Goal: Information Seeking & Learning: Check status

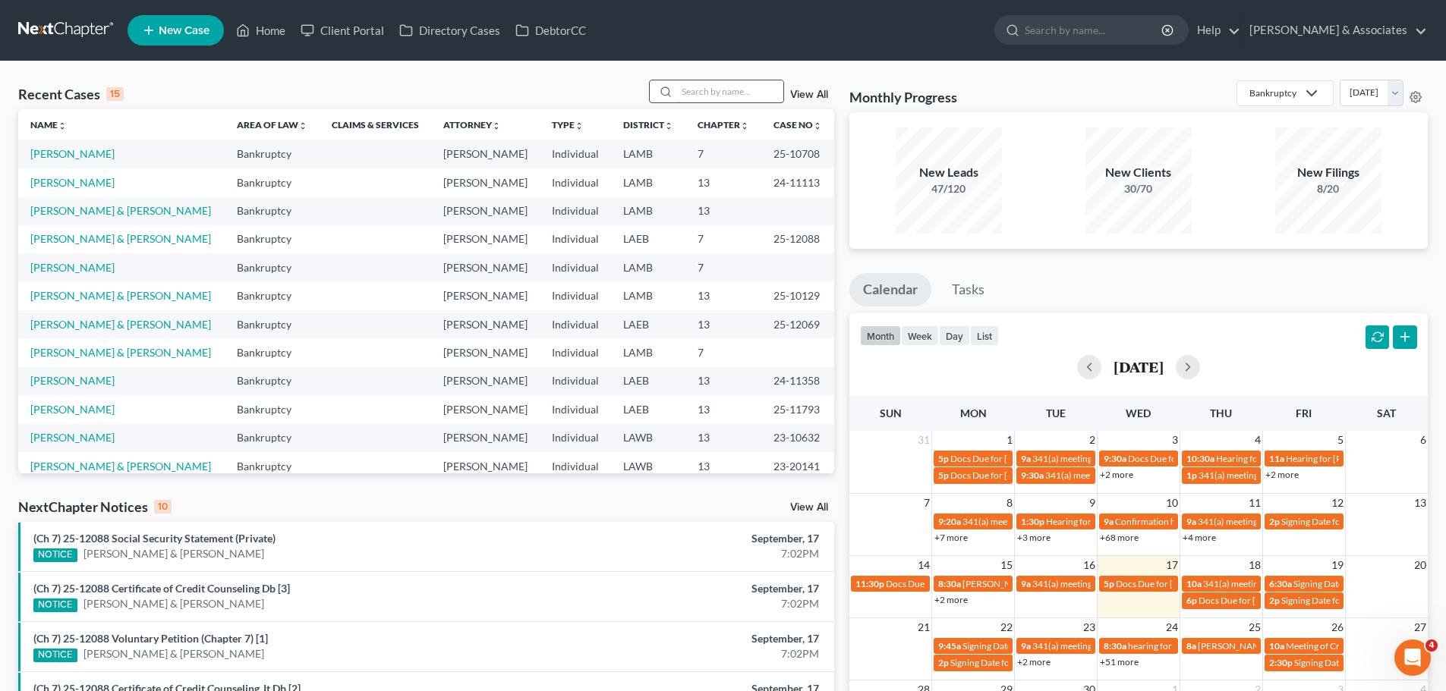
click at [746, 93] on input "search" at bounding box center [730, 91] width 106 height 22
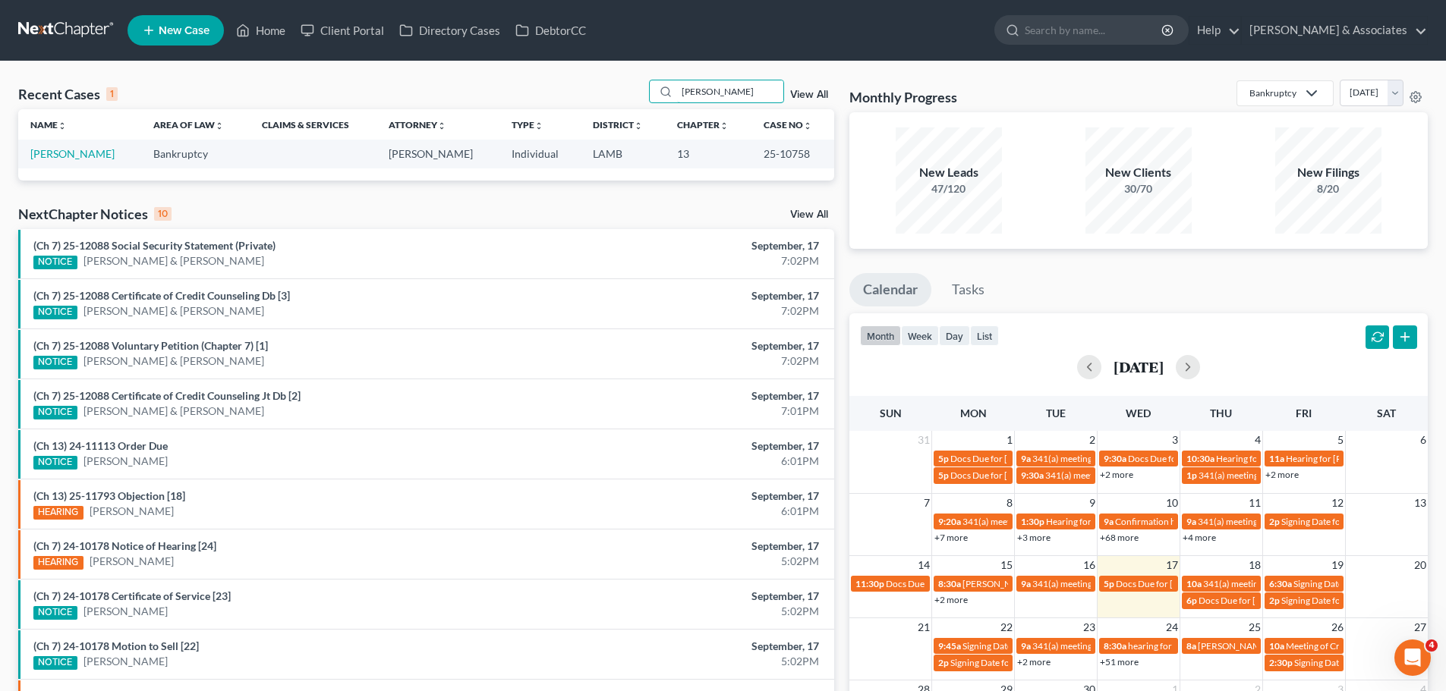
type input "britten"
drag, startPoint x: 61, startPoint y: 151, endPoint x: 52, endPoint y: 154, distance: 9.6
click at [61, 151] on link "Britten, Arthur" at bounding box center [72, 153] width 84 height 13
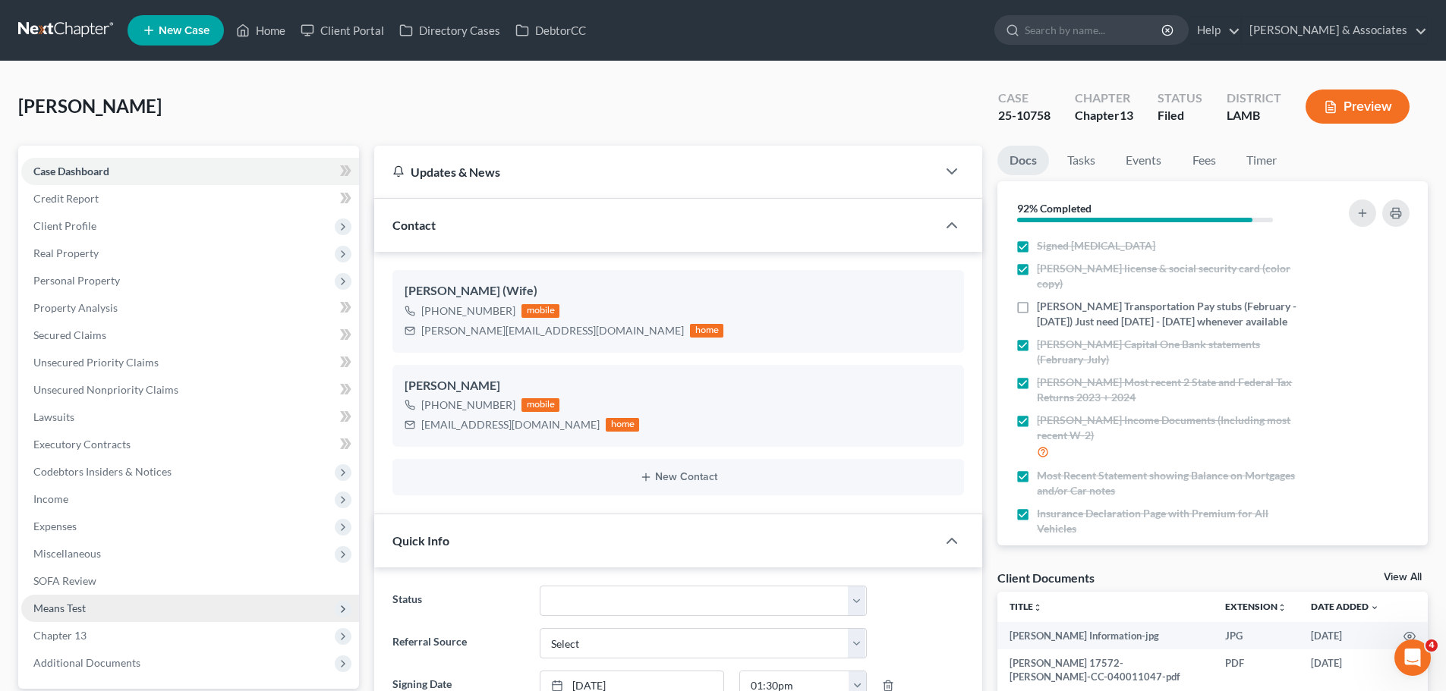
scroll to position [1084, 0]
click at [89, 219] on span "Client Profile" at bounding box center [64, 225] width 63 height 13
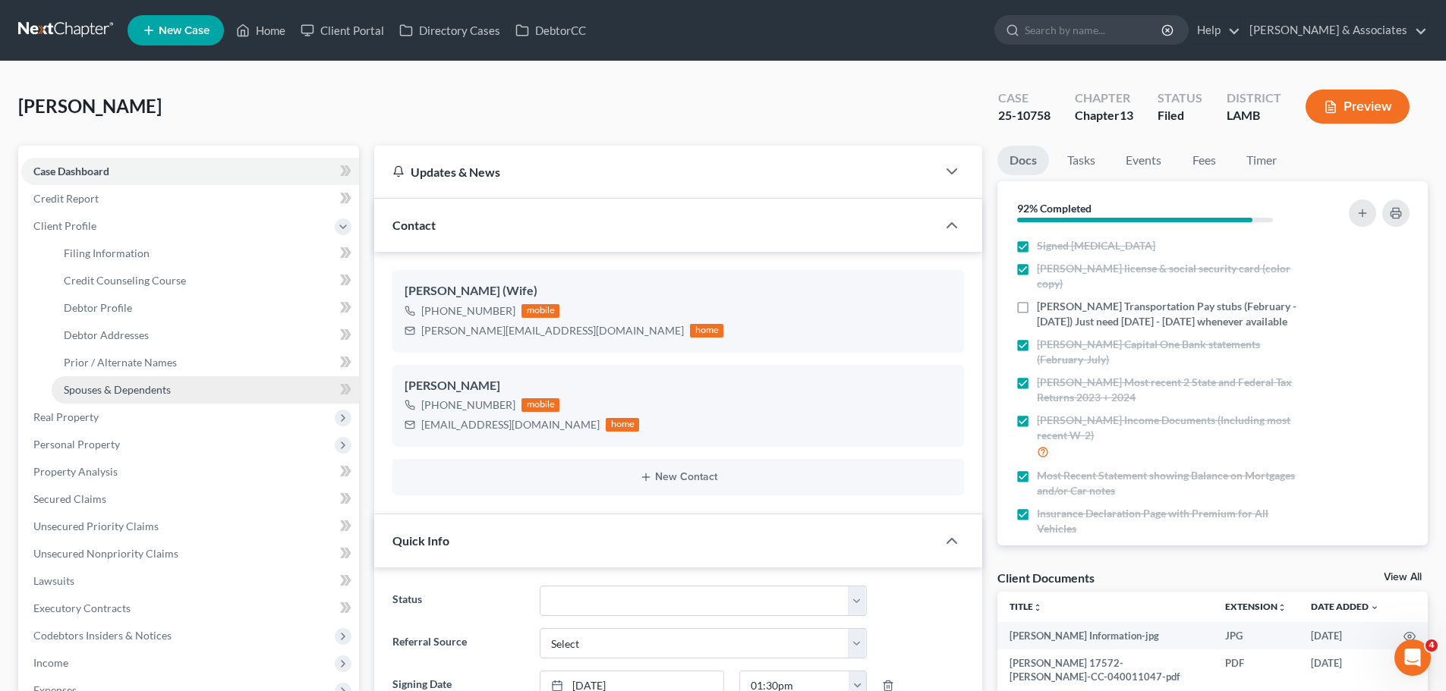
click at [138, 385] on span "Spouses & Dependents" at bounding box center [117, 389] width 107 height 13
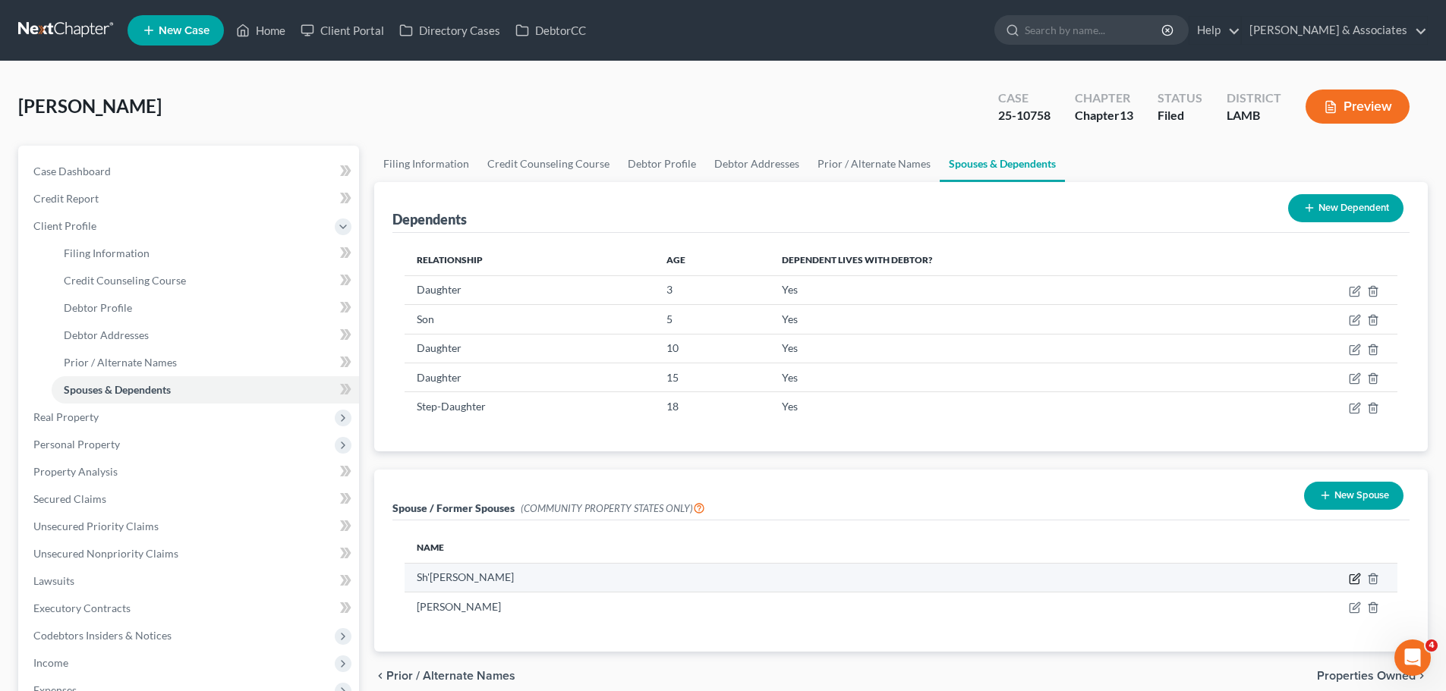
click at [1350, 578] on icon "button" at bounding box center [1353, 579] width 9 height 9
select select "4"
select select "19"
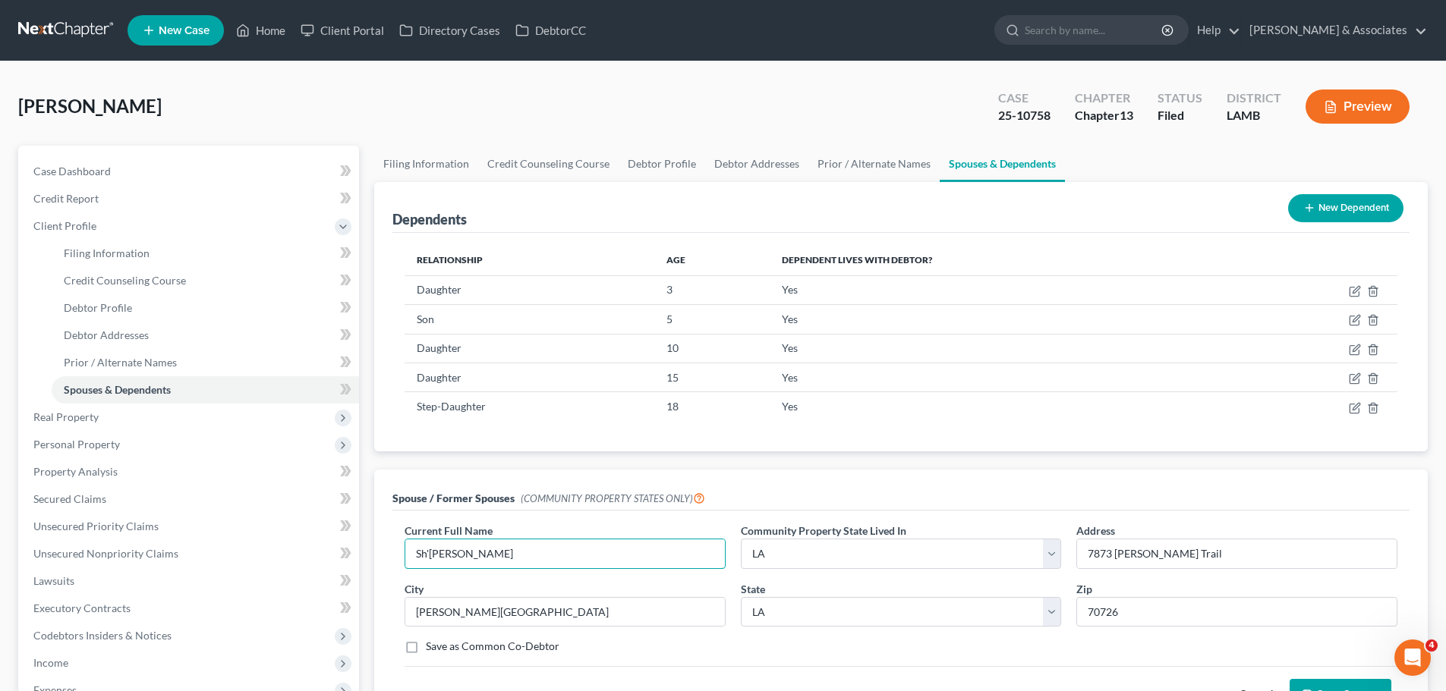
drag, startPoint x: 610, startPoint y: 551, endPoint x: 354, endPoint y: 525, distance: 257.8
click at [385, 545] on div "Spouse / Former Spouses (COMMUNITY PROPERTY STATES ONLY) Current Full Name * Sh…" at bounding box center [900, 600] width 1053 height 260
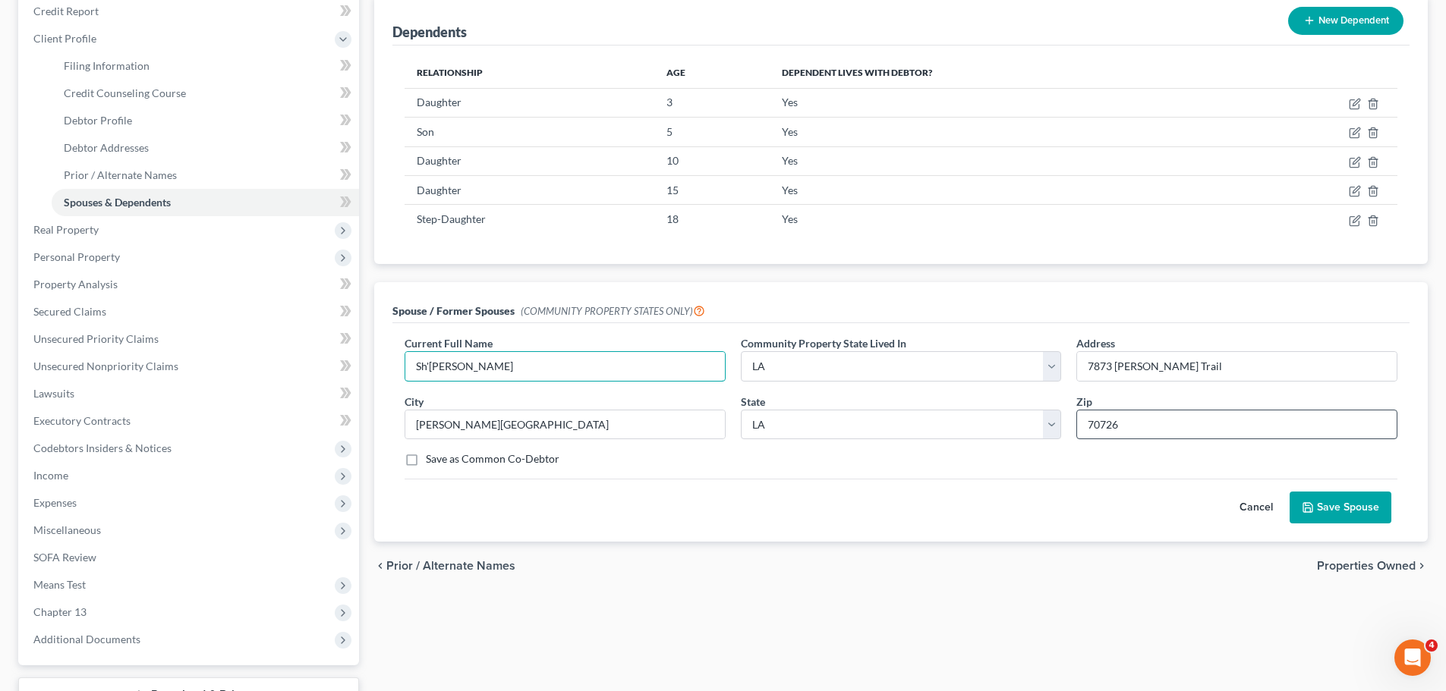
scroll to position [228, 0]
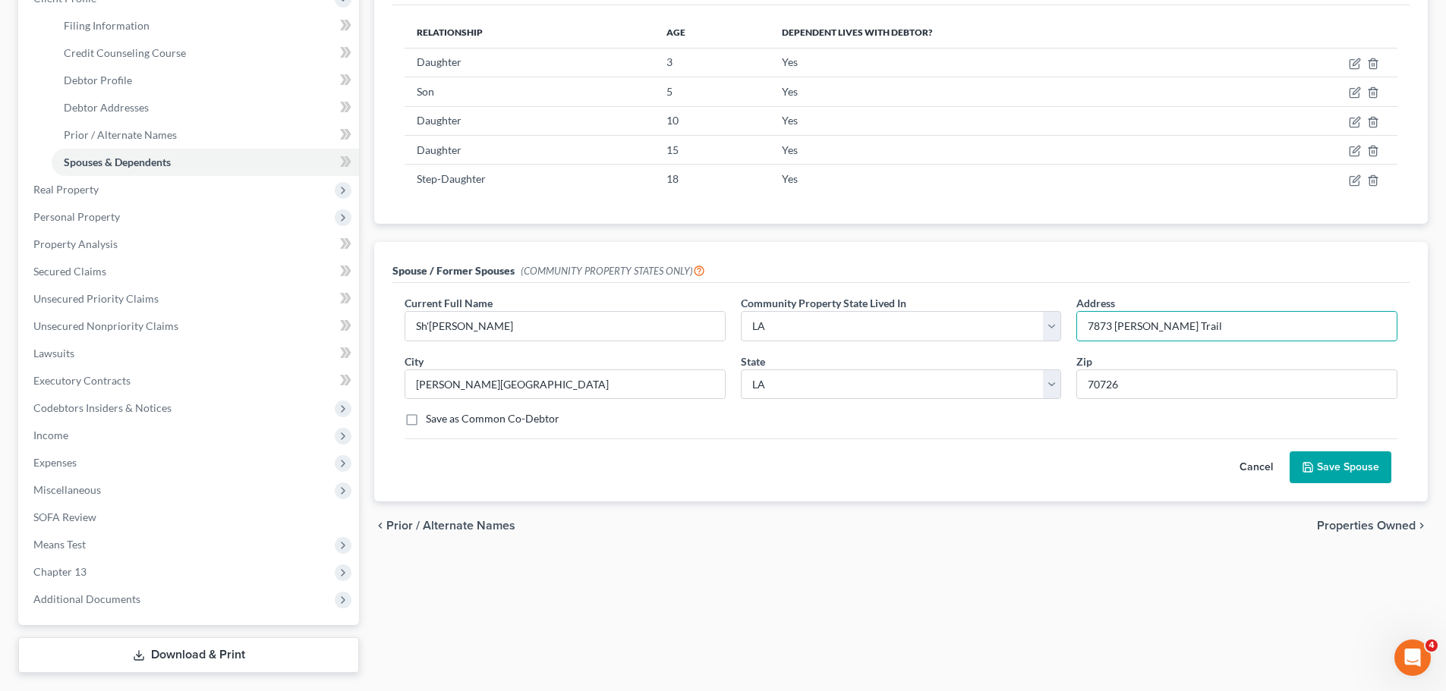
drag, startPoint x: 1255, startPoint y: 332, endPoint x: 1068, endPoint y: 347, distance: 187.3
click at [1068, 347] on div "Current Full Name * Sh'Meca Britten Community Property State Lived In * Select …" at bounding box center [901, 367] width 1008 height 144
click at [548, 382] on input "Denham Springs" at bounding box center [564, 384] width 319 height 29
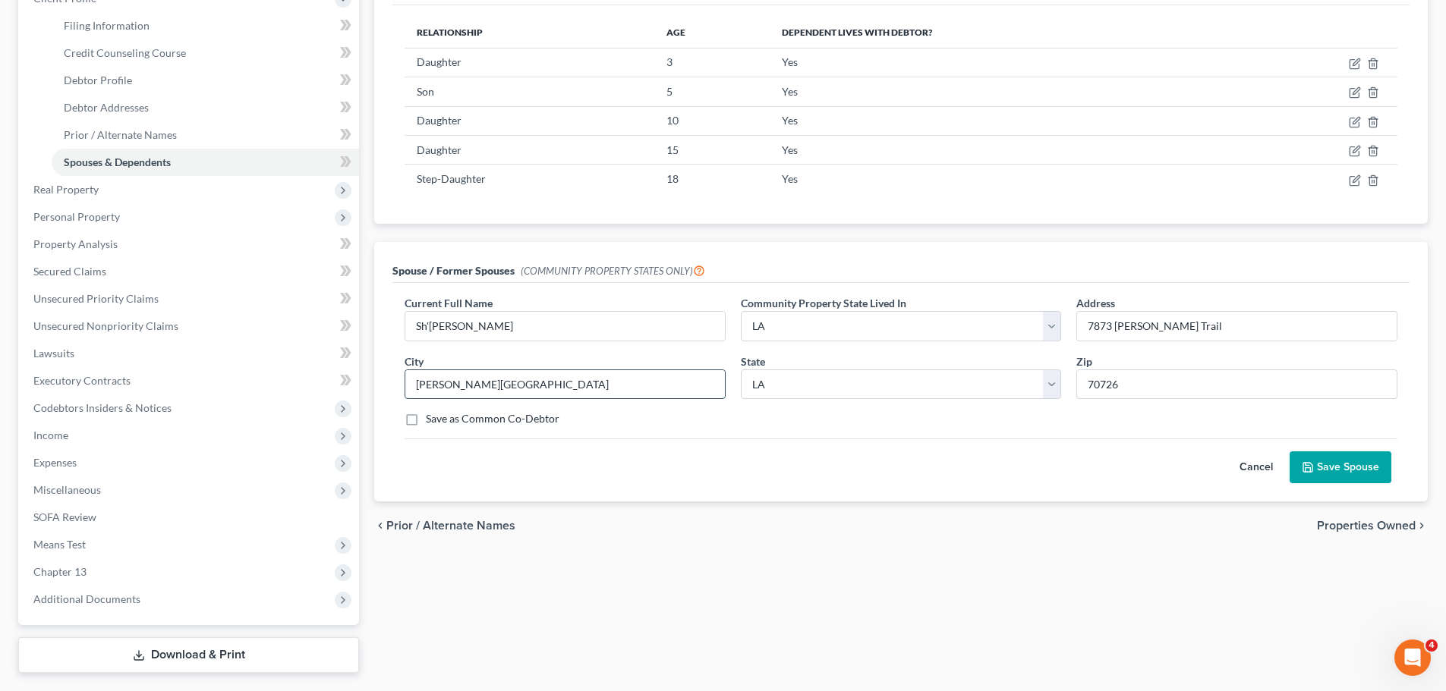
click at [548, 382] on input "Denham Springs" at bounding box center [564, 384] width 319 height 29
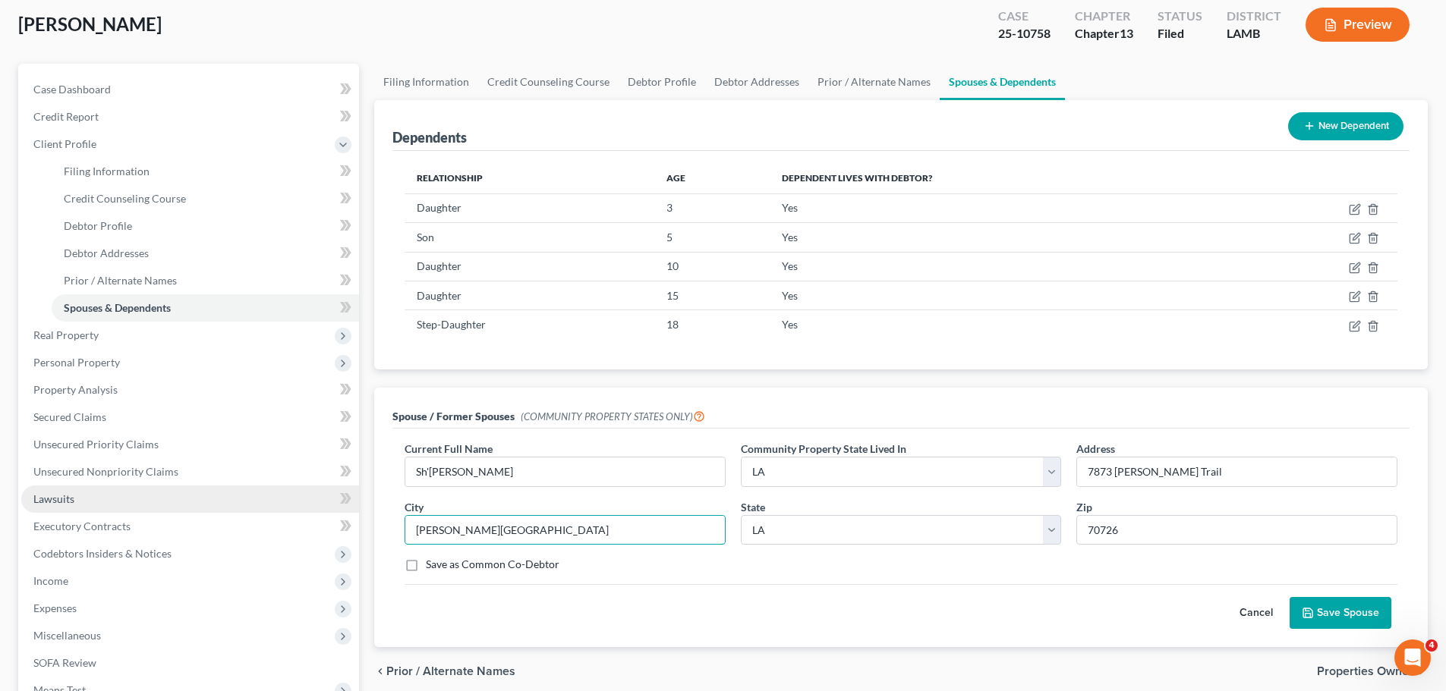
scroll to position [0, 0]
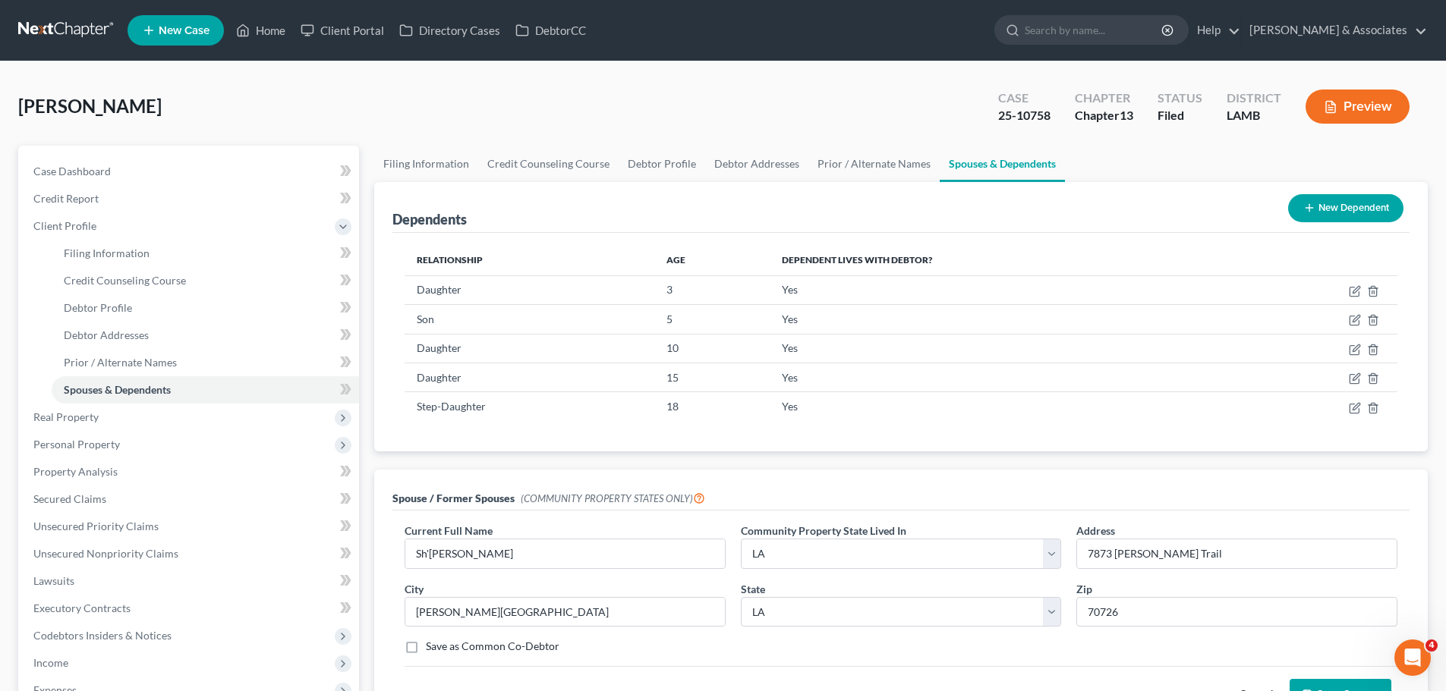
click at [53, 17] on link at bounding box center [66, 30] width 97 height 27
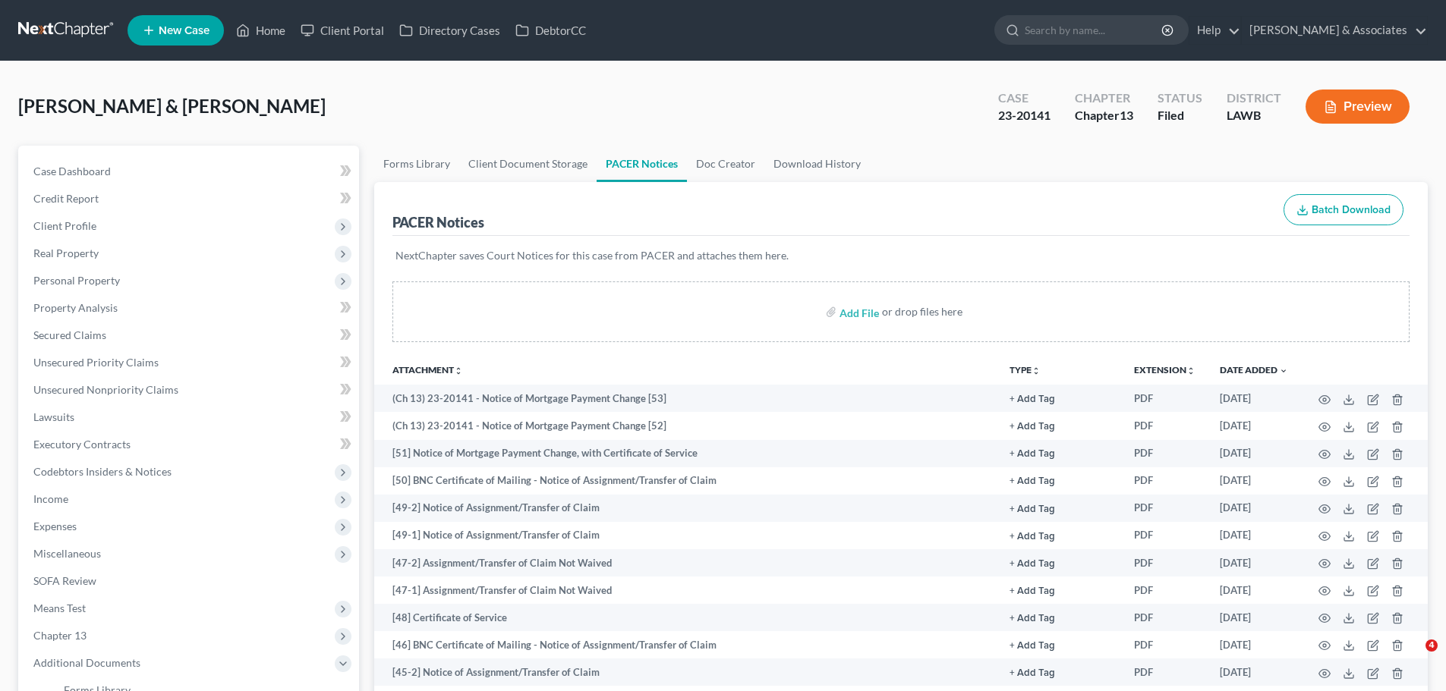
click at [93, 42] on link at bounding box center [66, 30] width 97 height 27
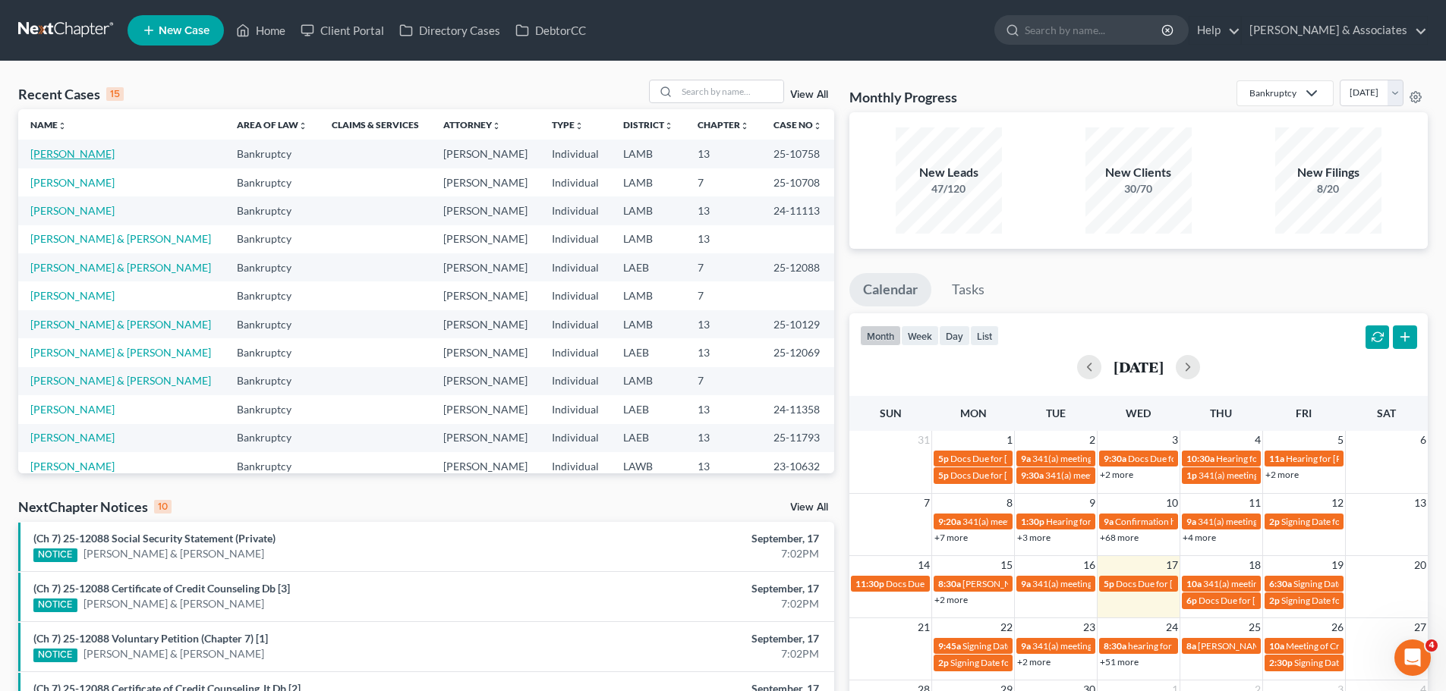
click at [54, 151] on link "Britten, Arthur" at bounding box center [72, 153] width 84 height 13
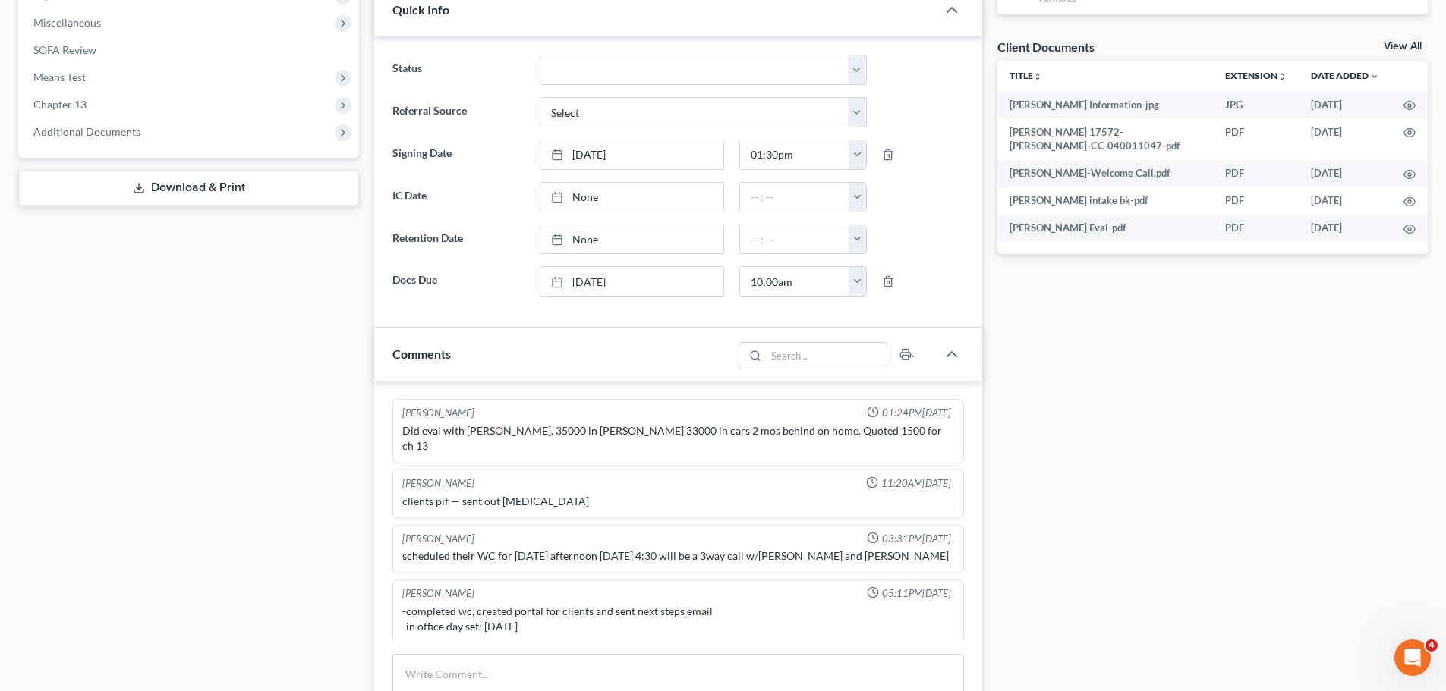
scroll to position [1084, 0]
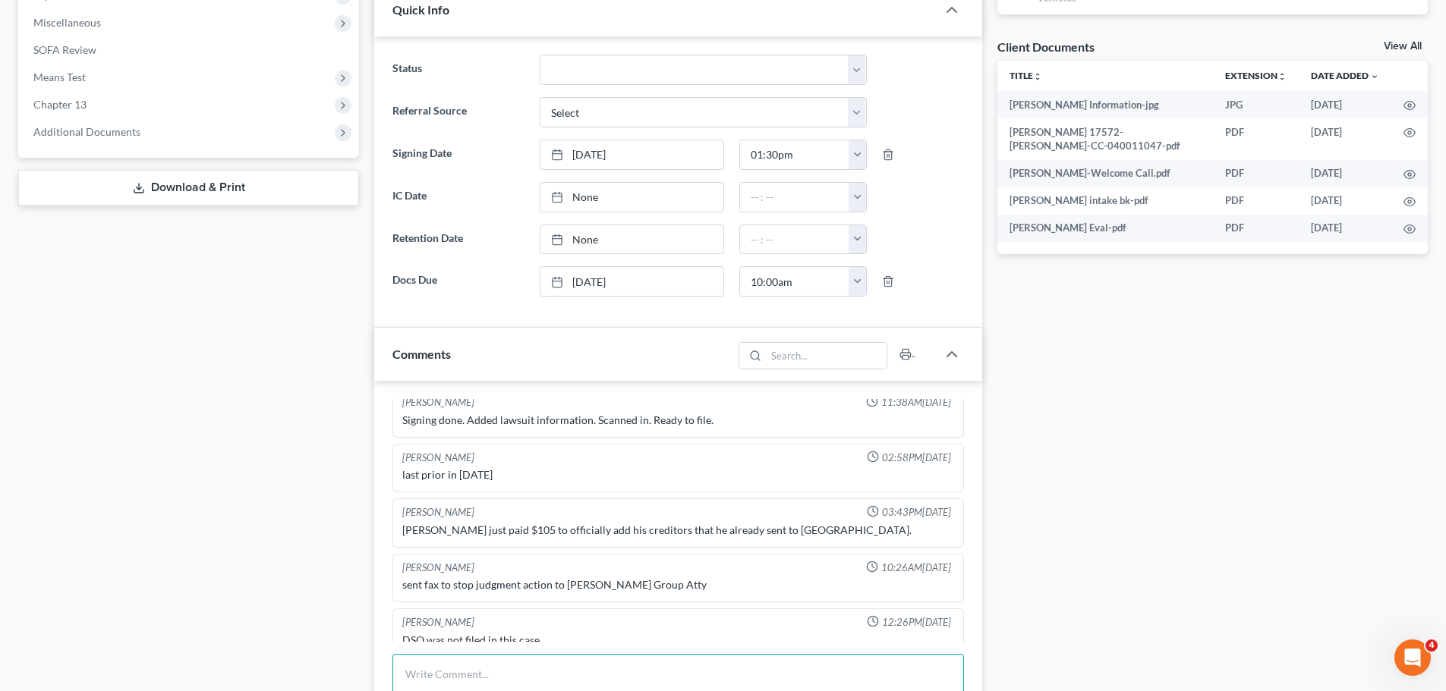
click at [421, 673] on textarea at bounding box center [677, 682] width 571 height 56
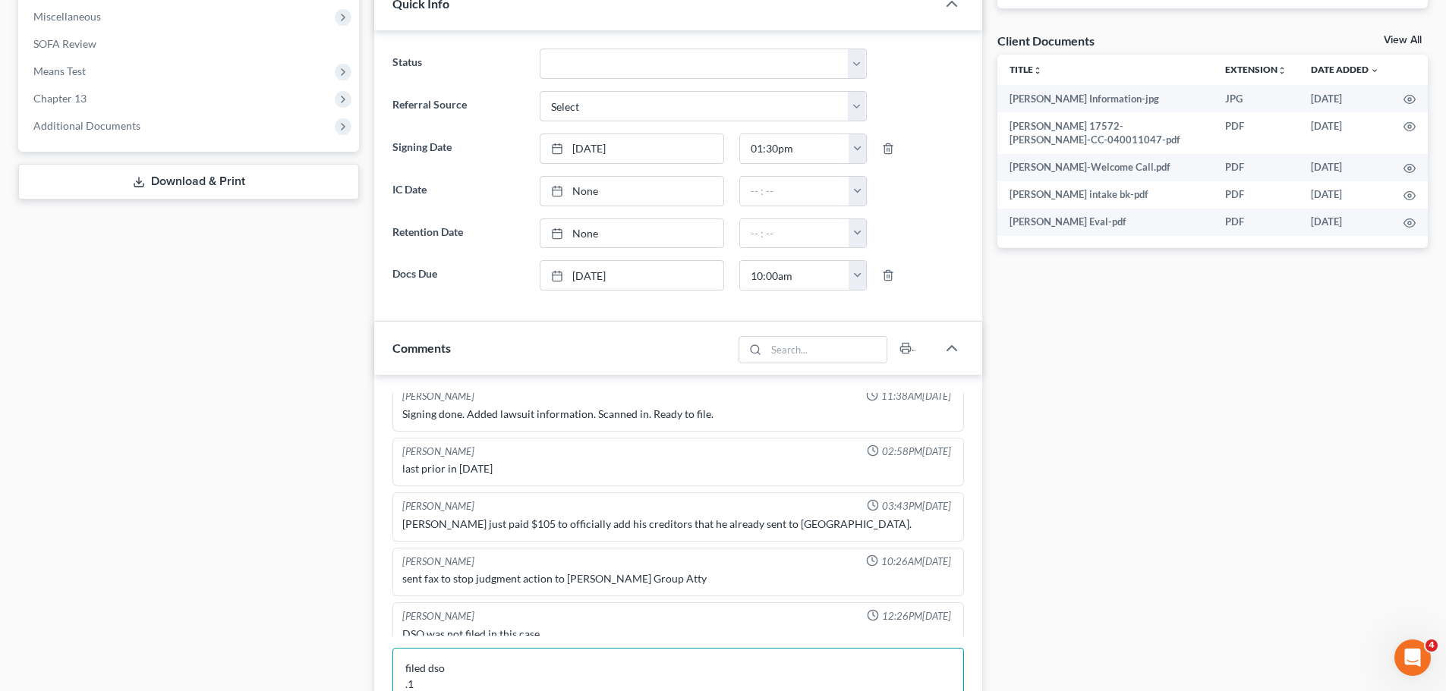
type textarea "filed dso .1"
click at [147, 472] on div "Case Dashboard Payments Invoices Payments Payments Credit Report Client Profile" at bounding box center [189, 294] width 356 height 1373
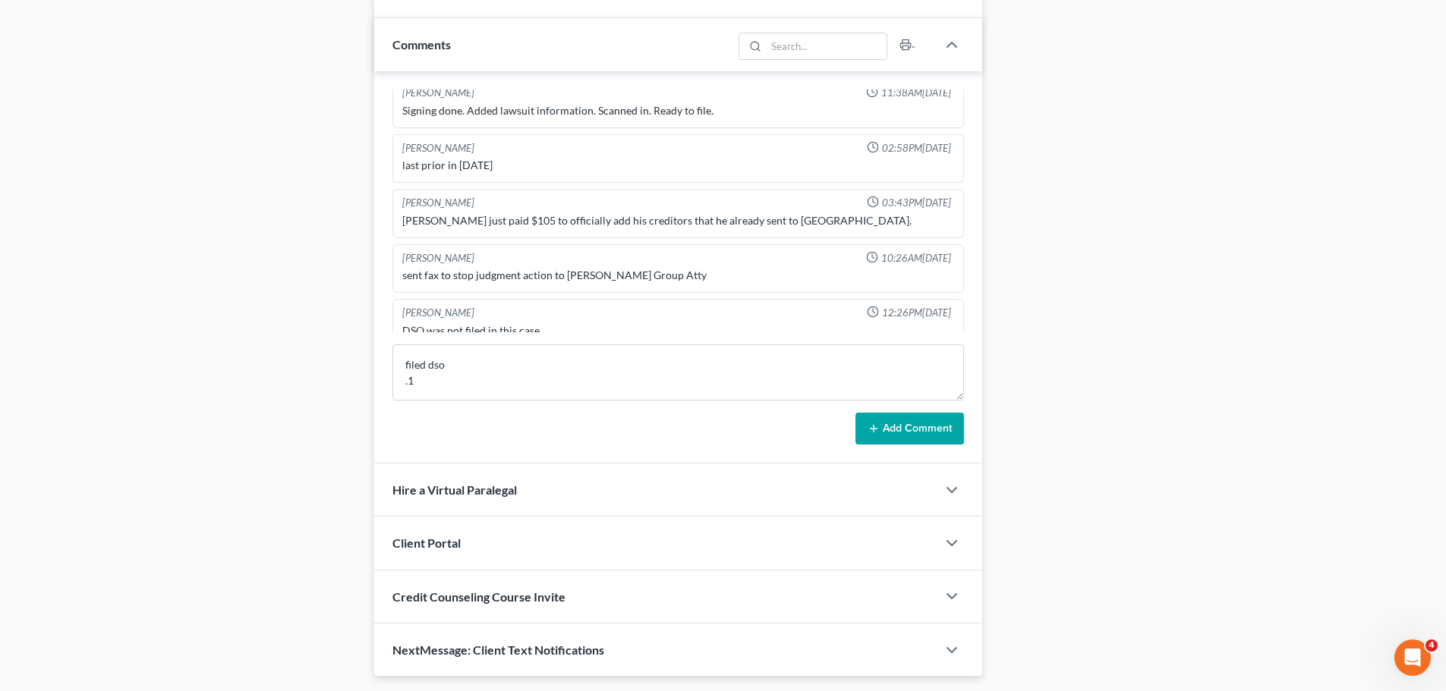
click at [886, 442] on button "Add Comment" at bounding box center [909, 429] width 109 height 32
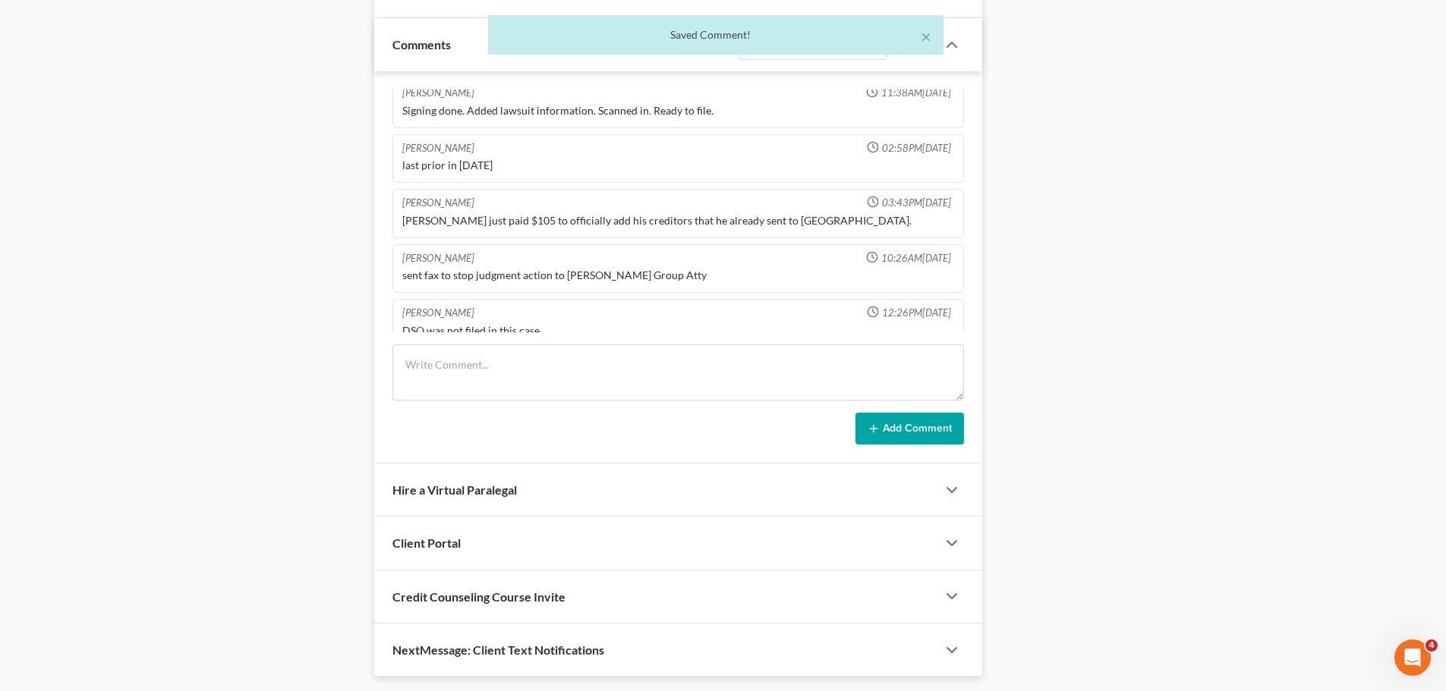
scroll to position [1156, 0]
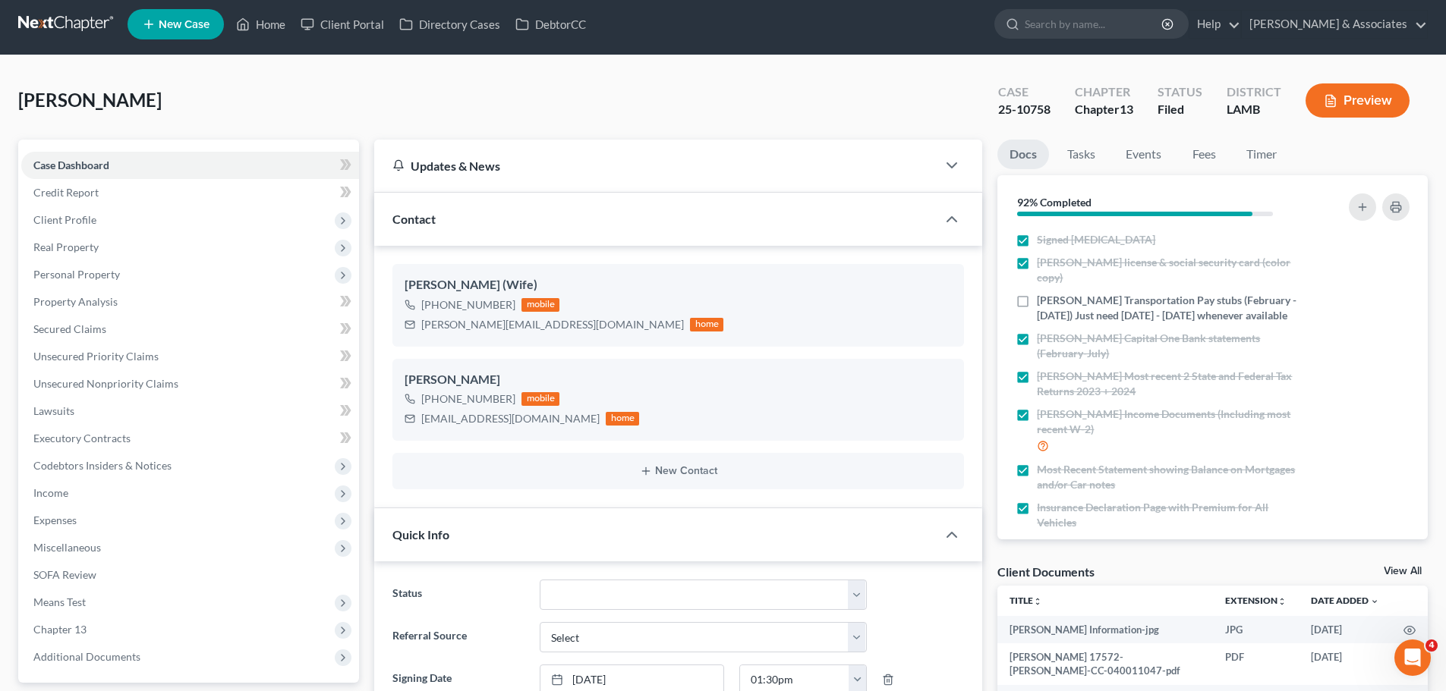
scroll to position [0, 0]
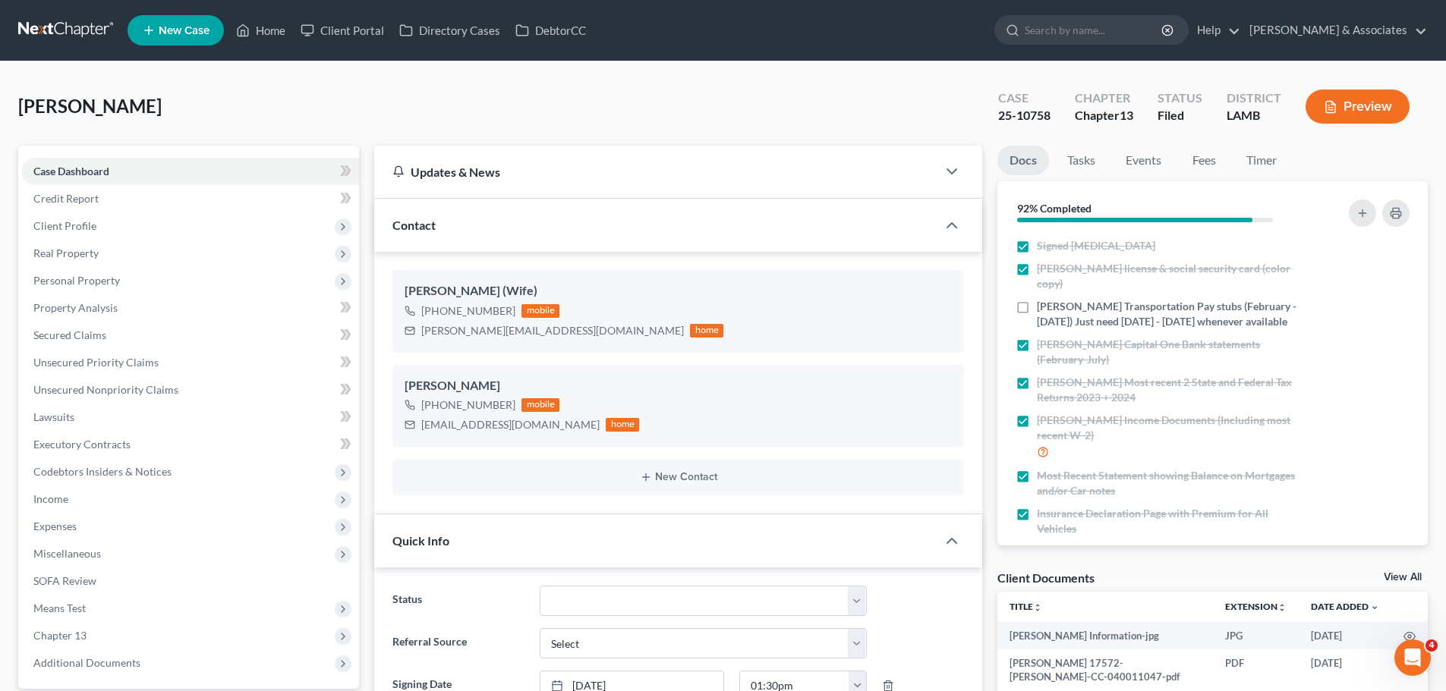
click at [73, 29] on link at bounding box center [66, 30] width 97 height 27
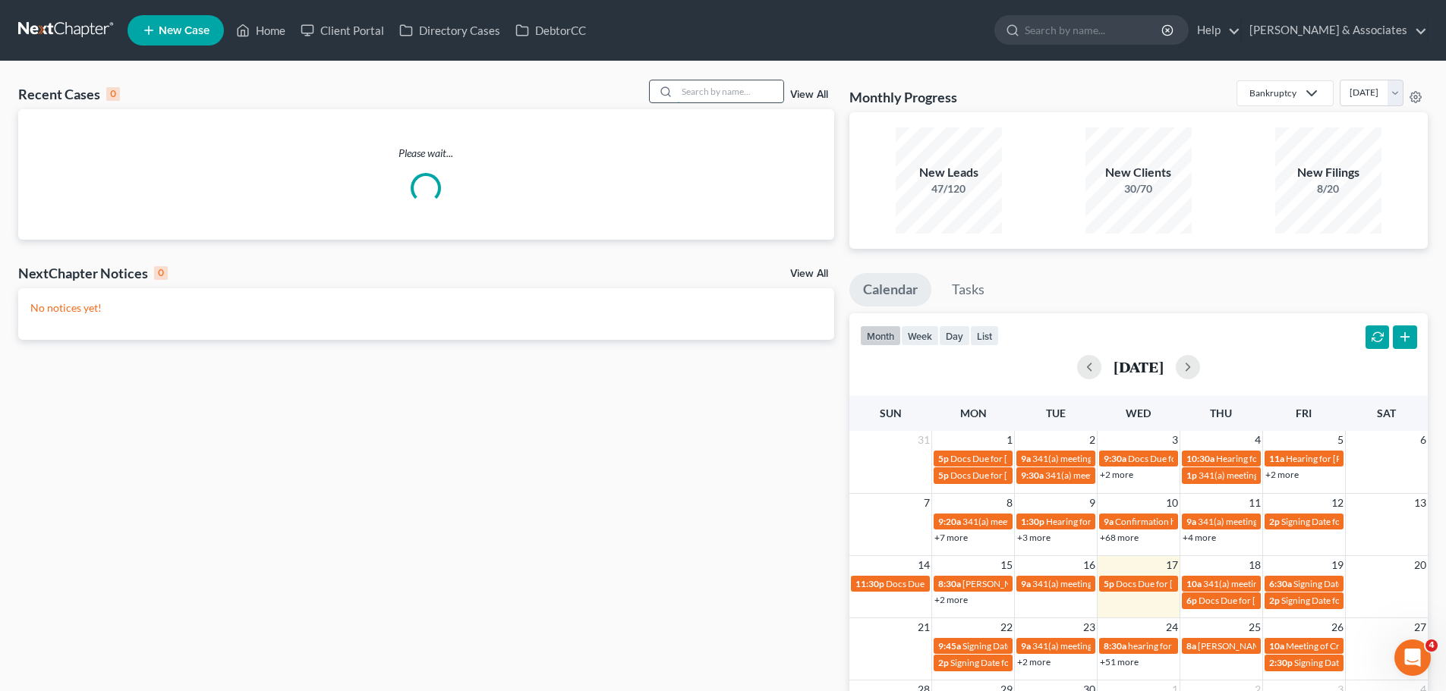
click at [726, 94] on input "search" at bounding box center [730, 91] width 106 height 22
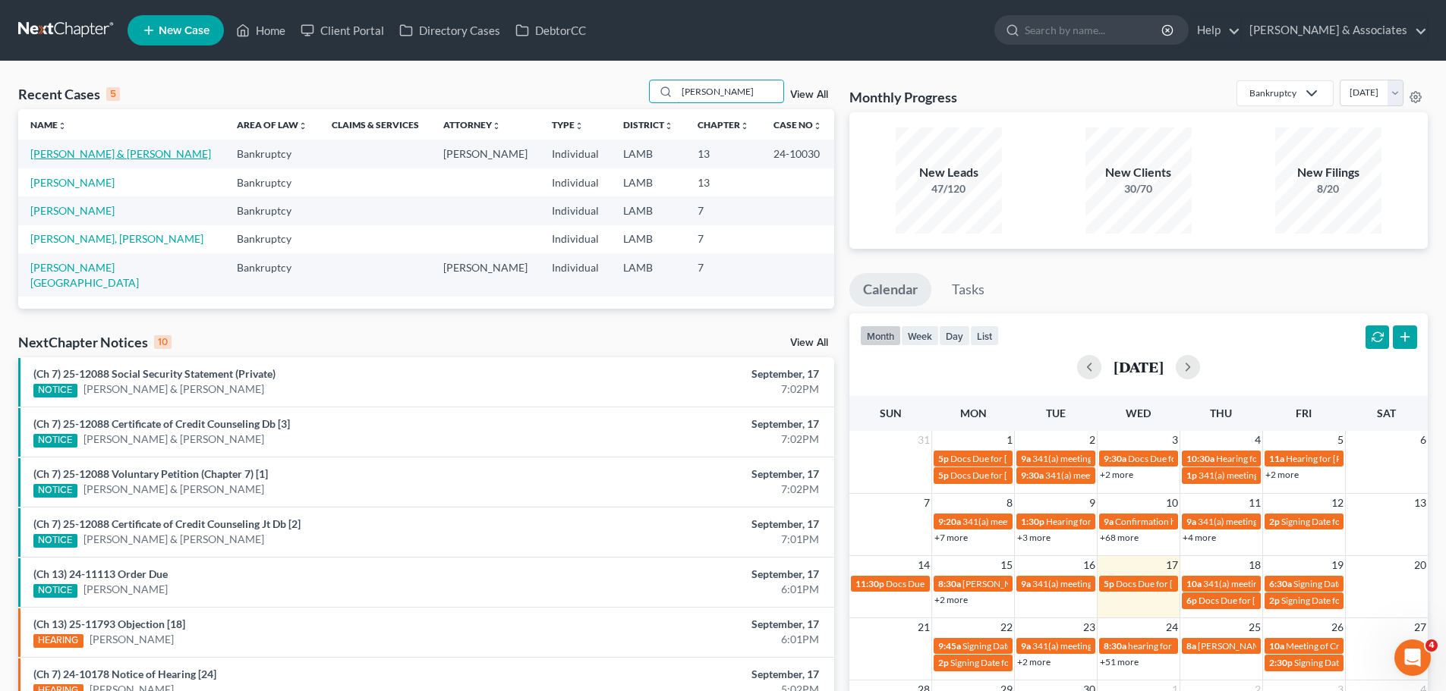
type input "welch"
click at [81, 153] on link "[PERSON_NAME] & [PERSON_NAME]" at bounding box center [120, 153] width 181 height 13
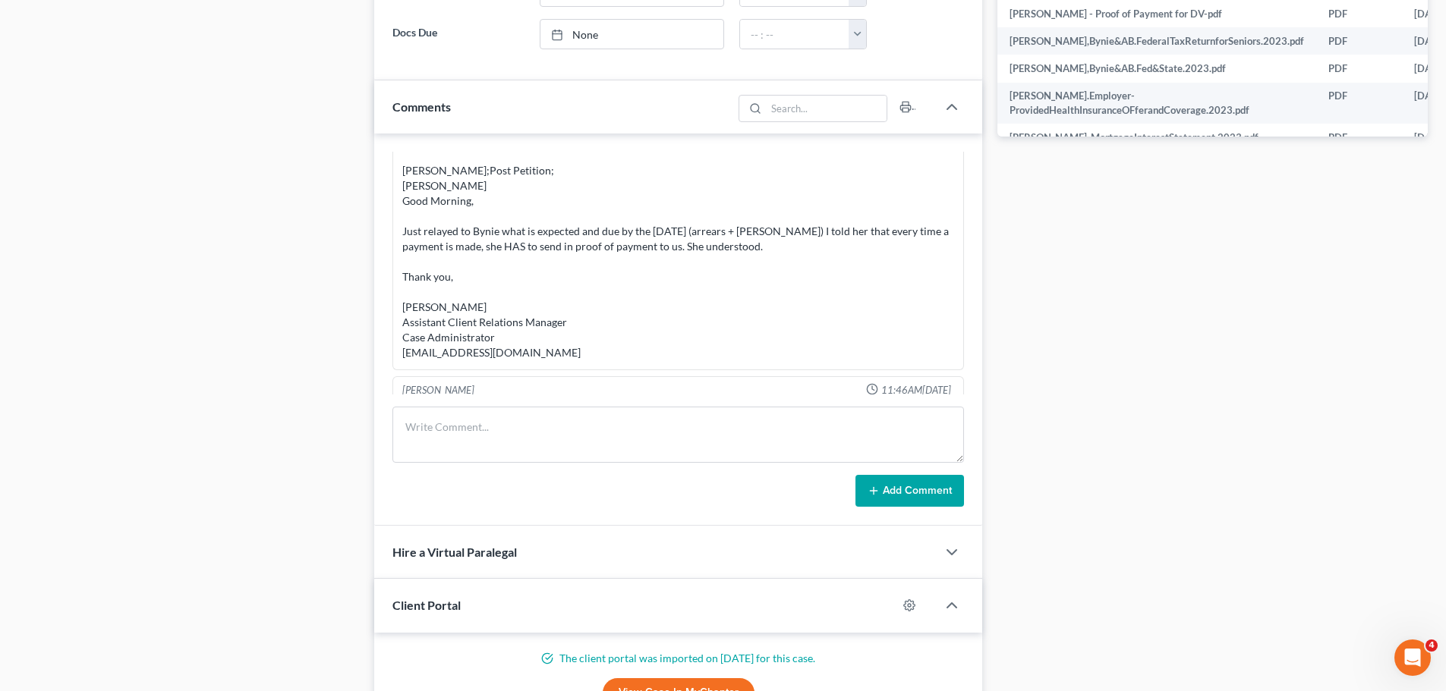
scroll to position [7773, 0]
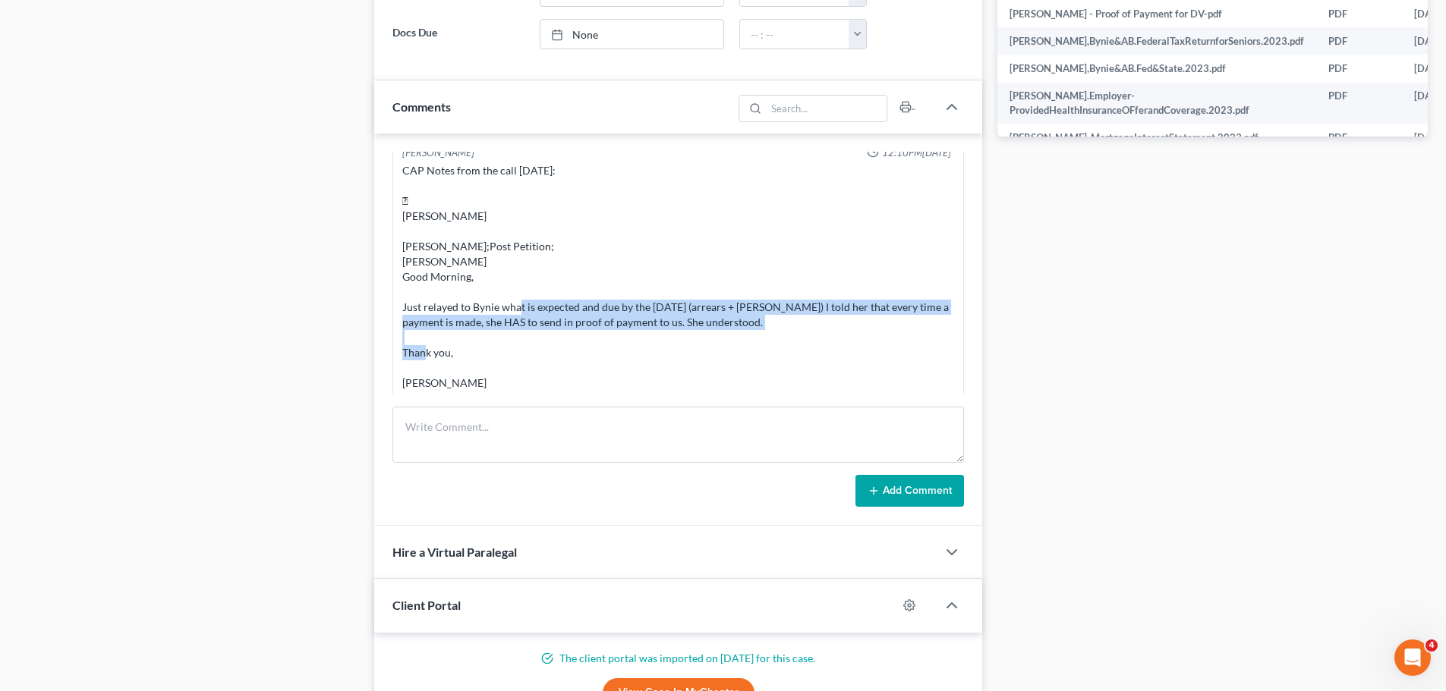
drag, startPoint x: 517, startPoint y: 328, endPoint x: 840, endPoint y: 338, distance: 323.4
click at [840, 338] on div "CAP Notes from the call today:  Chelsea Prunick ​ Dana Miller;​Post Petition;​…" at bounding box center [678, 299] width 552 height 273
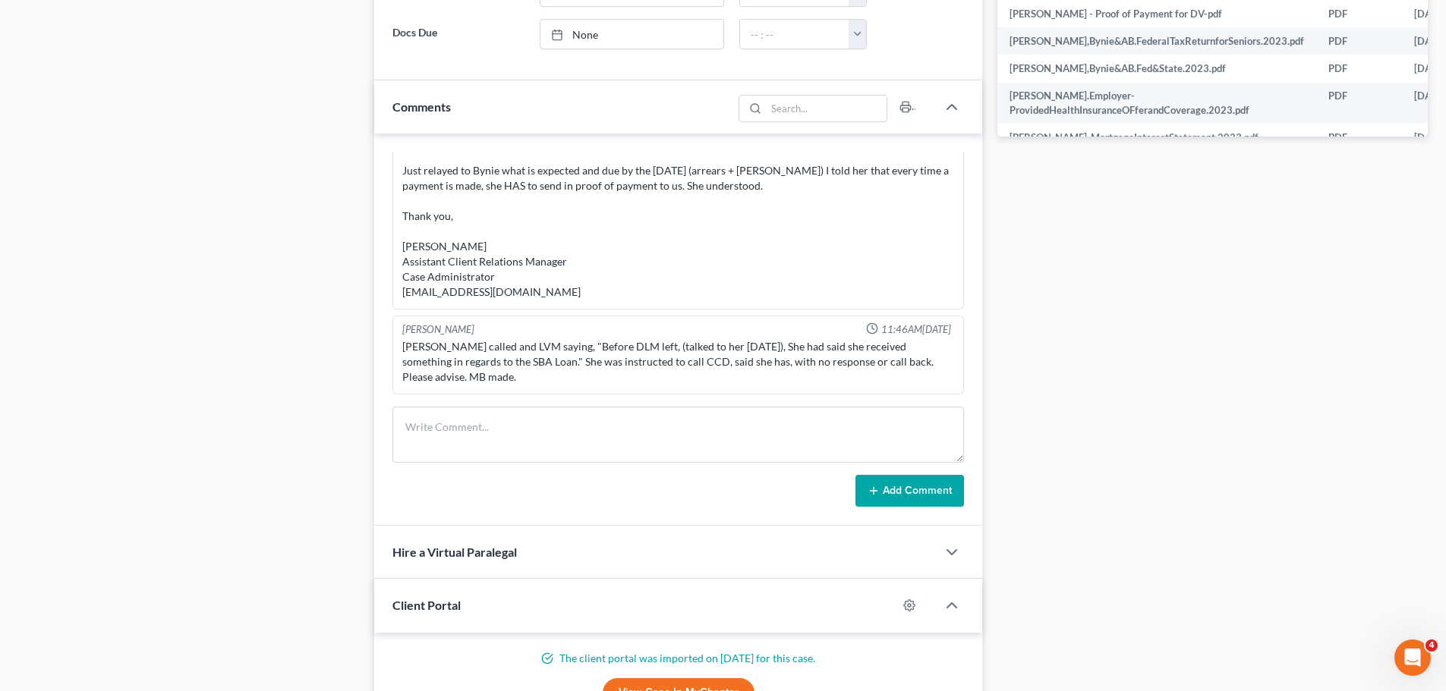
scroll to position [7925, 0]
drag, startPoint x: 584, startPoint y: 363, endPoint x: 649, endPoint y: 352, distance: 65.4
click at [649, 352] on div "Bynie Welch called and LVM saying, "Before DLM left, (talked to her last monday…" at bounding box center [678, 362] width 552 height 46
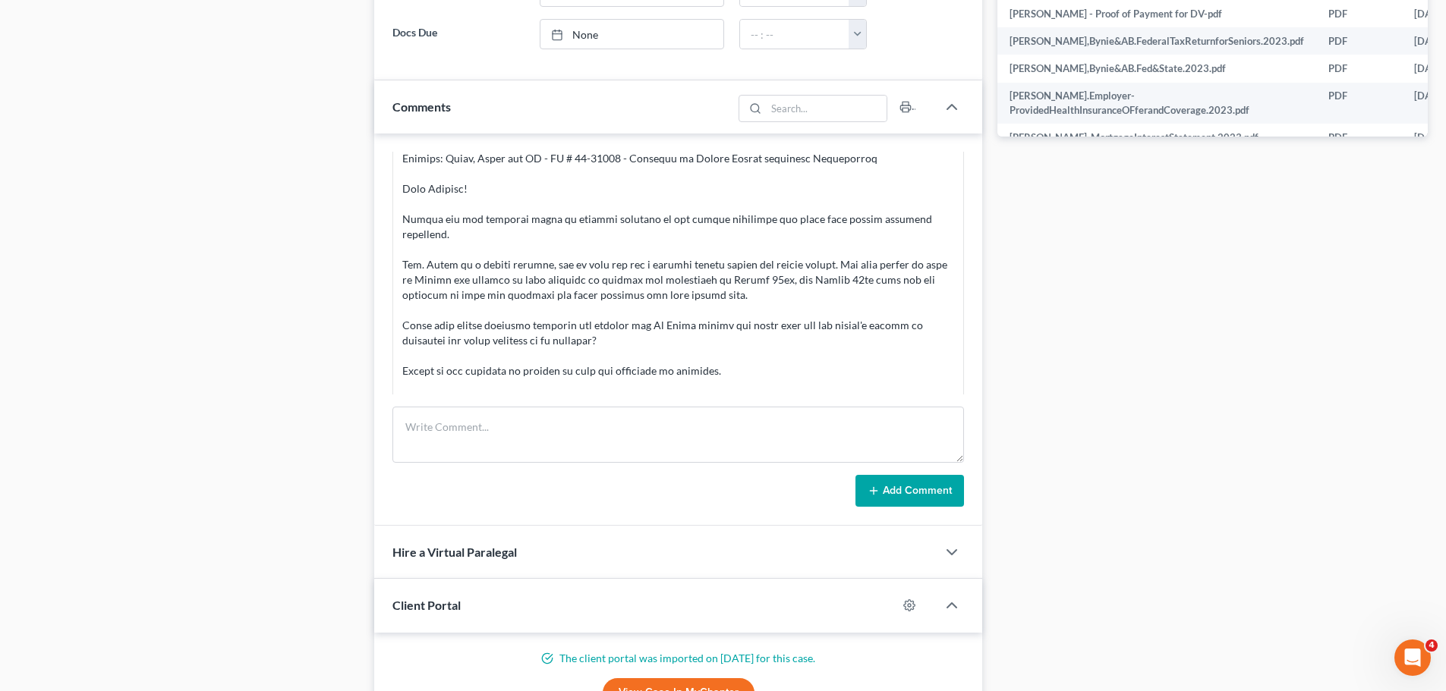
scroll to position [7469, 0]
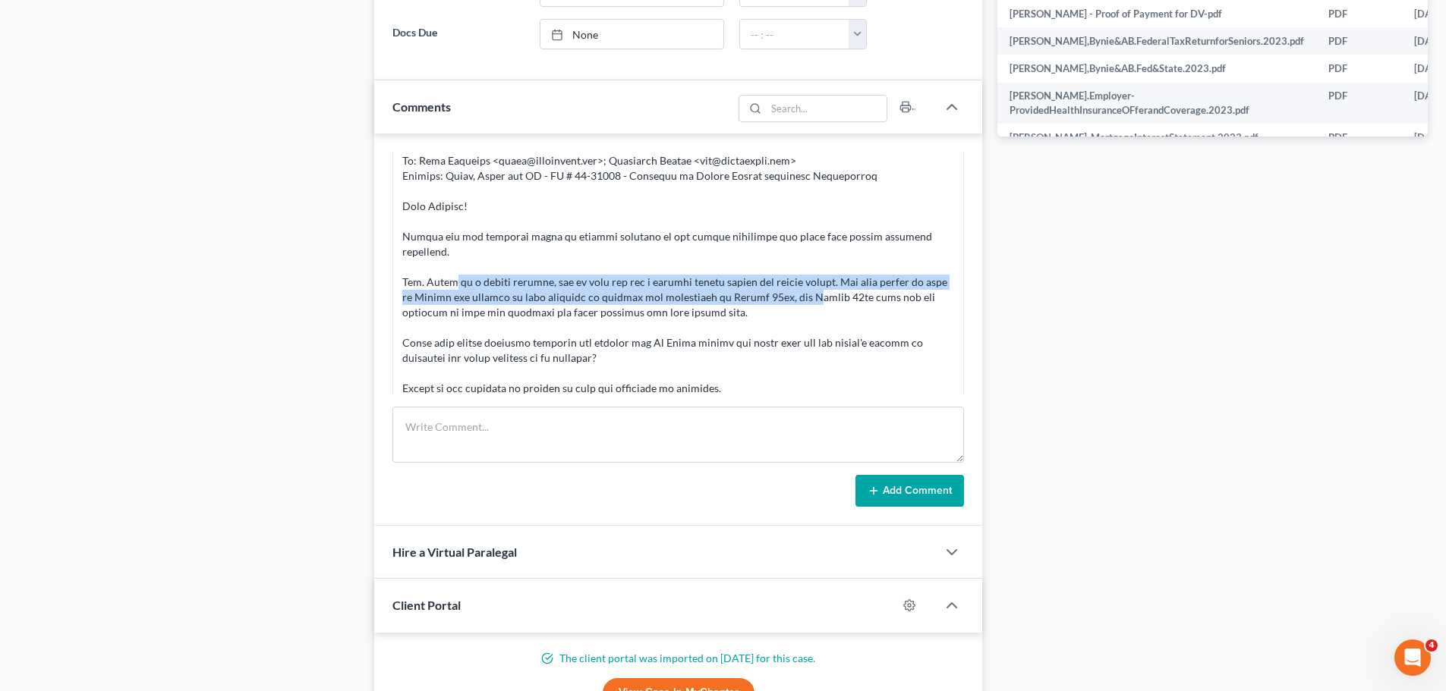
drag, startPoint x: 450, startPoint y: 294, endPoint x: 838, endPoint y: 307, distance: 388.0
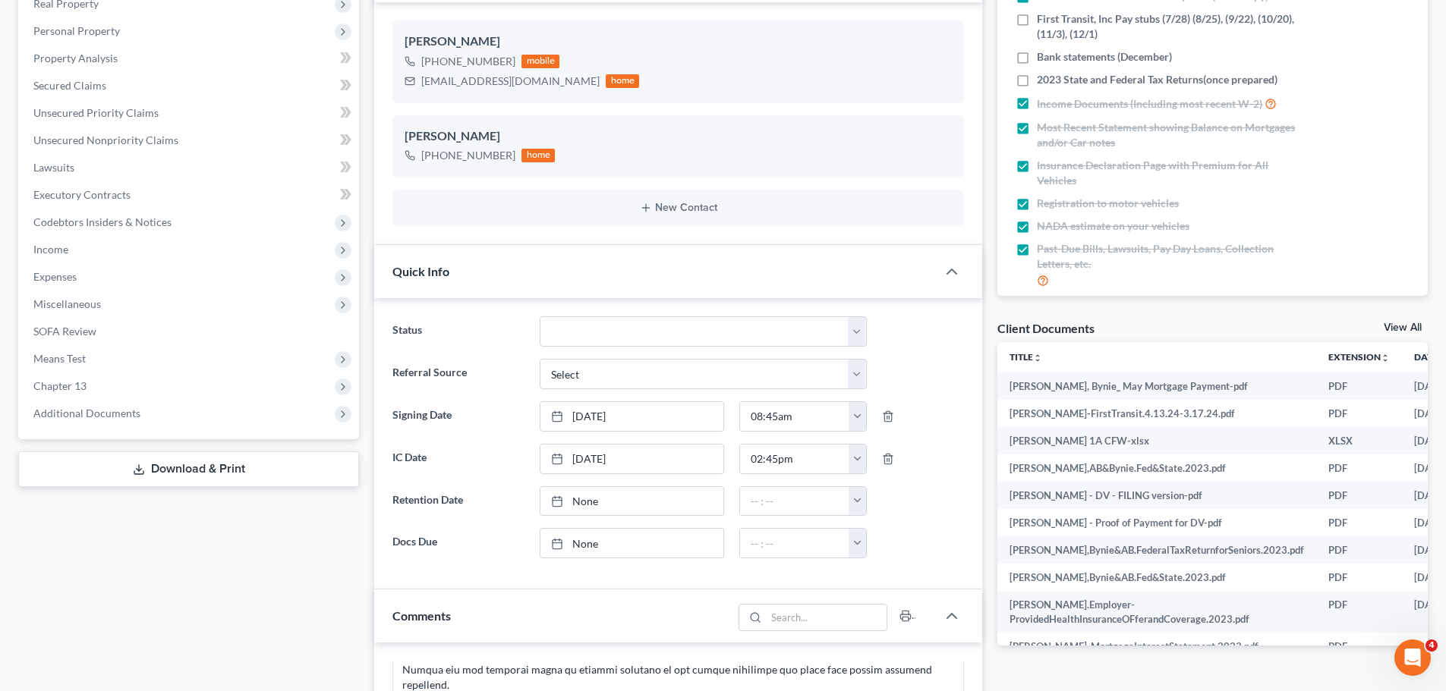
scroll to position [228, 0]
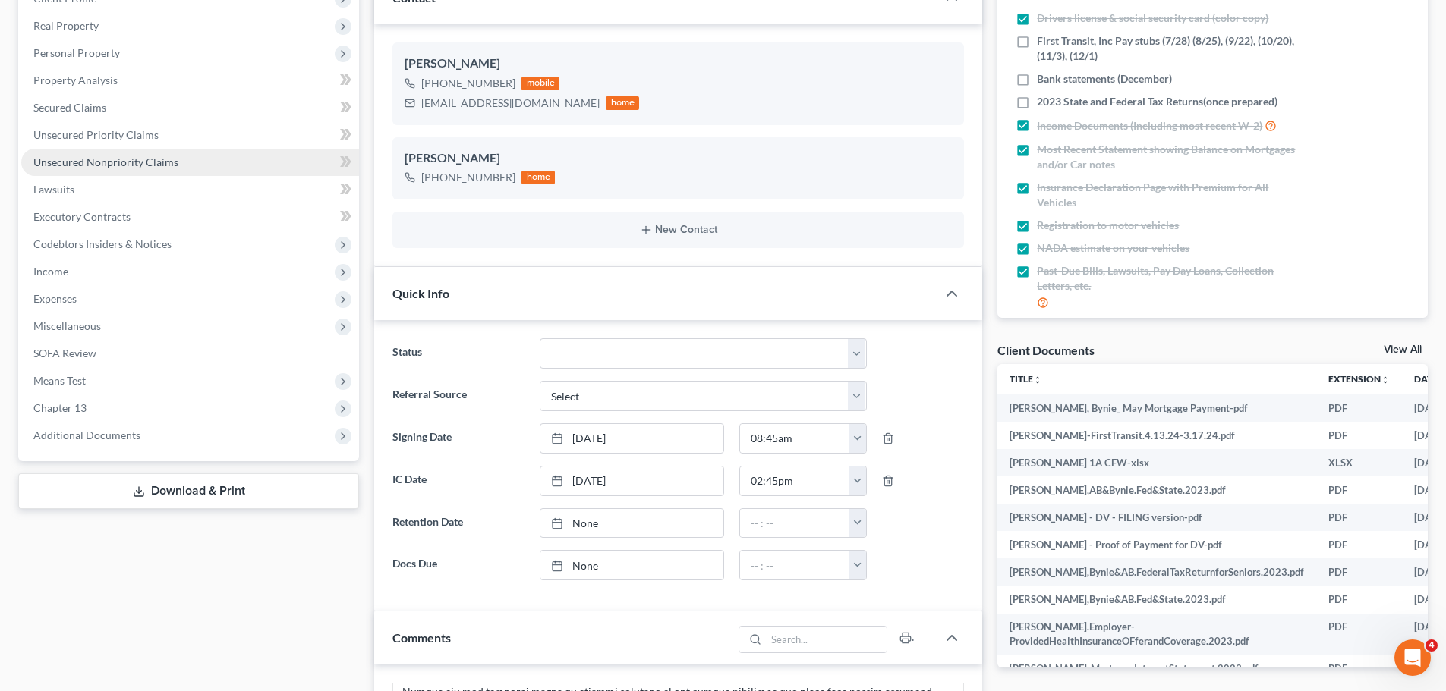
click at [96, 156] on span "Unsecured Nonpriority Claims" at bounding box center [105, 162] width 145 height 13
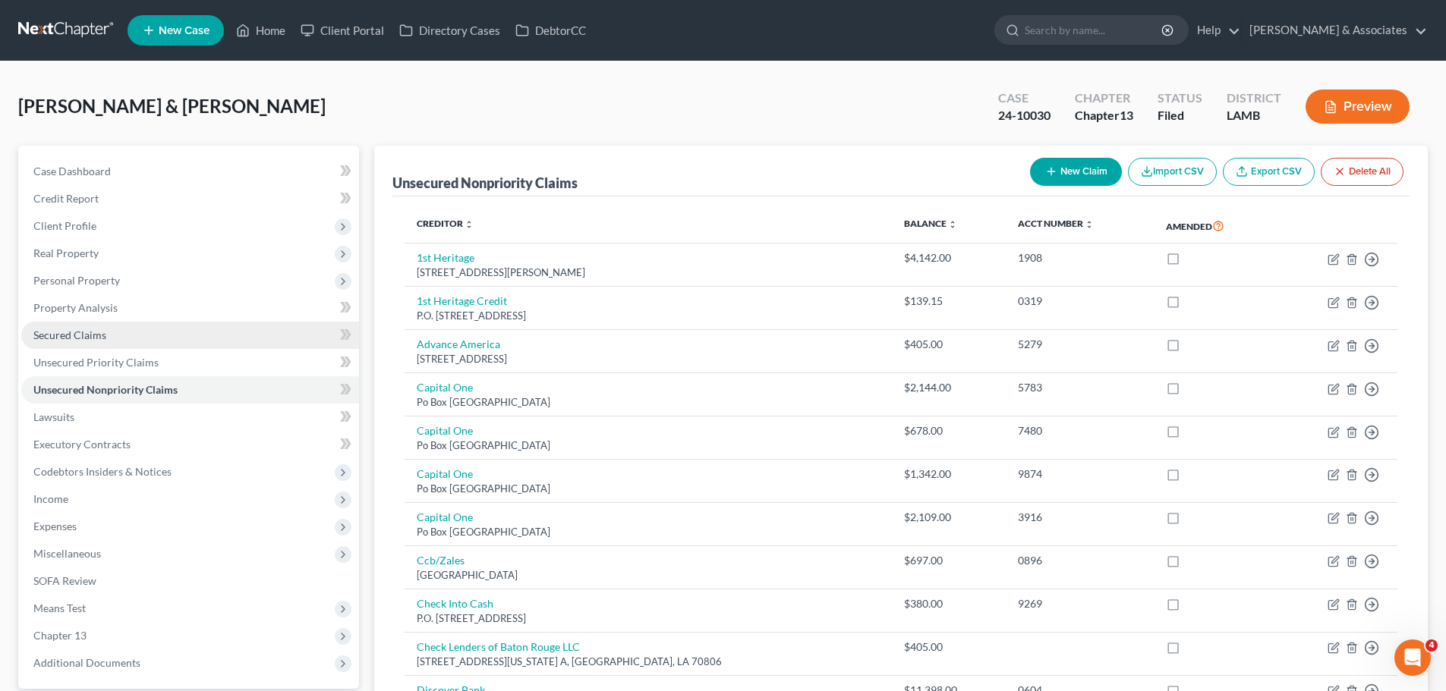
click at [57, 337] on span "Secured Claims" at bounding box center [69, 335] width 73 height 13
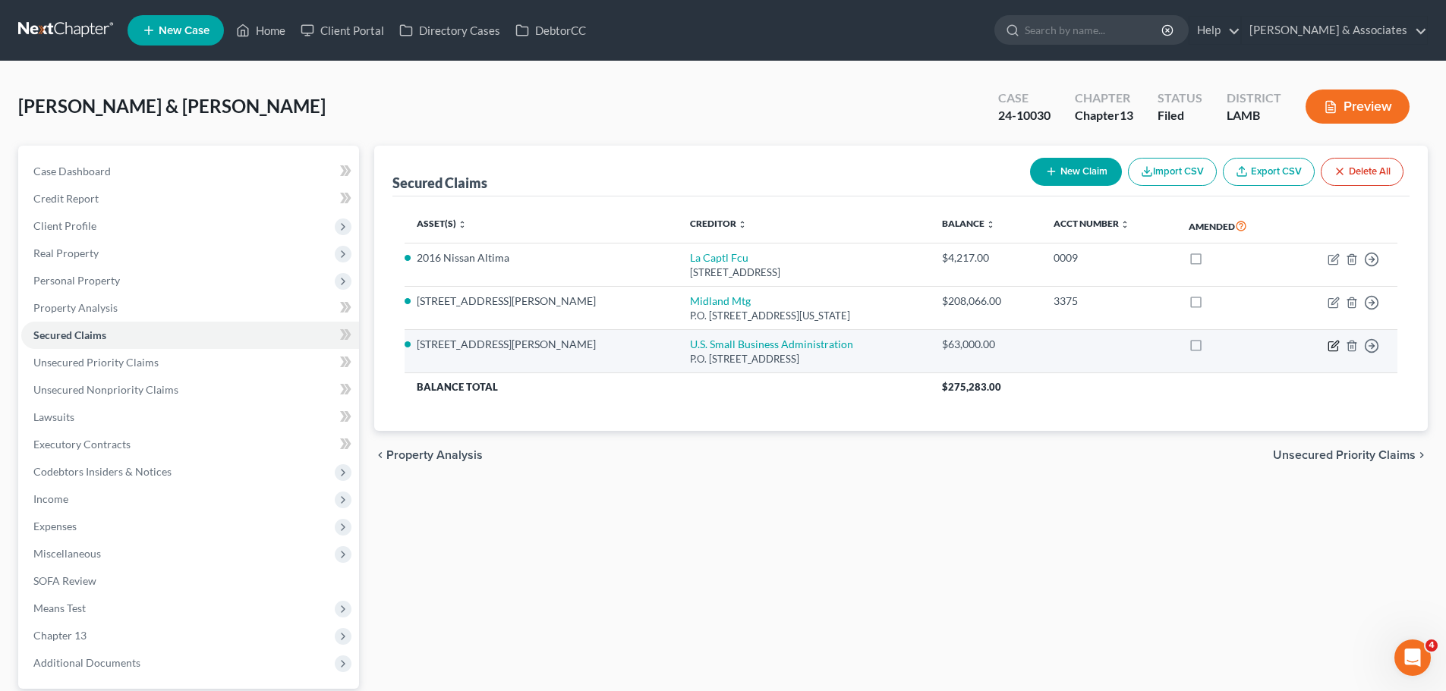
click at [1330, 347] on icon "button" at bounding box center [1333, 346] width 12 height 12
select select "38"
select select "2"
select select "4"
select select "0"
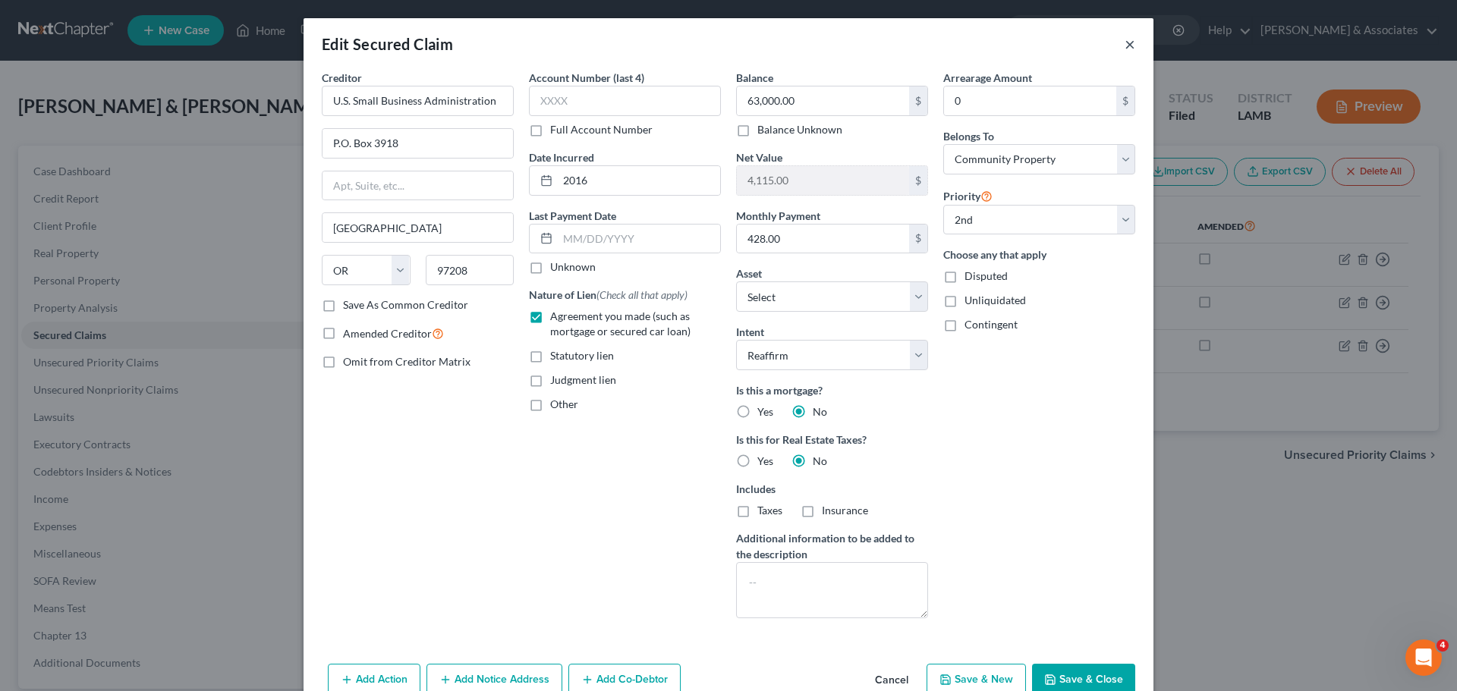
click at [1125, 41] on button "×" at bounding box center [1130, 44] width 11 height 18
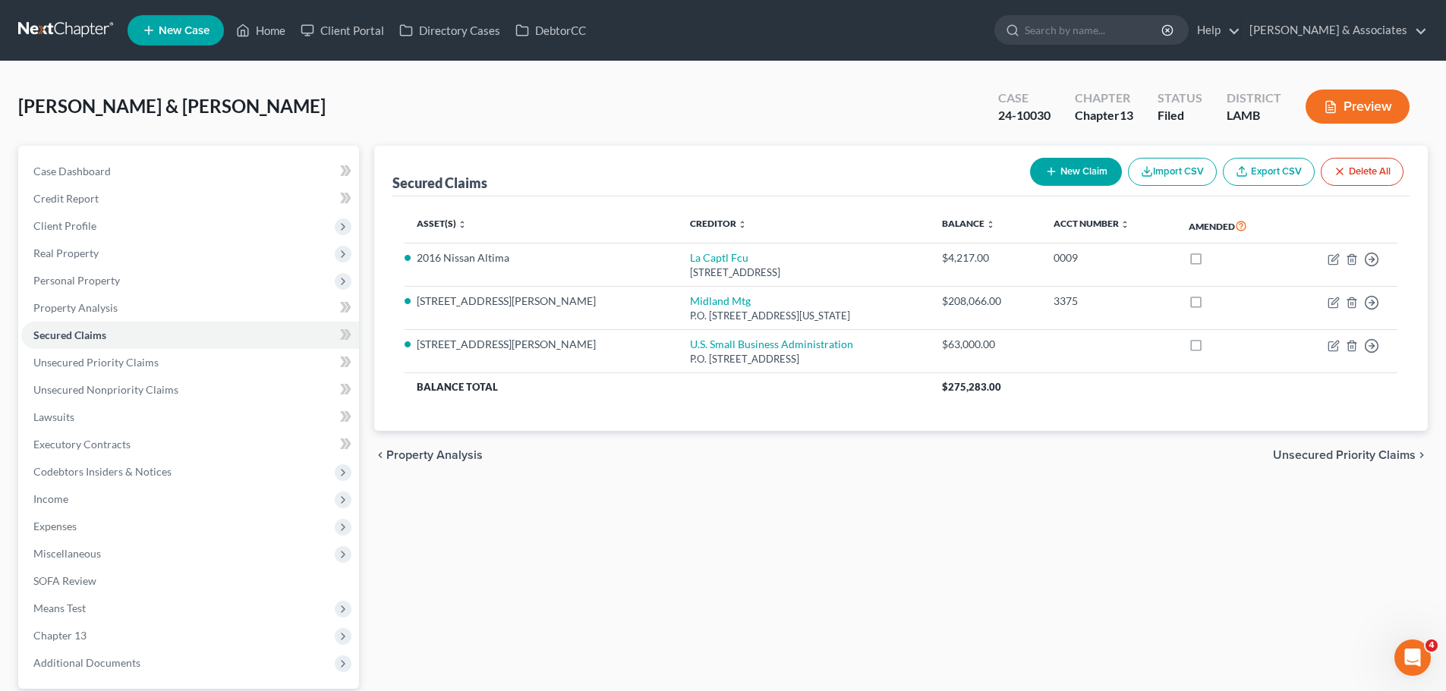
click at [524, 504] on div "Secured Claims New Claim Import CSV Export CSV Delete All Asset(s) expand_more …" at bounding box center [901, 441] width 1068 height 591
click at [148, 170] on link "Case Dashboard" at bounding box center [190, 171] width 338 height 27
select select "8"
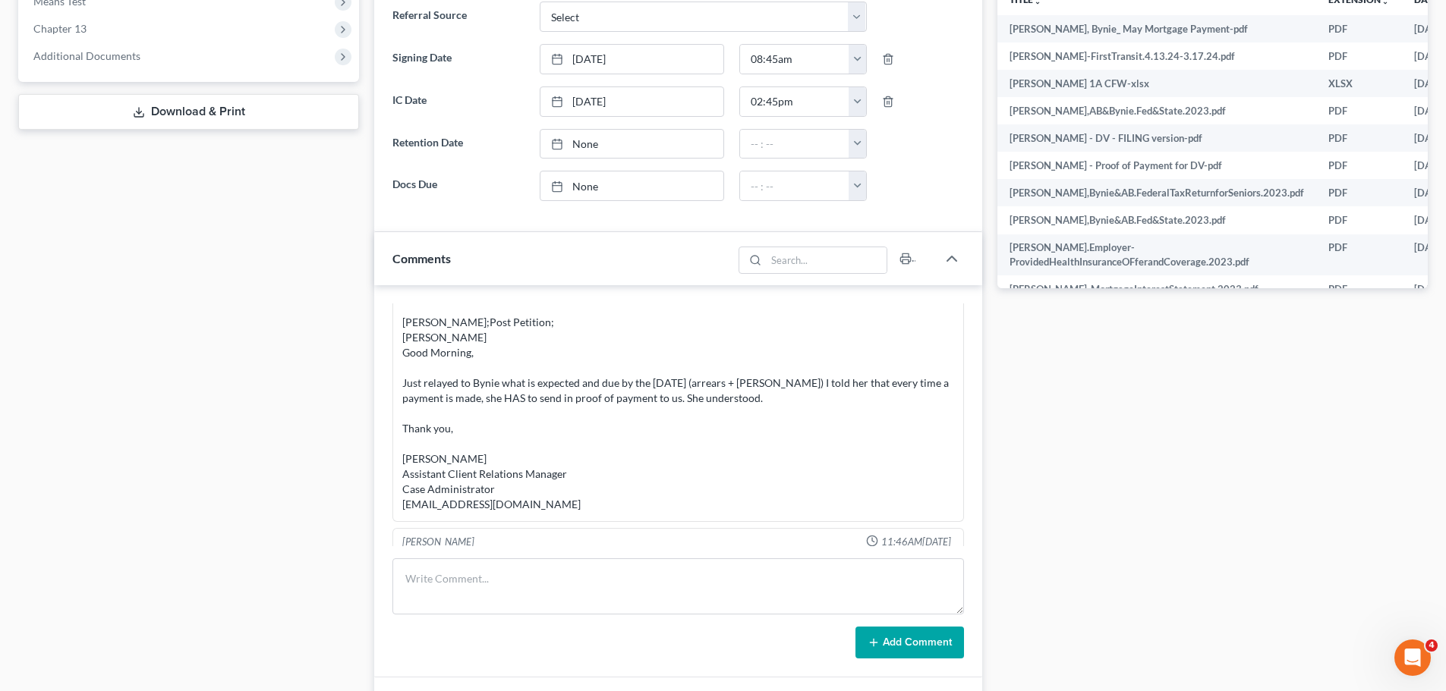
scroll to position [7773, 0]
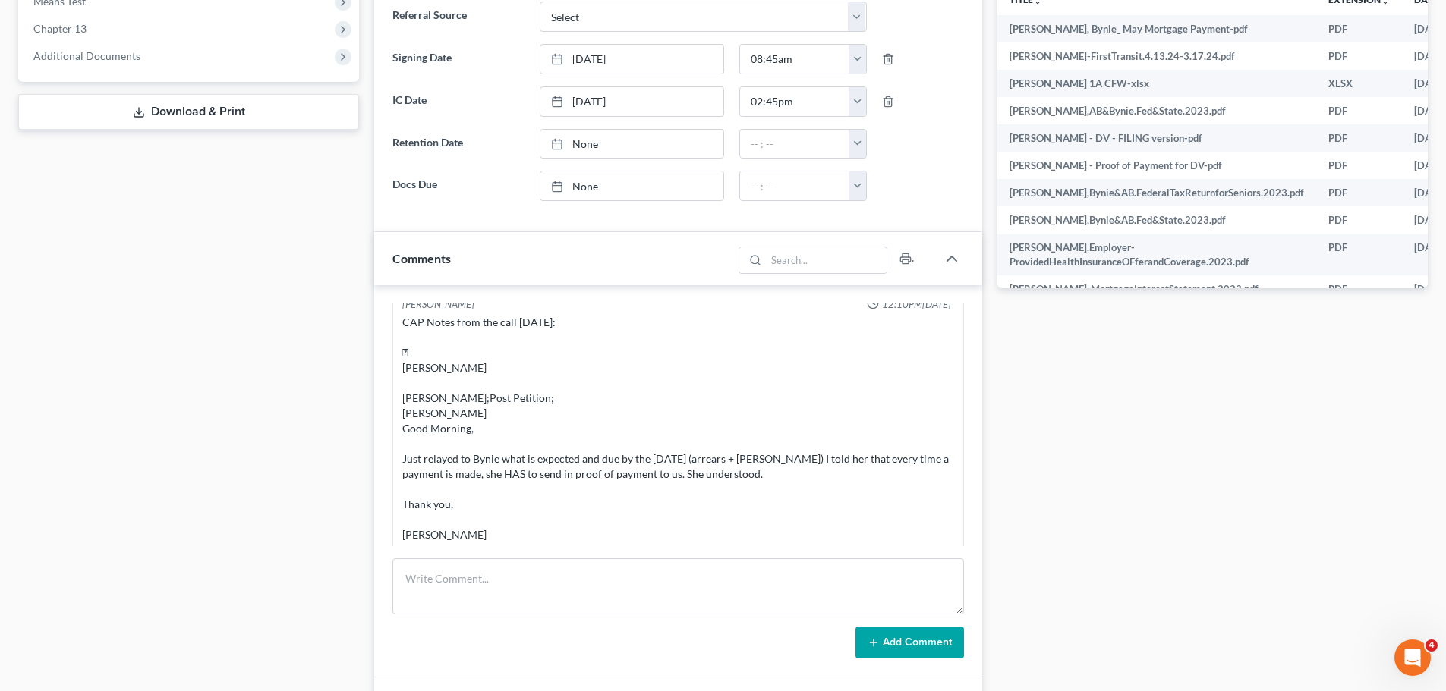
click at [78, 478] on div "Case Dashboard Payments Invoices Payments Payments Credit Report Client Profile" at bounding box center [189, 432] width 356 height 1787
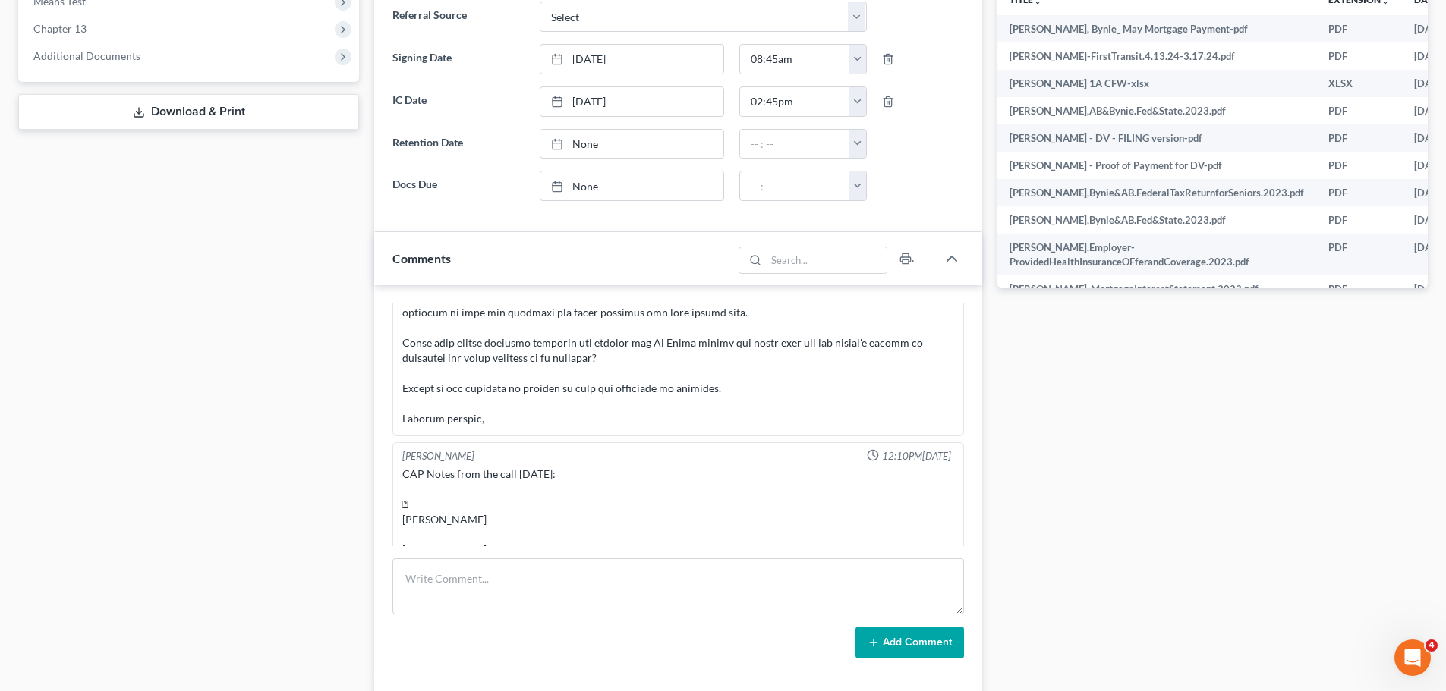
scroll to position [7545, 0]
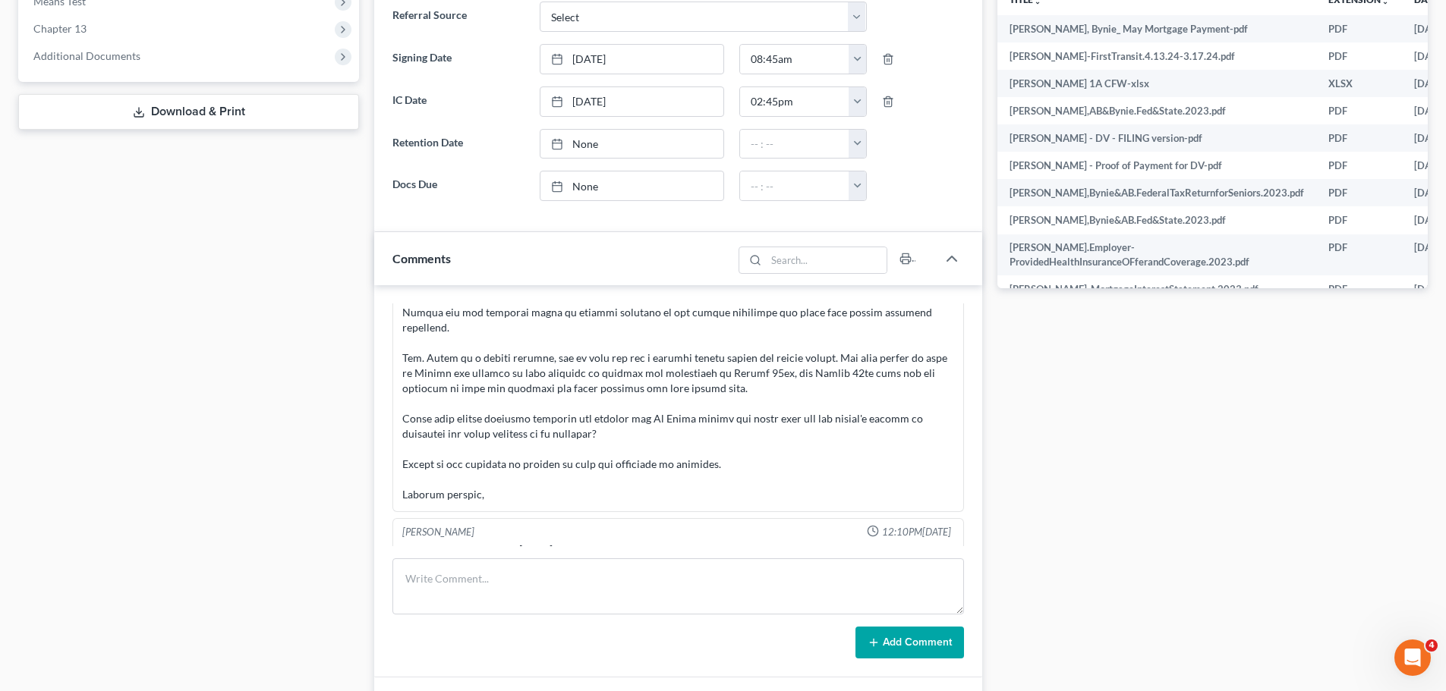
drag, startPoint x: 11, startPoint y: 291, endPoint x: 17, endPoint y: 5, distance: 285.4
click at [11, 256] on div "Case Dashboard Payments Invoices Payments Payments Credit Report Client Profile" at bounding box center [189, 432] width 356 height 1787
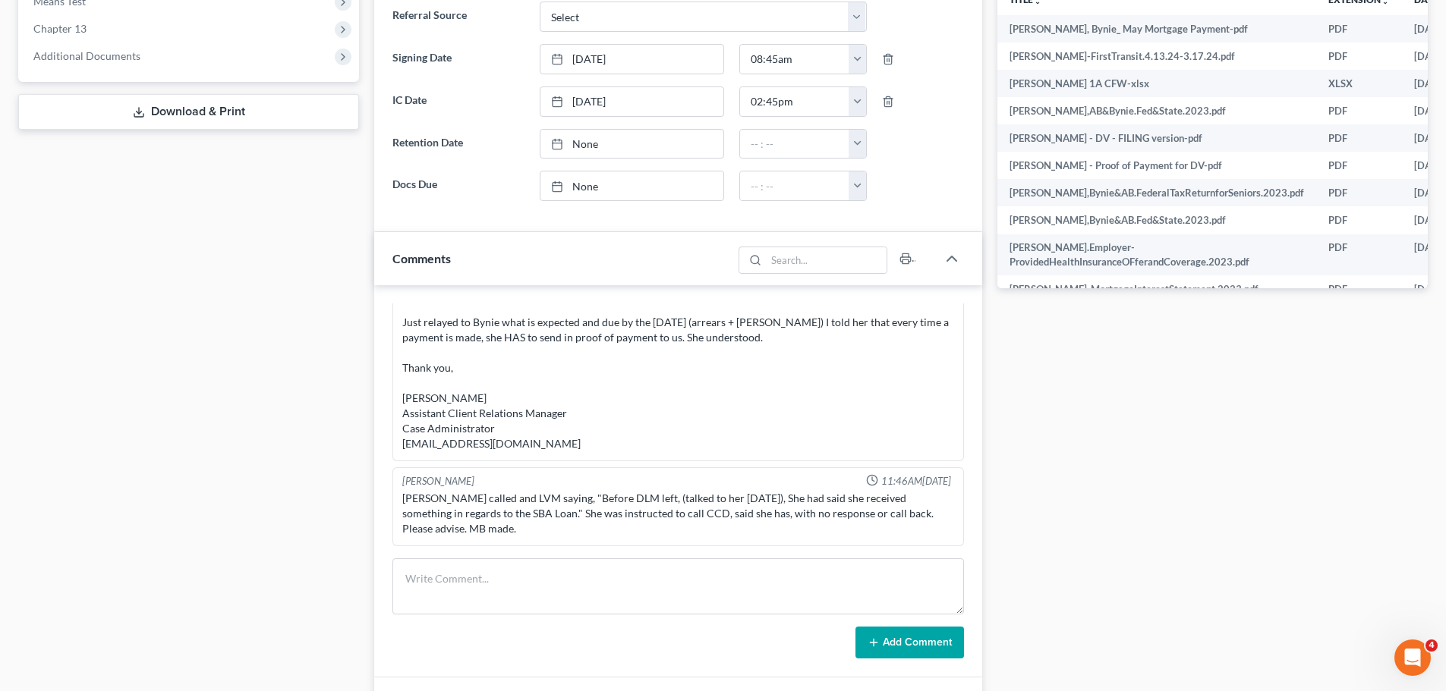
scroll to position [7849, 0]
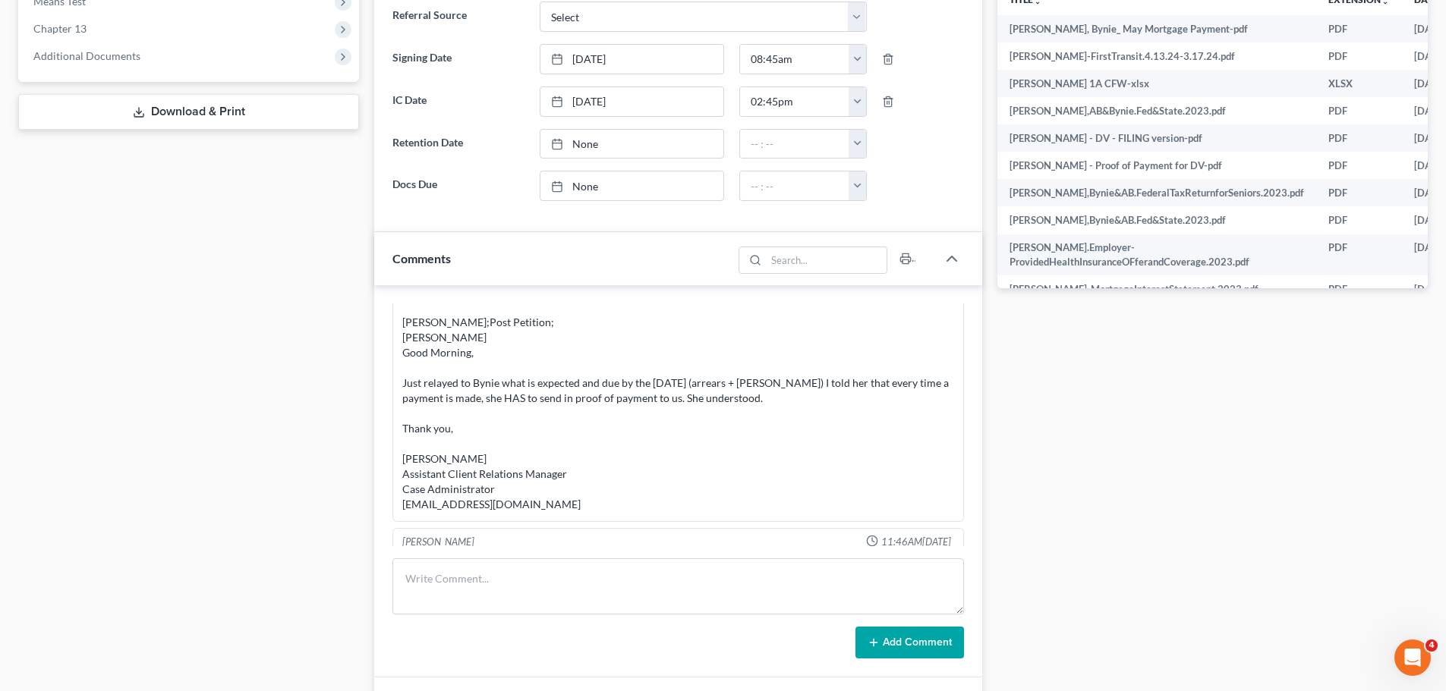
click at [182, 378] on div "Case Dashboard Payments Invoices Payments Payments Credit Report Client Profile" at bounding box center [189, 432] width 356 height 1787
click at [74, 62] on span "Additional Documents" at bounding box center [190, 55] width 338 height 27
drag, startPoint x: 112, startPoint y: 142, endPoint x: 124, endPoint y: 140, distance: 12.2
click at [112, 142] on span "PACER Notices" at bounding box center [100, 137] width 73 height 13
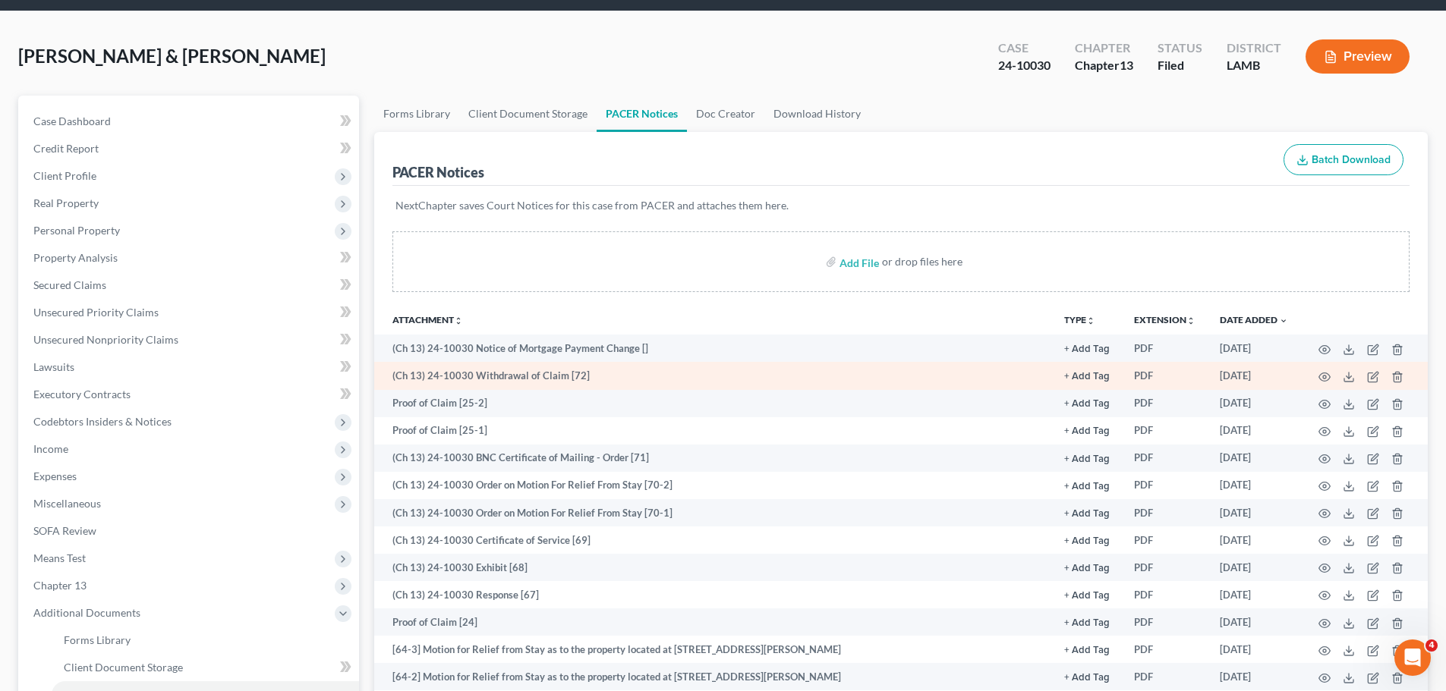
scroll to position [76, 0]
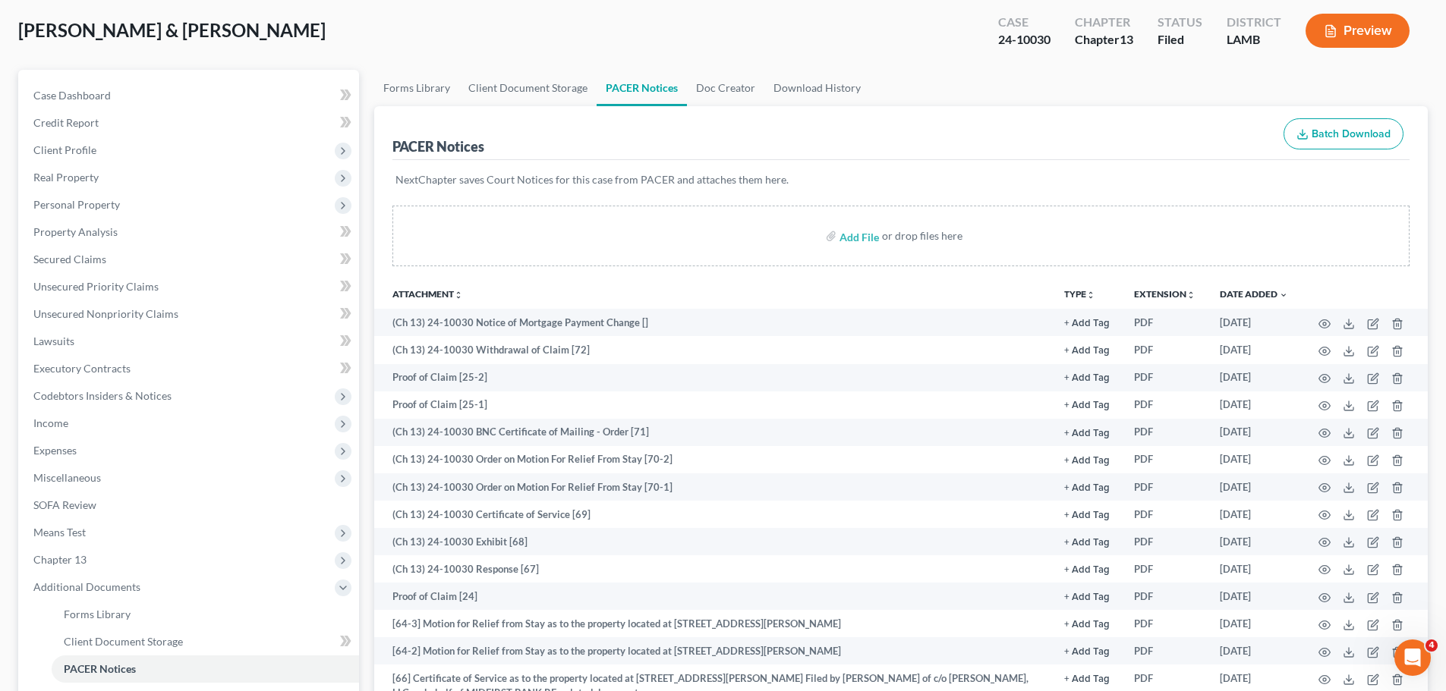
drag, startPoint x: 370, startPoint y: 22, endPoint x: 342, endPoint y: 2, distance: 33.7
click at [369, 22] on div "Welch, A B & Bynie Upgraded Case 24-10030 Chapter Chapter 13 Status Filed Distr…" at bounding box center [722, 37] width 1409 height 66
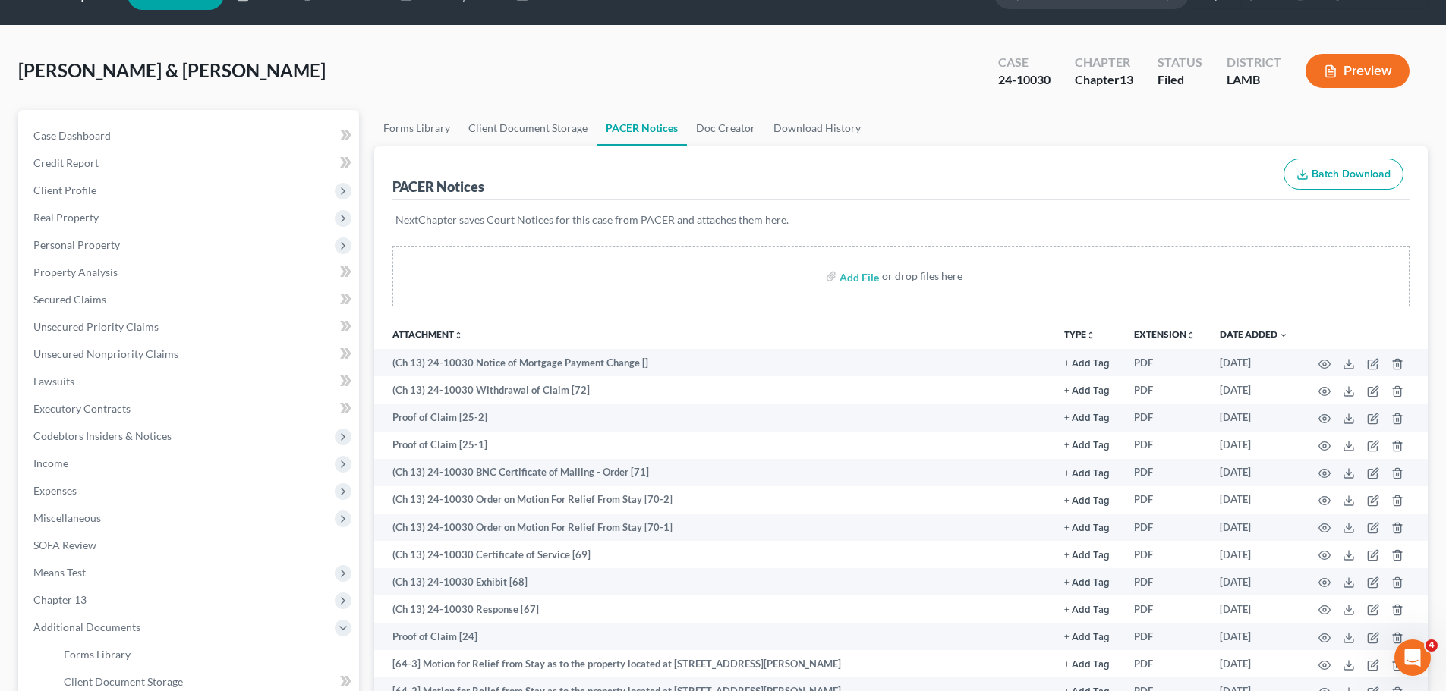
scroll to position [0, 0]
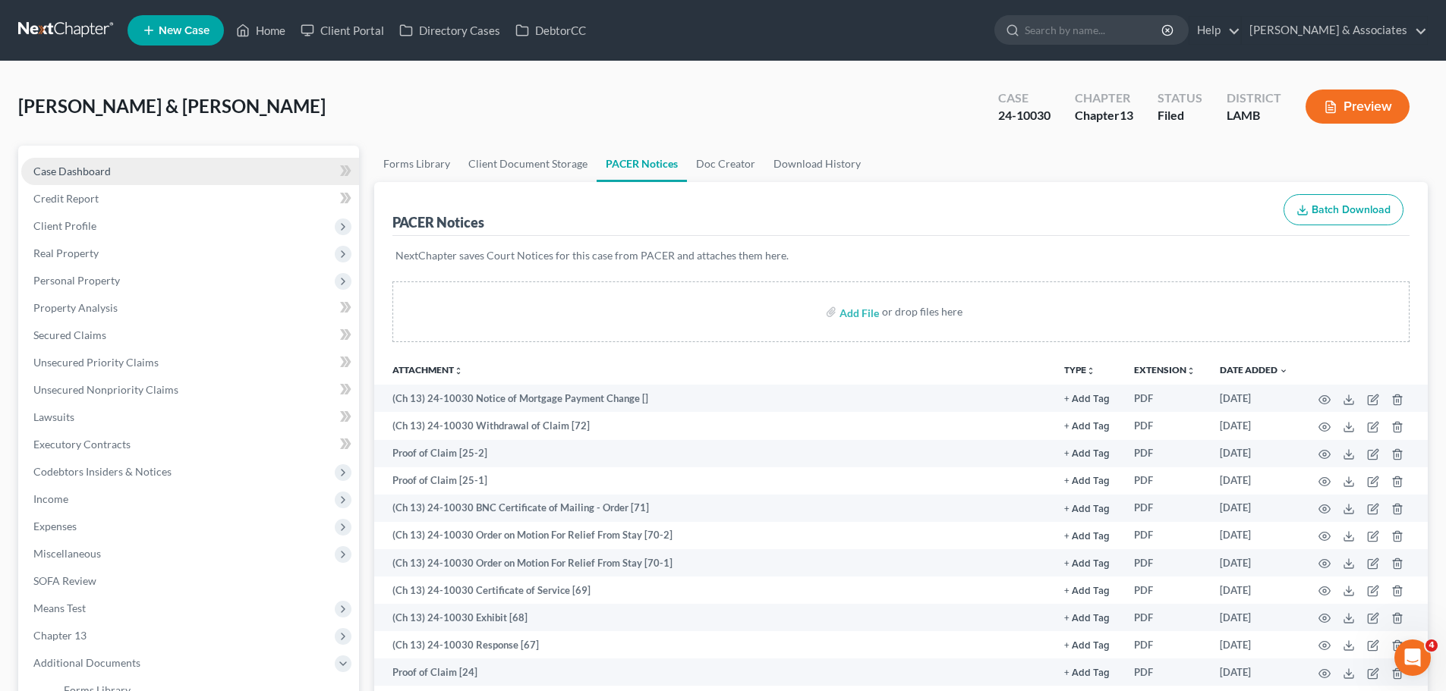
click at [112, 166] on link "Case Dashboard" at bounding box center [190, 171] width 338 height 27
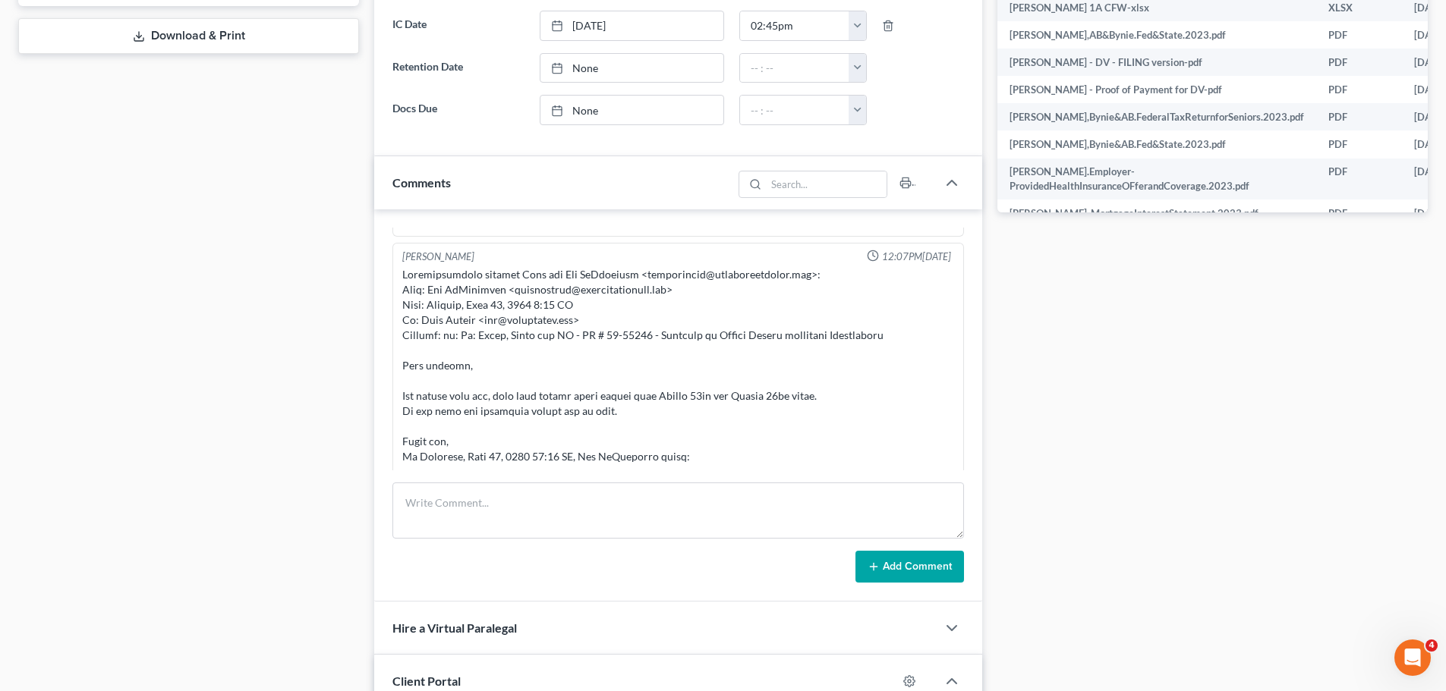
scroll to position [6710, 0]
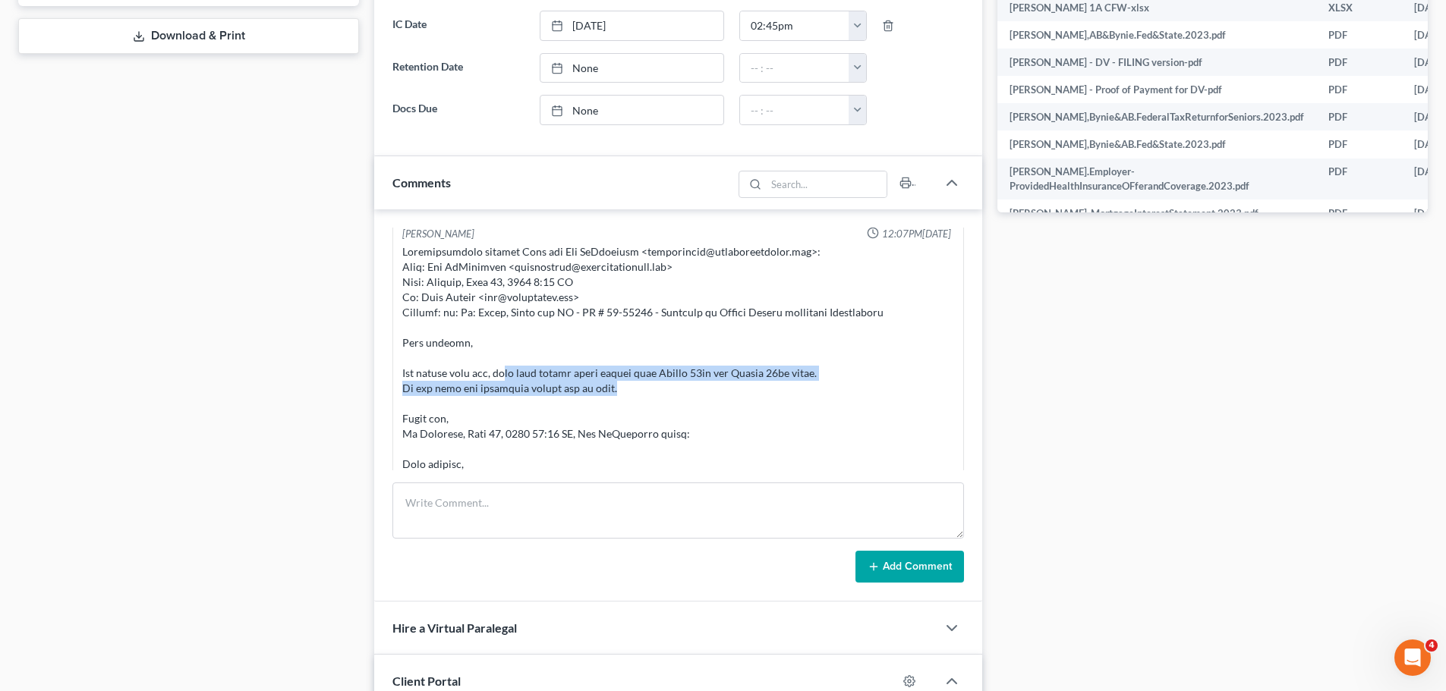
drag, startPoint x: 499, startPoint y: 389, endPoint x: 703, endPoint y: 404, distance: 204.7
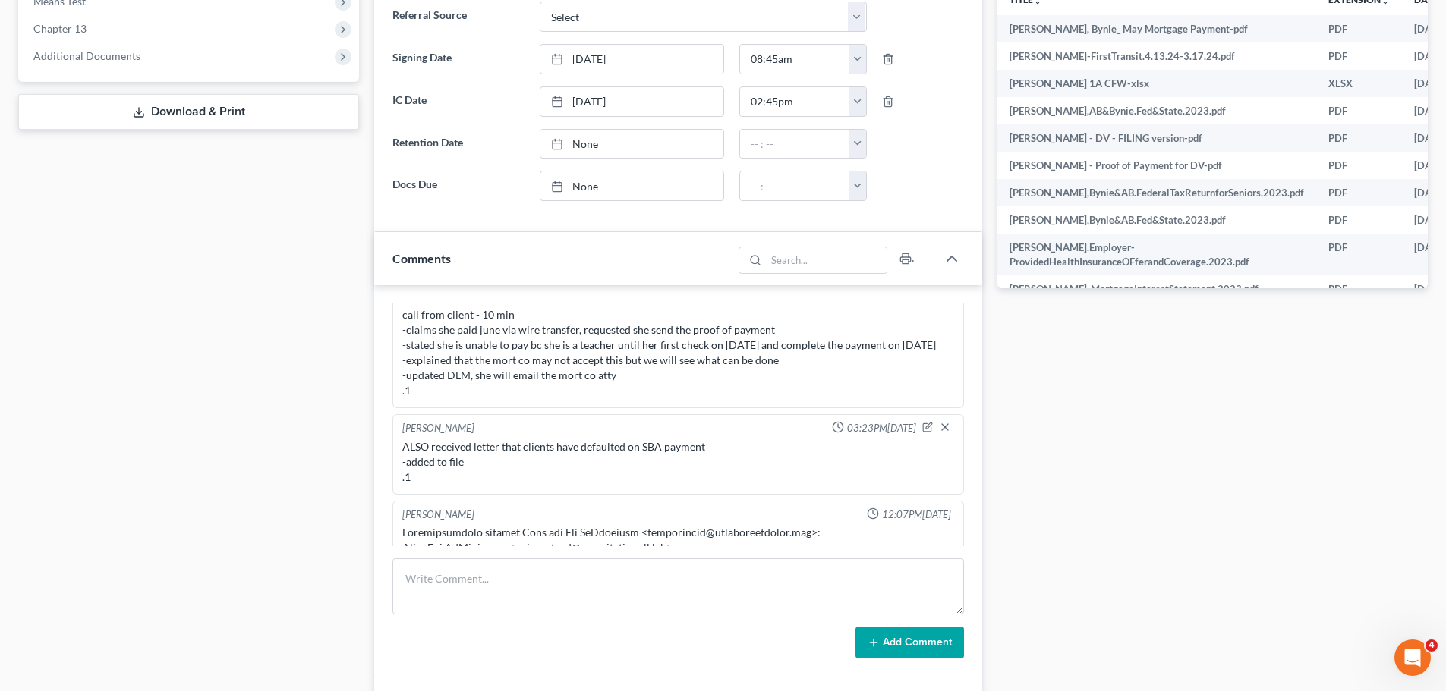
scroll to position [6483, 0]
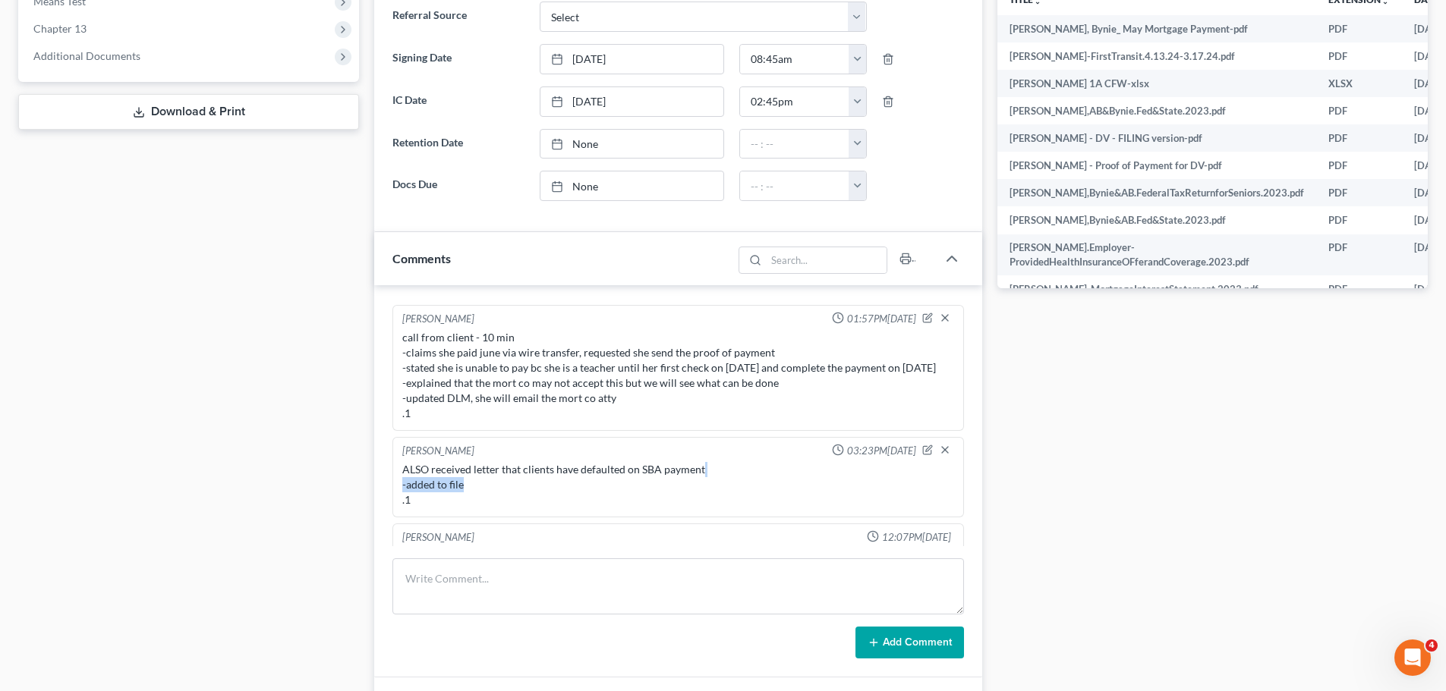
drag, startPoint x: 701, startPoint y: 489, endPoint x: 520, endPoint y: 499, distance: 181.6
click at [520, 506] on div "ALSO received letter that clients have defaulted on SBA payment -added to file …" at bounding box center [678, 485] width 552 height 46
click at [526, 491] on div "ALSO received letter that clients have defaulted on SBA payment -added to file …" at bounding box center [678, 485] width 552 height 46
click at [517, 480] on div "ALSO received letter that clients have defaulted on SBA payment -added to file …" at bounding box center [678, 485] width 552 height 46
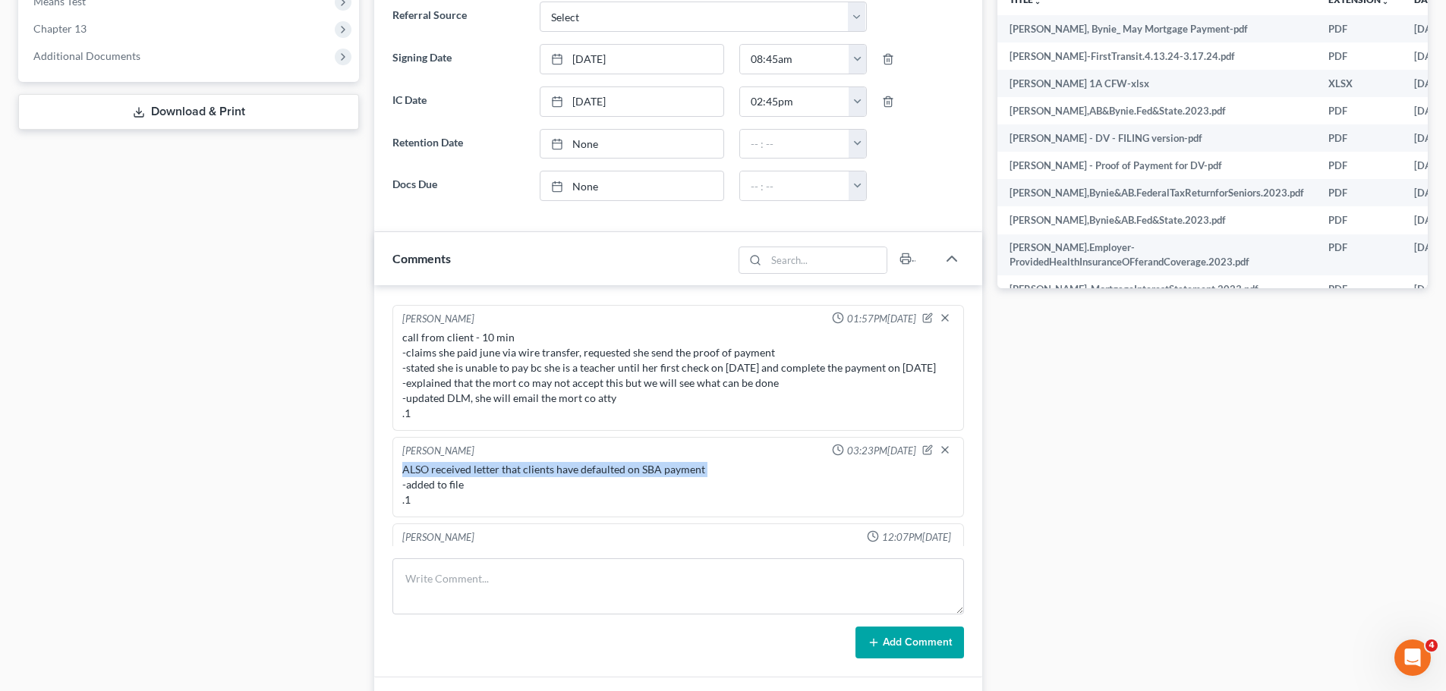
click at [517, 480] on div "ALSO received letter that clients have defaulted on SBA payment -added to file …" at bounding box center [678, 485] width 552 height 46
click at [460, 496] on div "ALSO received letter that clients have defaulted on SBA payment -added to file …" at bounding box center [678, 485] width 552 height 46
click at [460, 502] on div "ALSO received letter that clients have defaulted on SBA payment -added to file …" at bounding box center [678, 485] width 552 height 46
click at [1273, 533] on div "Docs Tasks Events Fees Timer 82% Completed Nothing here yet! Drivers license & …" at bounding box center [1212, 432] width 445 height 1787
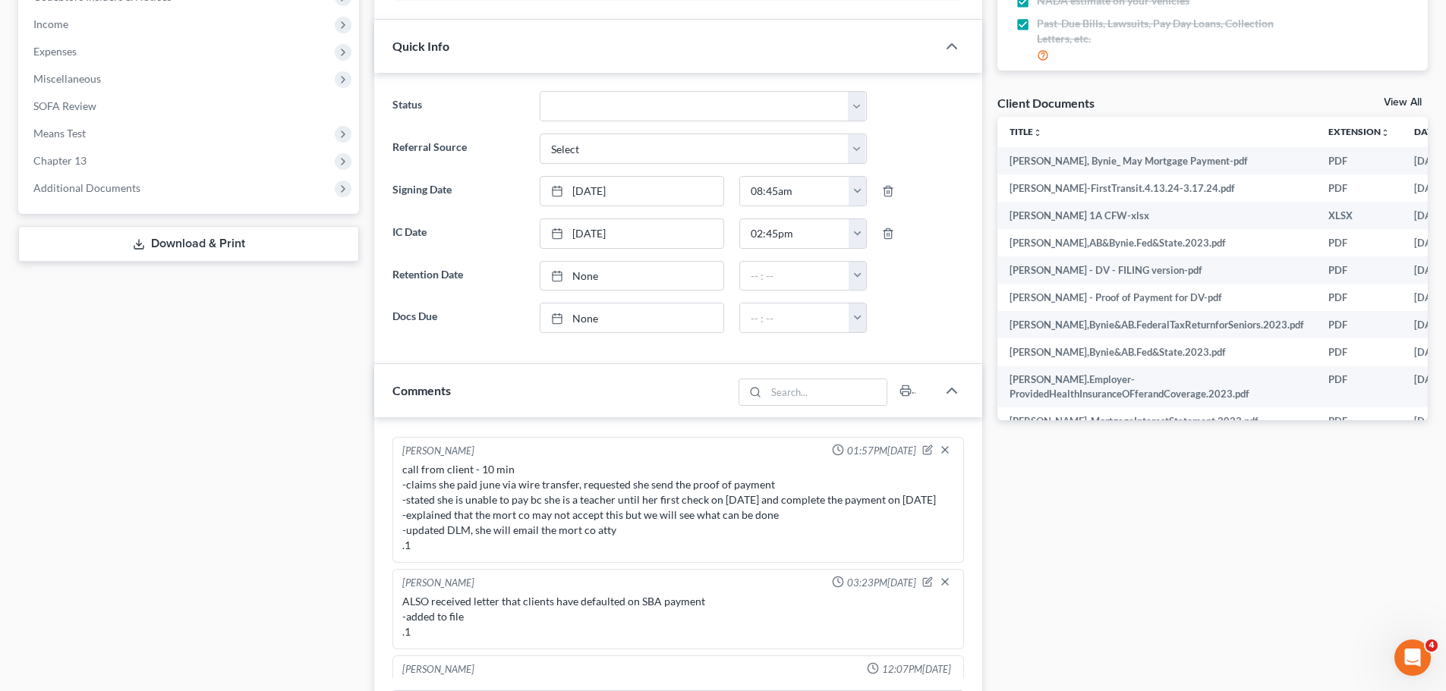
scroll to position [455, 0]
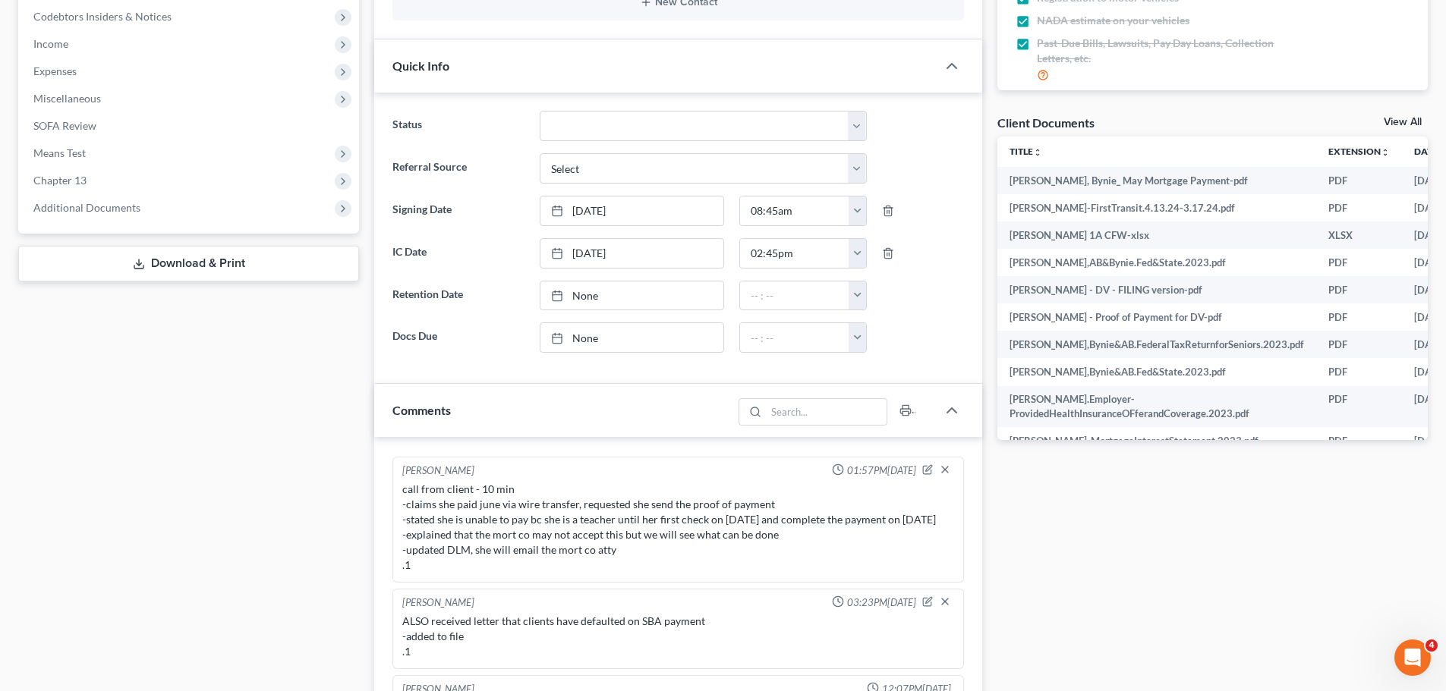
drag, startPoint x: 615, startPoint y: 582, endPoint x: 608, endPoint y: 577, distance: 8.8
click at [615, 573] on div "call from client - 10 min -claims she paid june via wire transfer, requested sh…" at bounding box center [678, 527] width 552 height 91
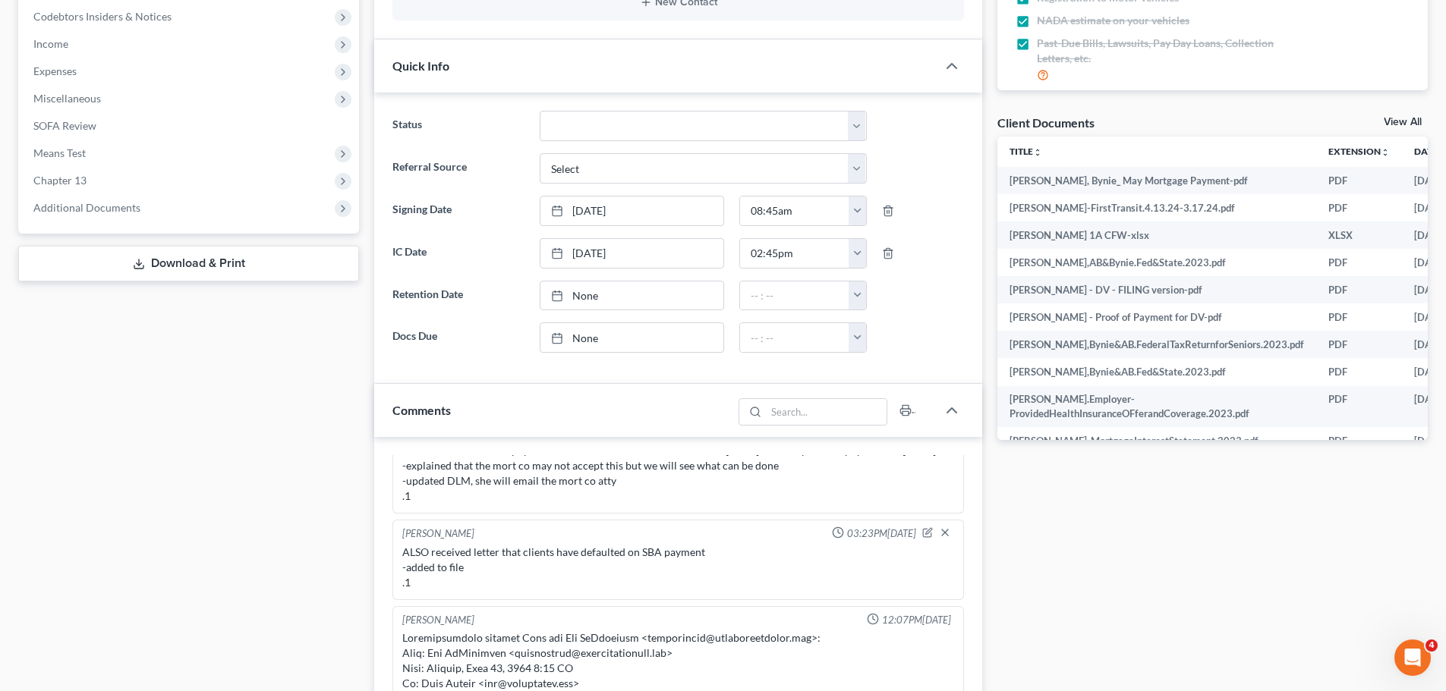
scroll to position [6635, 0]
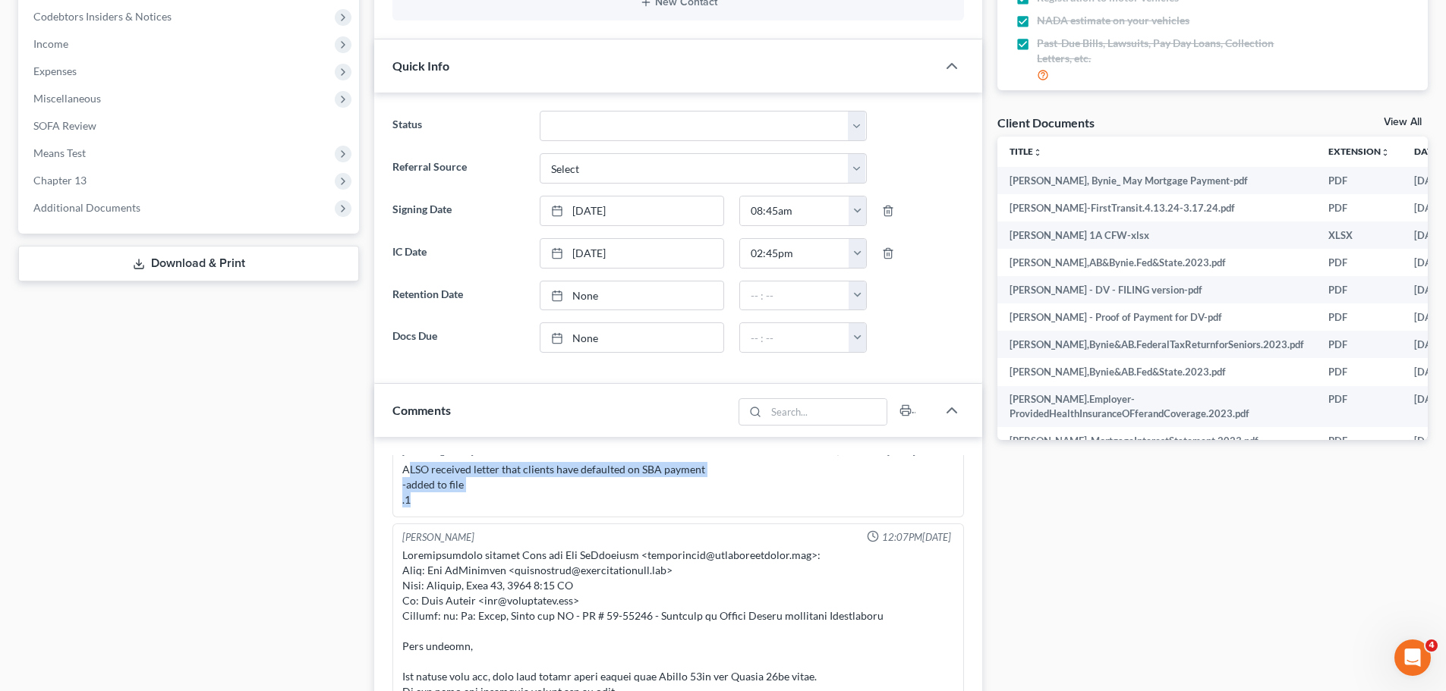
drag, startPoint x: 524, startPoint y: 511, endPoint x: 408, endPoint y: 477, distance: 120.8
click at [408, 477] on div "ALSO received letter that clients have defaulted on SBA payment -added to file …" at bounding box center [678, 485] width 552 height 46
click at [443, 490] on div "ALSO received letter that clients have defaulted on SBA payment -added to file …" at bounding box center [678, 485] width 552 height 46
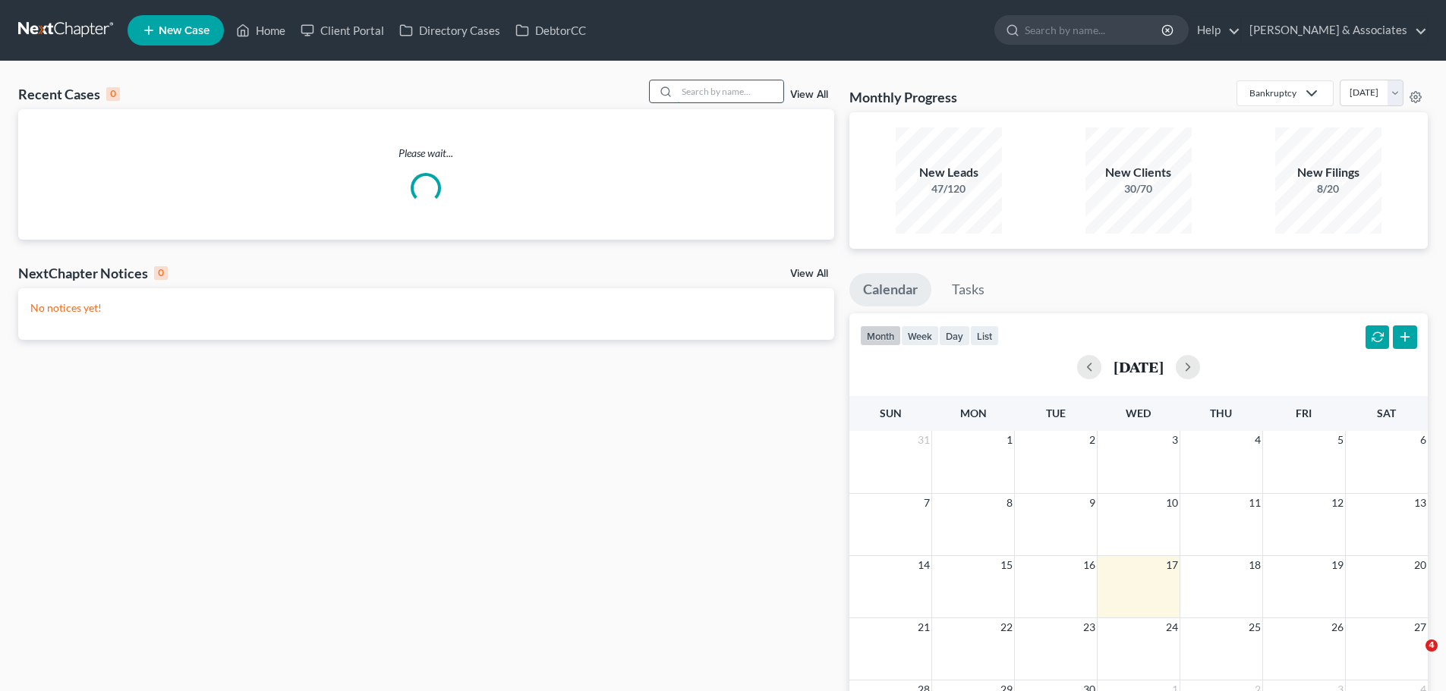
click at [763, 80] on input "search" at bounding box center [730, 91] width 106 height 22
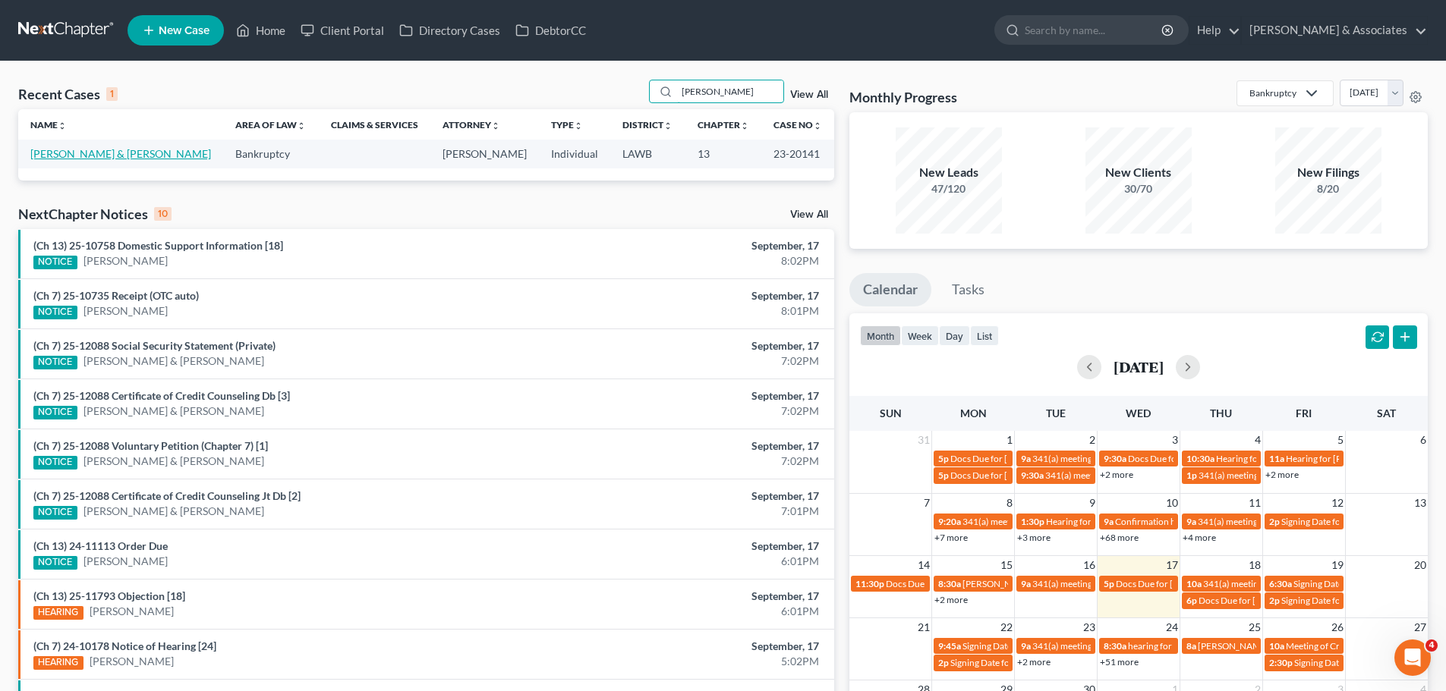
type input "[PERSON_NAME]"
click at [126, 152] on link "[PERSON_NAME] & [PERSON_NAME]" at bounding box center [120, 153] width 181 height 13
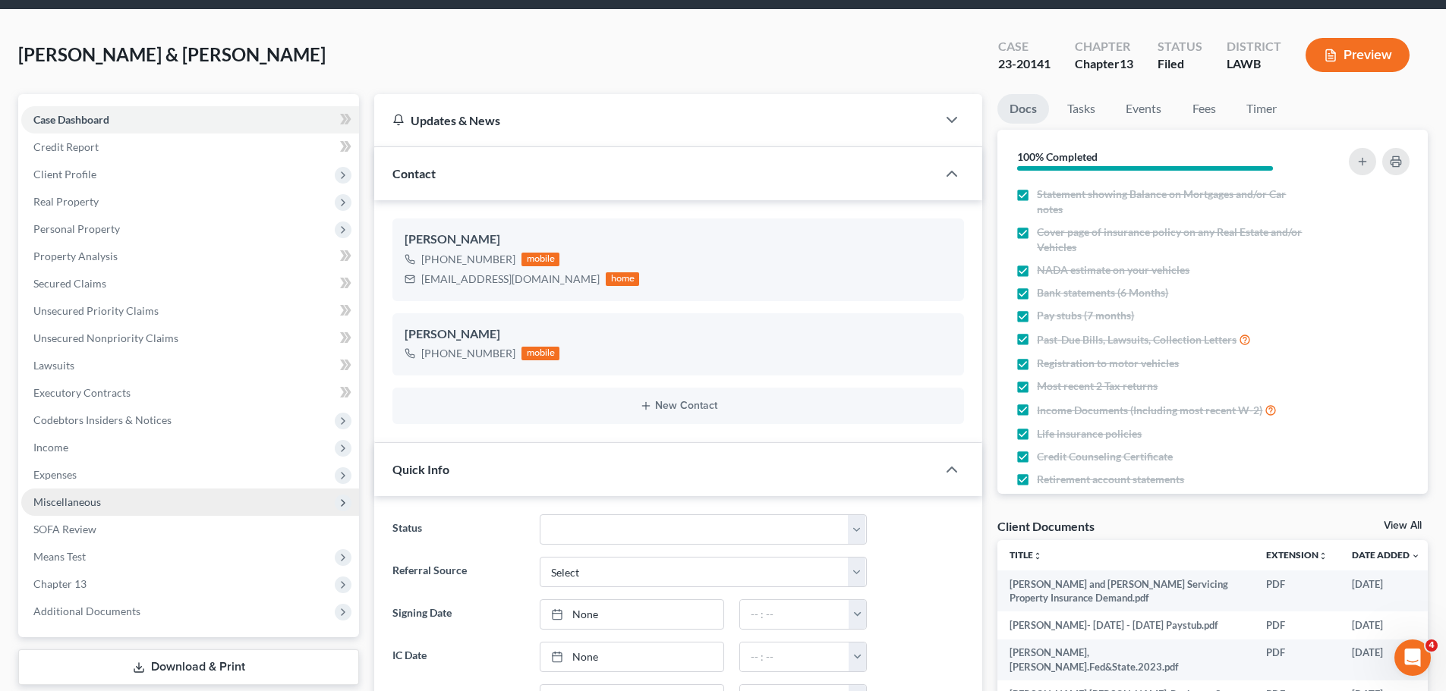
scroll to position [76, 0]
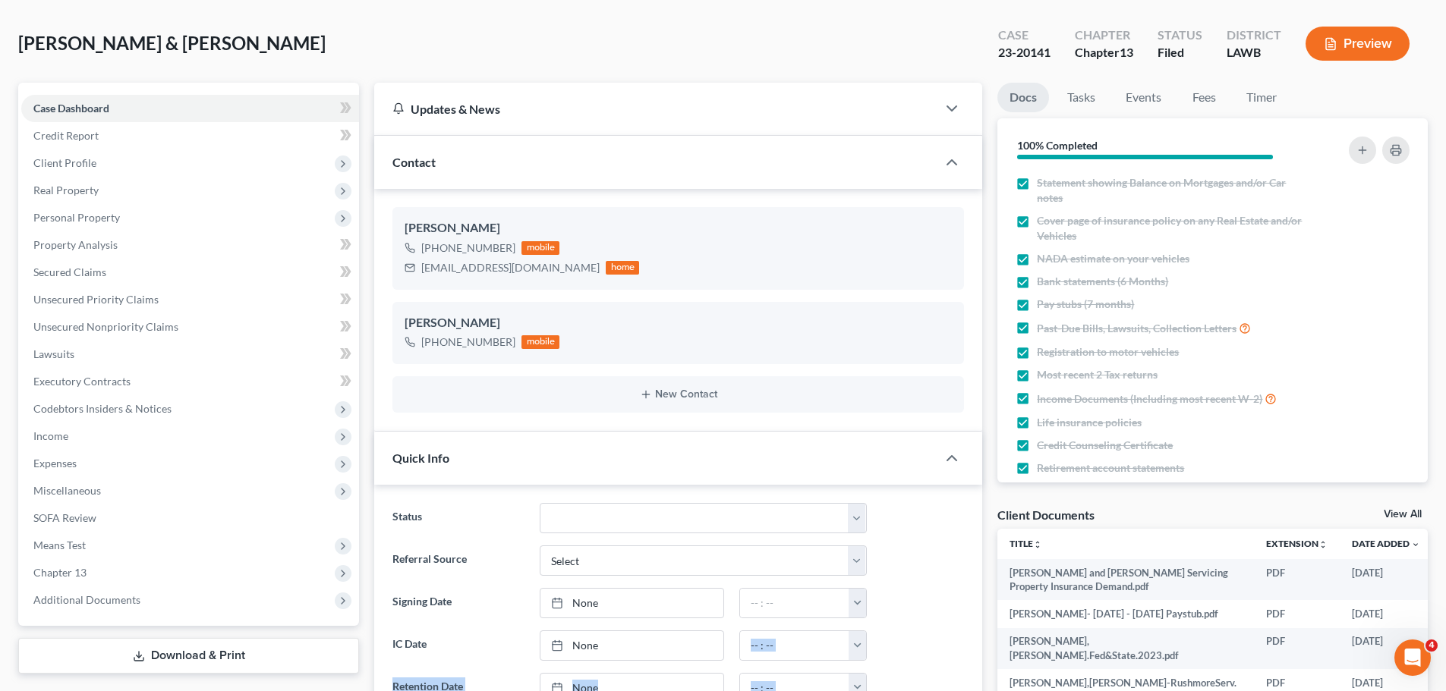
scroll to position [0, 0]
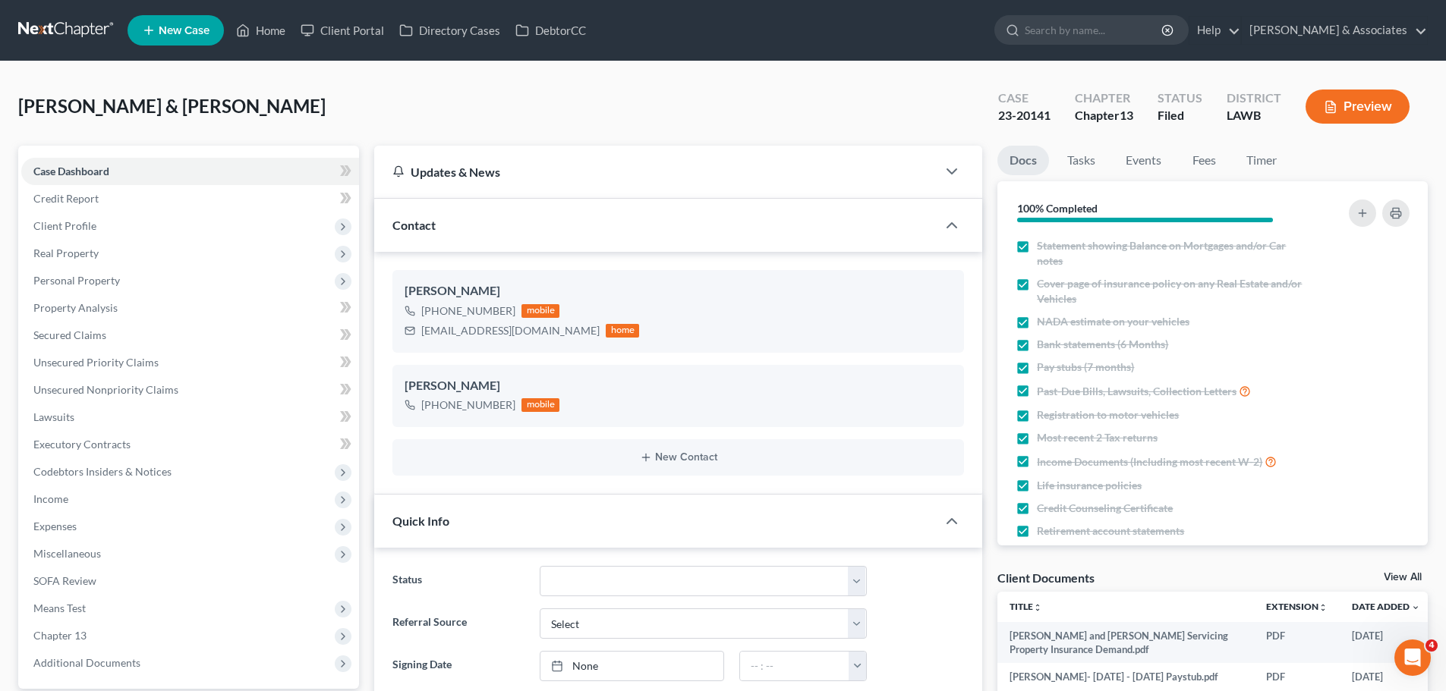
click at [74, 14] on nav "Home New Case Client Portal Directory Cases DebtorCC Diment & Associates ccd@di…" at bounding box center [723, 30] width 1446 height 61
click at [73, 37] on link at bounding box center [66, 30] width 97 height 27
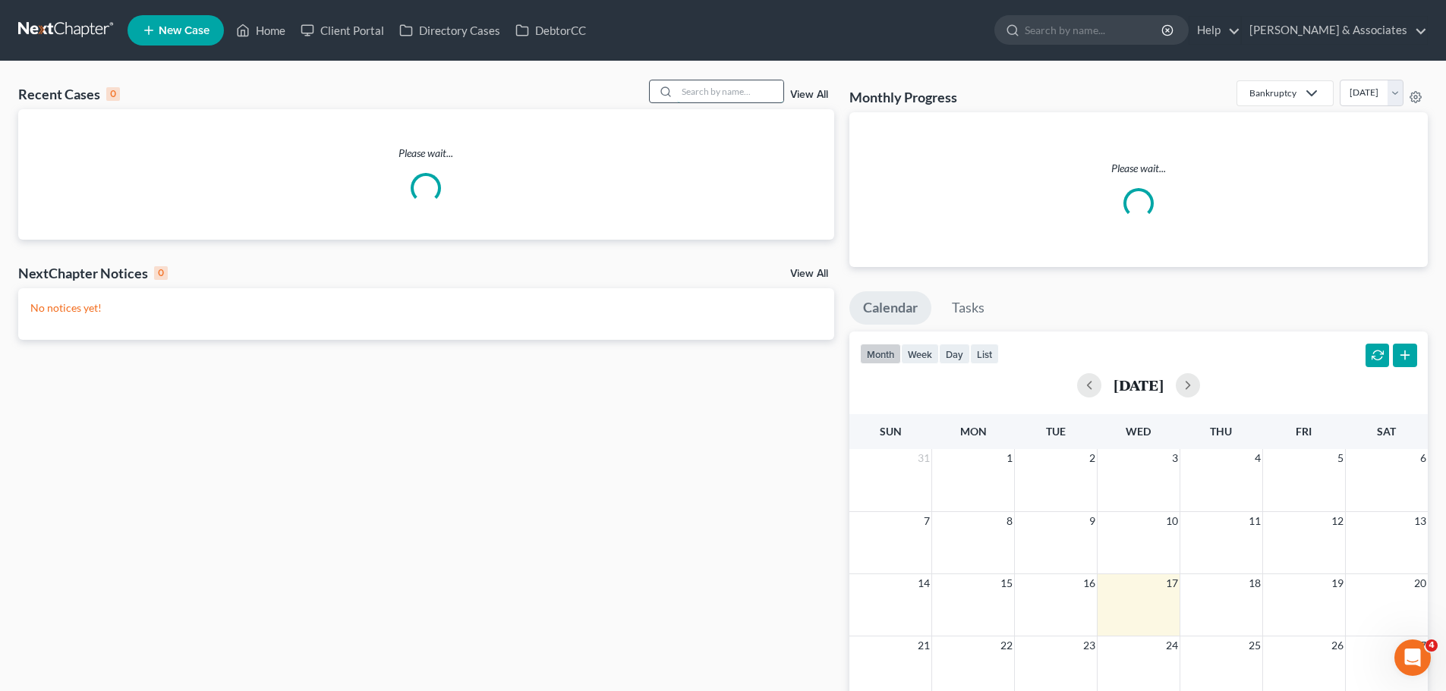
click at [736, 86] on input "search" at bounding box center [730, 91] width 106 height 22
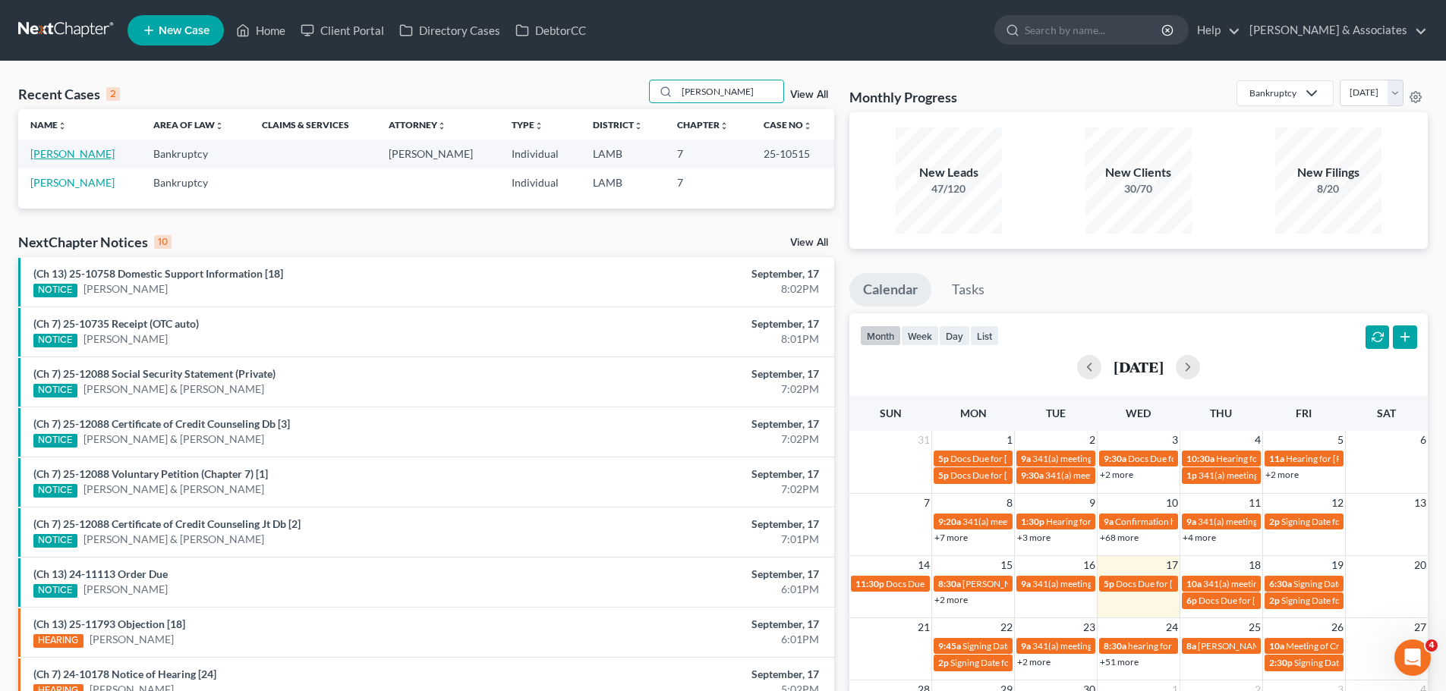
type input "jerrell"
click at [87, 150] on link "[PERSON_NAME]" at bounding box center [72, 153] width 84 height 13
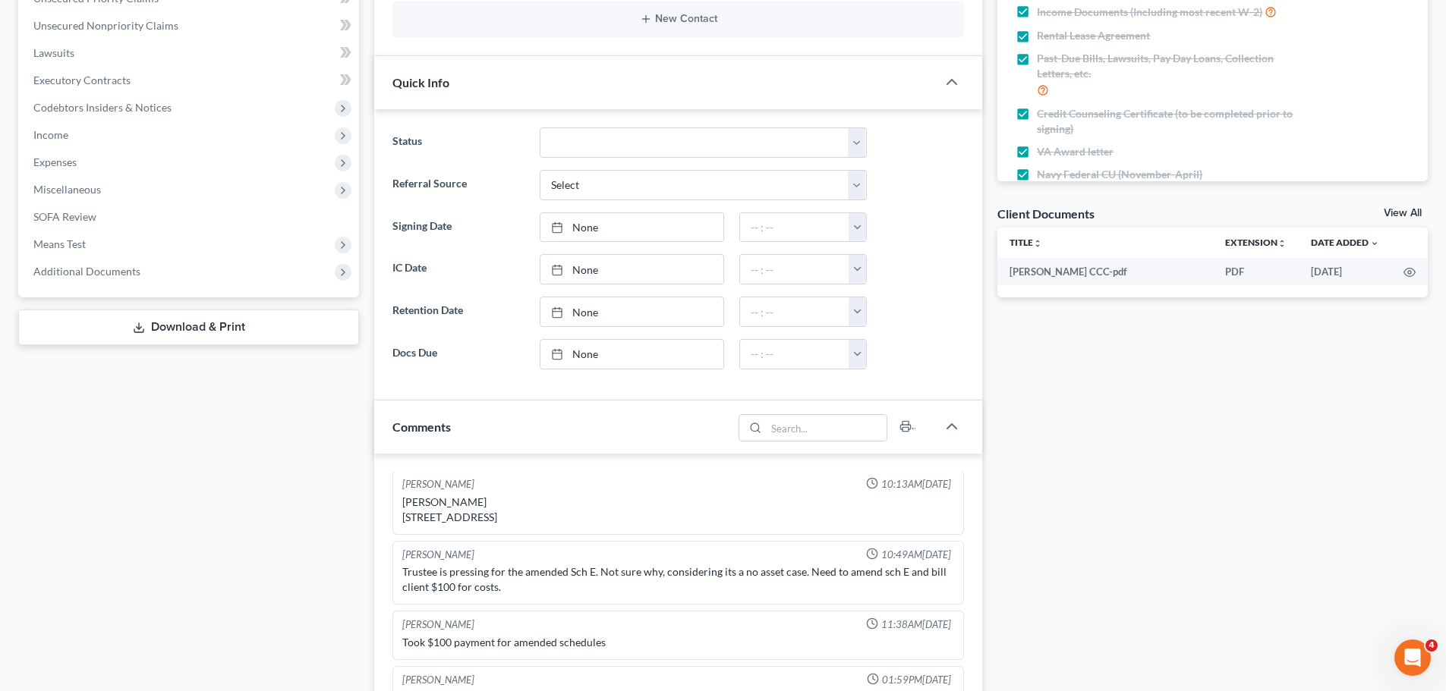
scroll to position [379, 0]
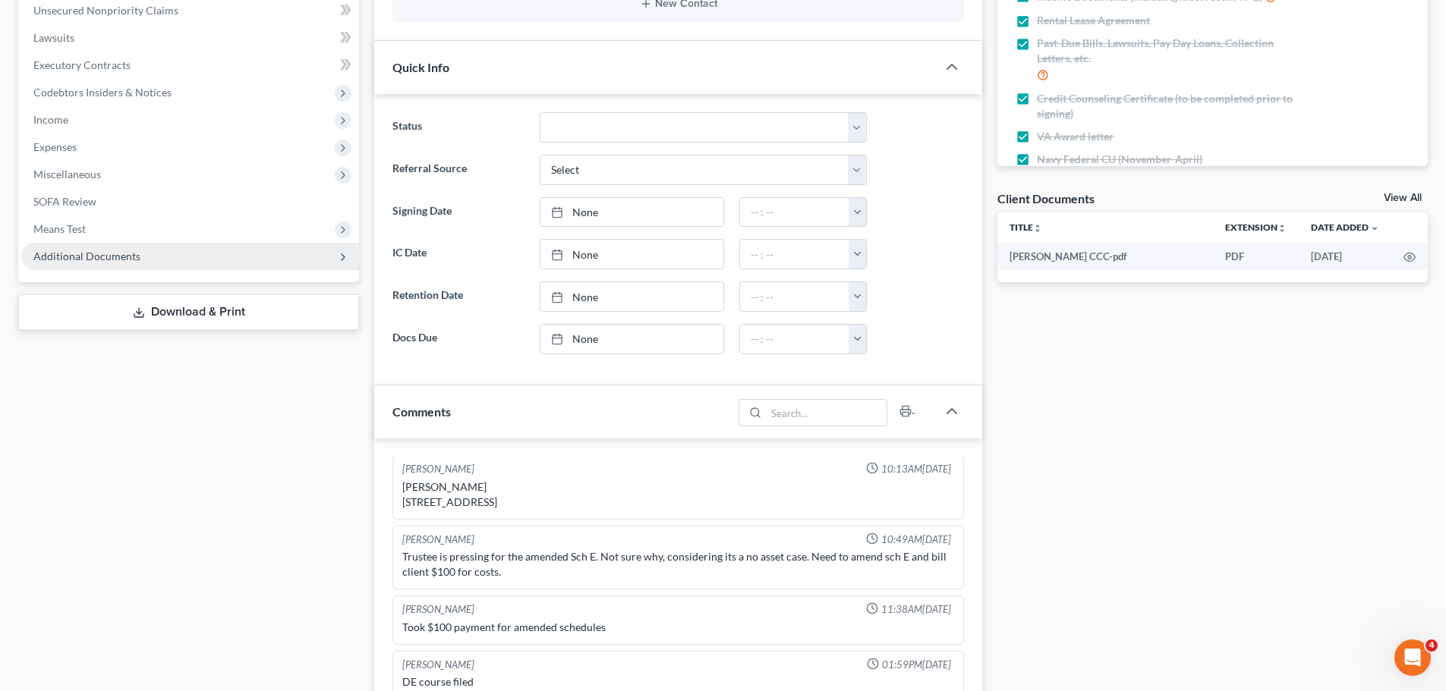
click at [77, 256] on span "Additional Documents" at bounding box center [86, 256] width 107 height 13
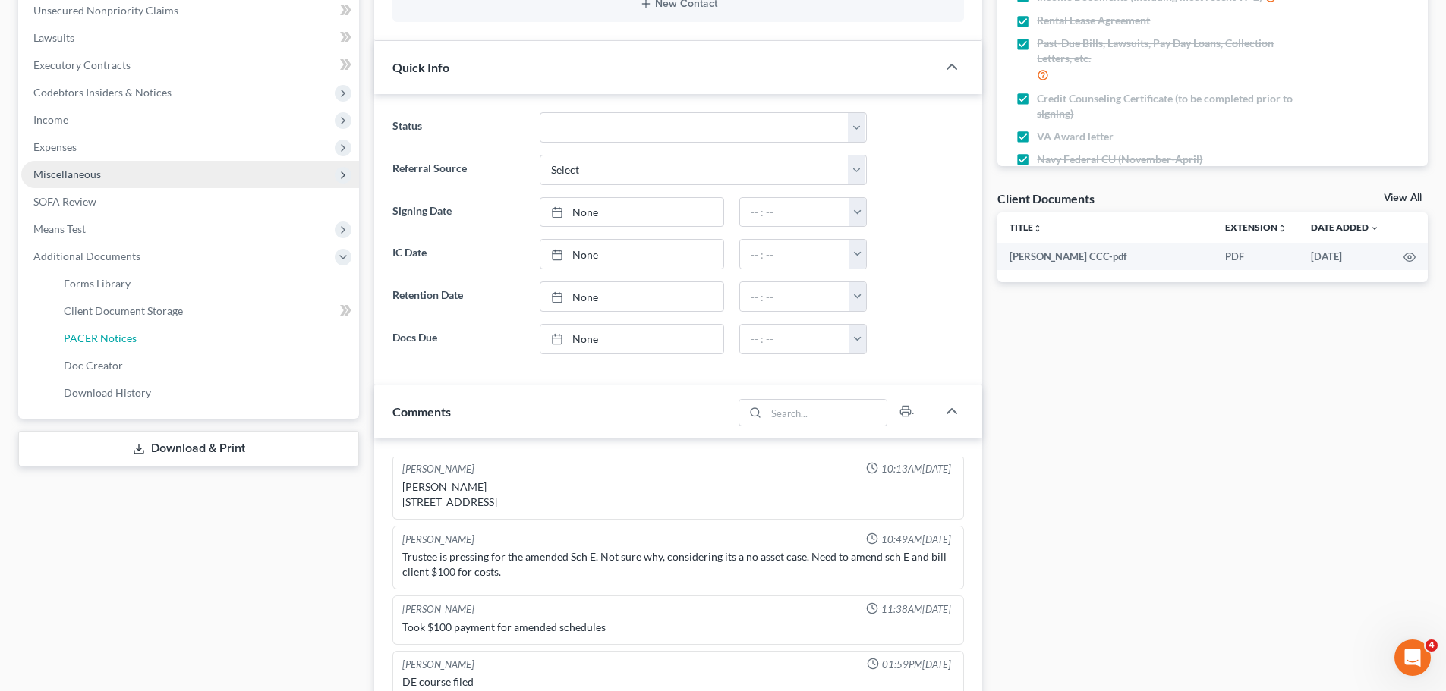
click at [96, 330] on link "PACER Notices" at bounding box center [205, 338] width 307 height 27
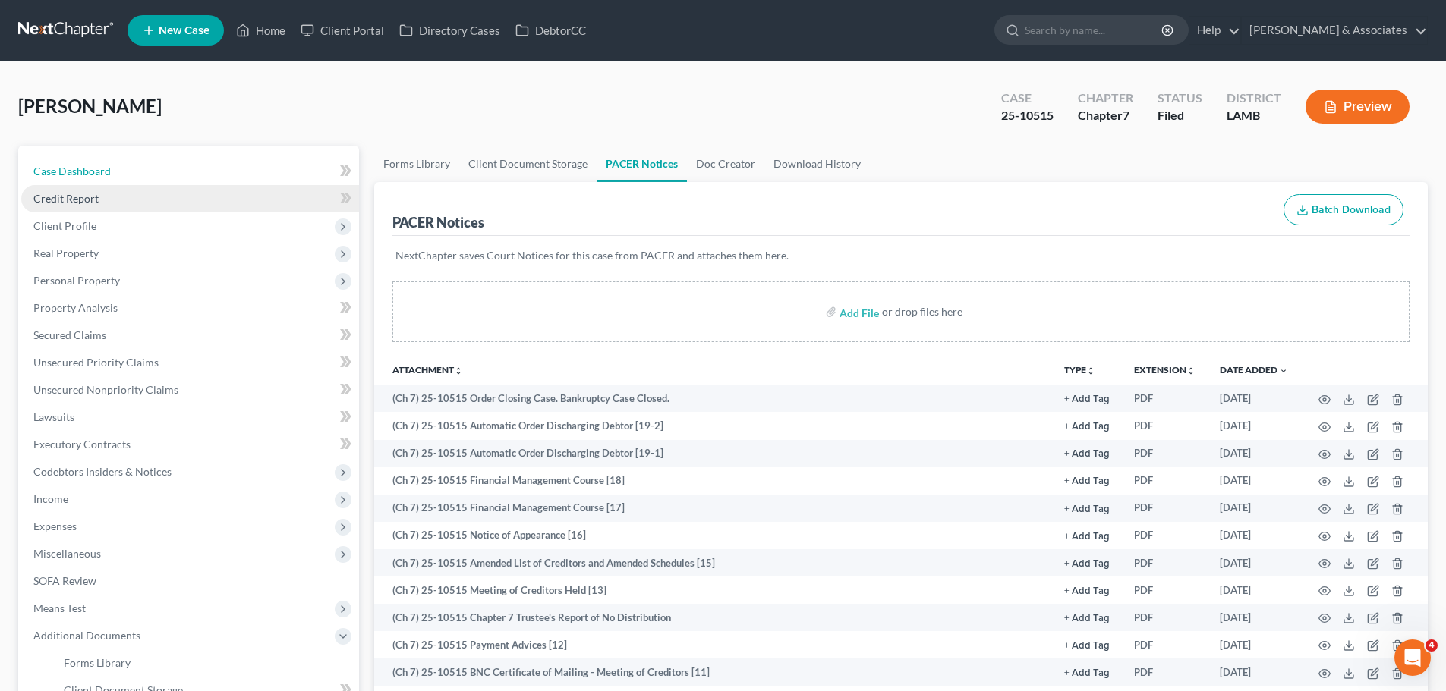
drag, startPoint x: 59, startPoint y: 167, endPoint x: 282, endPoint y: 198, distance: 225.3
click at [60, 167] on span "Case Dashboard" at bounding box center [71, 171] width 77 height 13
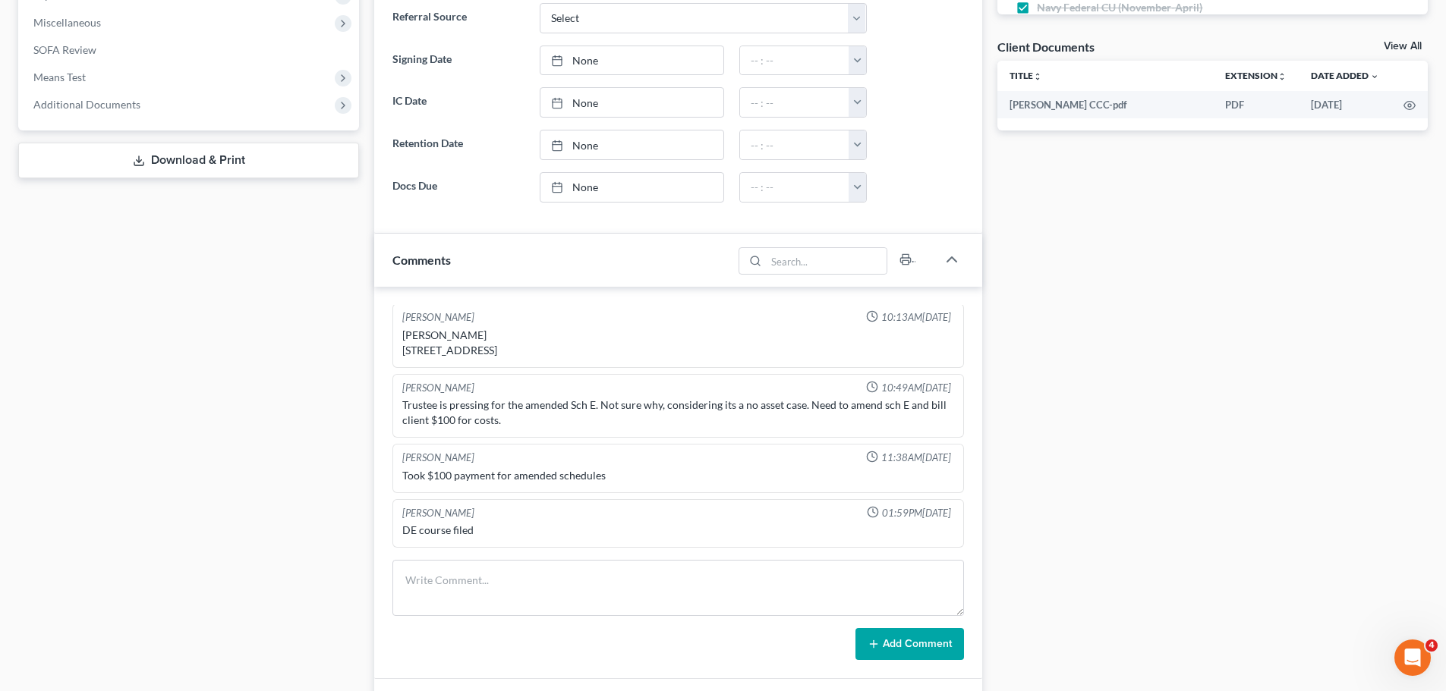
scroll to position [731, 0]
click at [426, 613] on textarea at bounding box center [677, 588] width 571 height 56
drag, startPoint x: 537, startPoint y: 582, endPoint x: 398, endPoint y: 584, distance: 138.9
click at [398, 584] on textarea "case closed by TT, updated status .1" at bounding box center [677, 588] width 571 height 56
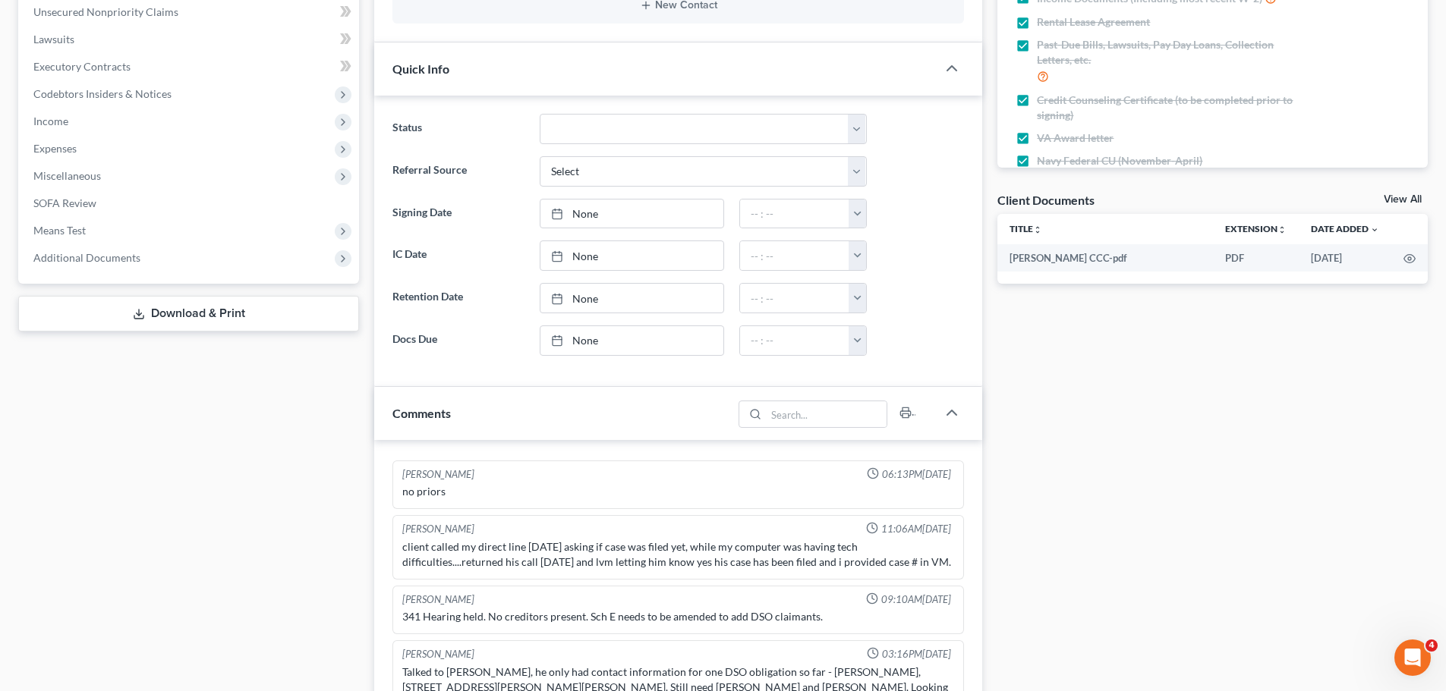
scroll to position [228, 0]
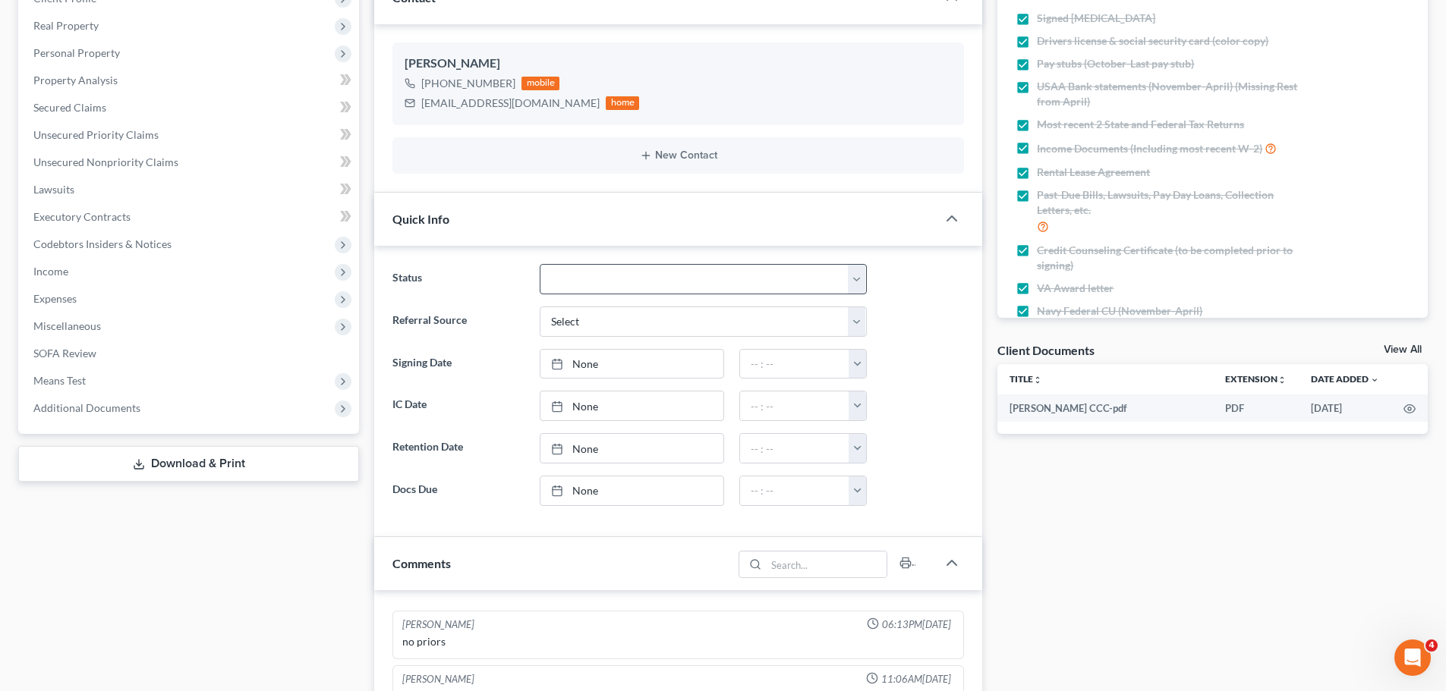
type textarea "case closed by TT, updated status .1"
click at [601, 279] on select "Amended Plan Needed Awaiting Income Closed Confirmed Discharged Dismissed Docs …" at bounding box center [703, 279] width 327 height 30
click at [540, 264] on select "Amended Plan Needed Awaiting Income Closed Confirmed Discharged Dismissed Docs …" at bounding box center [703, 279] width 327 height 30
select select "2"
drag, startPoint x: 203, startPoint y: 512, endPoint x: 212, endPoint y: 503, distance: 12.9
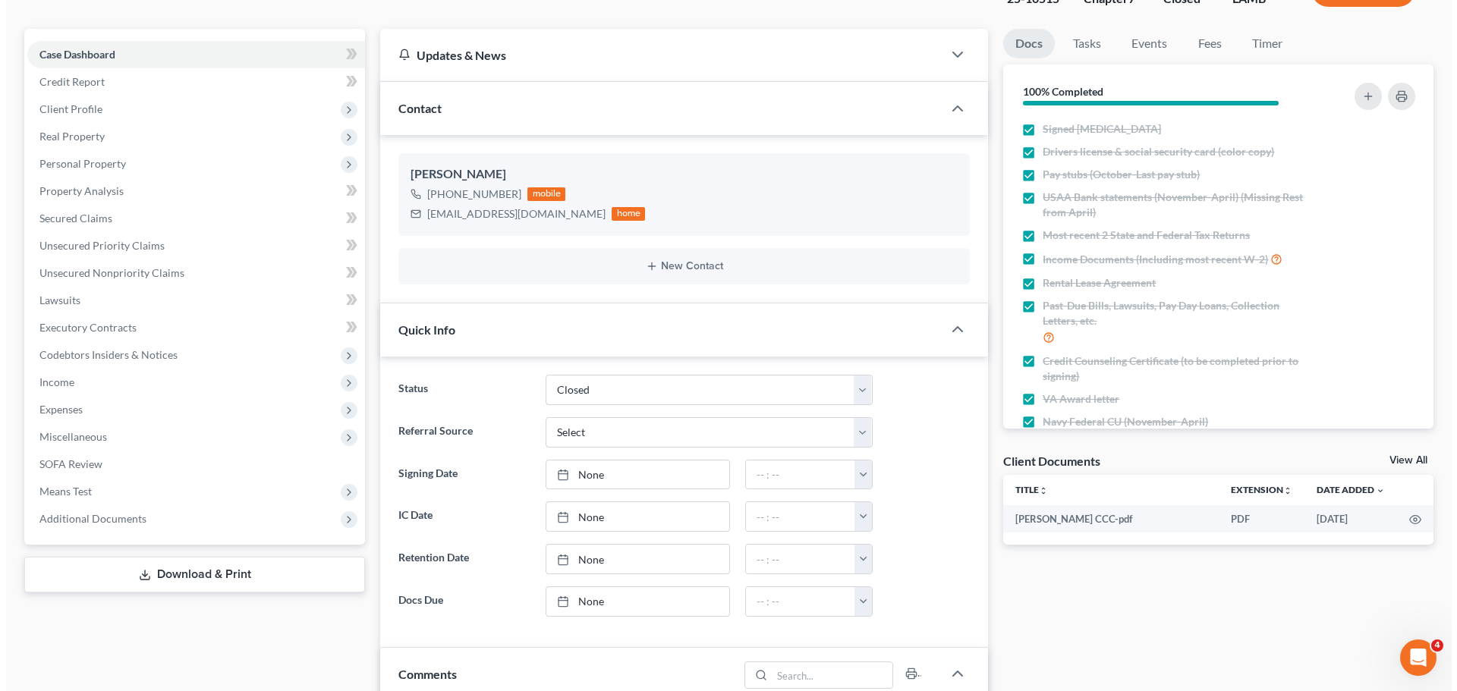
scroll to position [0, 0]
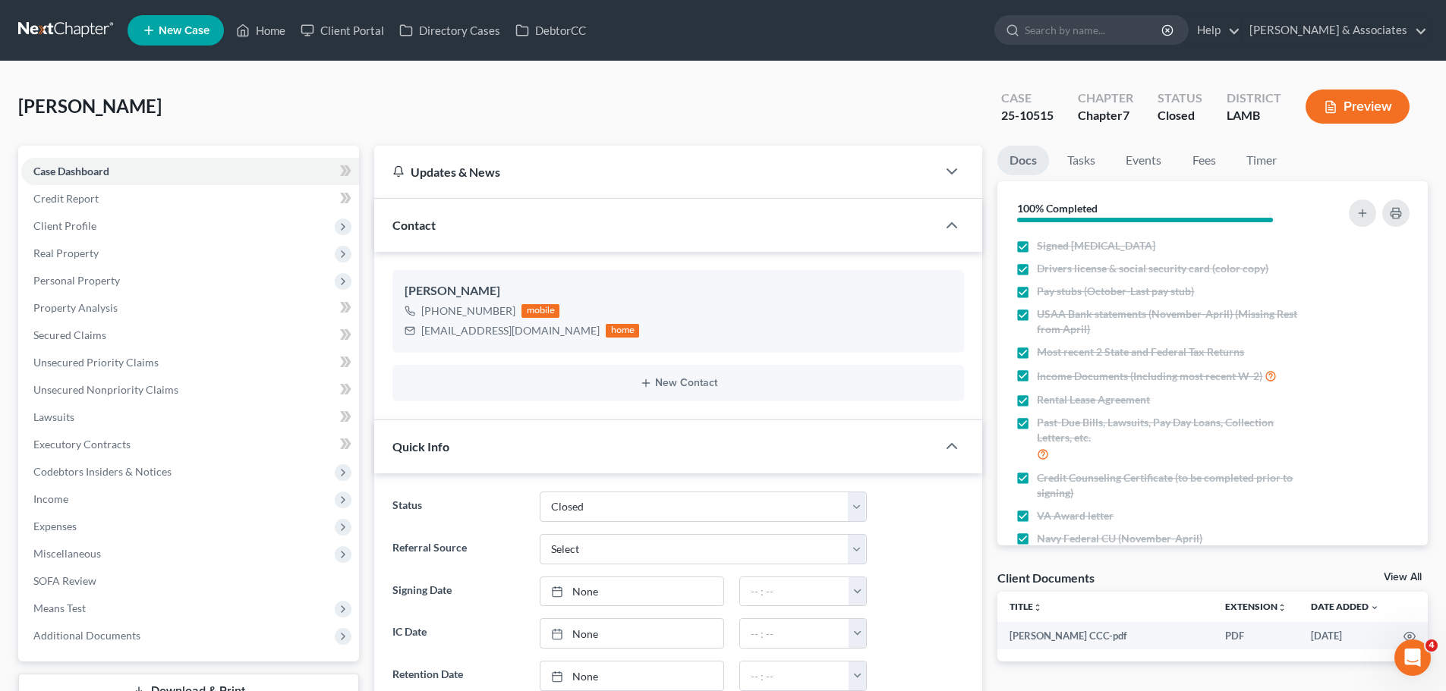
click at [61, 30] on link at bounding box center [66, 30] width 97 height 27
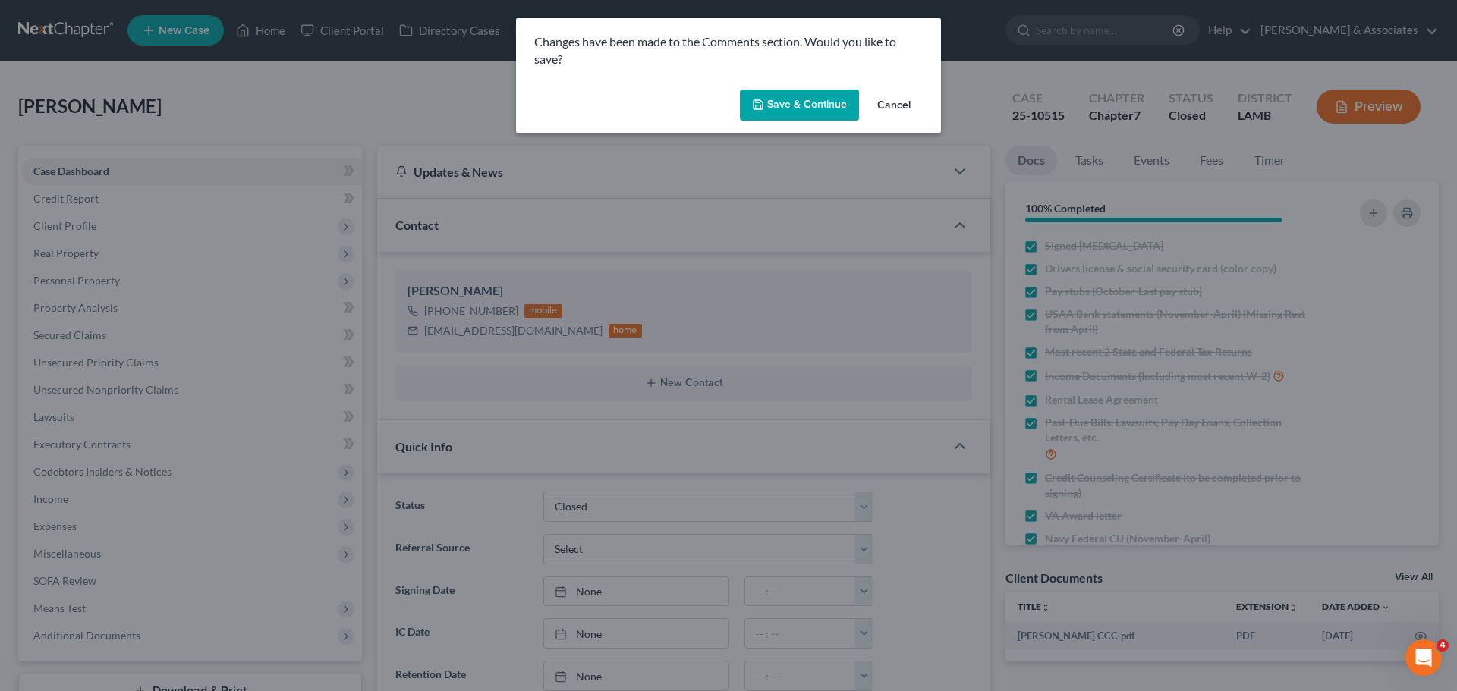
click at [894, 107] on button "Cancel" at bounding box center [894, 106] width 58 height 30
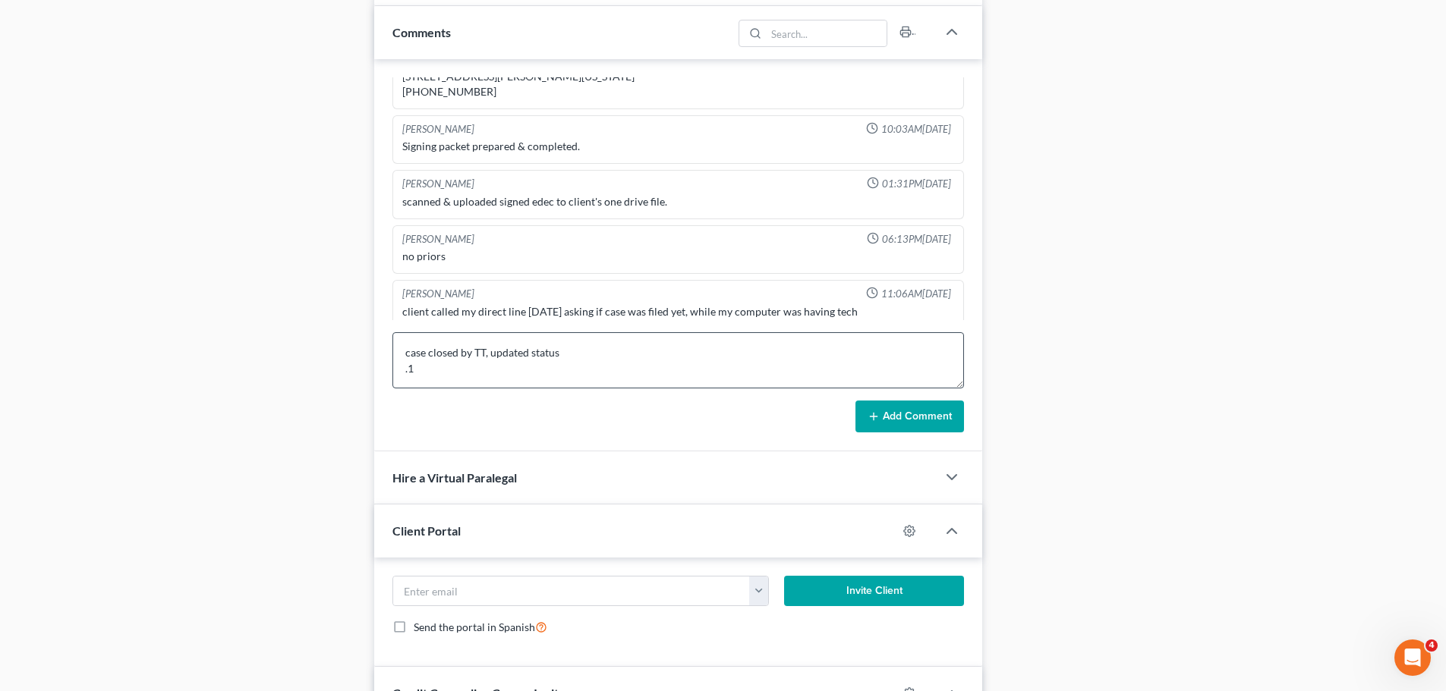
scroll to position [1577, 0]
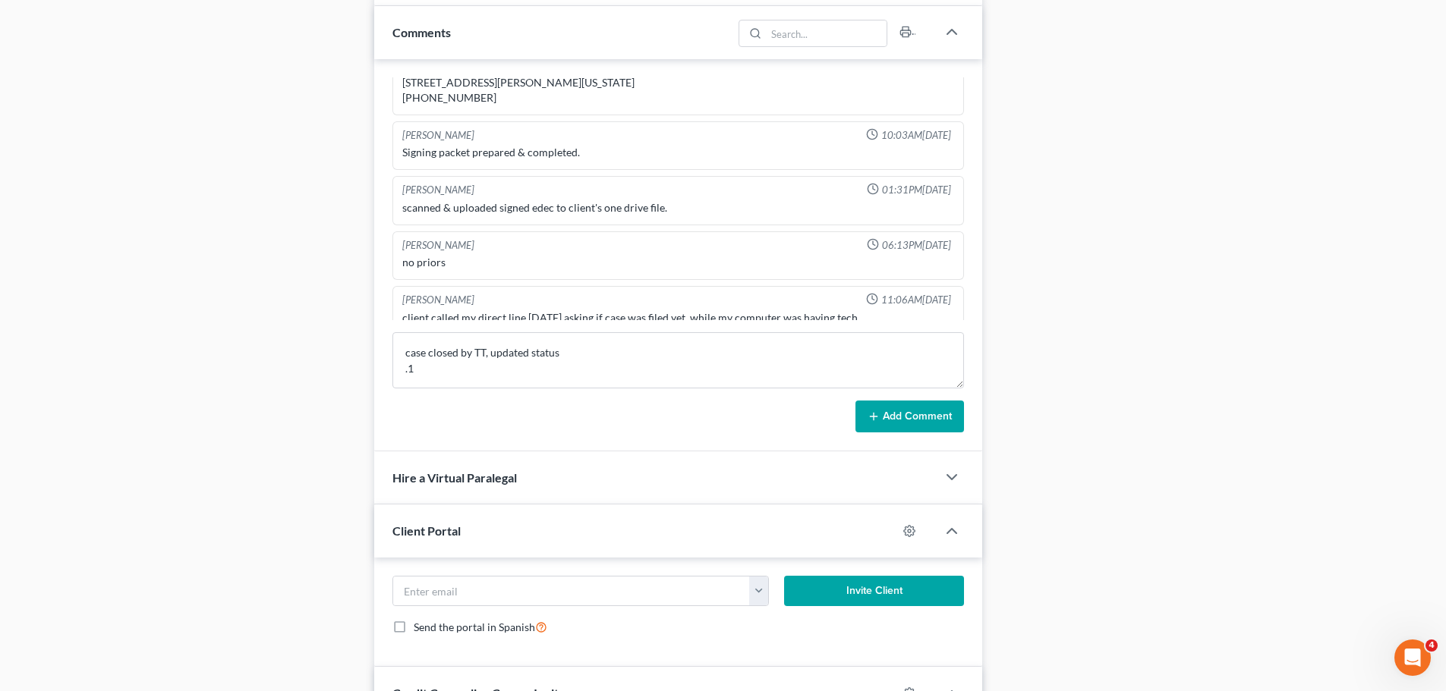
click at [907, 425] on button "Add Comment" at bounding box center [909, 417] width 109 height 32
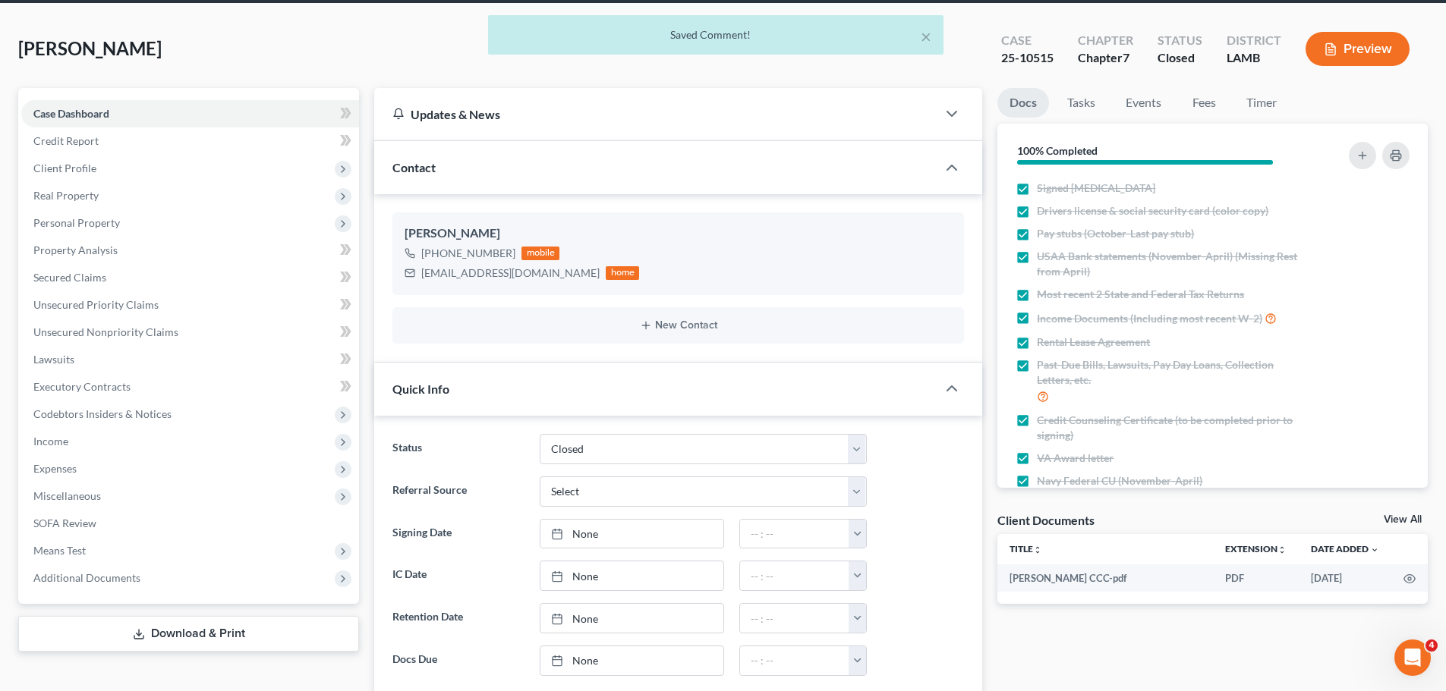
scroll to position [0, 0]
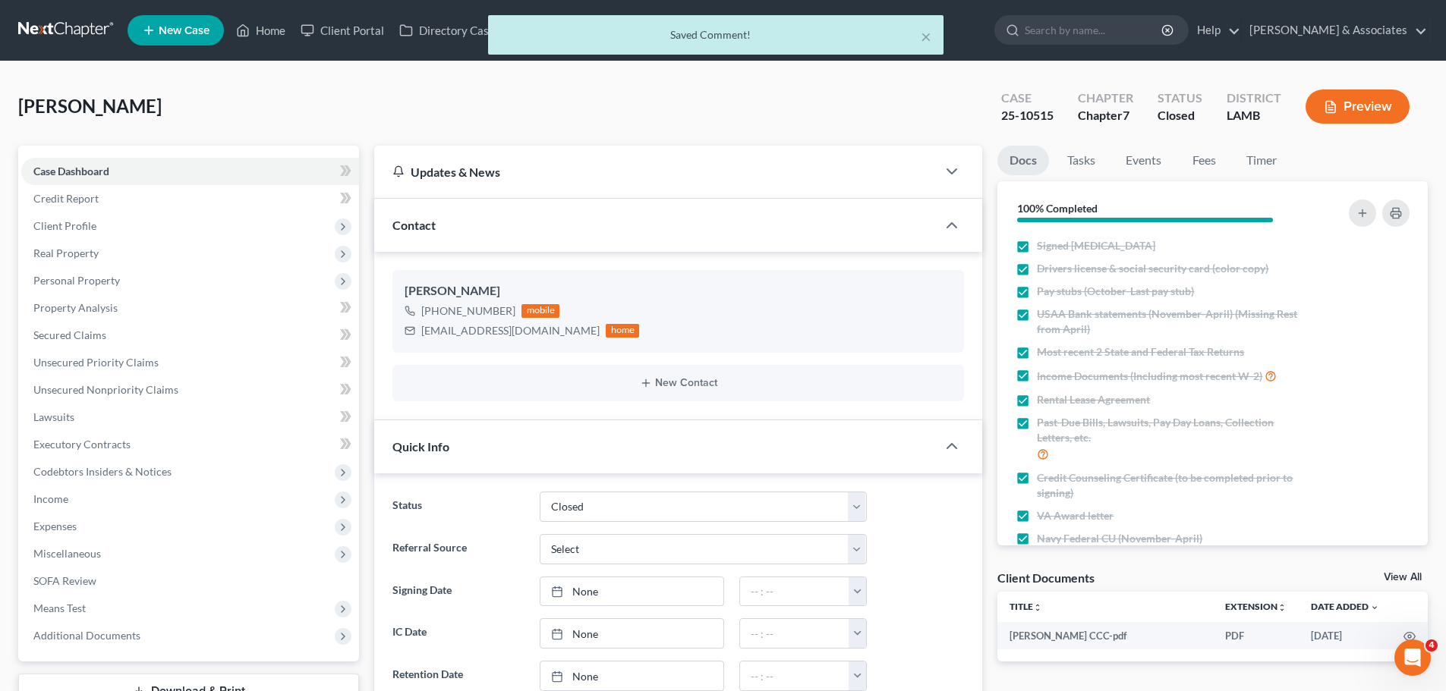
click at [50, 33] on div "× Saved Comment!" at bounding box center [715, 38] width 1446 height 47
click at [928, 37] on button "×" at bounding box center [925, 36] width 11 height 18
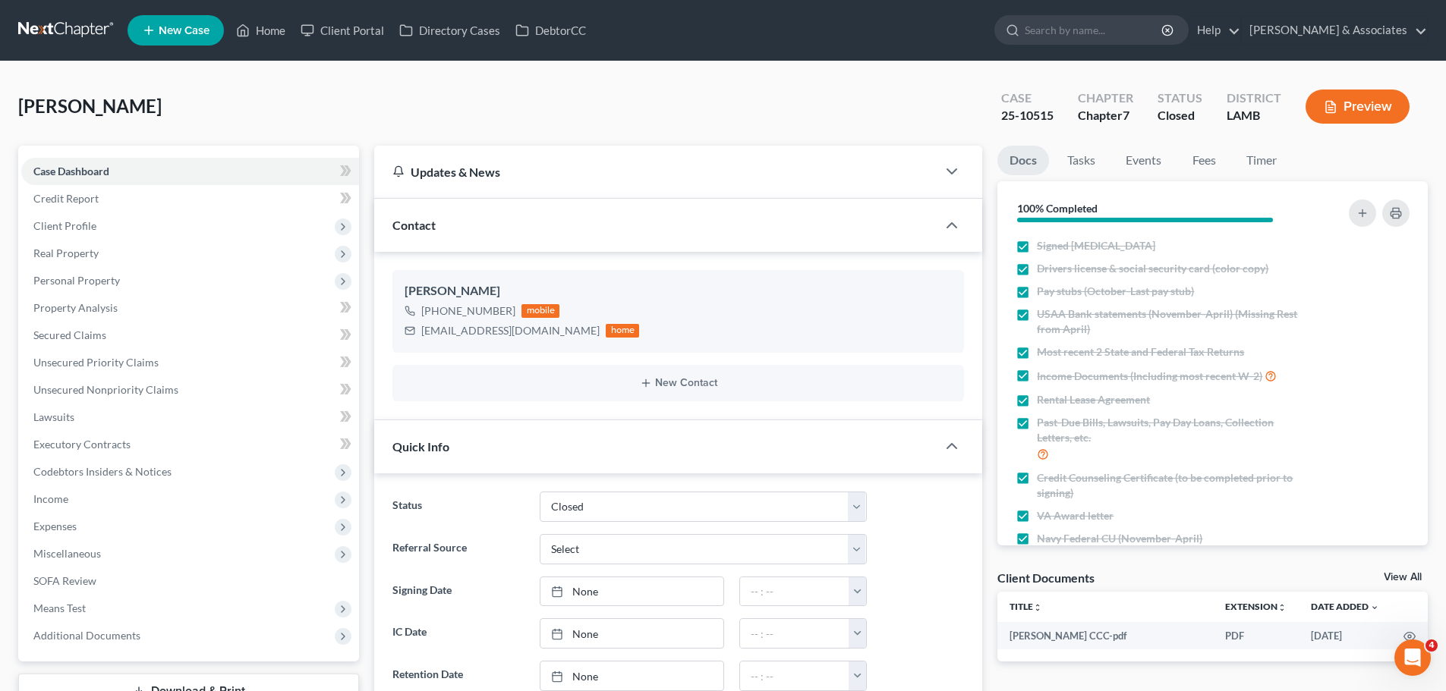
click at [47, 20] on link at bounding box center [66, 30] width 97 height 27
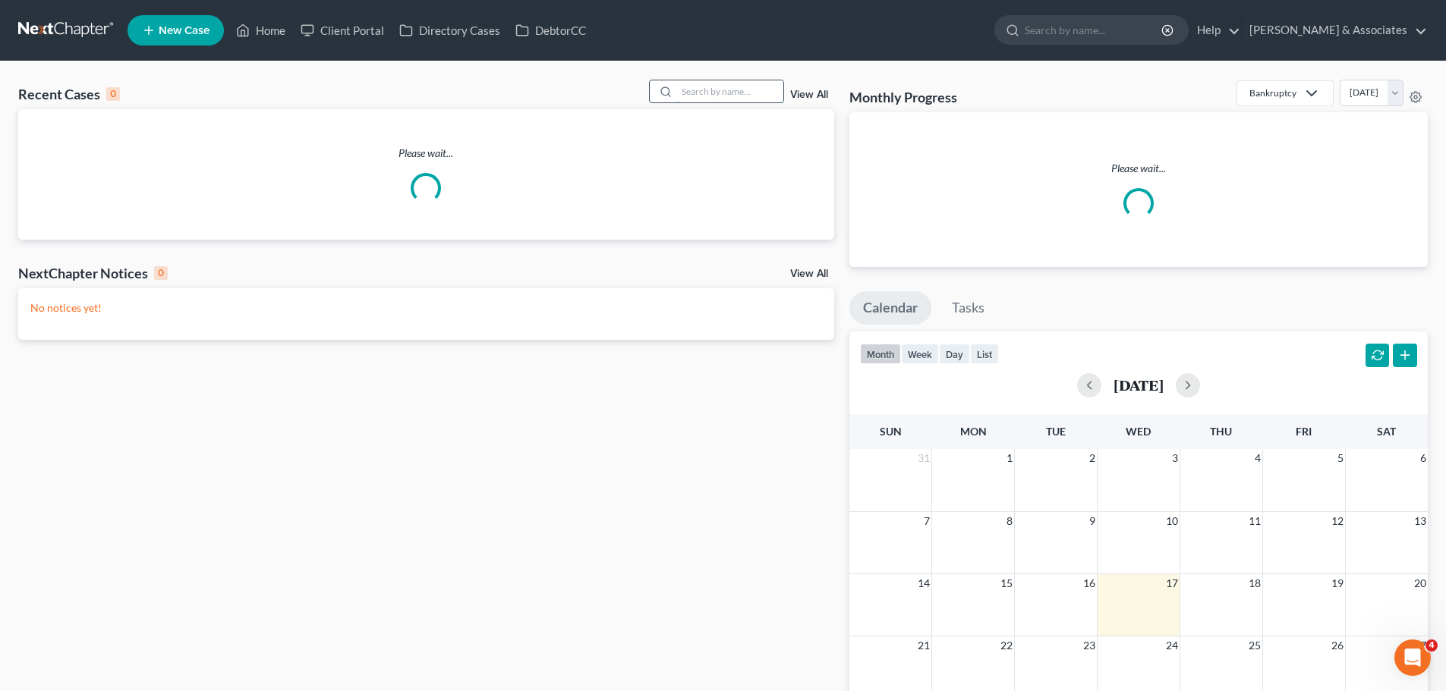
click at [735, 89] on input "search" at bounding box center [730, 91] width 106 height 22
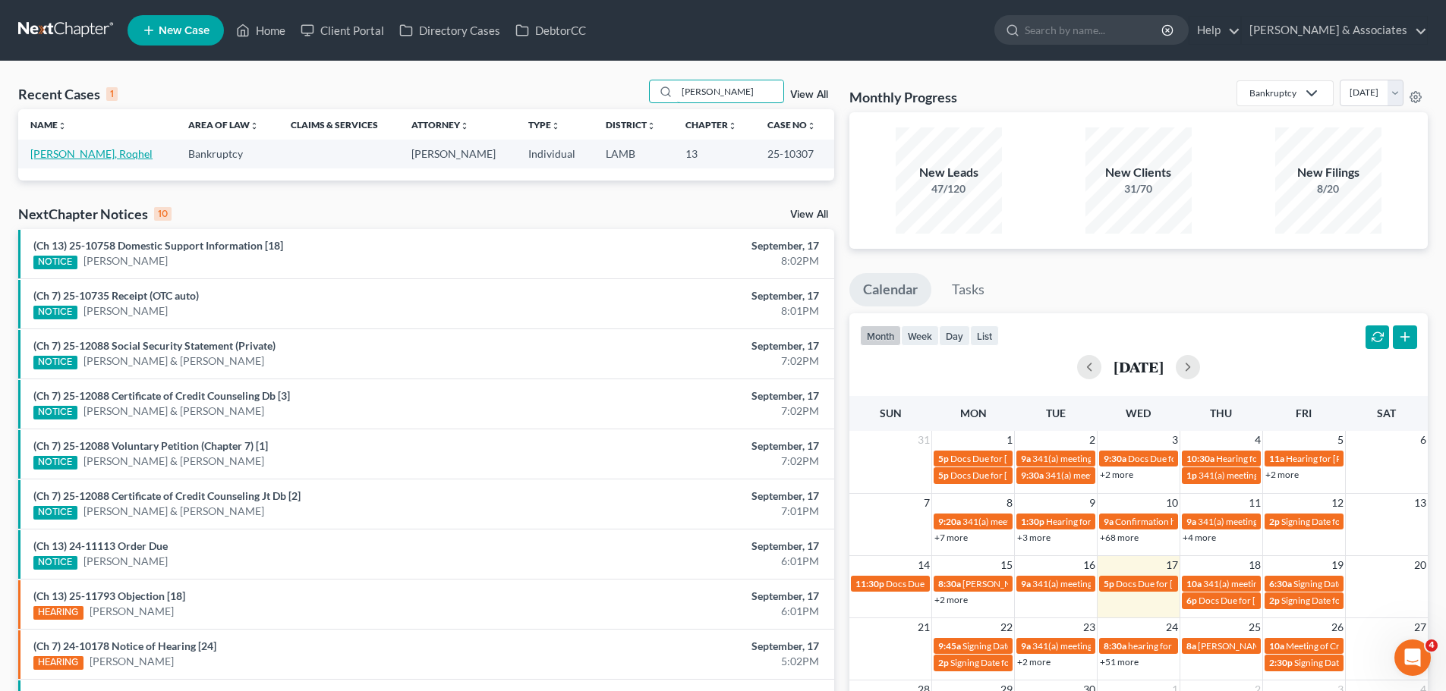
type input "[PERSON_NAME]"
click at [75, 153] on link "[PERSON_NAME], Roqhel" at bounding box center [91, 153] width 122 height 13
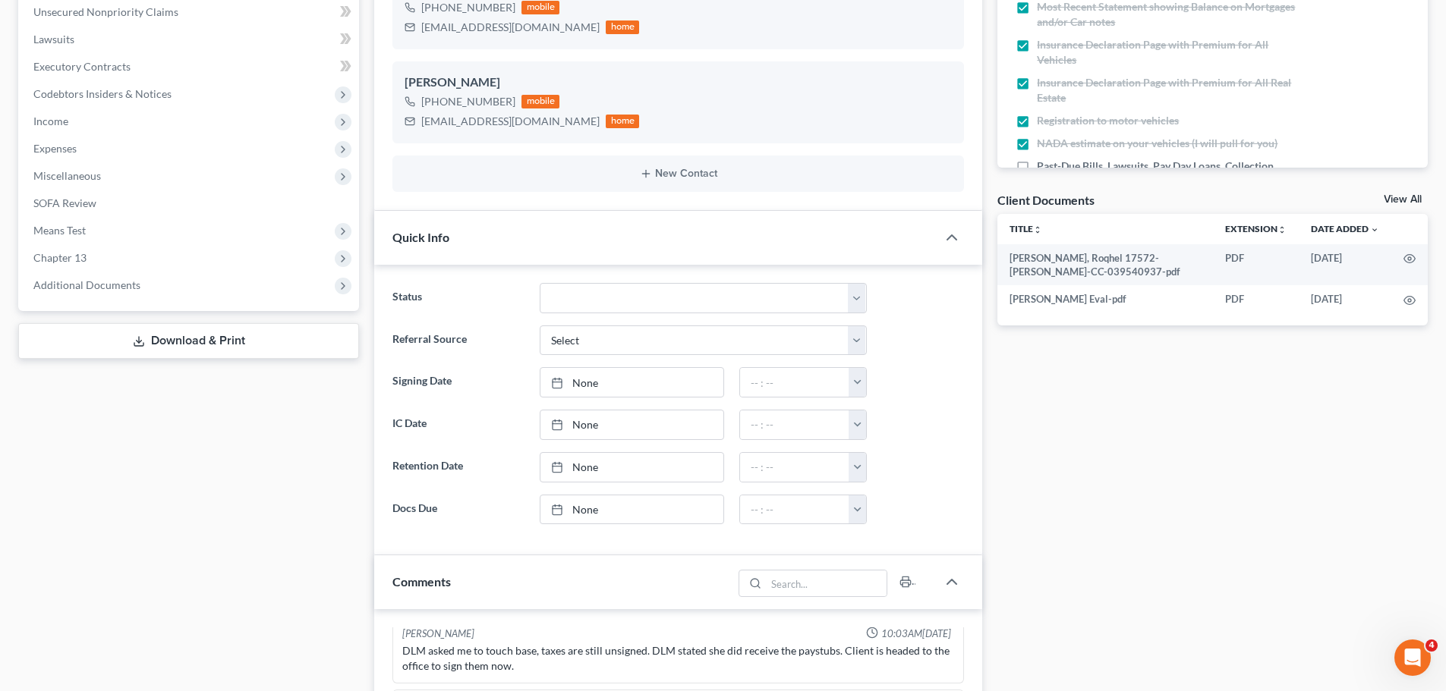
scroll to position [379, 0]
click at [110, 291] on span "Additional Documents" at bounding box center [190, 283] width 338 height 27
drag, startPoint x: 108, startPoint y: 545, endPoint x: 114, endPoint y: 527, distance: 18.5
click at [108, 545] on div "Case Dashboard Payments Invoices Payments Payments Credit Report Client Profile" at bounding box center [189, 489] width 356 height 1447
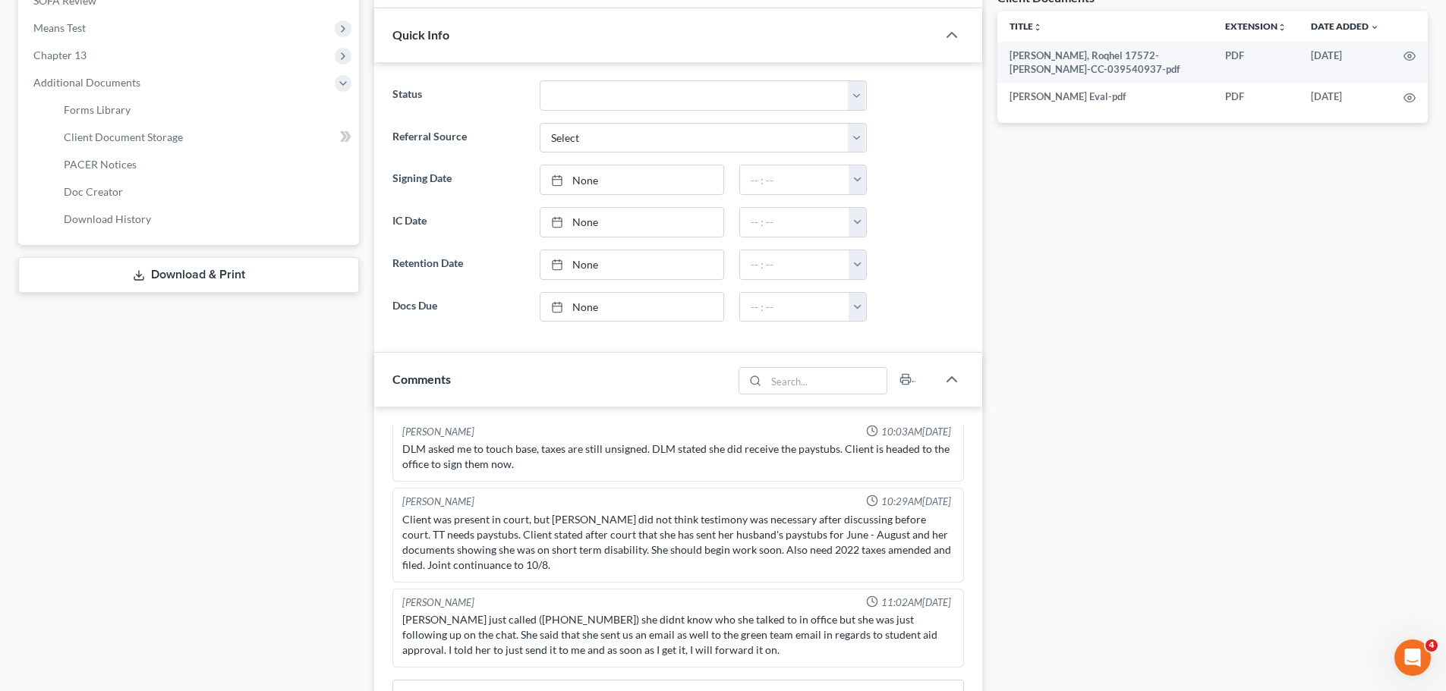
scroll to position [683, 0]
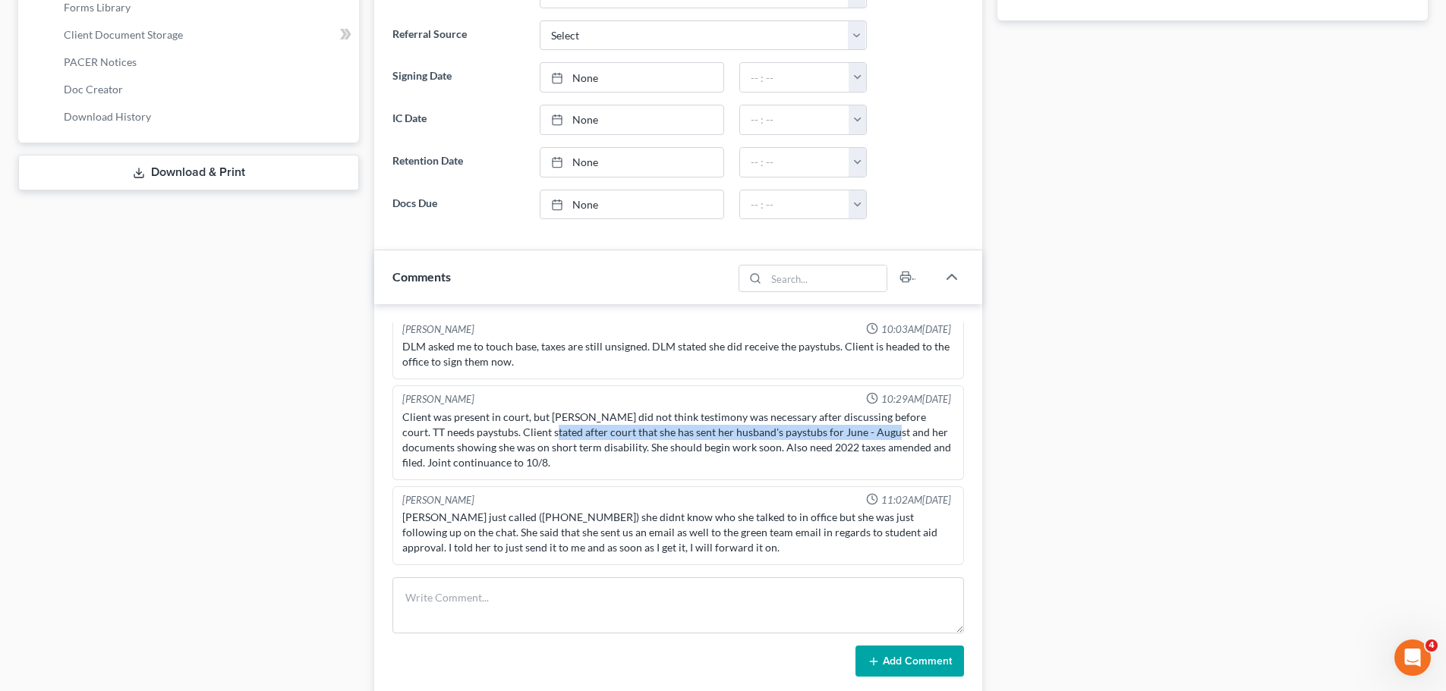
drag, startPoint x: 533, startPoint y: 426, endPoint x: 870, endPoint y: 439, distance: 337.2
click at [870, 439] on div "Client was present in court, but TT did not think testimony was necessary after…" at bounding box center [678, 440] width 552 height 61
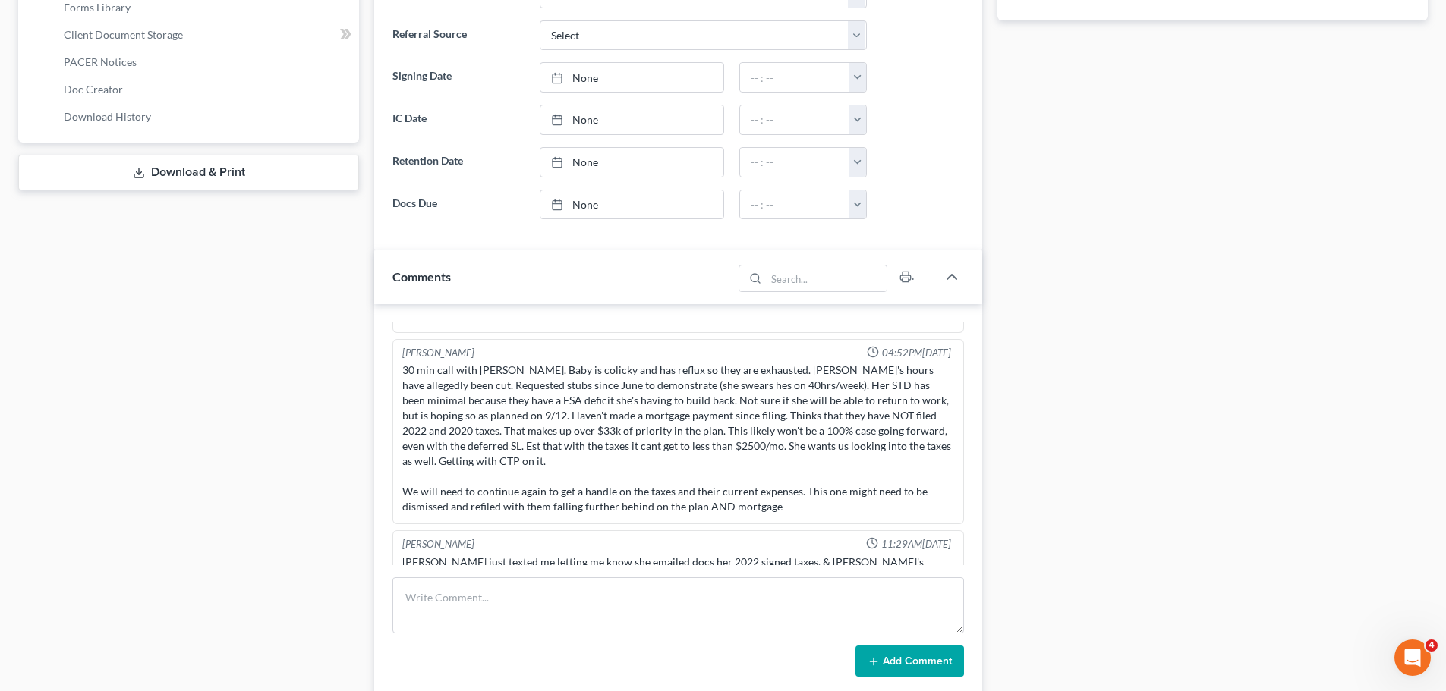
scroll to position [3503, 0]
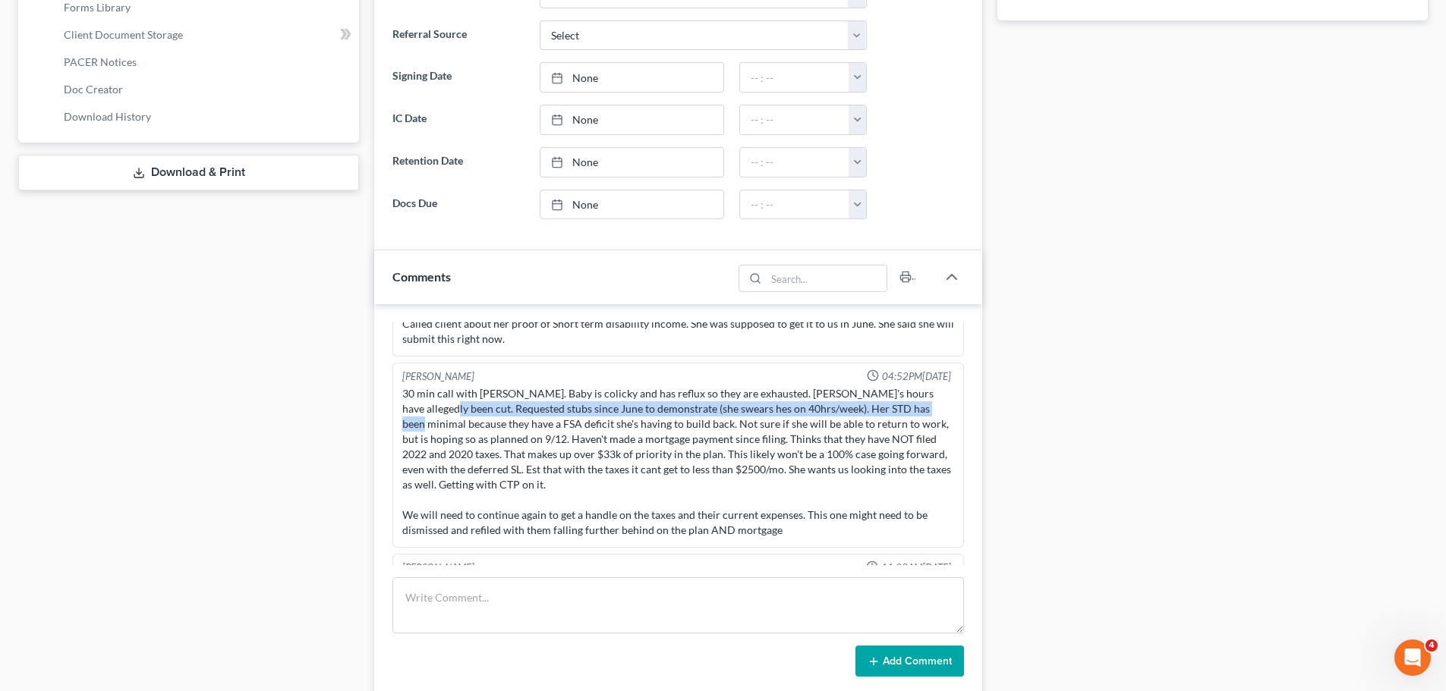
drag, startPoint x: 411, startPoint y: 408, endPoint x: 906, endPoint y: 414, distance: 494.8
click at [906, 414] on div "30 min call with Roqhel. Baby is colicky and has reflux so they are exhausted. …" at bounding box center [678, 462] width 552 height 152
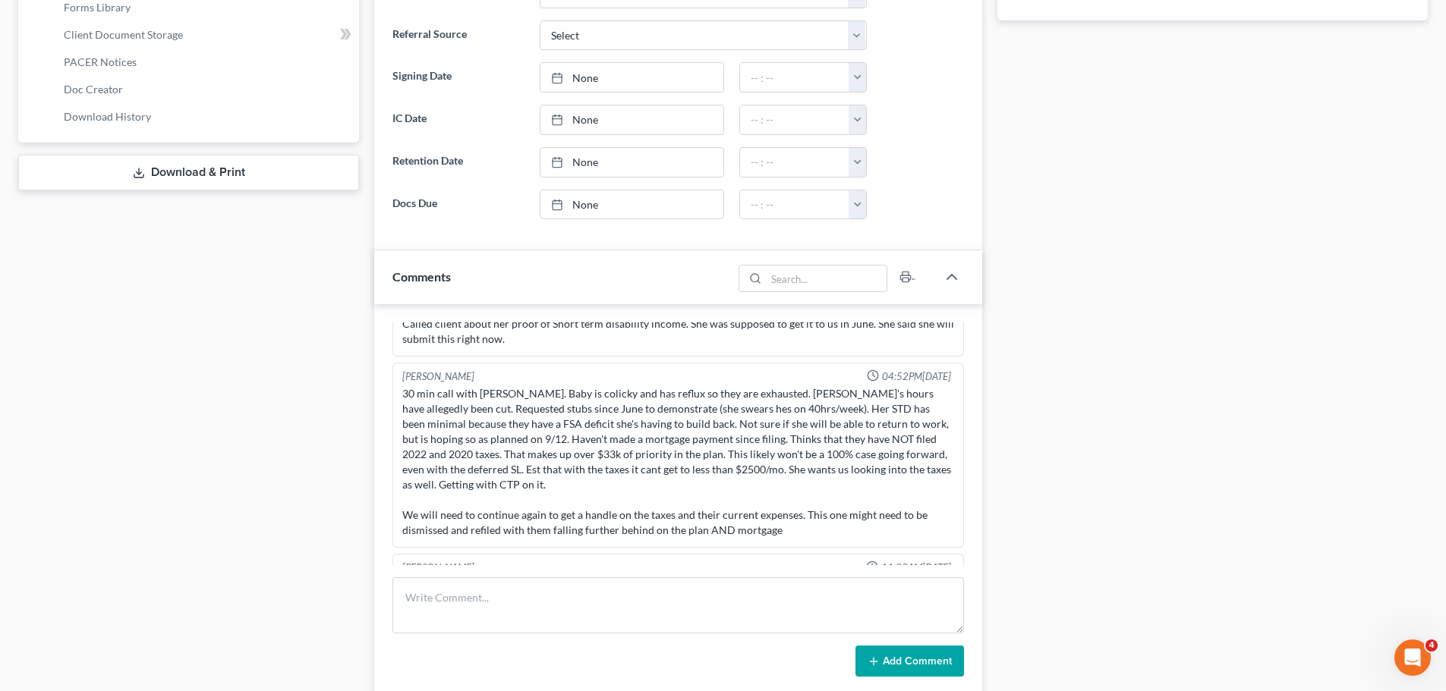
click at [879, 420] on div "30 min call with Roqhel. Baby is colicky and has reflux so they are exhausted. …" at bounding box center [678, 462] width 552 height 152
click at [12, 448] on div "Case Dashboard Payments Invoices Payments Payments Credit Report Client Profile" at bounding box center [189, 186] width 356 height 1447
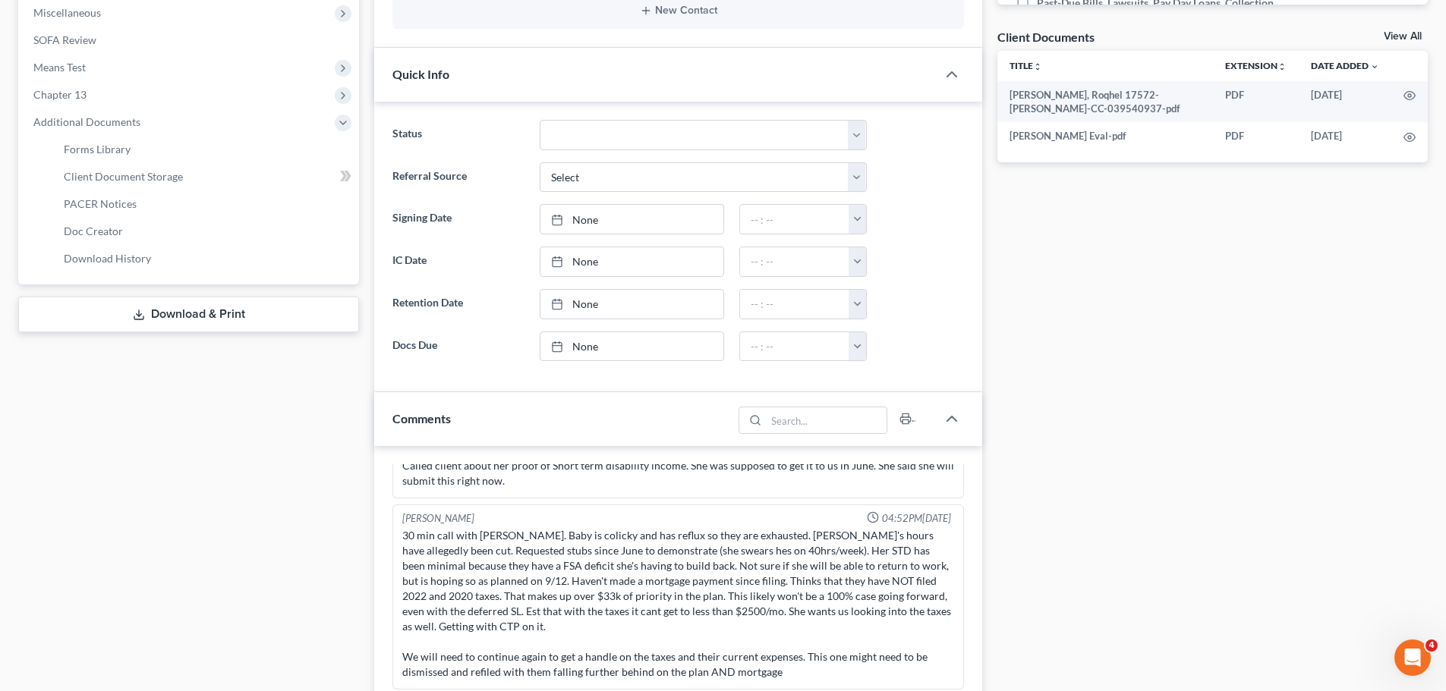
scroll to position [455, 0]
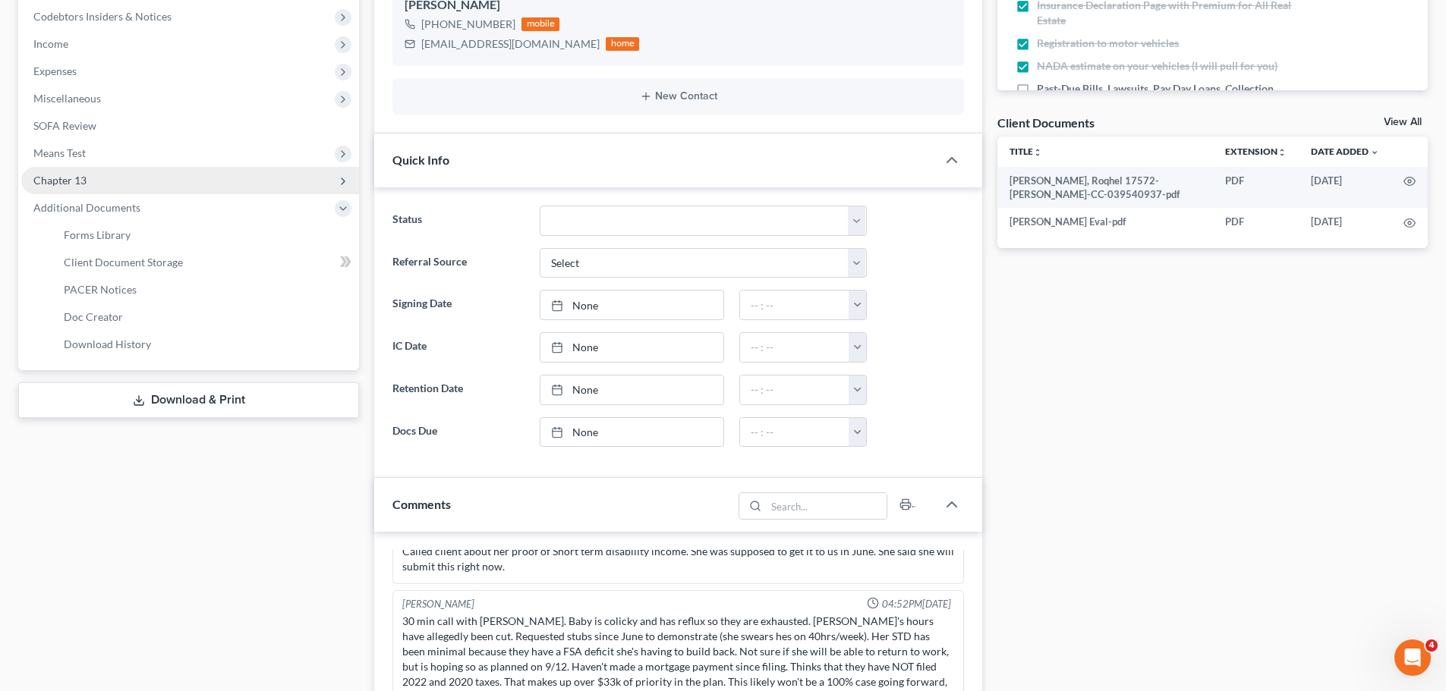
drag, startPoint x: 127, startPoint y: 184, endPoint x: 129, endPoint y: 174, distance: 10.1
click at [127, 184] on span "Chapter 13" at bounding box center [190, 180] width 338 height 27
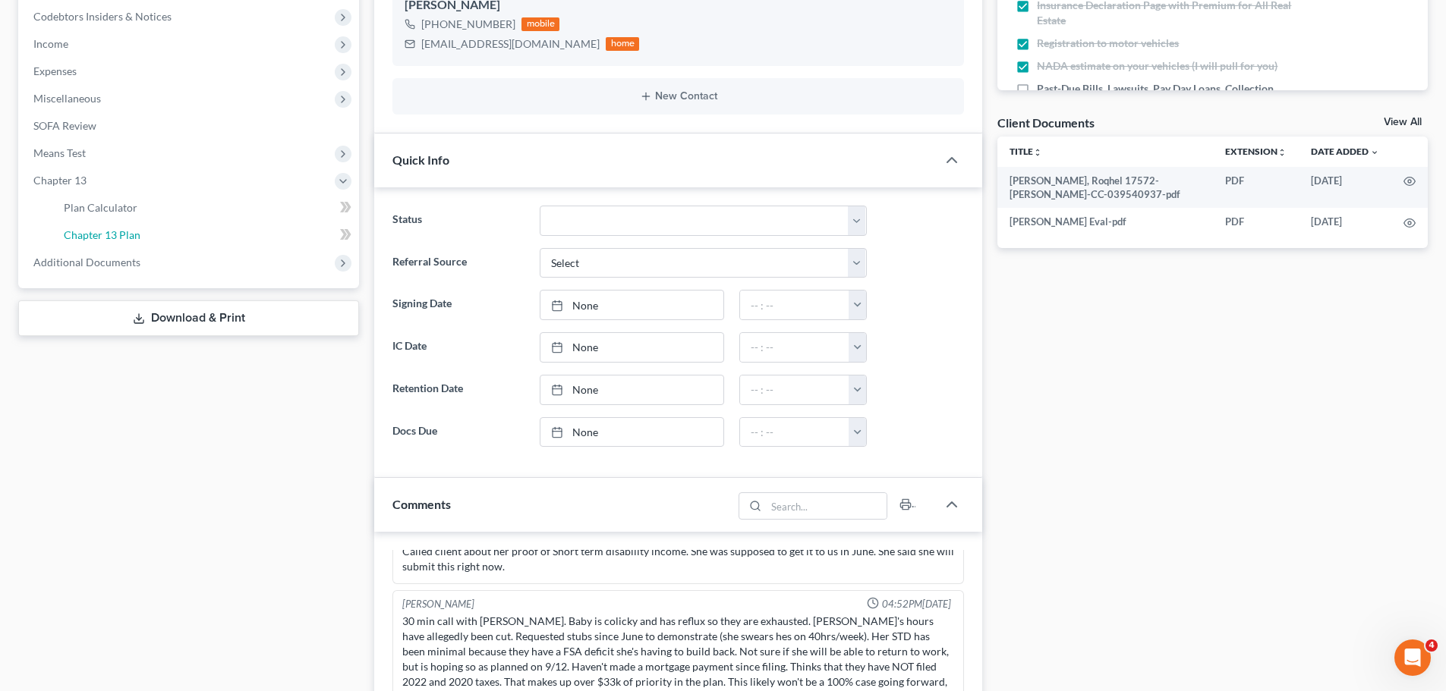
drag, startPoint x: 142, startPoint y: 239, endPoint x: 163, endPoint y: 251, distance: 24.5
click at [143, 239] on link "Chapter 13 Plan" at bounding box center [205, 235] width 307 height 27
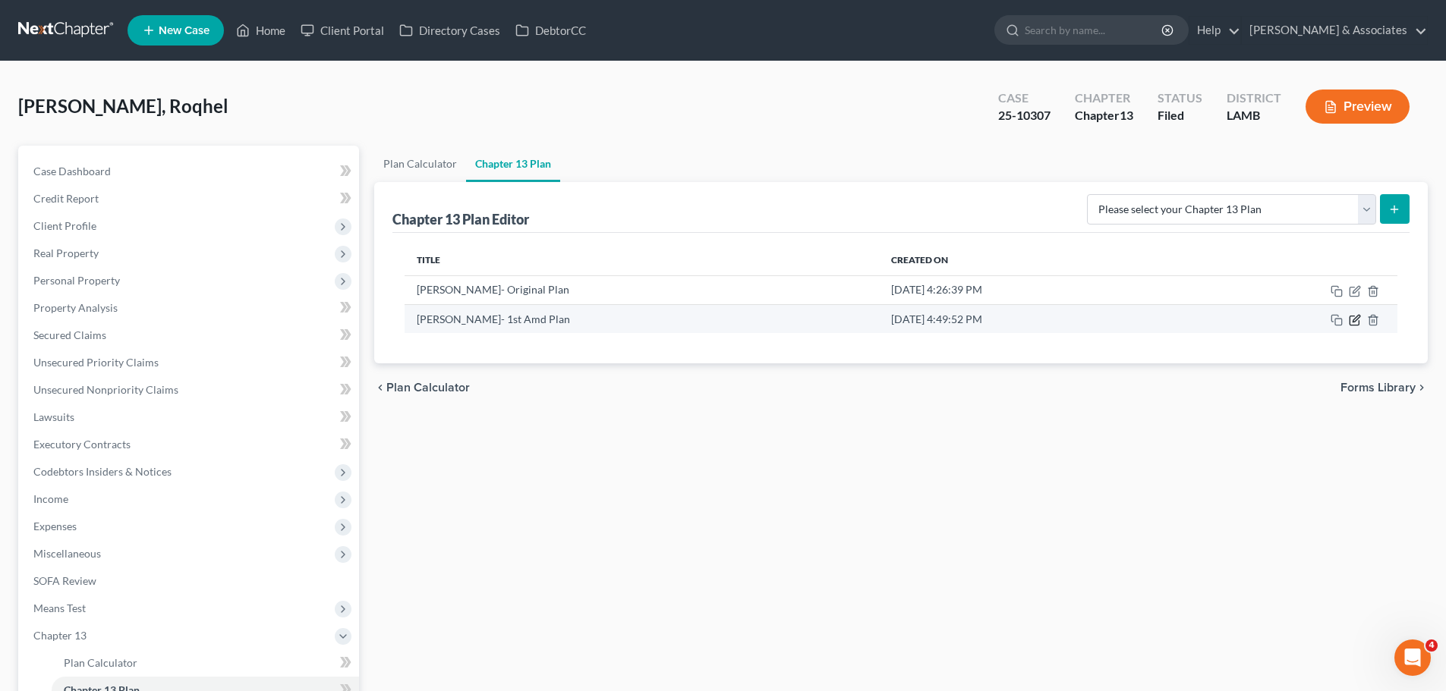
click at [1353, 320] on icon "button" at bounding box center [1355, 318] width 7 height 7
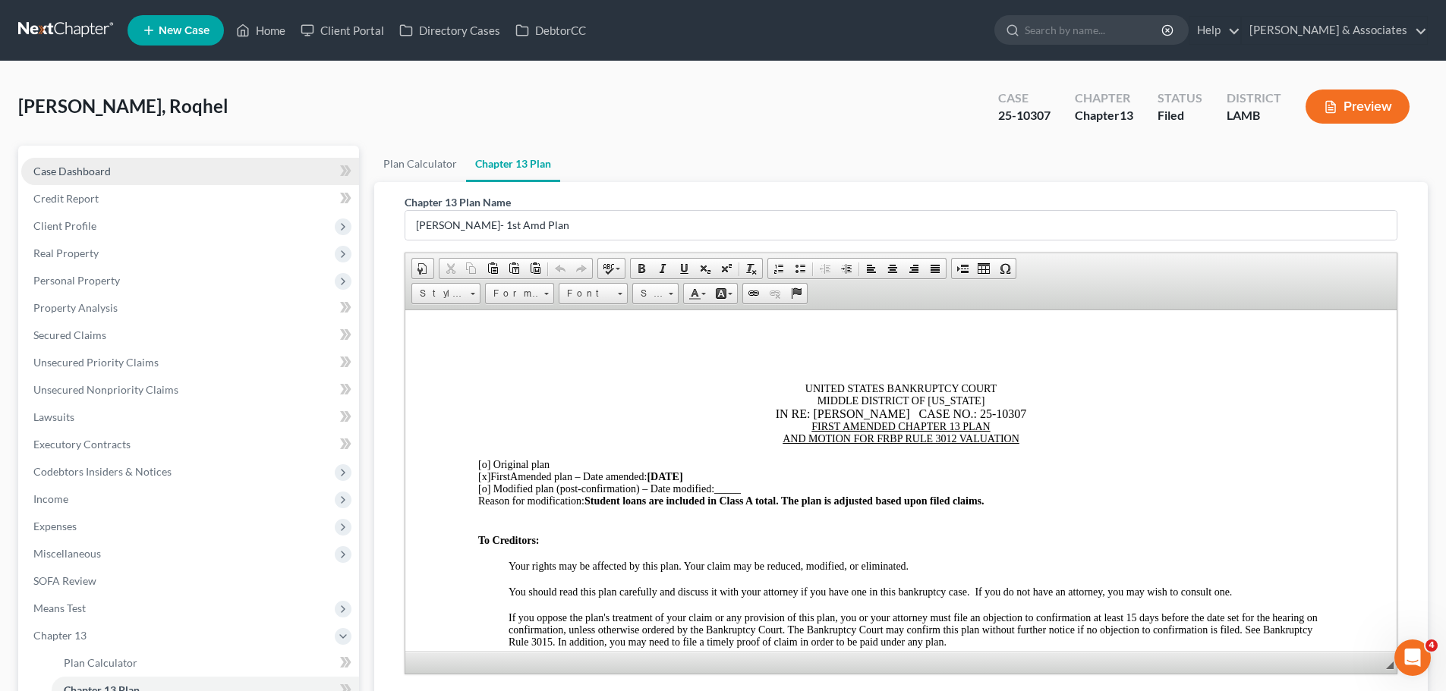
click at [196, 170] on link "Case Dashboard" at bounding box center [190, 171] width 338 height 27
select select "8"
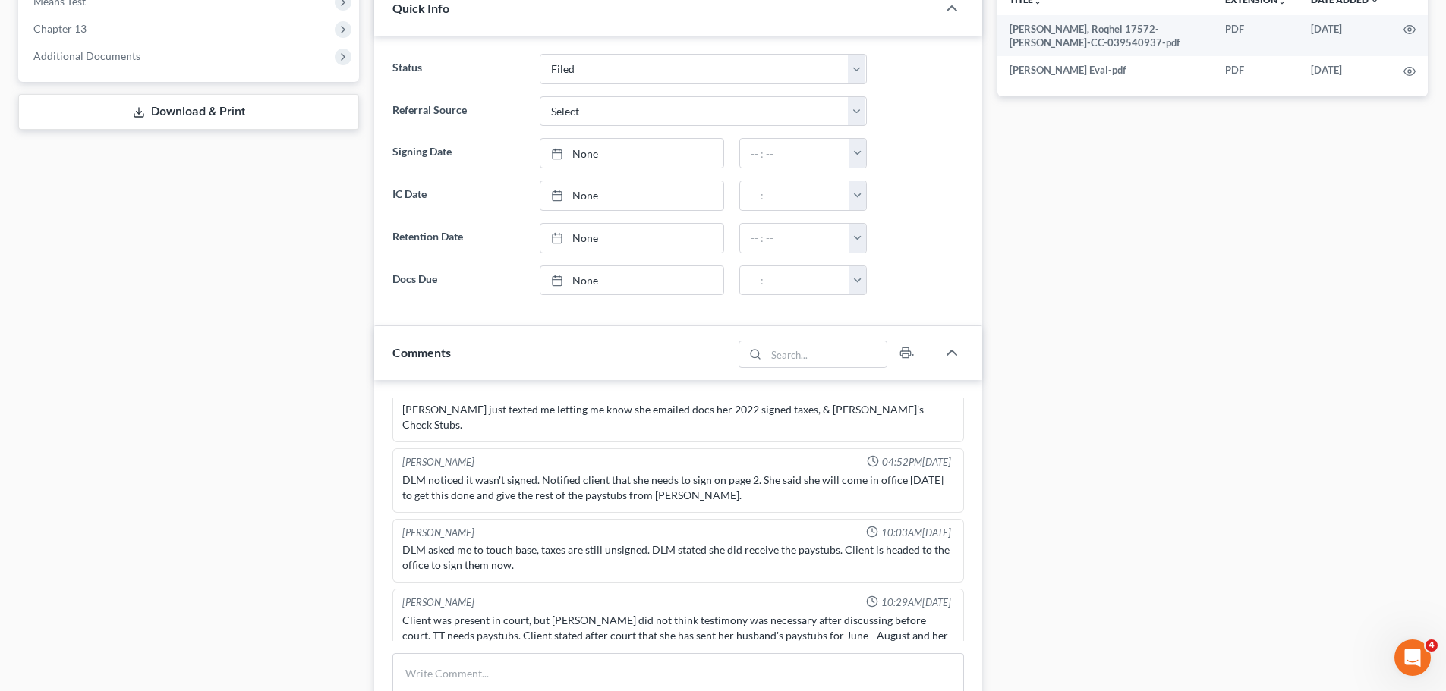
scroll to position [3731, 0]
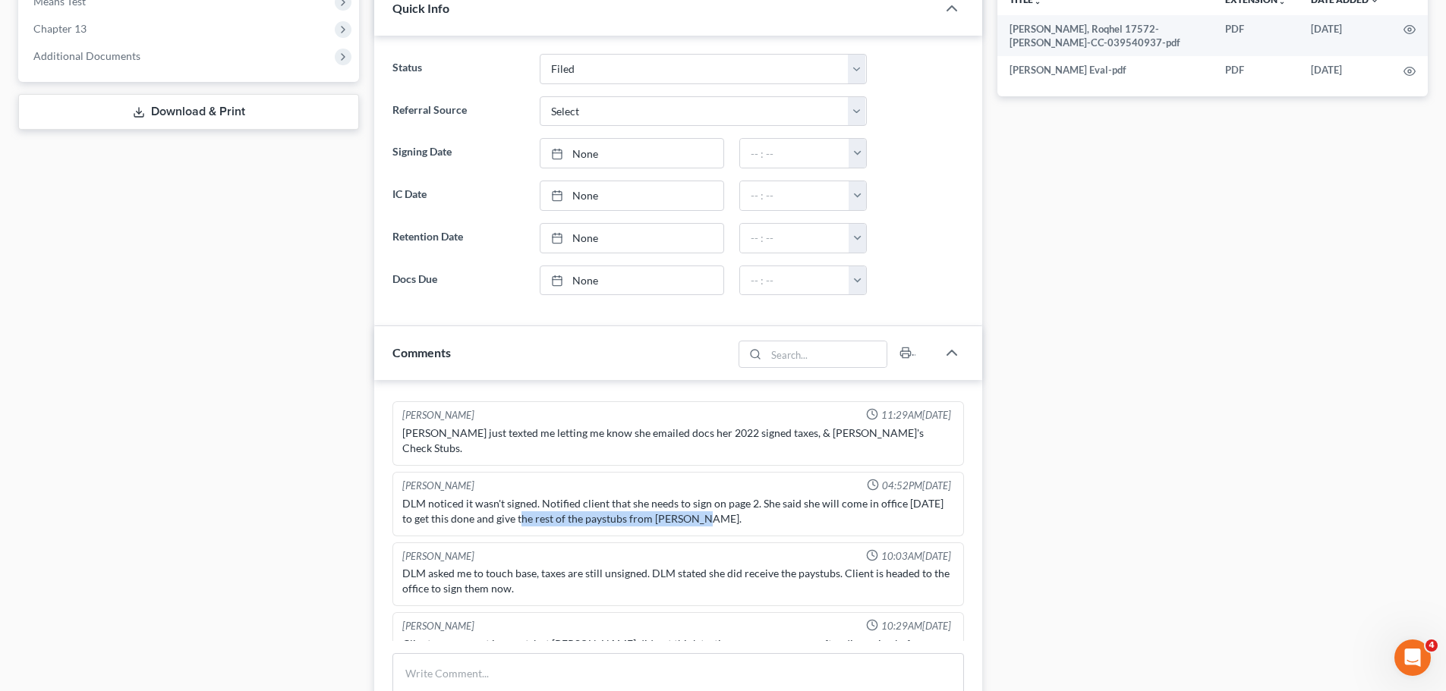
drag, startPoint x: 562, startPoint y: 522, endPoint x: 772, endPoint y: 513, distance: 211.2
click at [772, 513] on div "DLM noticed it wasn't signed. Notified client that she needs to sign on page 2.…" at bounding box center [678, 511] width 552 height 30
click at [751, 519] on div "DLM noticed it wasn't signed. Notified client that she needs to sign on page 2.…" at bounding box center [678, 511] width 552 height 30
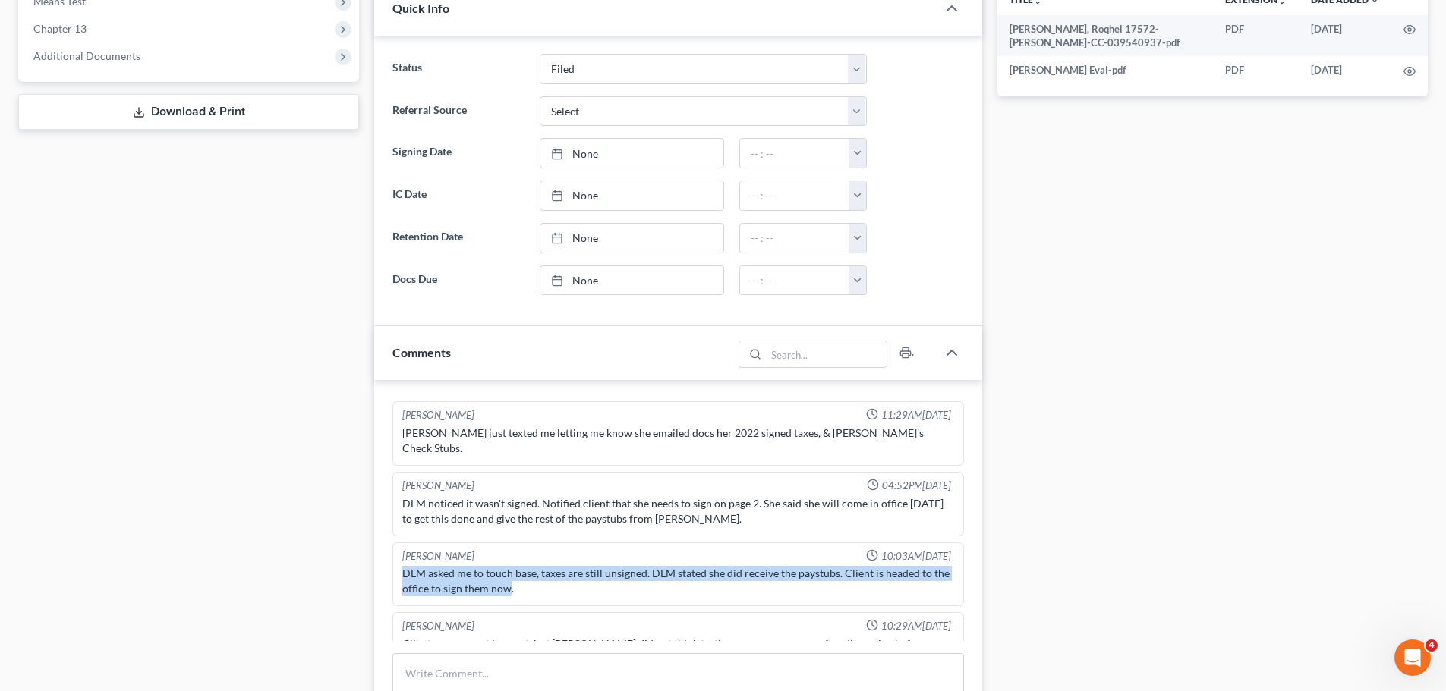
drag, startPoint x: 510, startPoint y: 603, endPoint x: 414, endPoint y: 580, distance: 98.3
click at [395, 576] on div "Kat Chouinard 10:03AM, 08/25/2025 DLM asked me to touch base, taxes are still u…" at bounding box center [677, 575] width 571 height 65
drag, startPoint x: 493, startPoint y: 590, endPoint x: 518, endPoint y: 582, distance: 25.7
click at [493, 591] on div "DLM asked me to touch base, taxes are still unsigned. DLM stated she did receiv…" at bounding box center [678, 581] width 552 height 30
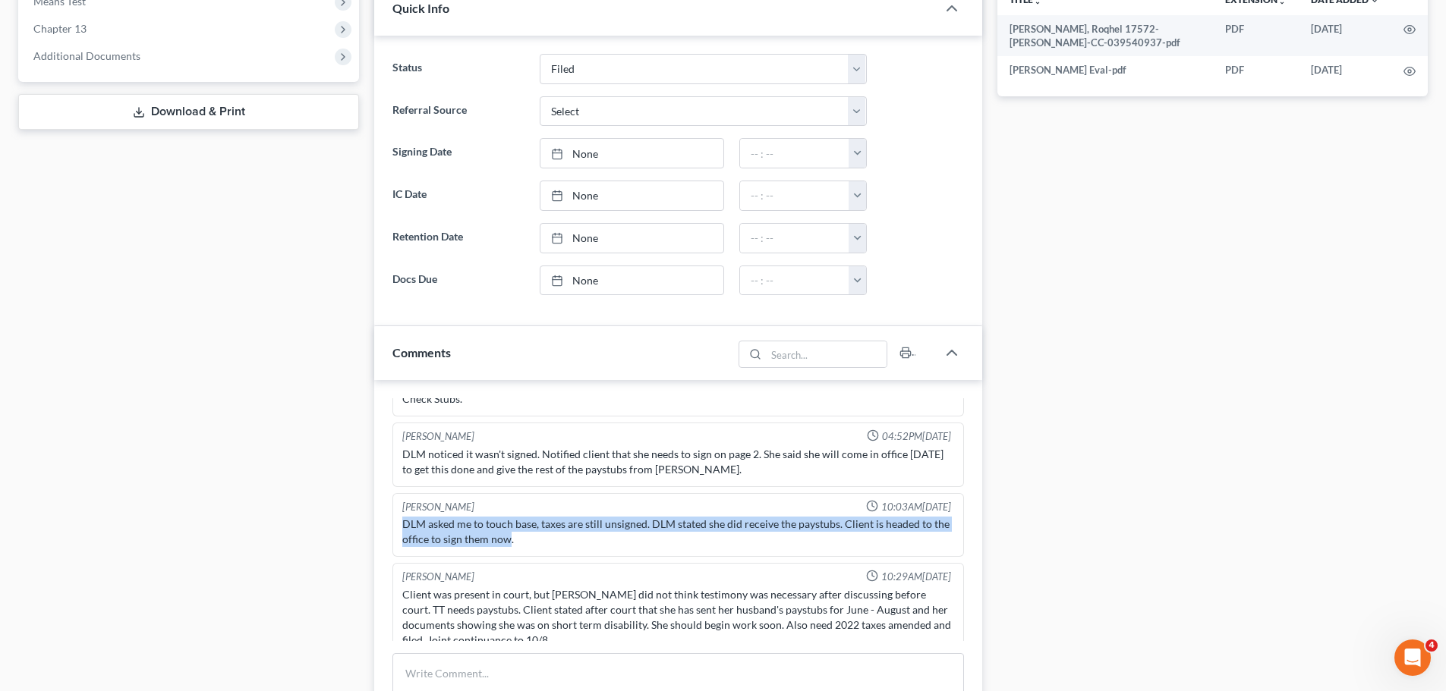
scroll to position [3807, 0]
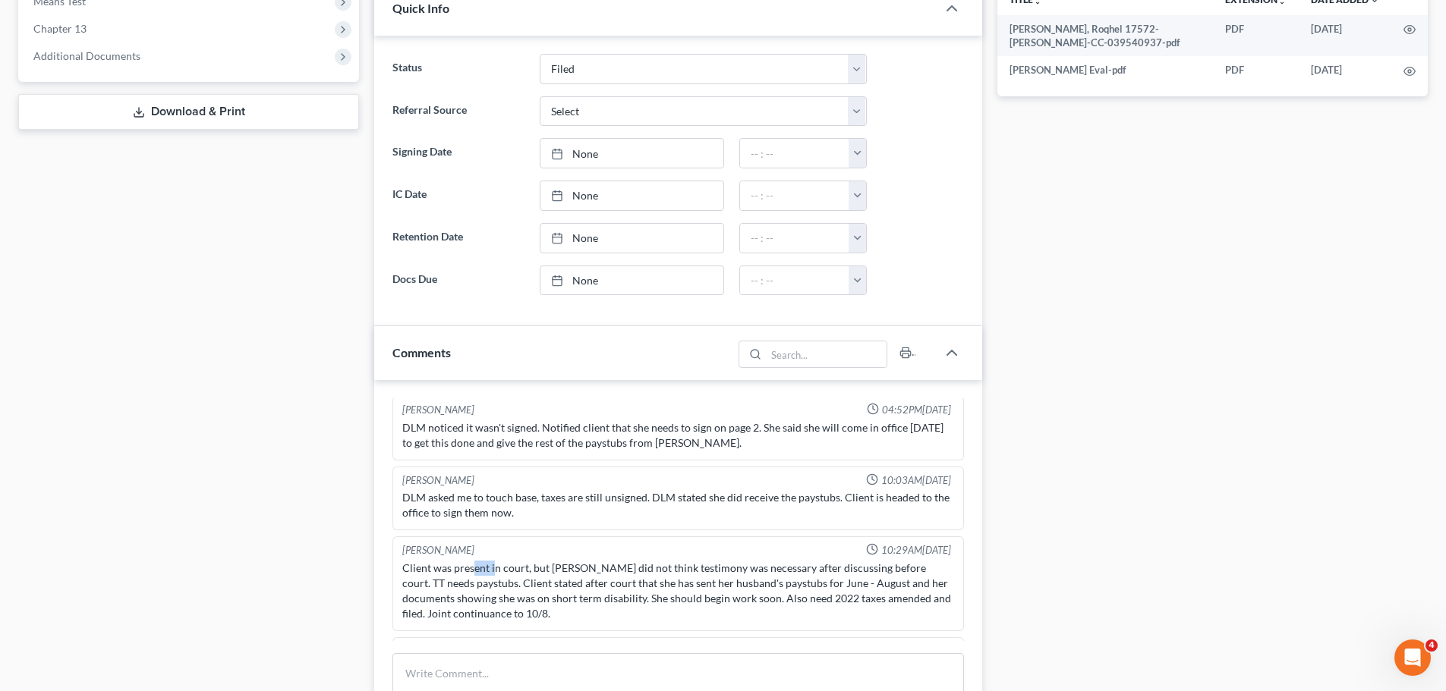
drag, startPoint x: 471, startPoint y: 568, endPoint x: 494, endPoint y: 568, distance: 22.8
click at [494, 568] on div "Client was present in court, but TT did not think testimony was necessary after…" at bounding box center [678, 591] width 552 height 61
click at [495, 568] on div "Client was present in court, but TT did not think testimony was necessary after…" at bounding box center [678, 591] width 552 height 61
click at [551, 609] on div "Client was present in court, but TT did not think testimony was necessary after…" at bounding box center [678, 591] width 552 height 61
drag, startPoint x: 597, startPoint y: 597, endPoint x: 881, endPoint y: 600, distance: 283.8
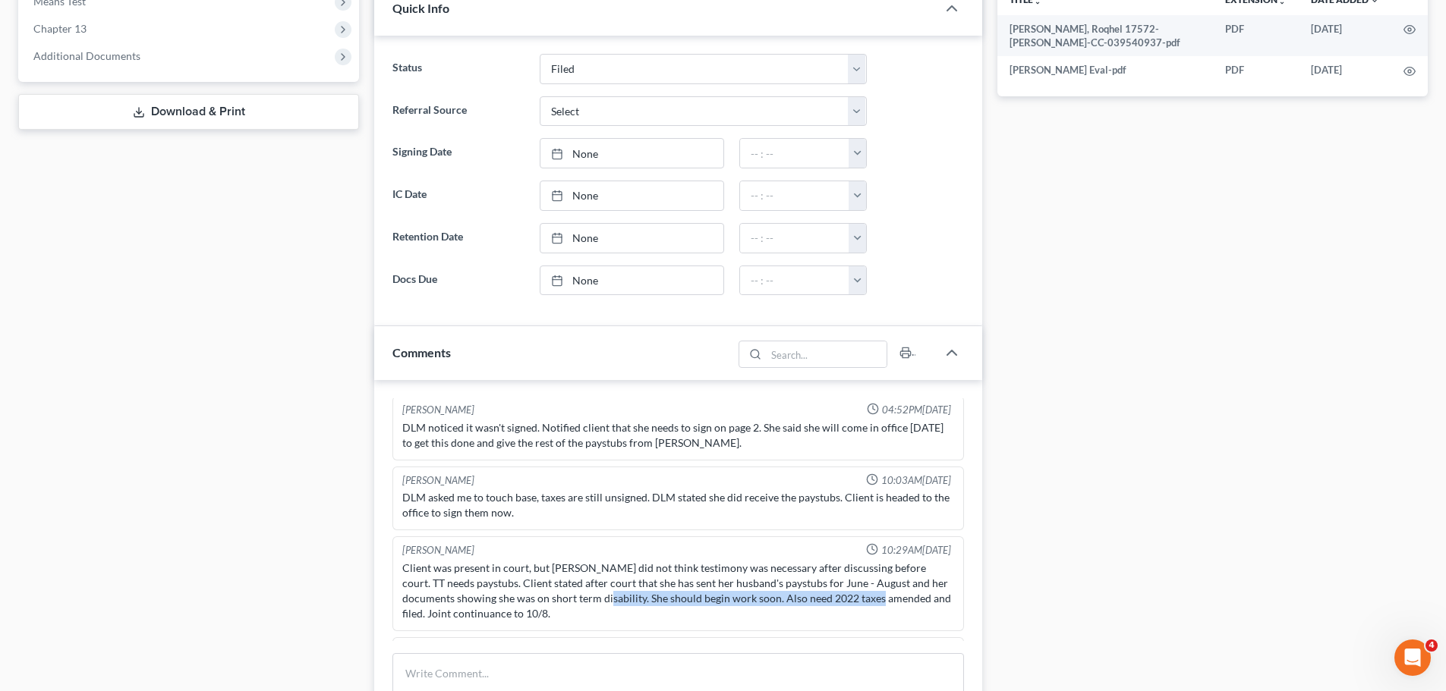
click at [881, 600] on div "Client was present in court, but TT did not think testimony was necessary after…" at bounding box center [678, 591] width 552 height 61
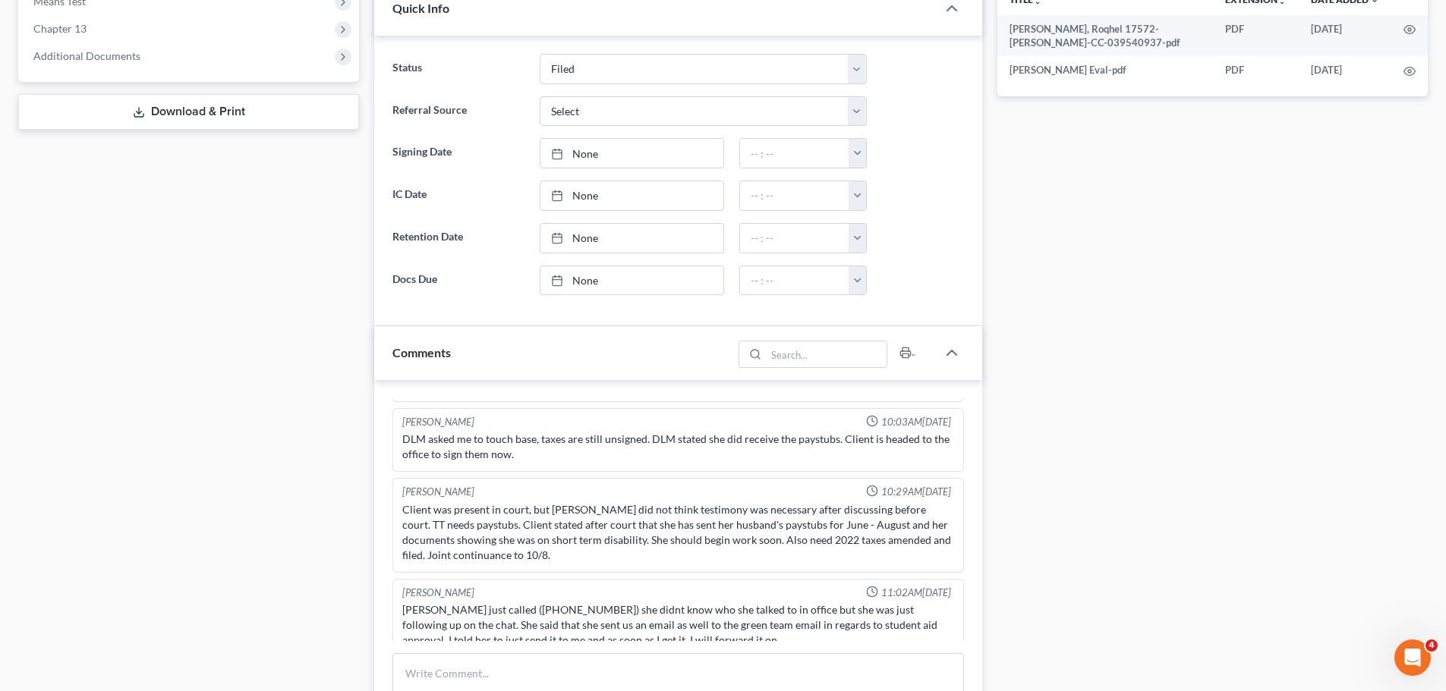
scroll to position [3882, 0]
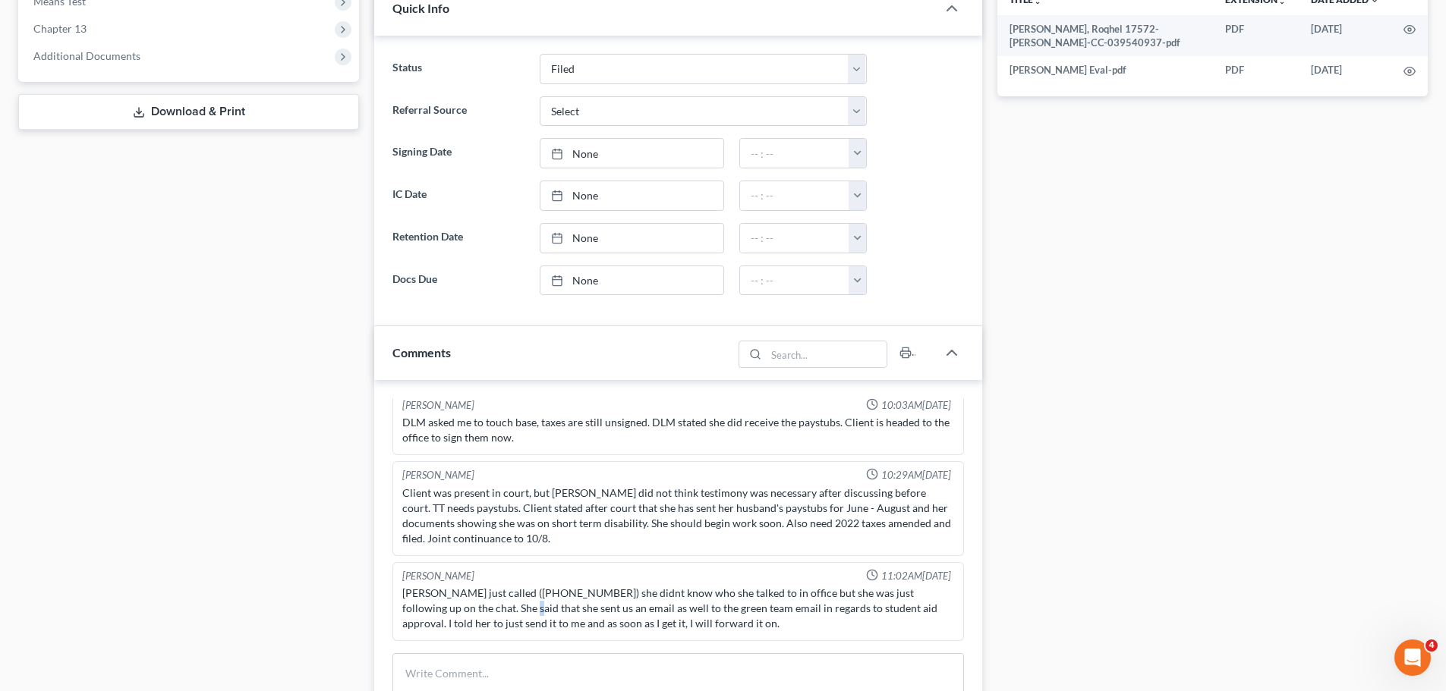
drag, startPoint x: 514, startPoint y: 606, endPoint x: 527, endPoint y: 607, distance: 13.7
click at [516, 606] on div "Roqhel Harris-Johnson just called (225-210-4436) she didnt know who she talked …" at bounding box center [678, 609] width 552 height 46
click at [528, 607] on div "Roqhel Harris-Johnson just called (225-210-4436) she didnt know who she talked …" at bounding box center [678, 609] width 552 height 46
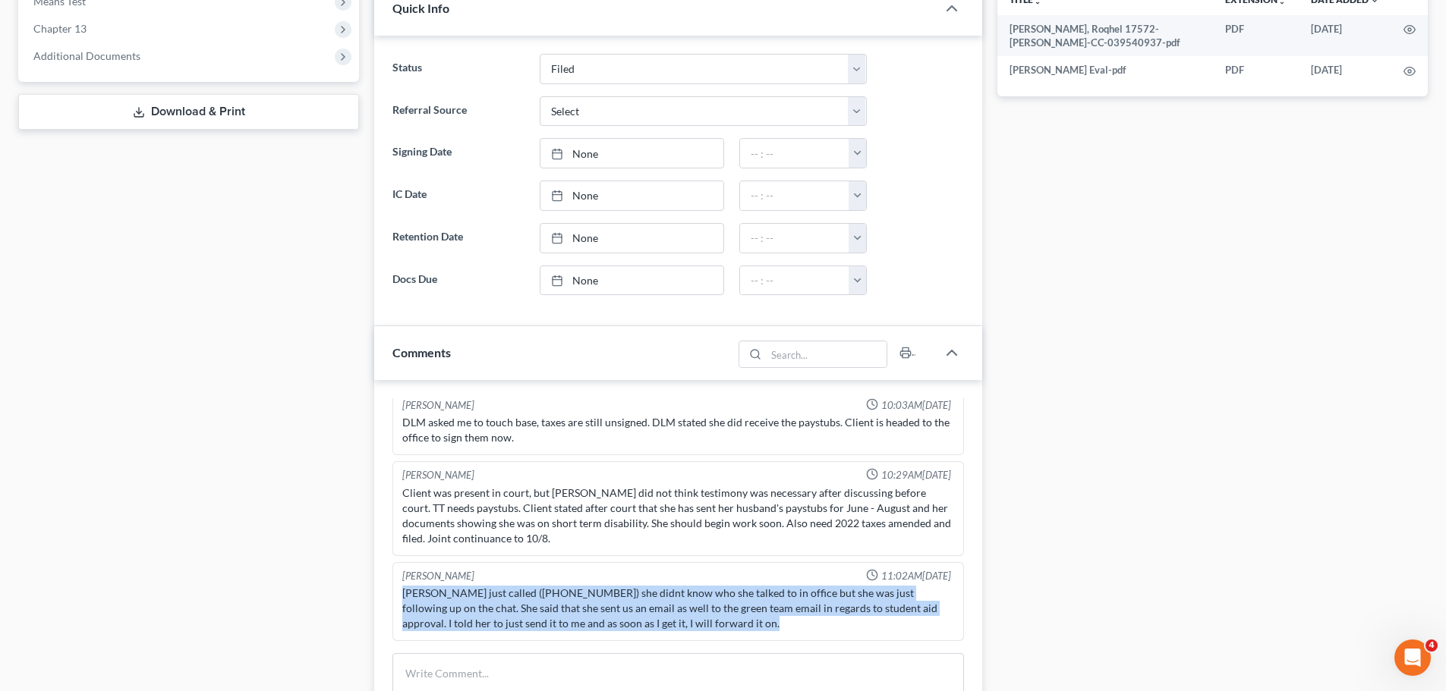
click at [528, 607] on div "Roqhel Harris-Johnson just called (225-210-4436) she didnt know who she talked …" at bounding box center [678, 609] width 552 height 46
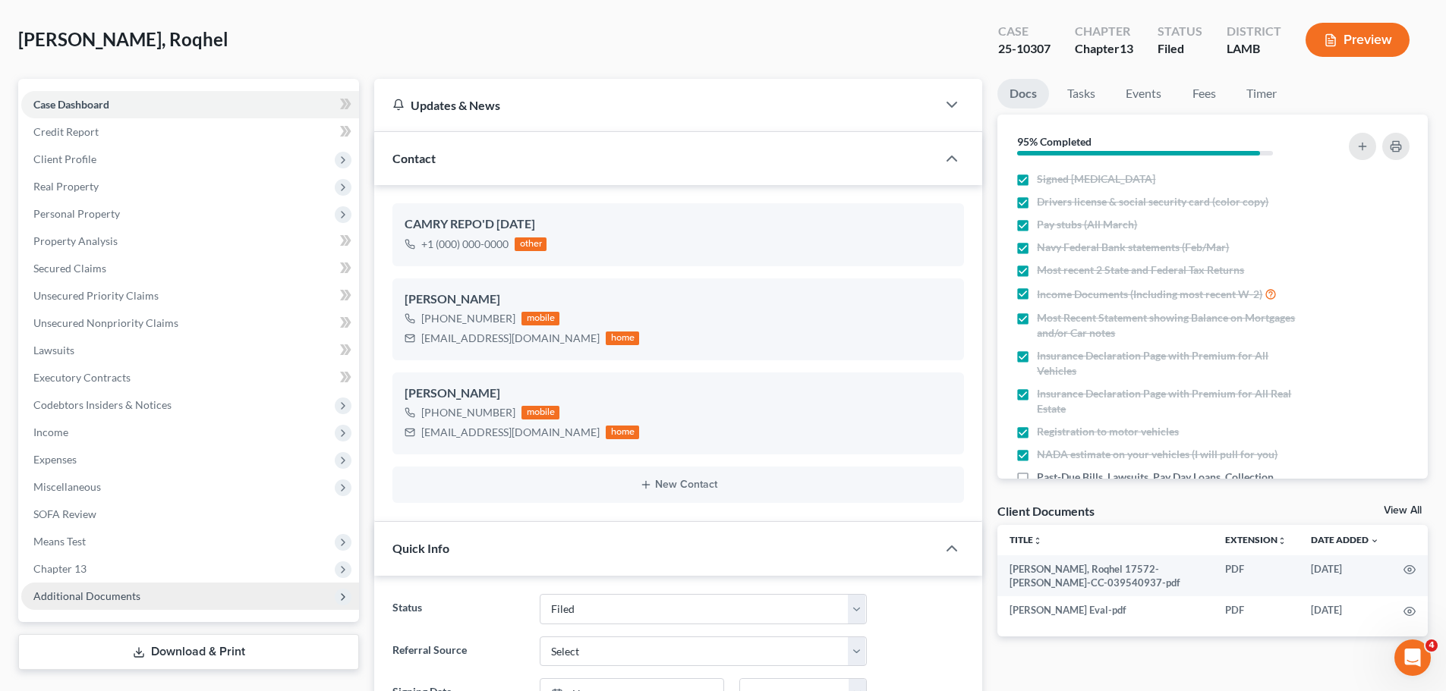
scroll to position [76, 0]
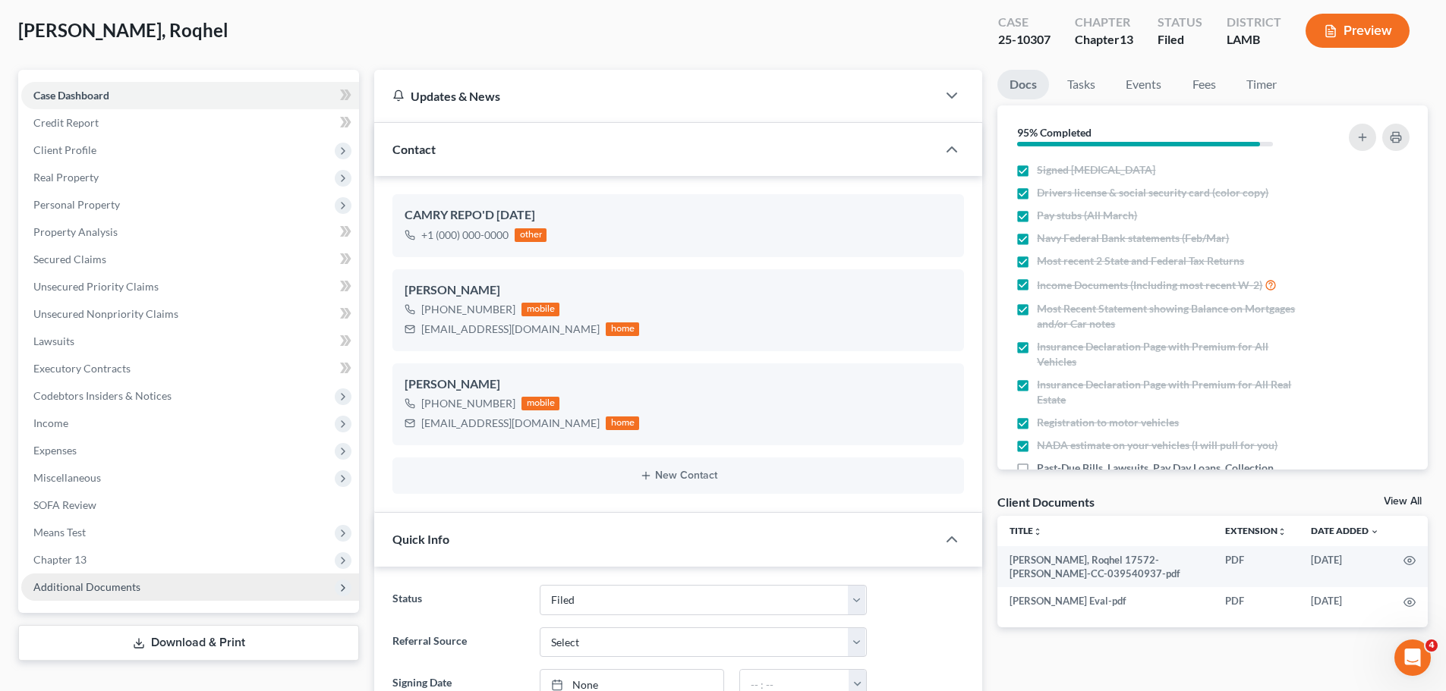
click at [102, 585] on span "Additional Documents" at bounding box center [86, 587] width 107 height 13
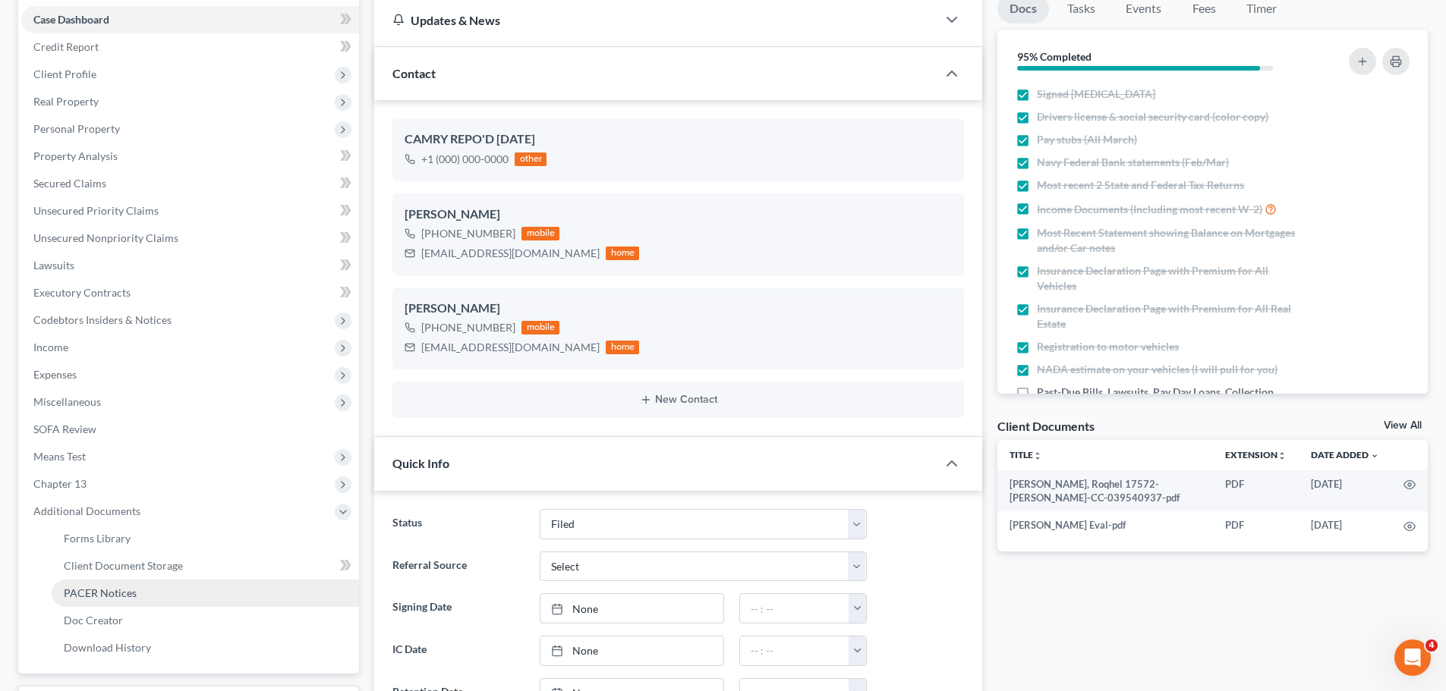
click at [136, 596] on link "PACER Notices" at bounding box center [205, 593] width 307 height 27
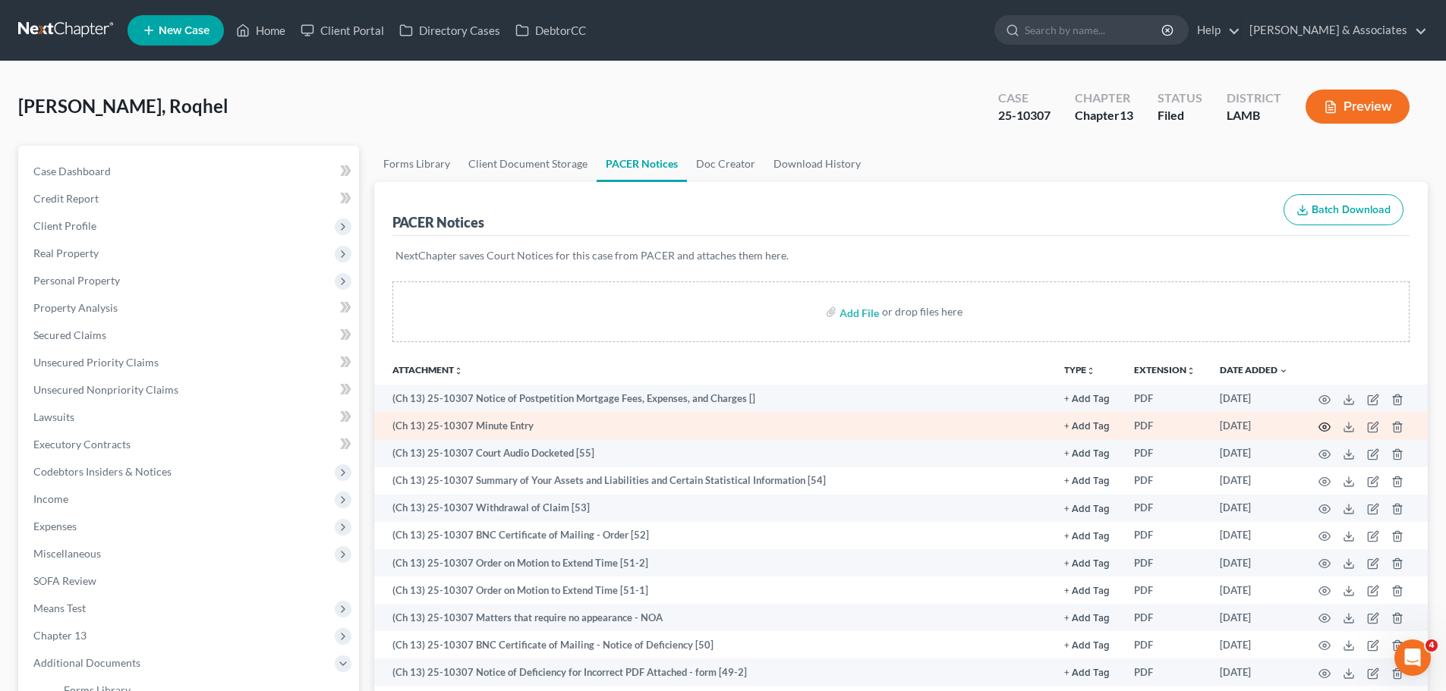
click at [1322, 429] on icon "button" at bounding box center [1324, 427] width 12 height 12
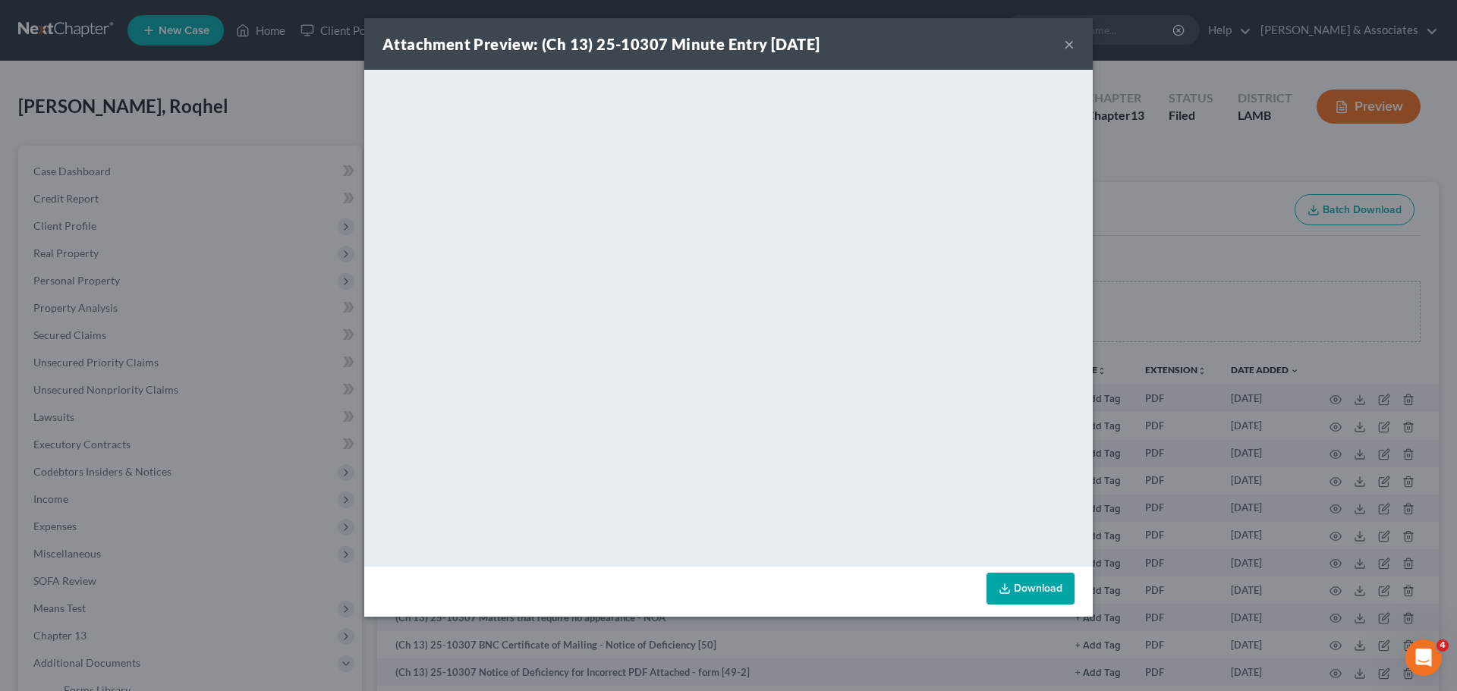
click at [1067, 48] on button "×" at bounding box center [1069, 44] width 11 height 18
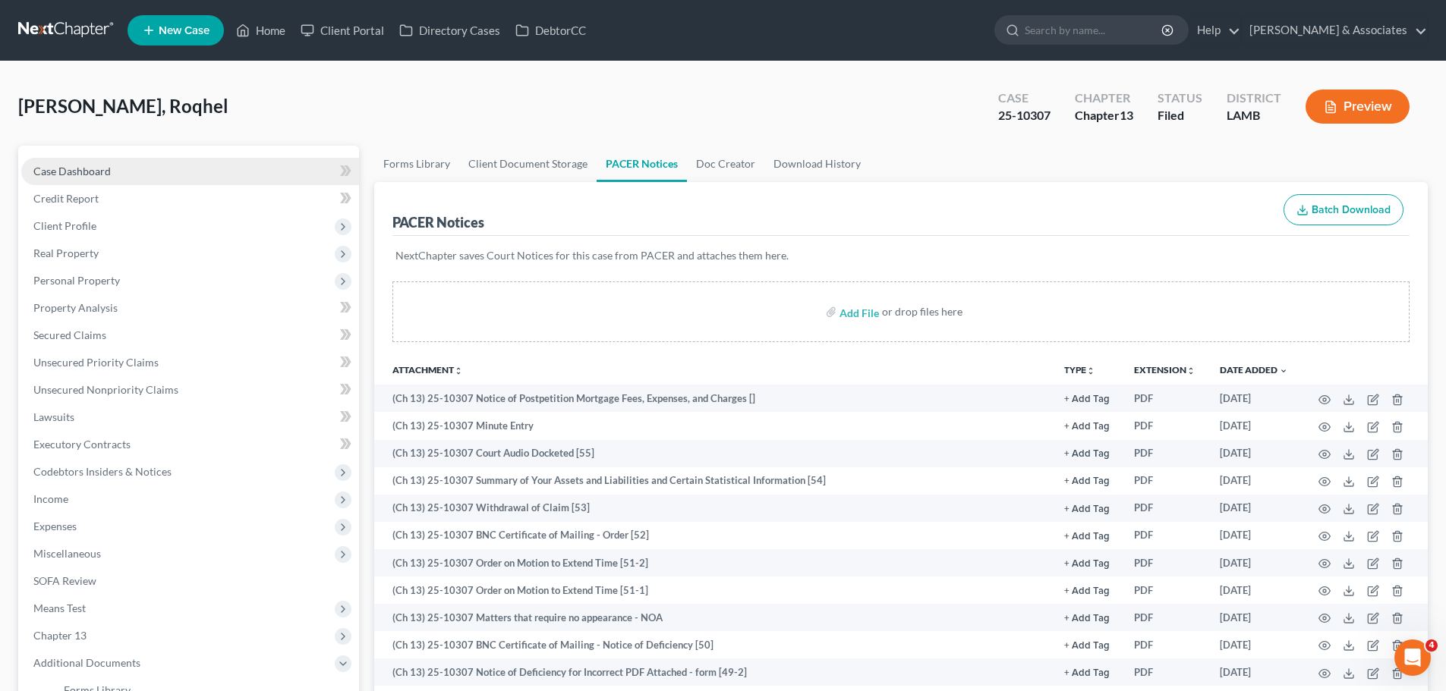
click at [272, 174] on link "Case Dashboard" at bounding box center [190, 171] width 338 height 27
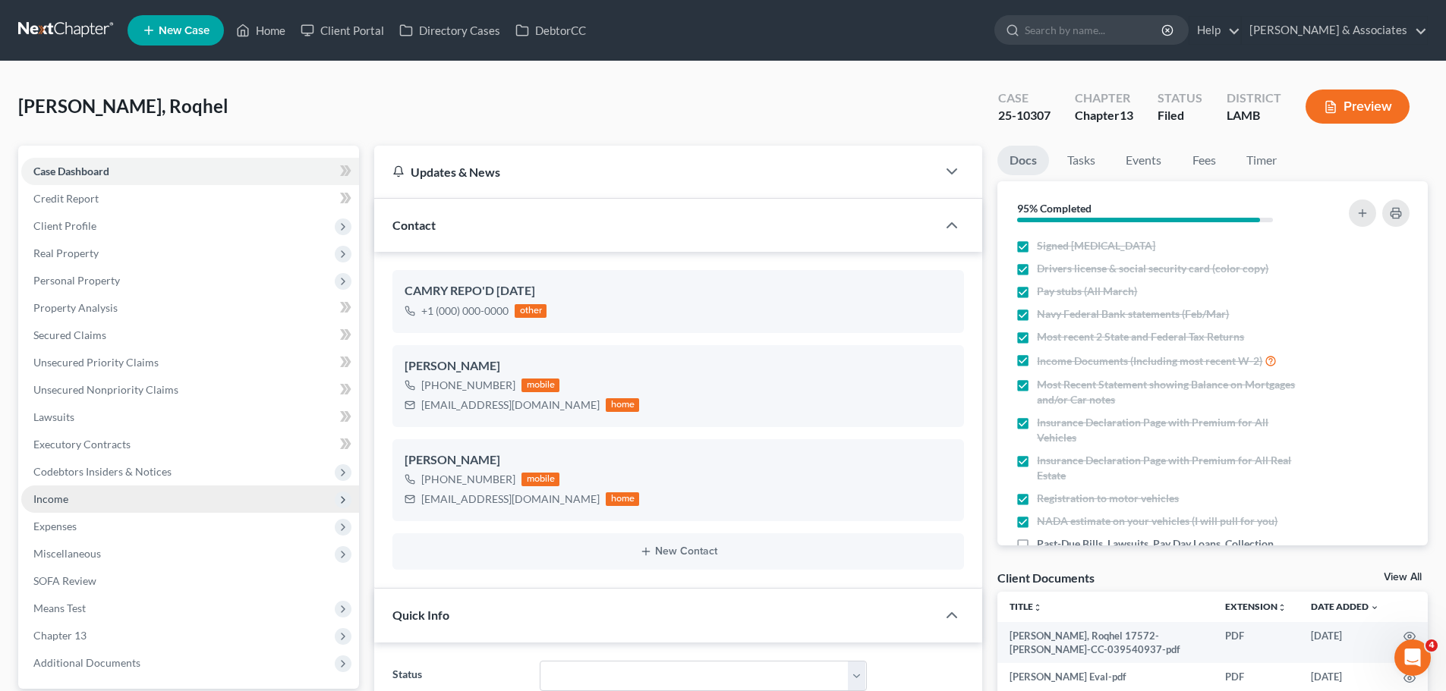
drag, startPoint x: 153, startPoint y: 487, endPoint x: 165, endPoint y: 508, distance: 23.8
click at [153, 487] on span "Income" at bounding box center [190, 499] width 338 height 27
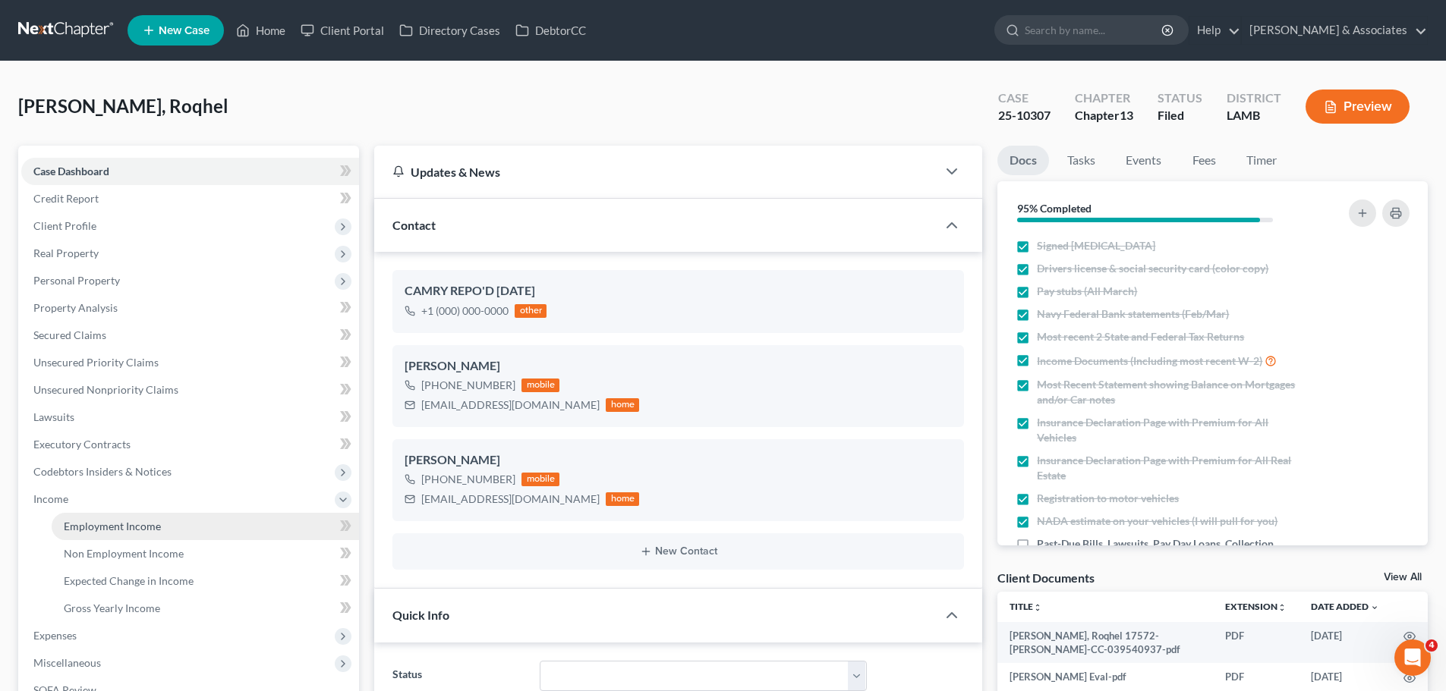
click at [168, 518] on link "Employment Income" at bounding box center [205, 526] width 307 height 27
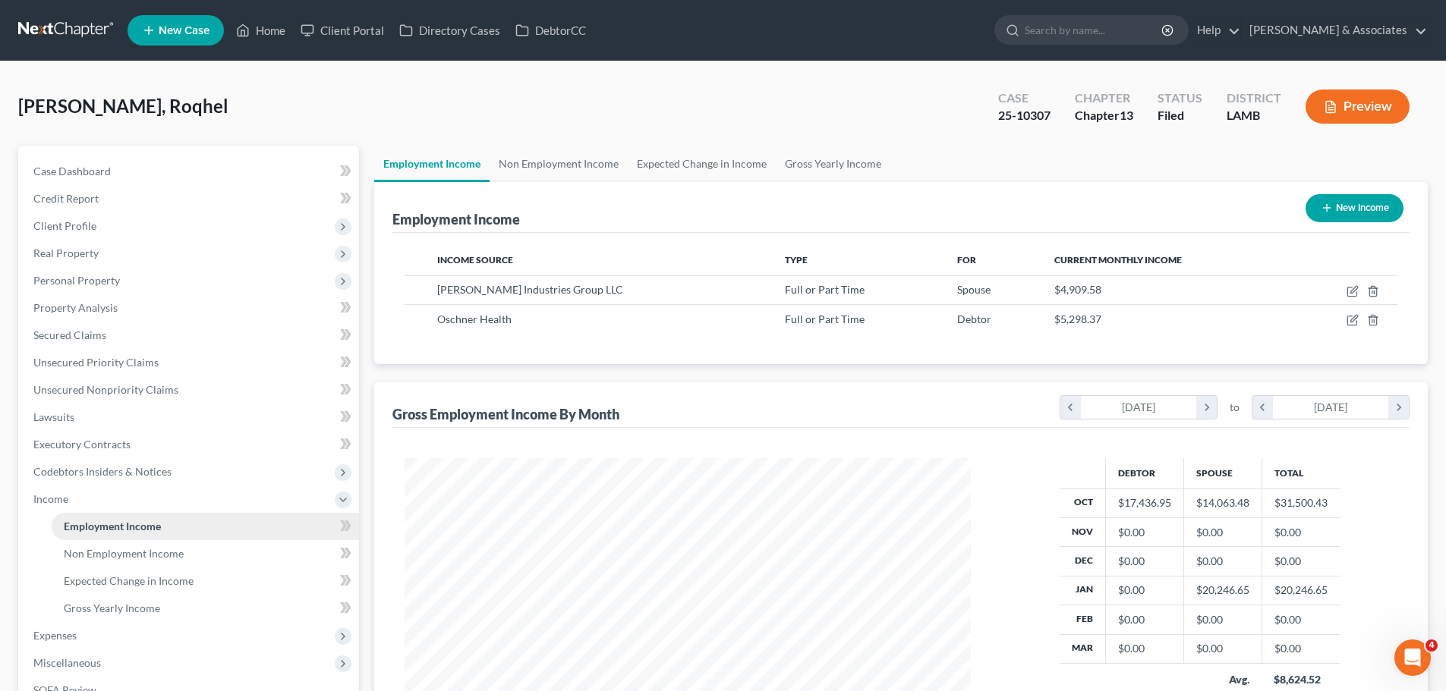
scroll to position [283, 596]
click at [33, 495] on span "Income" at bounding box center [190, 499] width 338 height 27
click at [83, 511] on span "Income" at bounding box center [190, 499] width 338 height 27
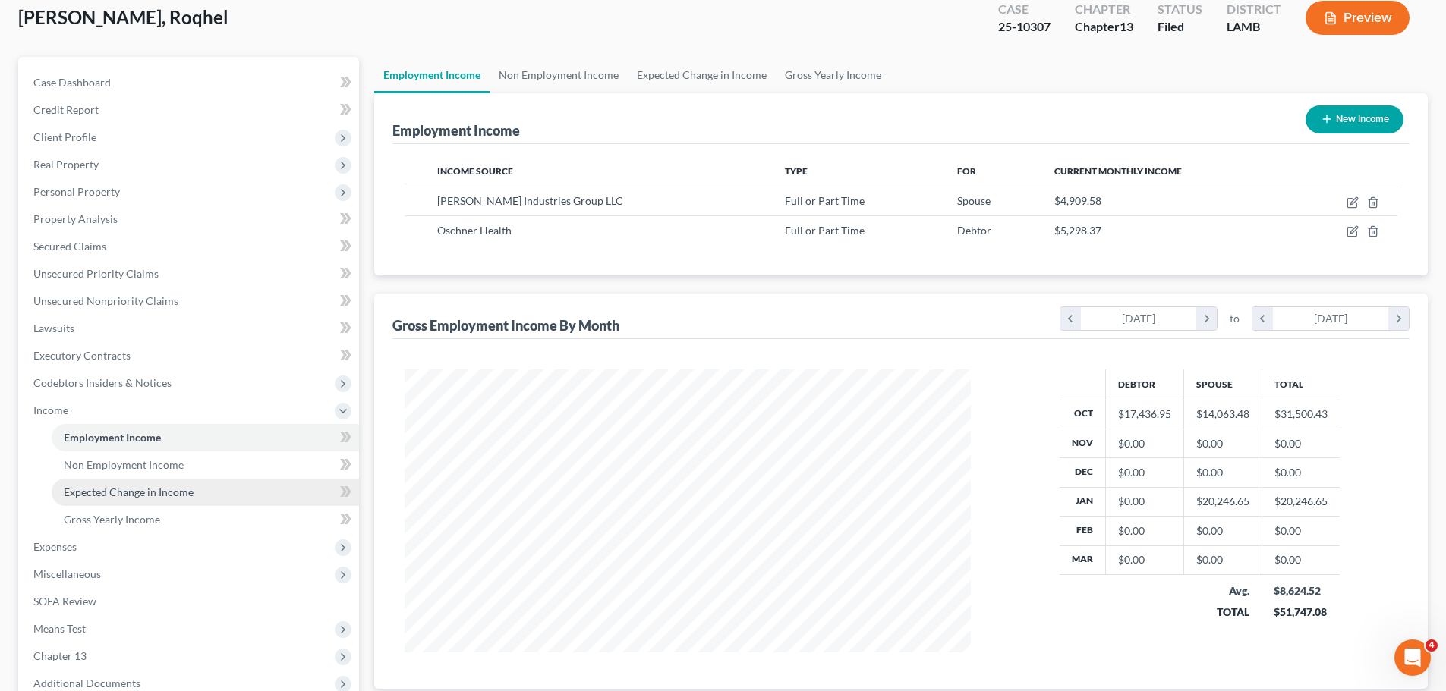
scroll to position [76, 0]
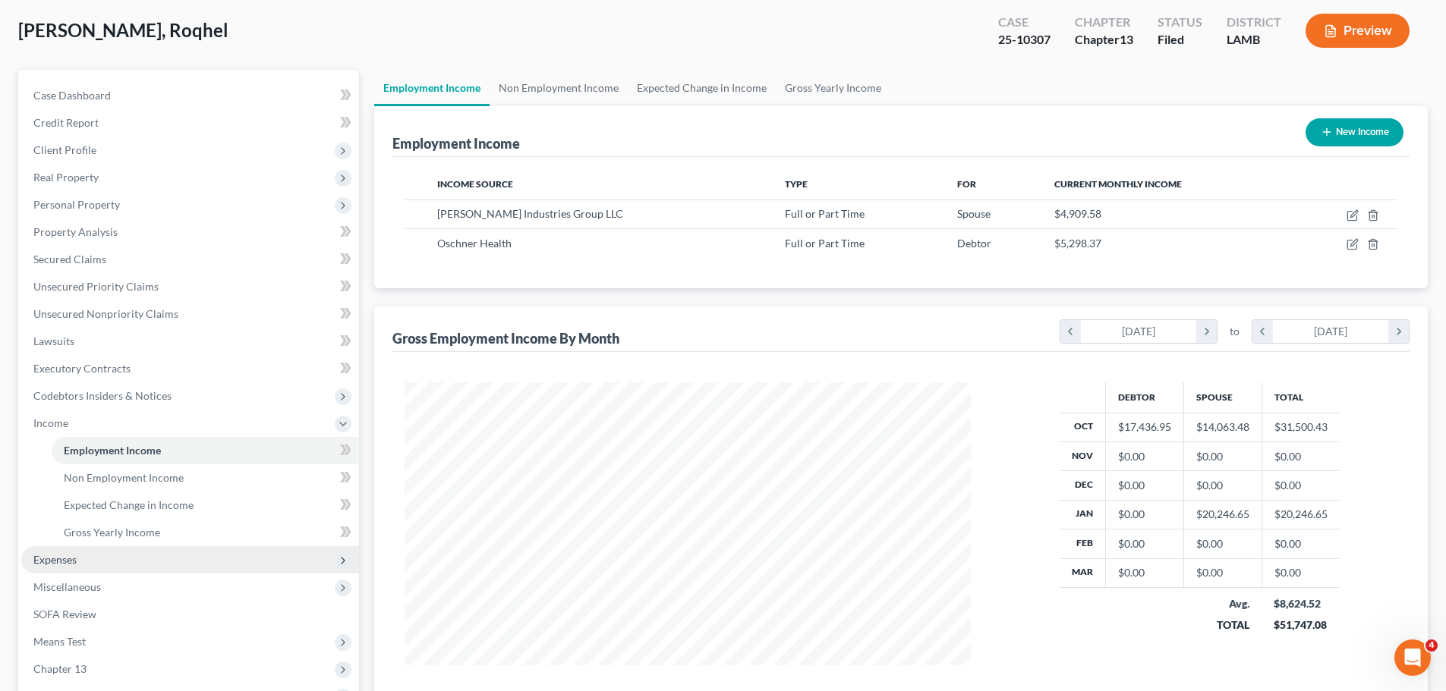
click at [87, 552] on span "Expenses" at bounding box center [190, 559] width 338 height 27
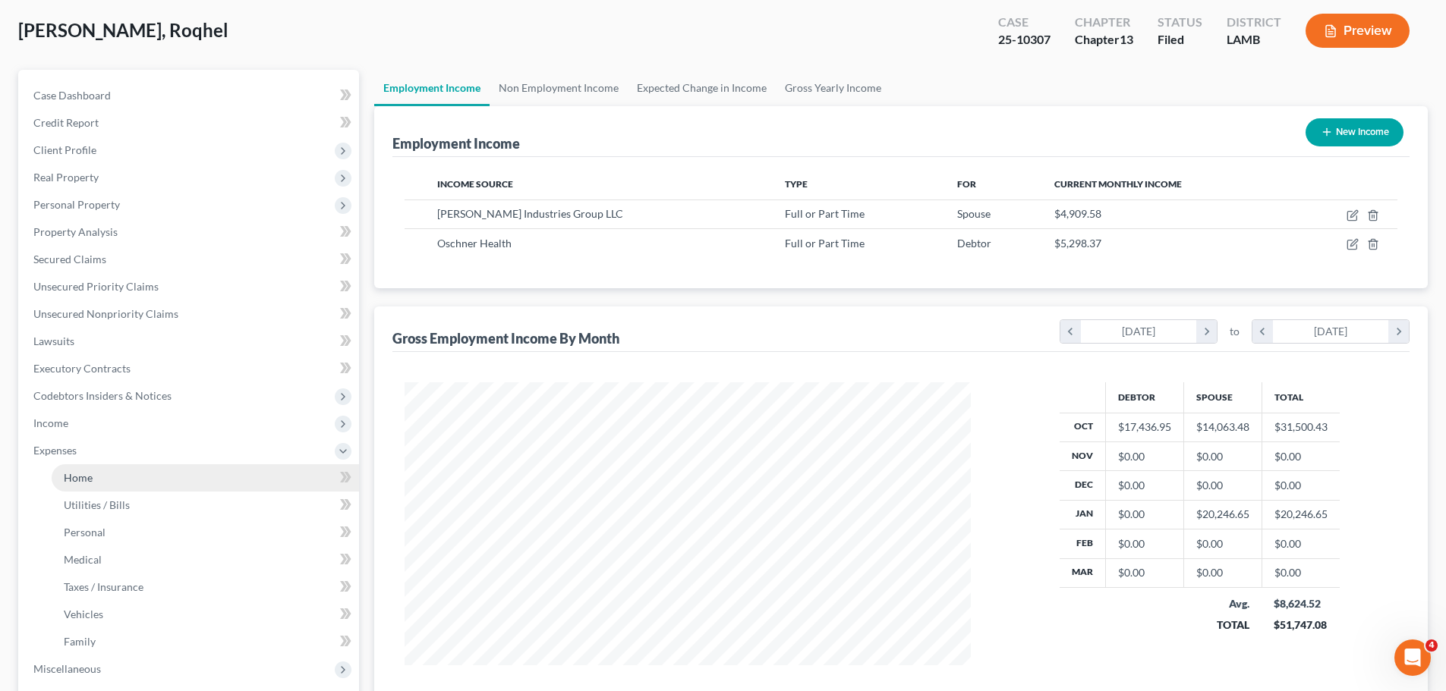
click at [115, 480] on link "Home" at bounding box center [205, 477] width 307 height 27
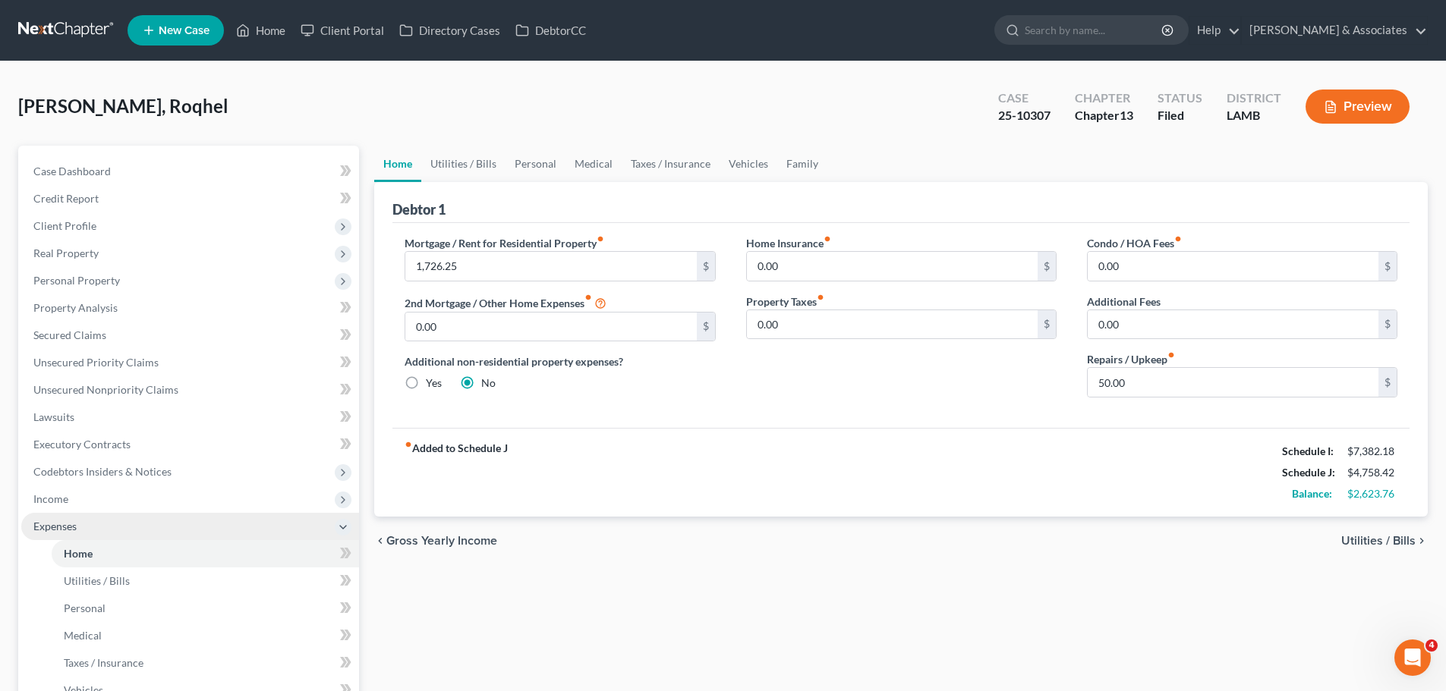
click at [110, 519] on span "Expenses" at bounding box center [190, 526] width 338 height 27
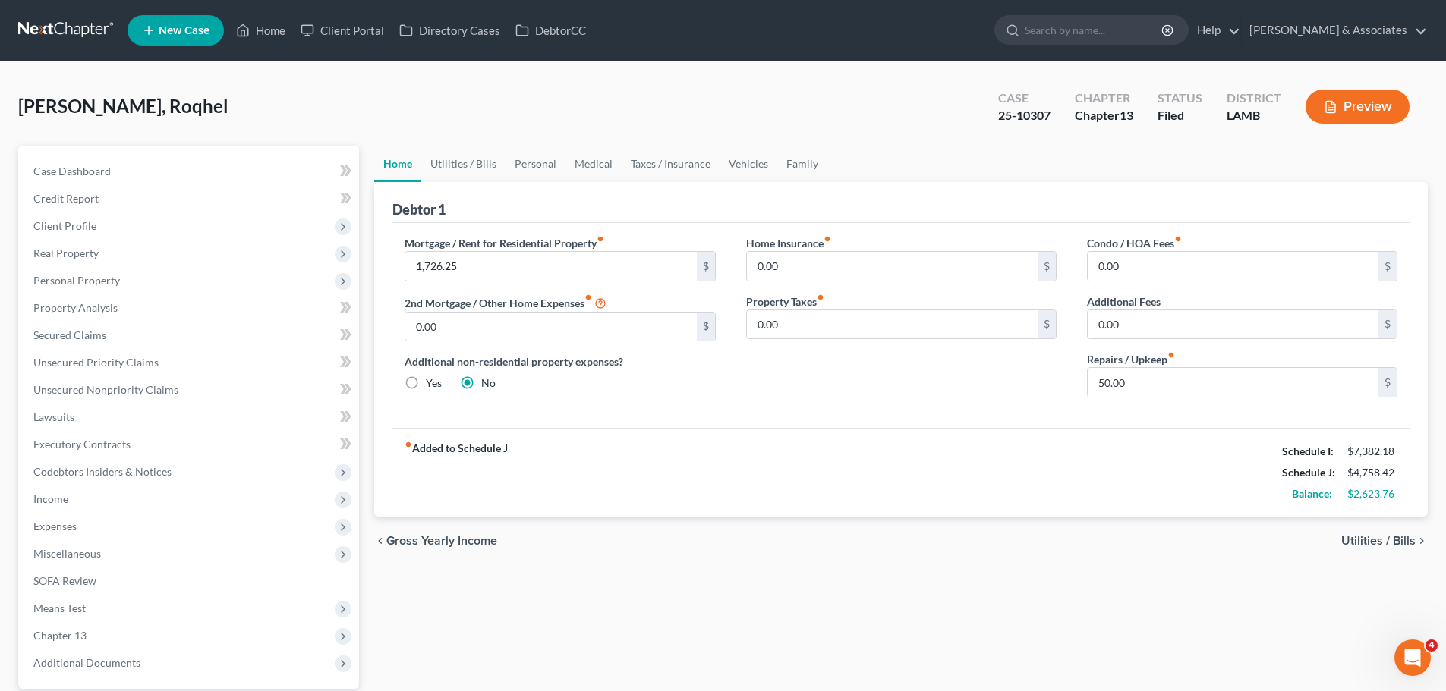
click at [60, 31] on link at bounding box center [66, 30] width 97 height 27
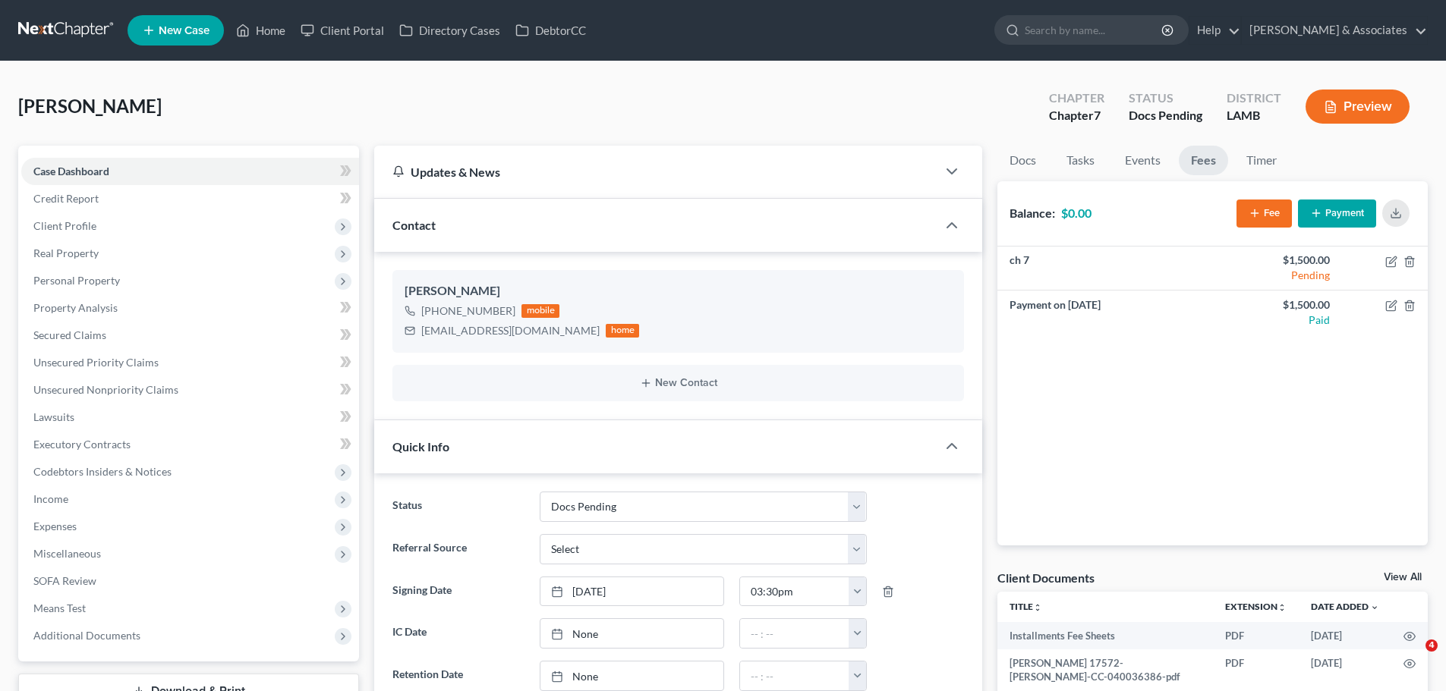
select select "6"
click at [91, 27] on link at bounding box center [66, 30] width 97 height 27
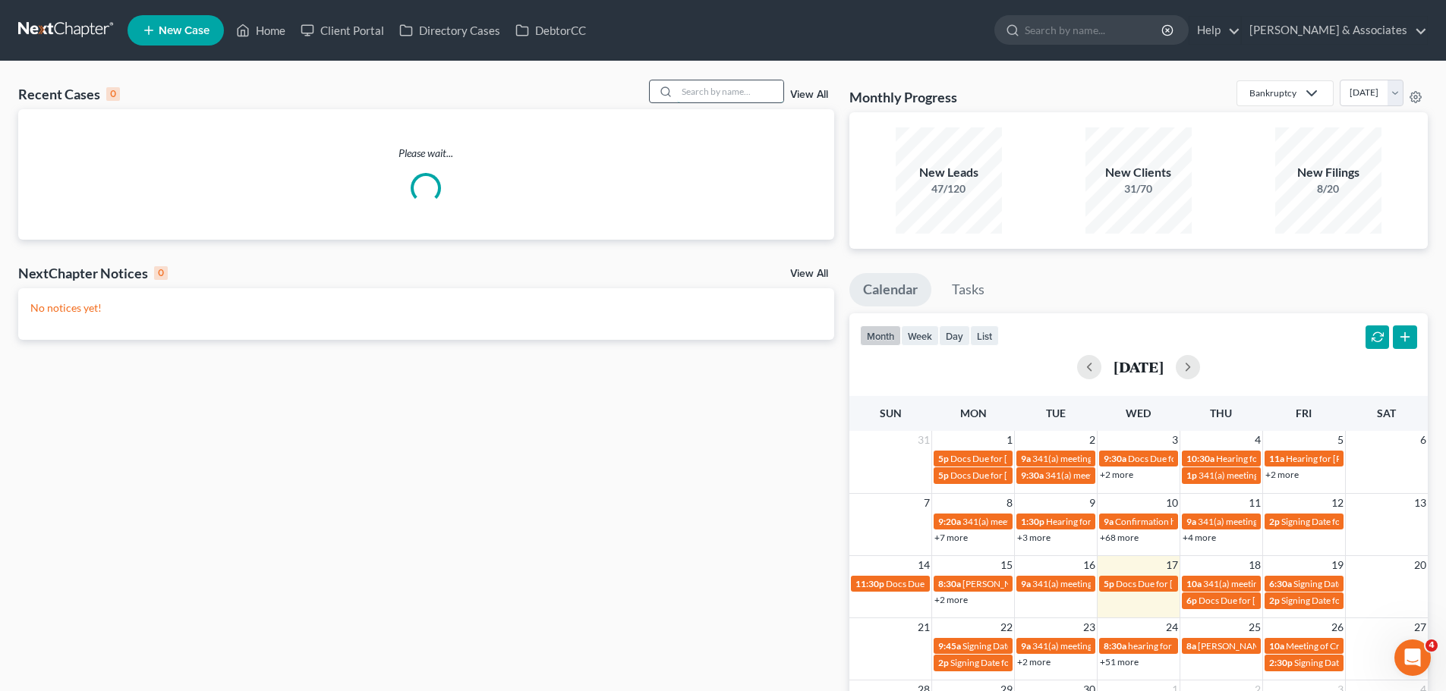
click at [712, 96] on input "search" at bounding box center [730, 91] width 106 height 22
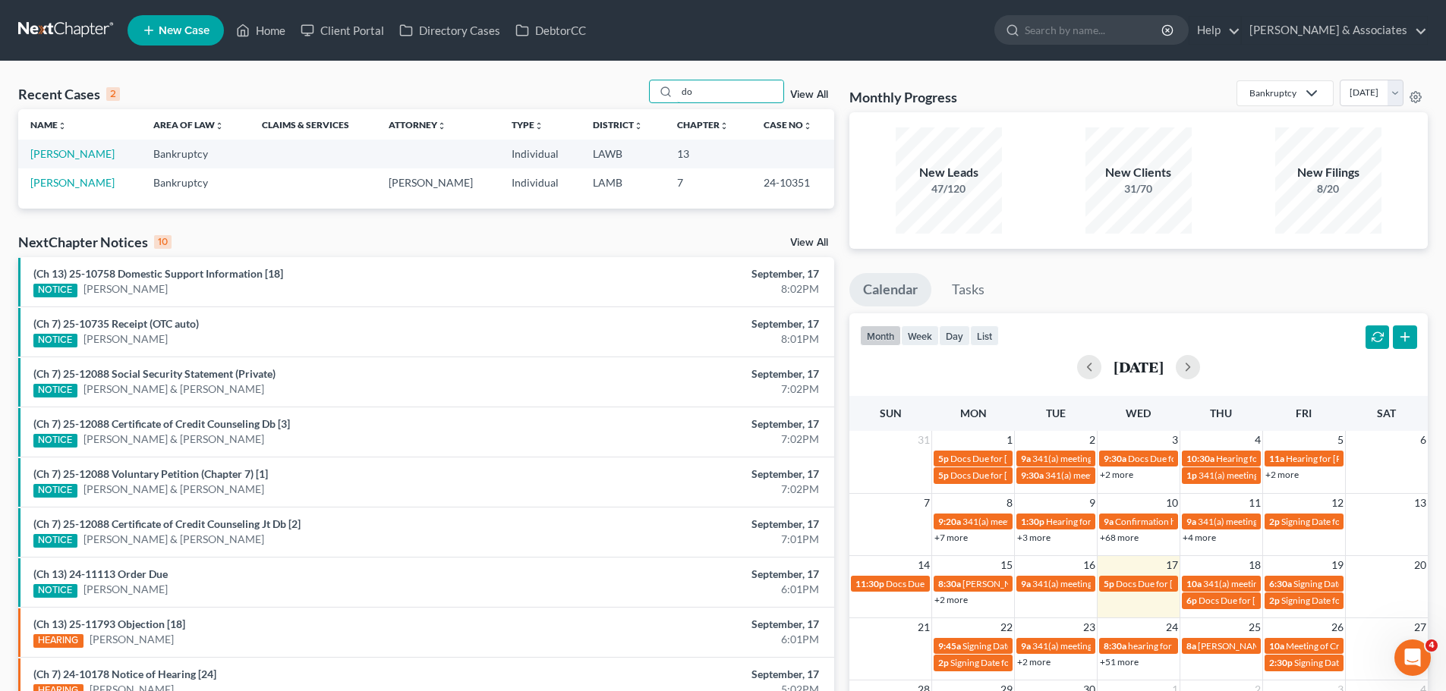
type input "d"
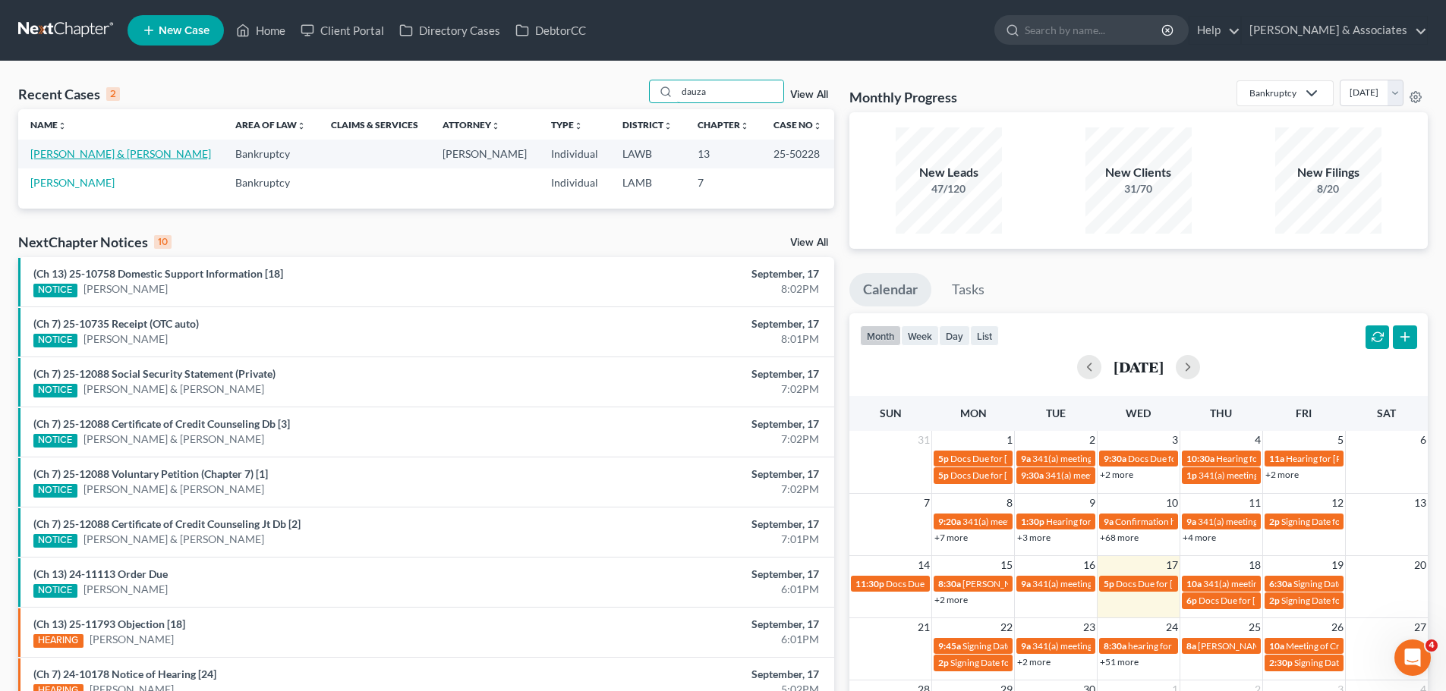
type input "dauza"
click at [90, 153] on link "[PERSON_NAME] & [PERSON_NAME]" at bounding box center [120, 153] width 181 height 13
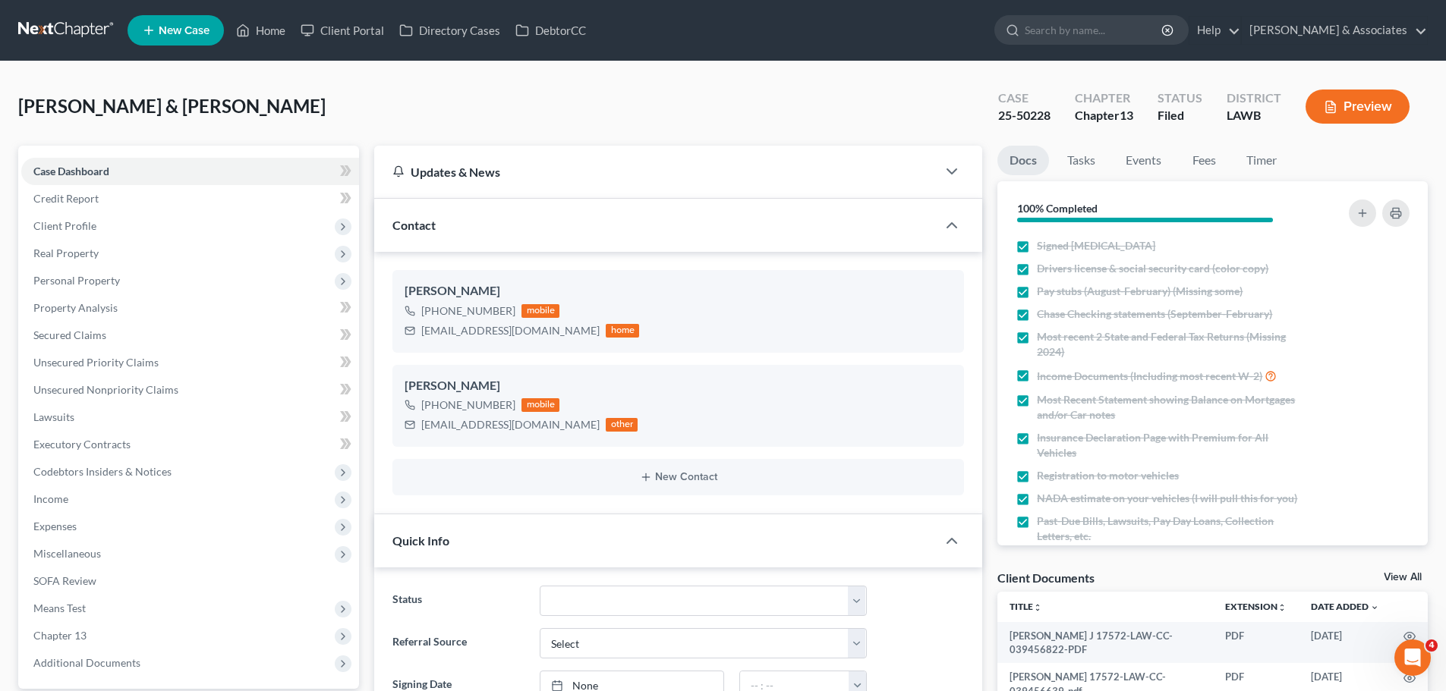
click at [50, 30] on link at bounding box center [66, 30] width 97 height 27
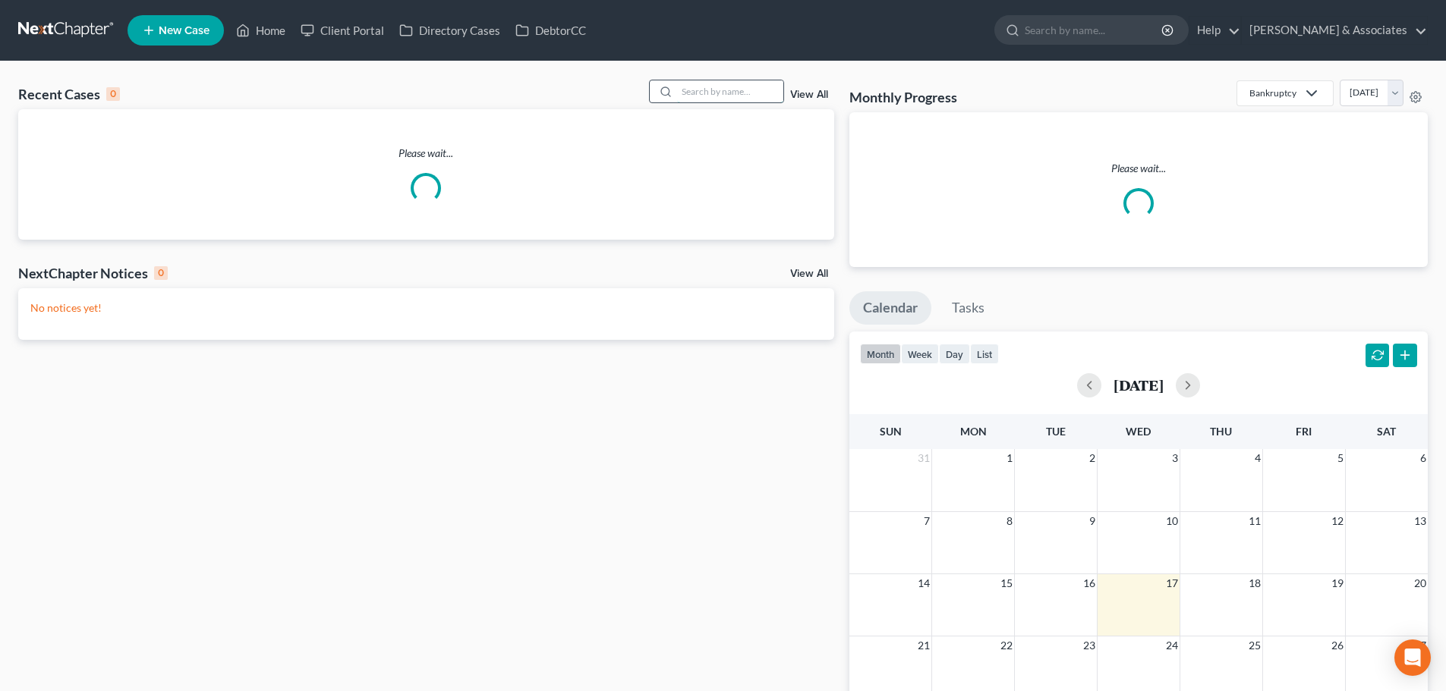
click at [698, 85] on input "search" at bounding box center [730, 91] width 106 height 22
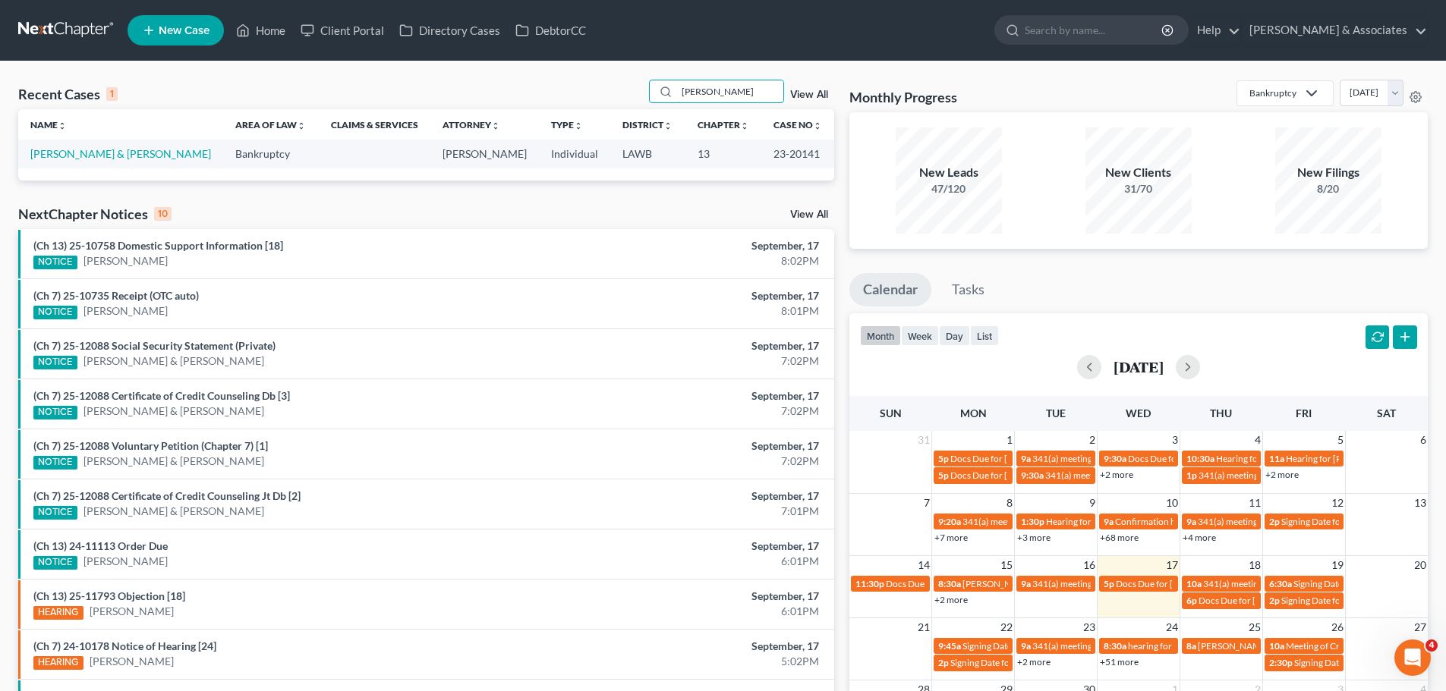
type input "[PERSON_NAME]"
click at [63, 165] on td "[PERSON_NAME] & [PERSON_NAME]" at bounding box center [120, 154] width 205 height 28
click at [68, 155] on link "[PERSON_NAME] & [PERSON_NAME]" at bounding box center [120, 153] width 181 height 13
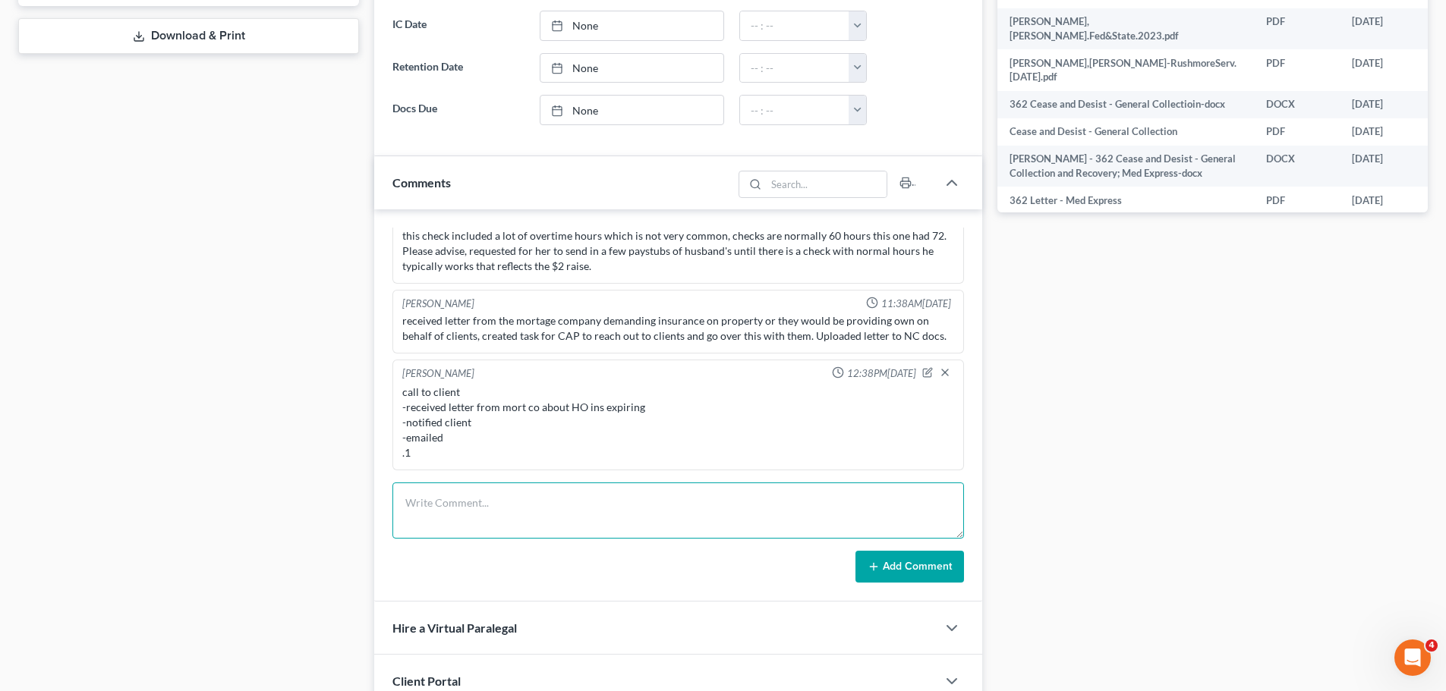
scroll to position [36, 0]
click at [436, 500] on textarea at bounding box center [677, 511] width 571 height 56
type textarea "f"
type textarea "sent 2024 FITSIT to TT .1"
click at [907, 564] on button "Add Comment" at bounding box center [909, 567] width 109 height 32
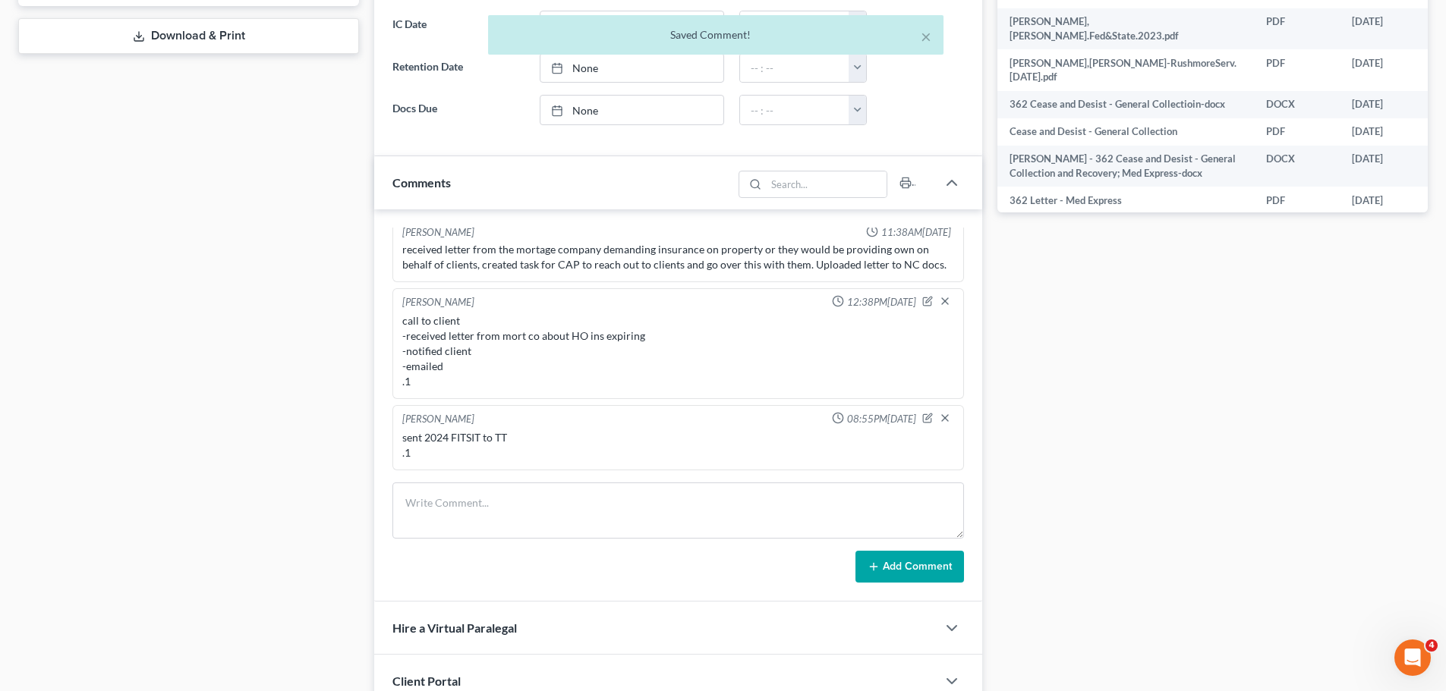
scroll to position [3413, 0]
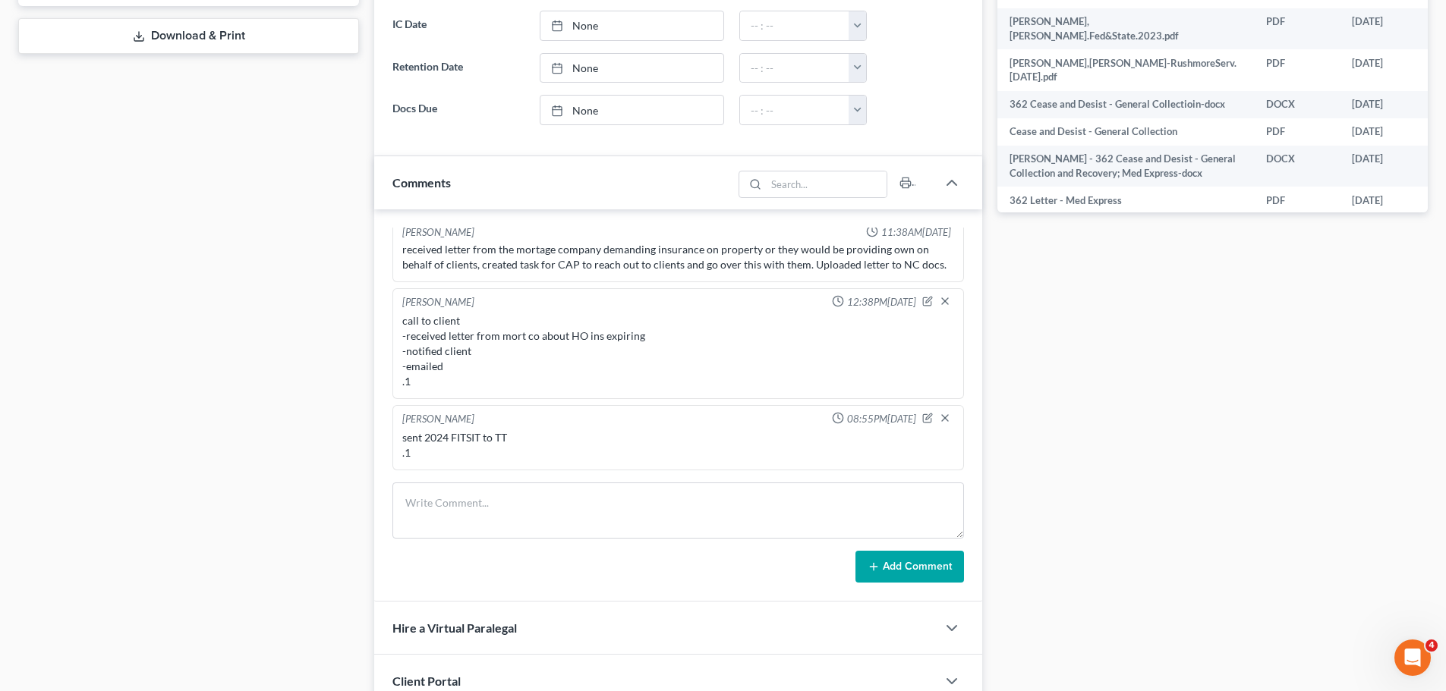
click at [330, 408] on div "Case Dashboard Payments Invoices Payments Payments Credit Report Client Profile" at bounding box center [189, 356] width 356 height 1787
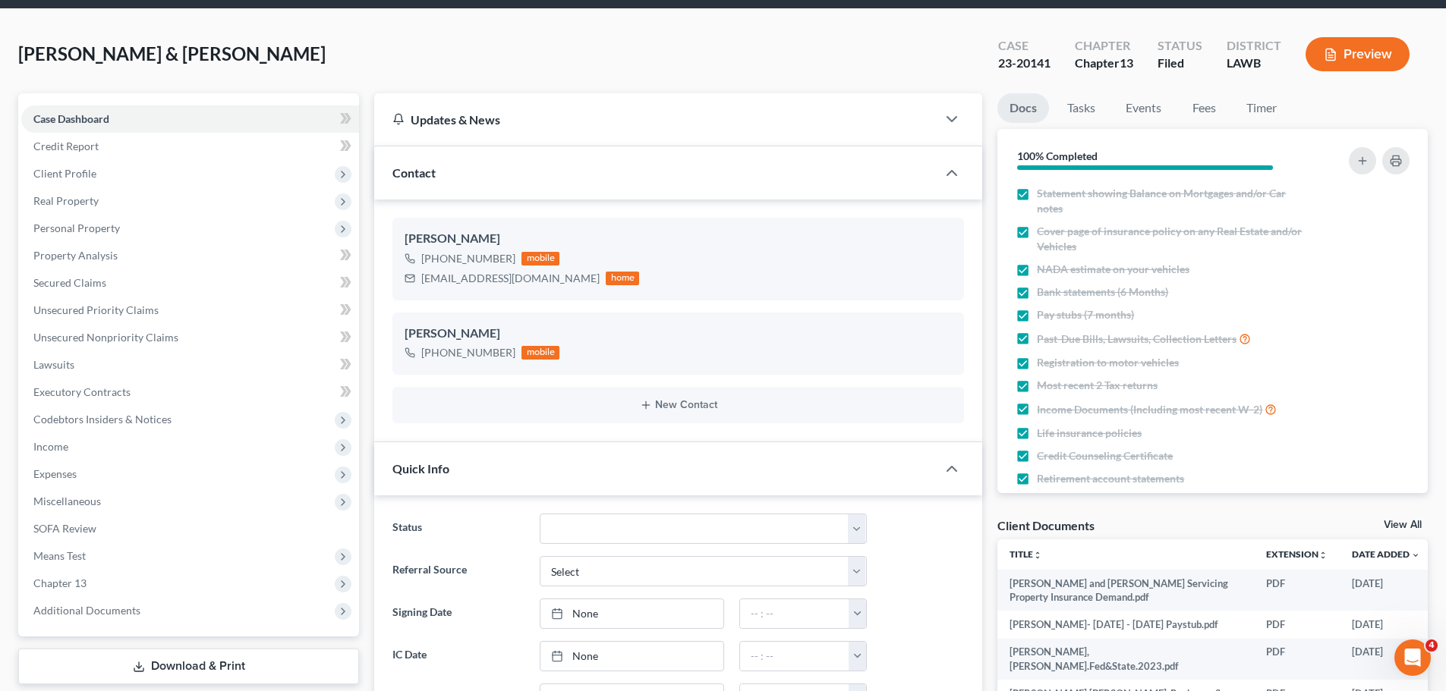
scroll to position [0, 0]
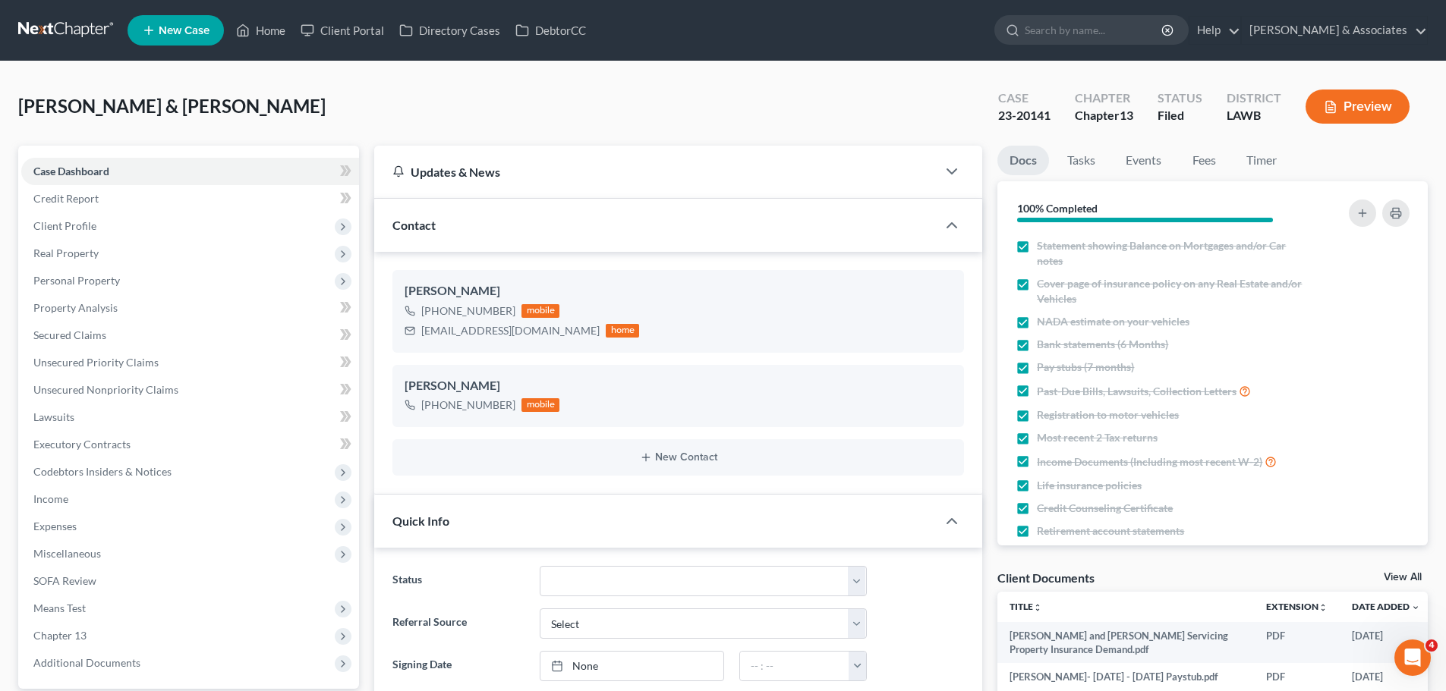
click at [58, 33] on link at bounding box center [66, 30] width 97 height 27
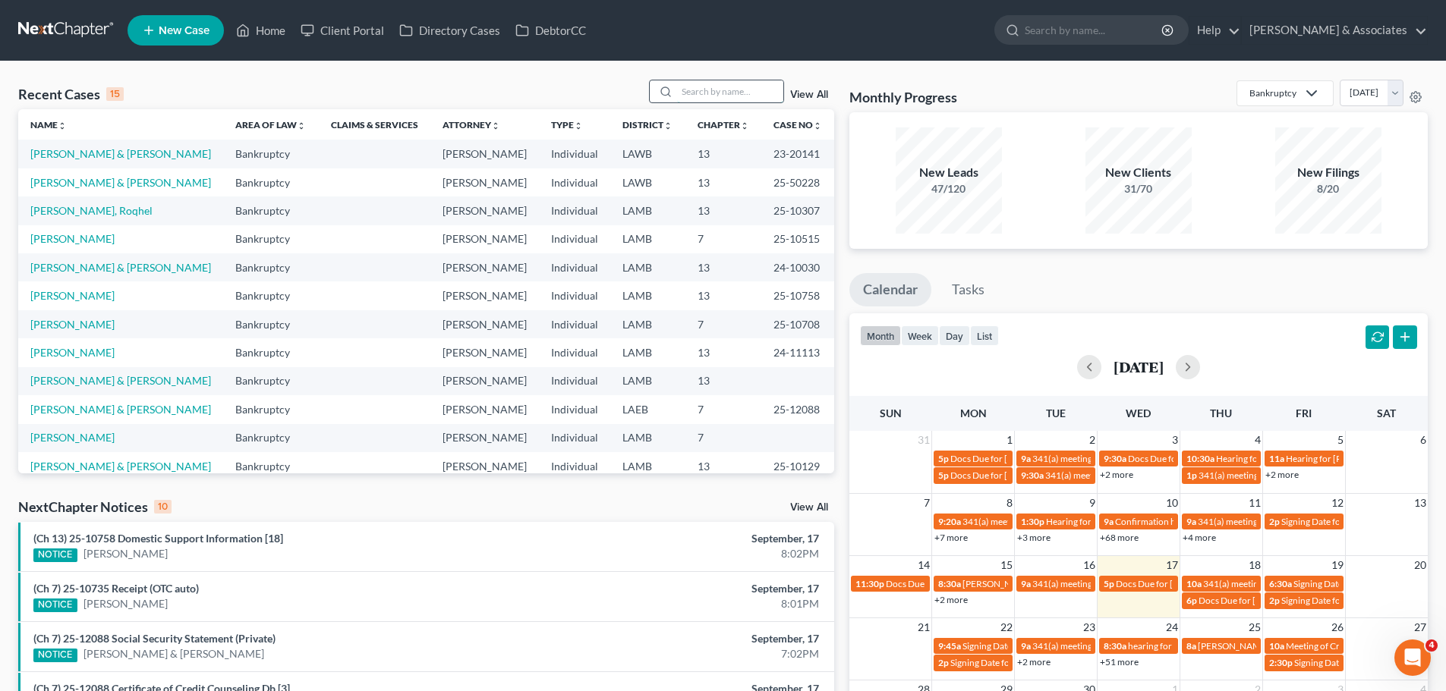
click at [694, 85] on input "search" at bounding box center [730, 91] width 106 height 22
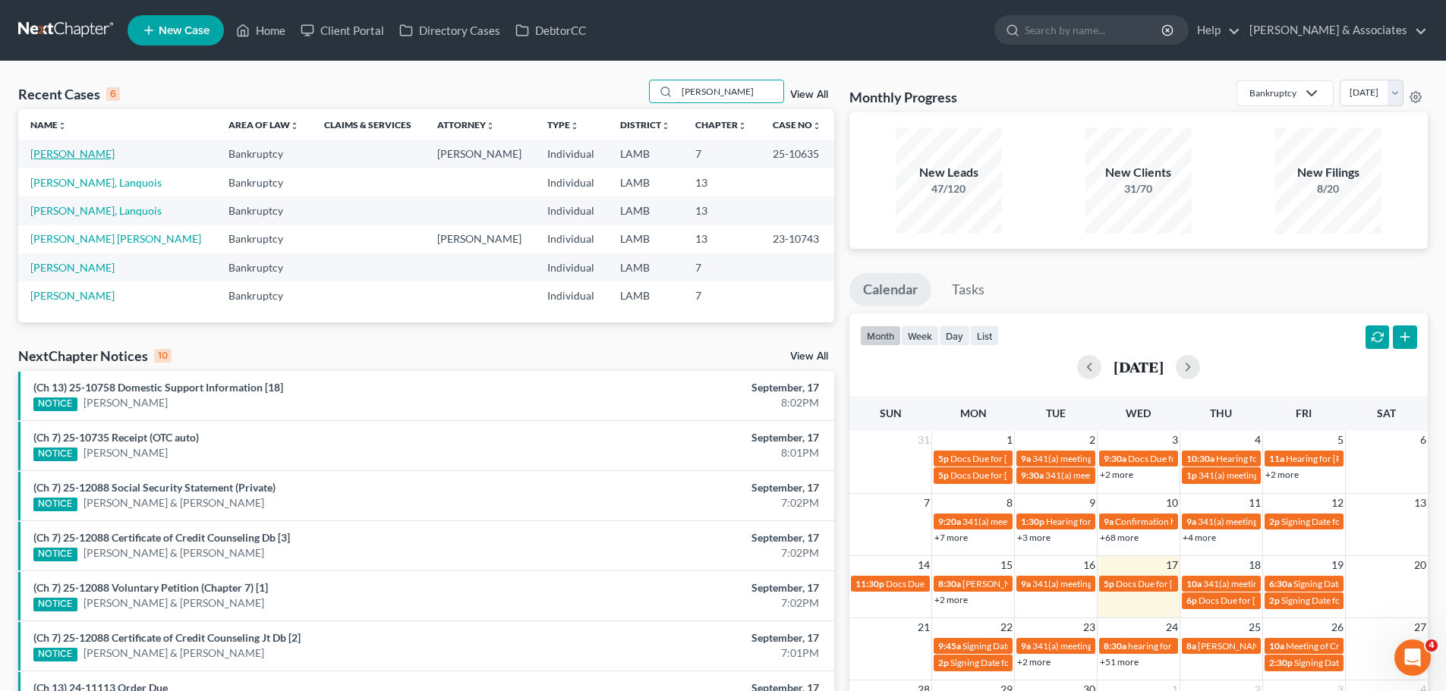
type input "[PERSON_NAME]"
click at [55, 149] on link "[PERSON_NAME]" at bounding box center [72, 153] width 84 height 13
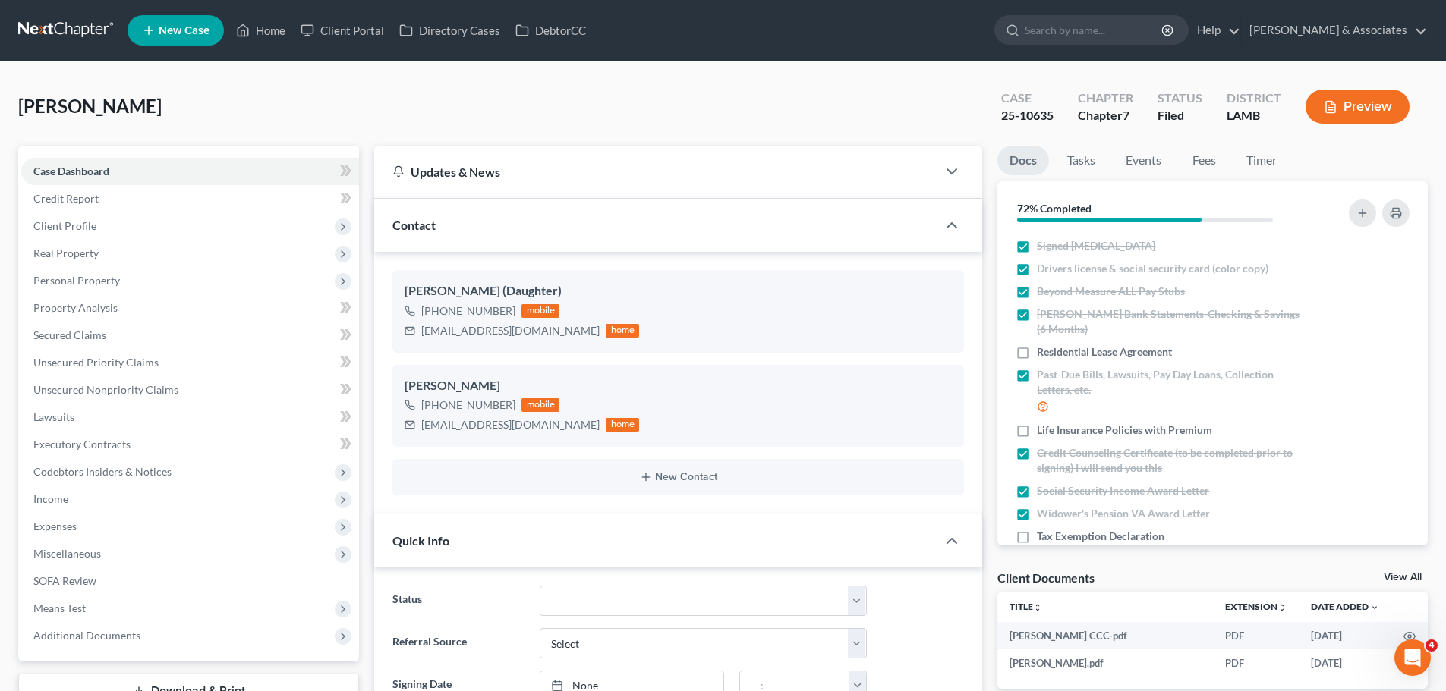
scroll to position [1678, 0]
click at [92, 339] on span "Secured Claims" at bounding box center [69, 335] width 73 height 13
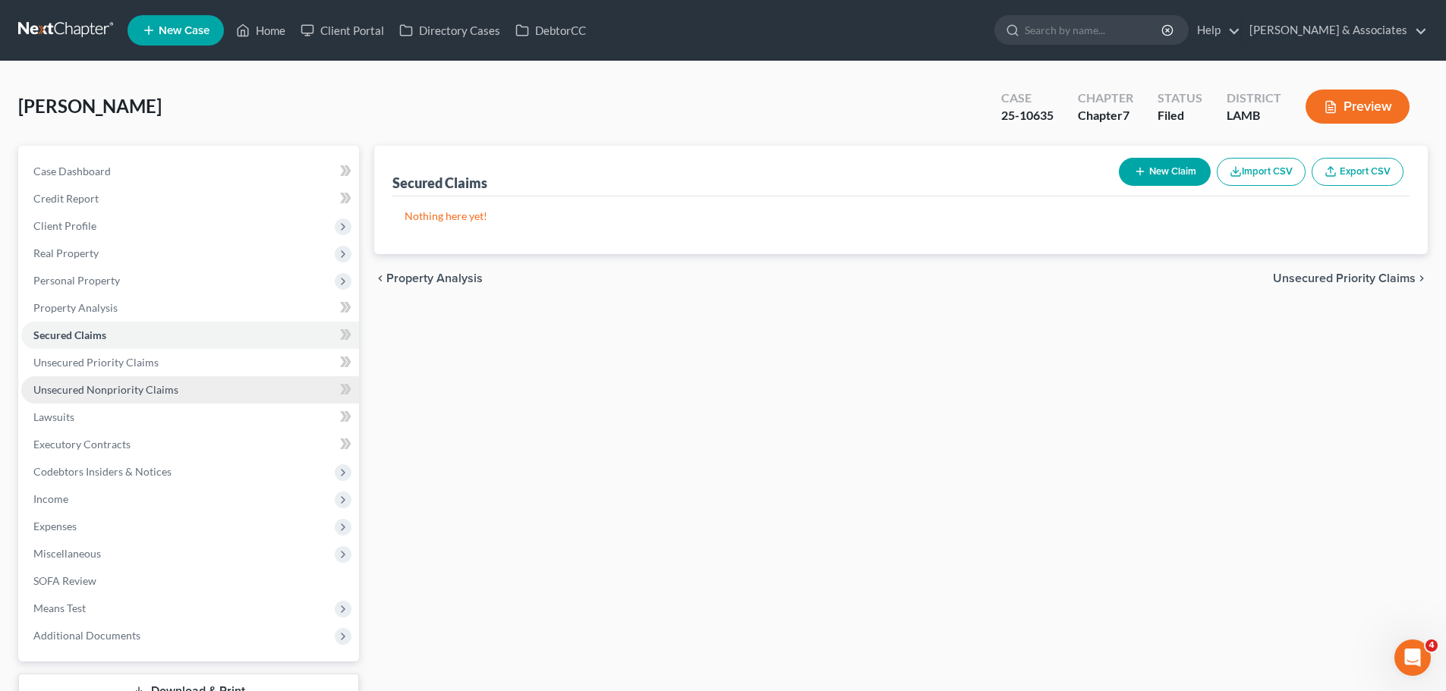
click at [181, 393] on link "Unsecured Nonpriority Claims" at bounding box center [190, 389] width 338 height 27
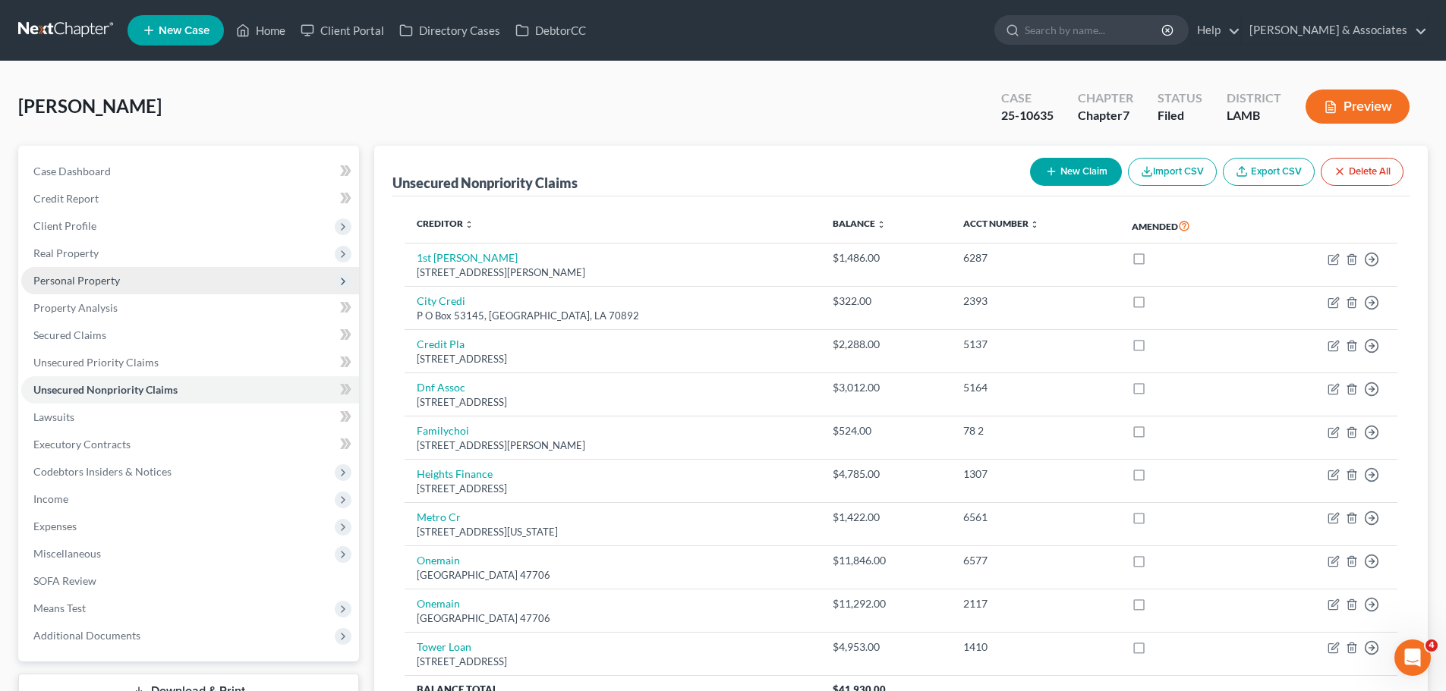
click at [80, 270] on span "Personal Property" at bounding box center [190, 280] width 338 height 27
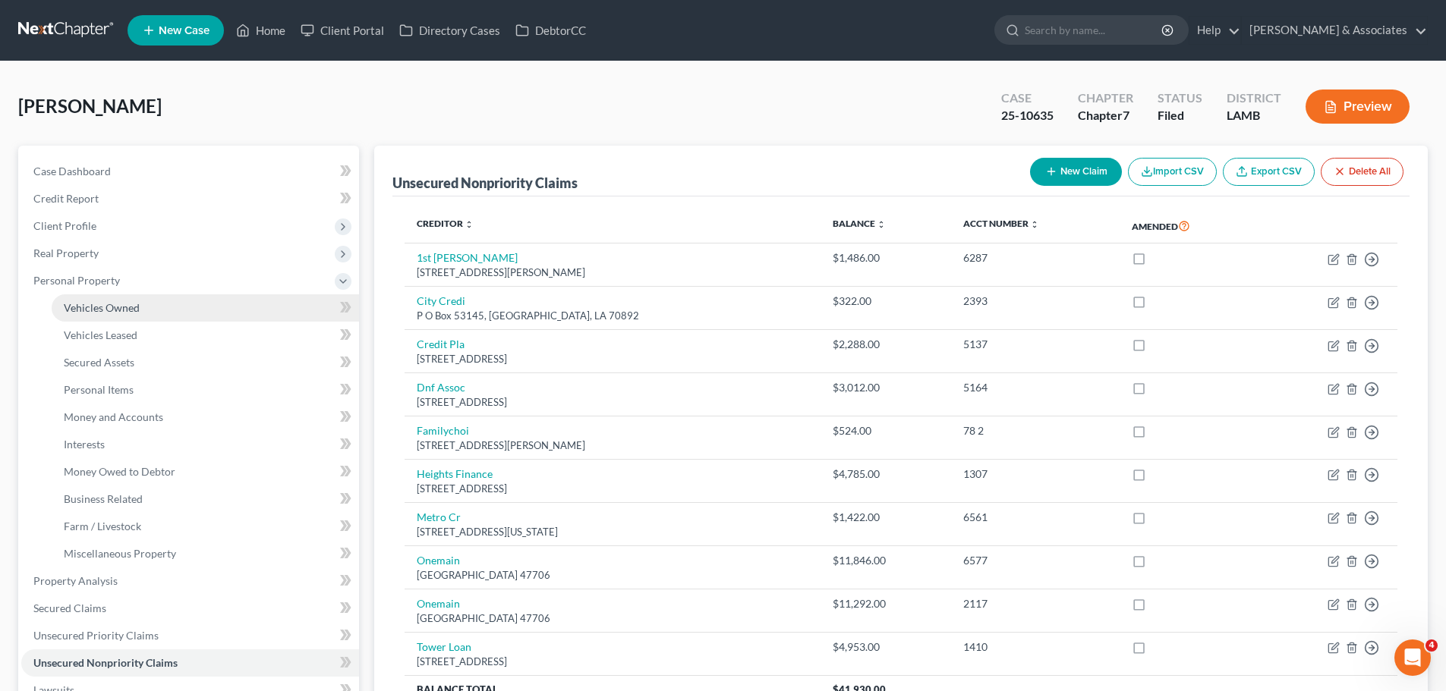
click at [168, 301] on link "Vehicles Owned" at bounding box center [205, 307] width 307 height 27
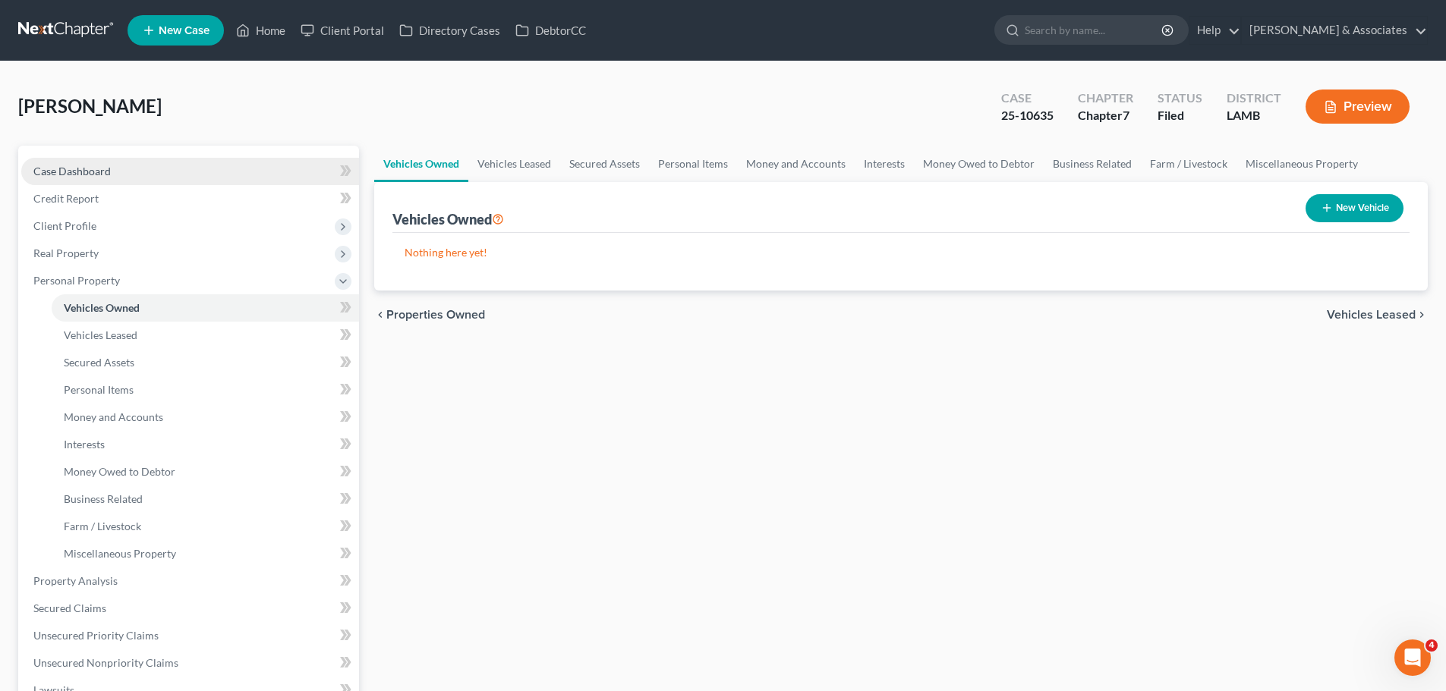
click at [91, 161] on link "Case Dashboard" at bounding box center [190, 171] width 338 height 27
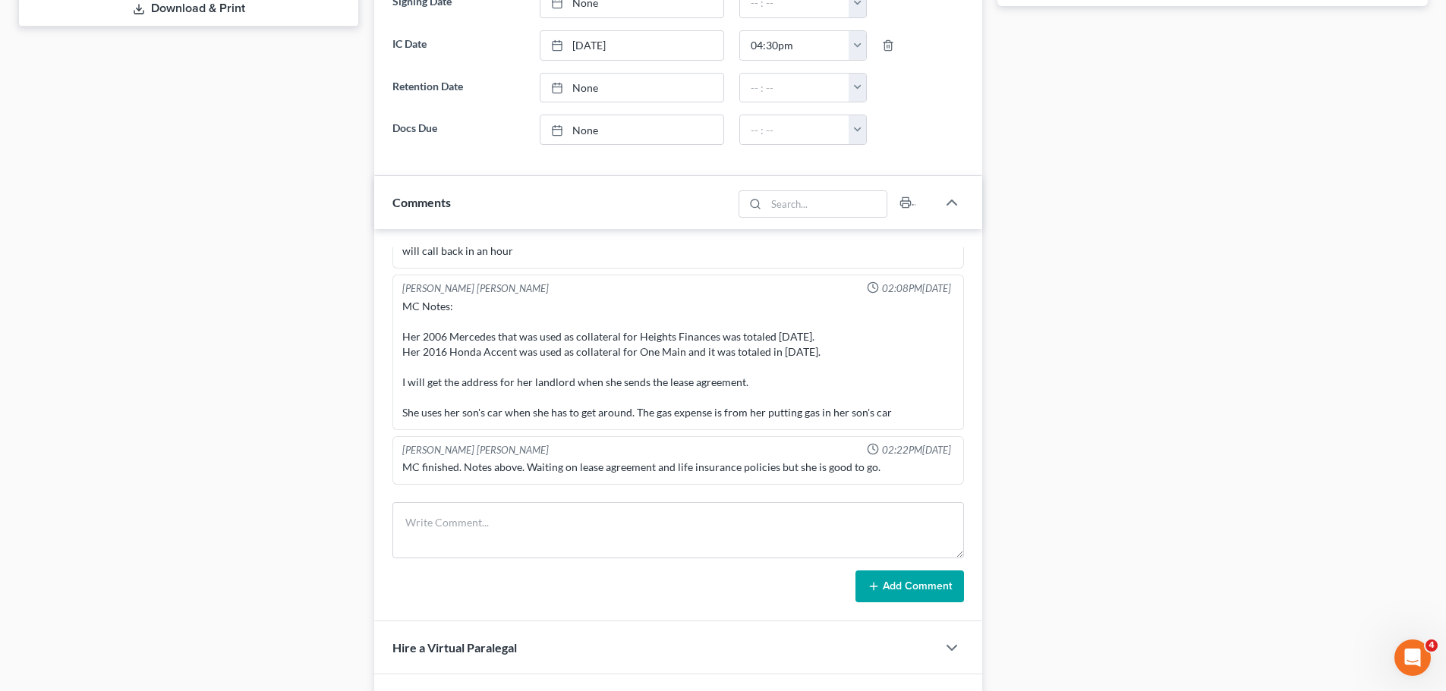
scroll to position [2088, 0]
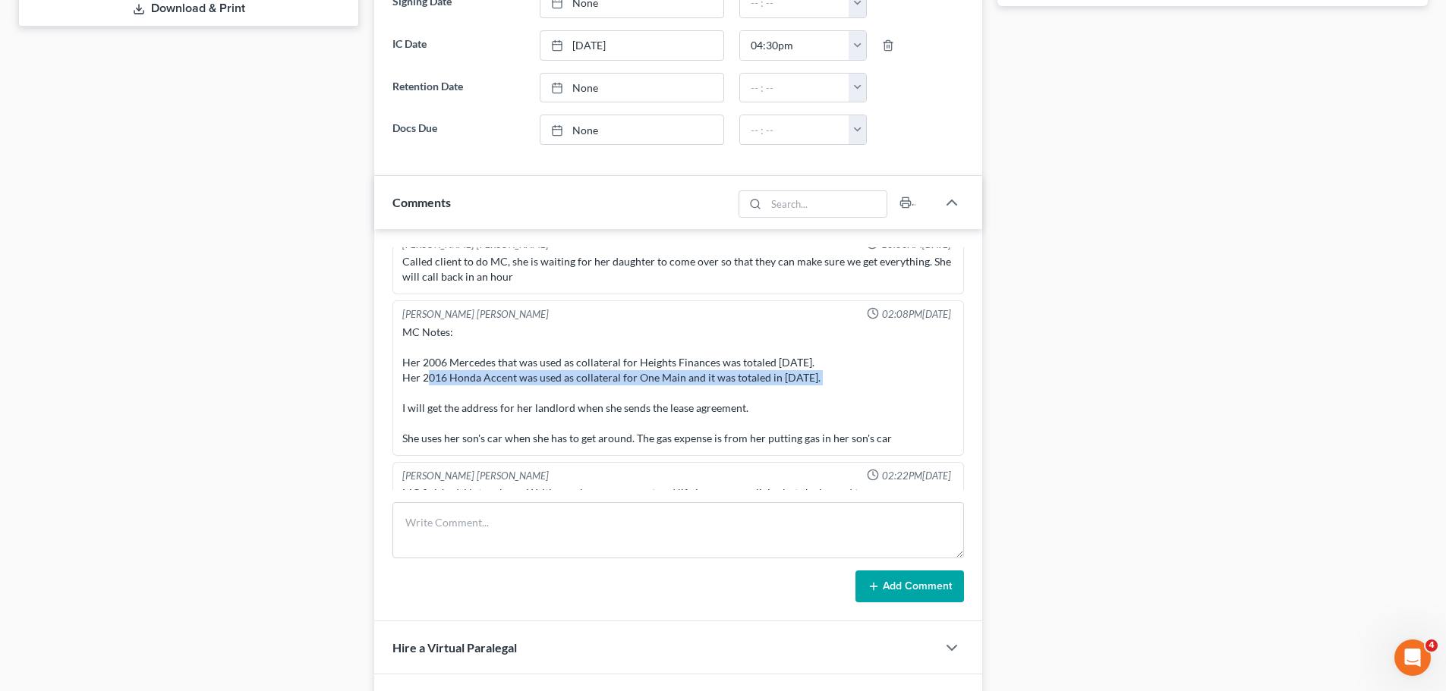
drag, startPoint x: 415, startPoint y: 362, endPoint x: 813, endPoint y: 364, distance: 397.6
click at [809, 359] on div "MC Notes: Her 2006 Mercedes that was used as collateral for Heights Finances wa…" at bounding box center [678, 385] width 552 height 121
click at [813, 364] on div "MC Notes: Her 2006 Mercedes that was used as collateral for Heights Finances wa…" at bounding box center [678, 385] width 552 height 121
click at [799, 364] on div "MC Notes: Her 2006 Mercedes that was used as collateral for Heights Finances wa…" at bounding box center [678, 385] width 552 height 121
drag, startPoint x: 804, startPoint y: 363, endPoint x: 398, endPoint y: 363, distance: 406.0
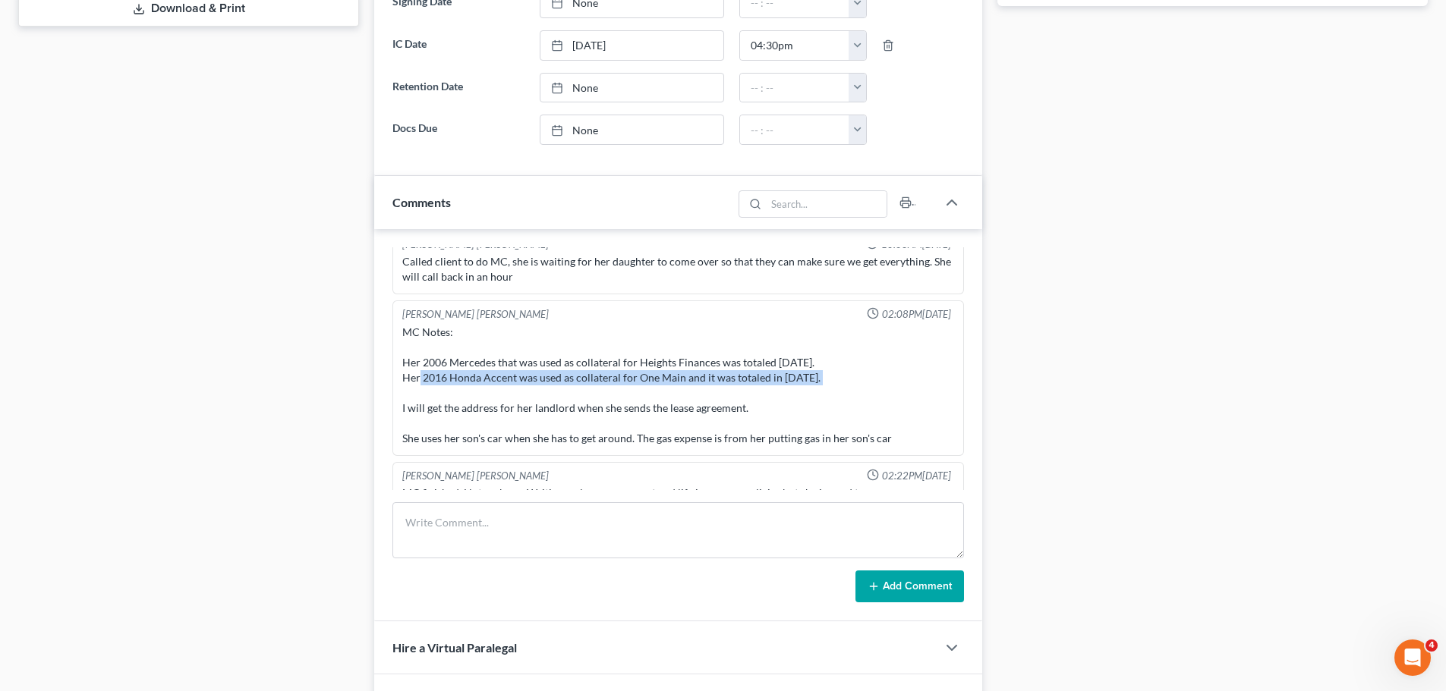
click at [398, 363] on div "[PERSON_NAME] [PERSON_NAME] 02:08PM[DATE] MC Notes: Her 2006 Mercedes that was …" at bounding box center [677, 379] width 571 height 156
click at [503, 366] on div "MC Notes: Her 2006 Mercedes that was used as collateral for Heights Finances wa…" at bounding box center [678, 385] width 552 height 121
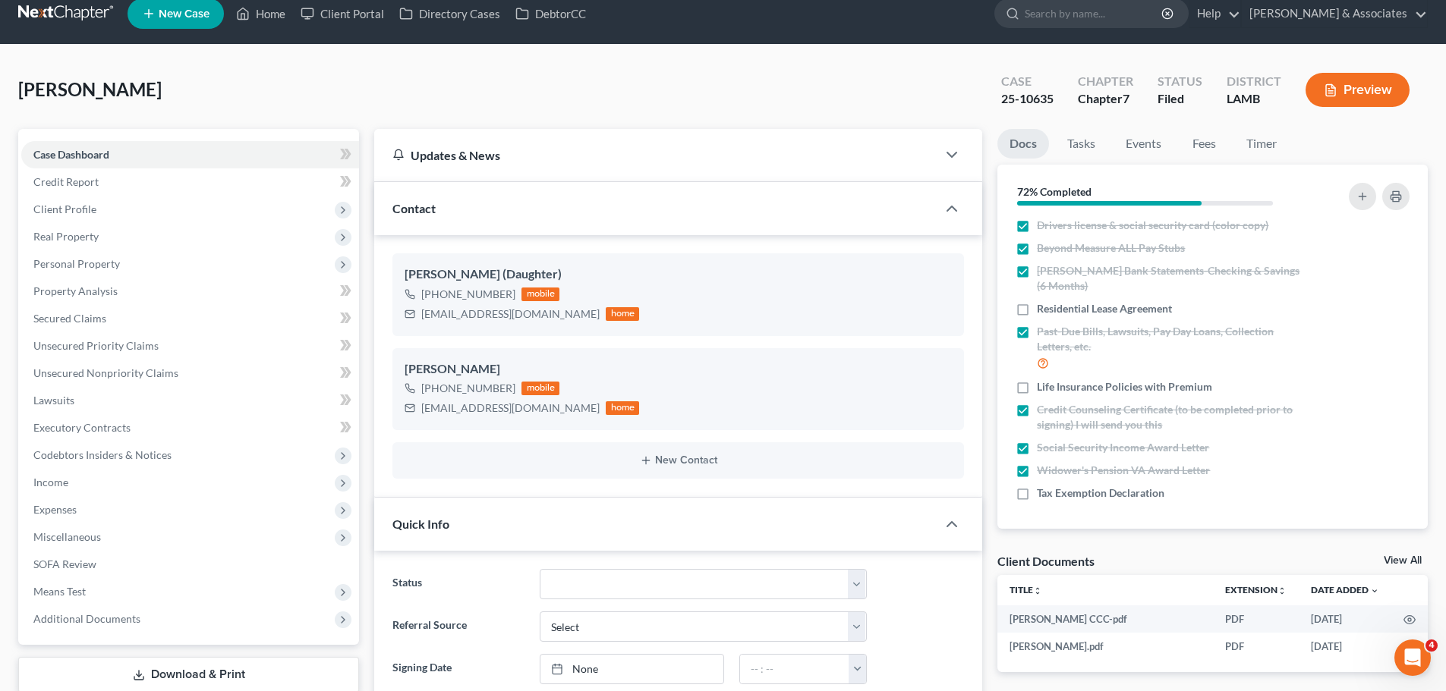
scroll to position [0, 0]
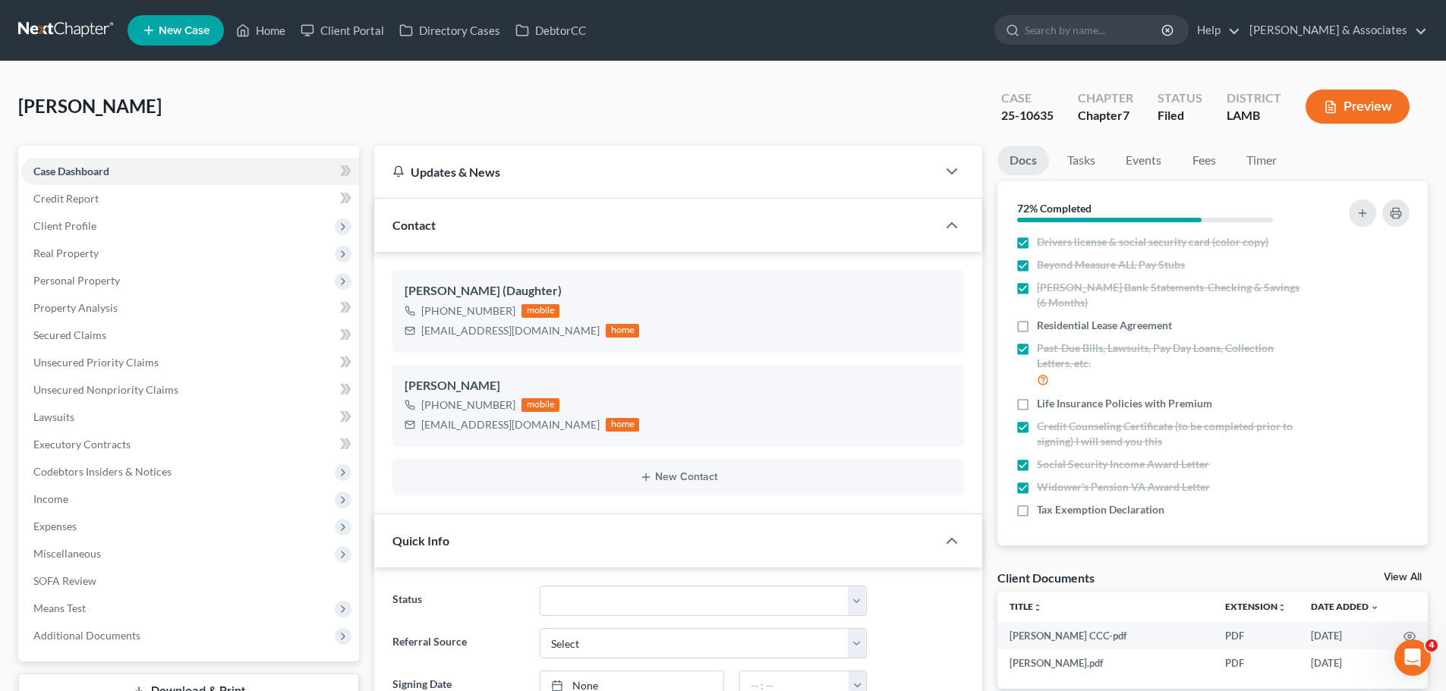
click at [55, 7] on nav "Home New Case Client Portal Directory Cases DebtorCC [PERSON_NAME] & Associates…" at bounding box center [723, 30] width 1446 height 61
click at [59, 39] on link at bounding box center [66, 30] width 97 height 27
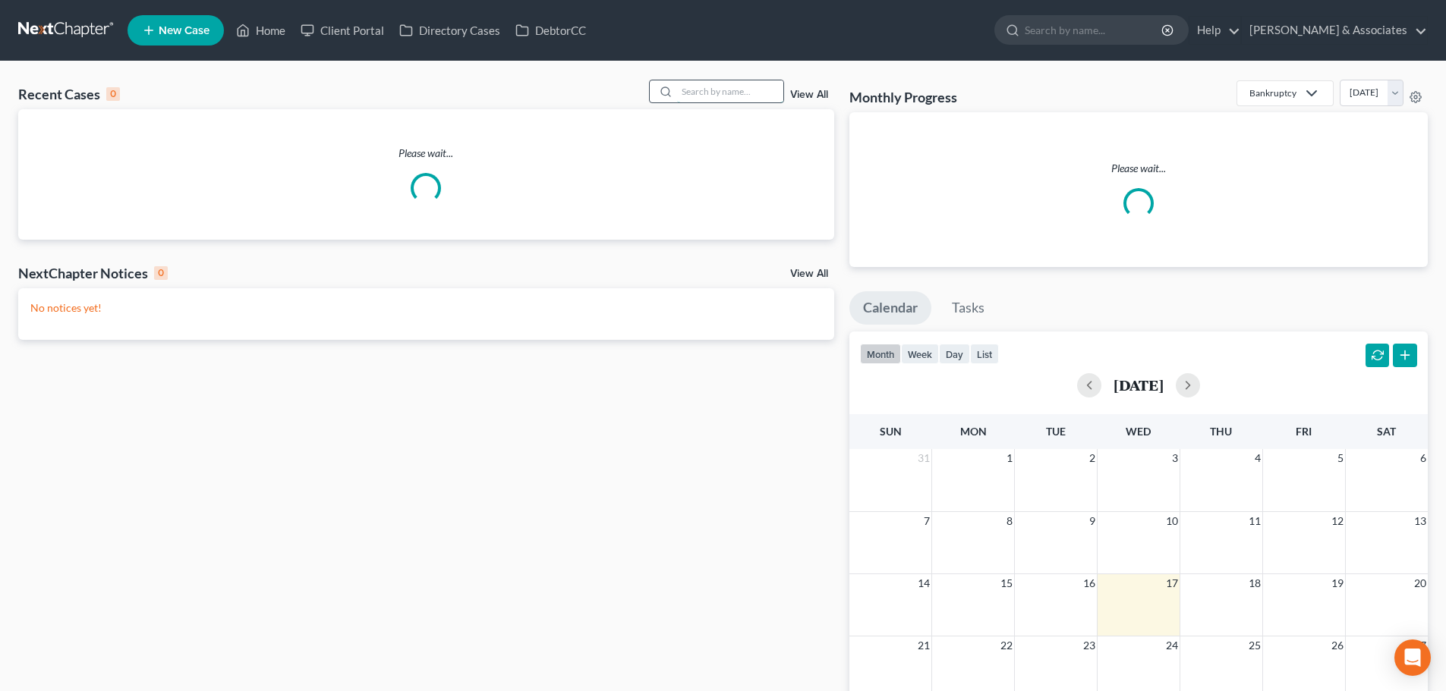
click at [732, 88] on input "search" at bounding box center [730, 91] width 106 height 22
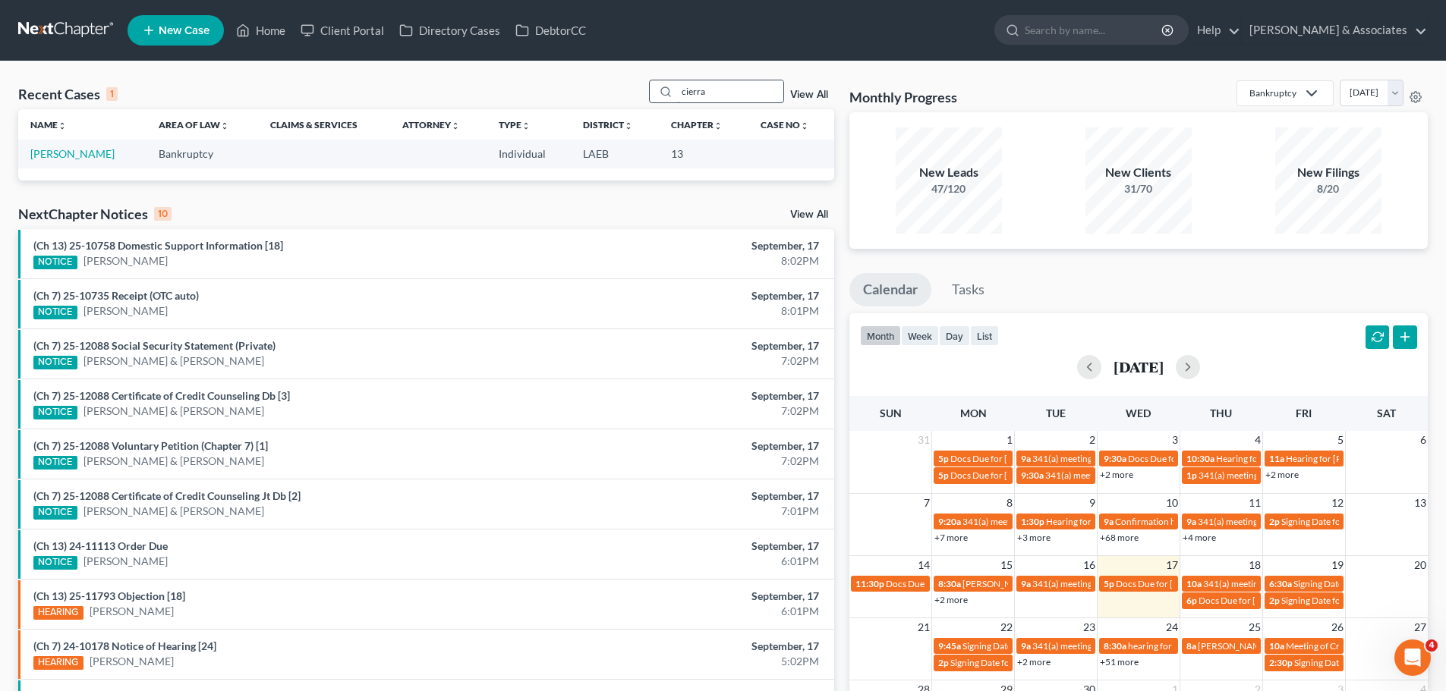
click at [749, 98] on input "cierra" at bounding box center [730, 91] width 106 height 22
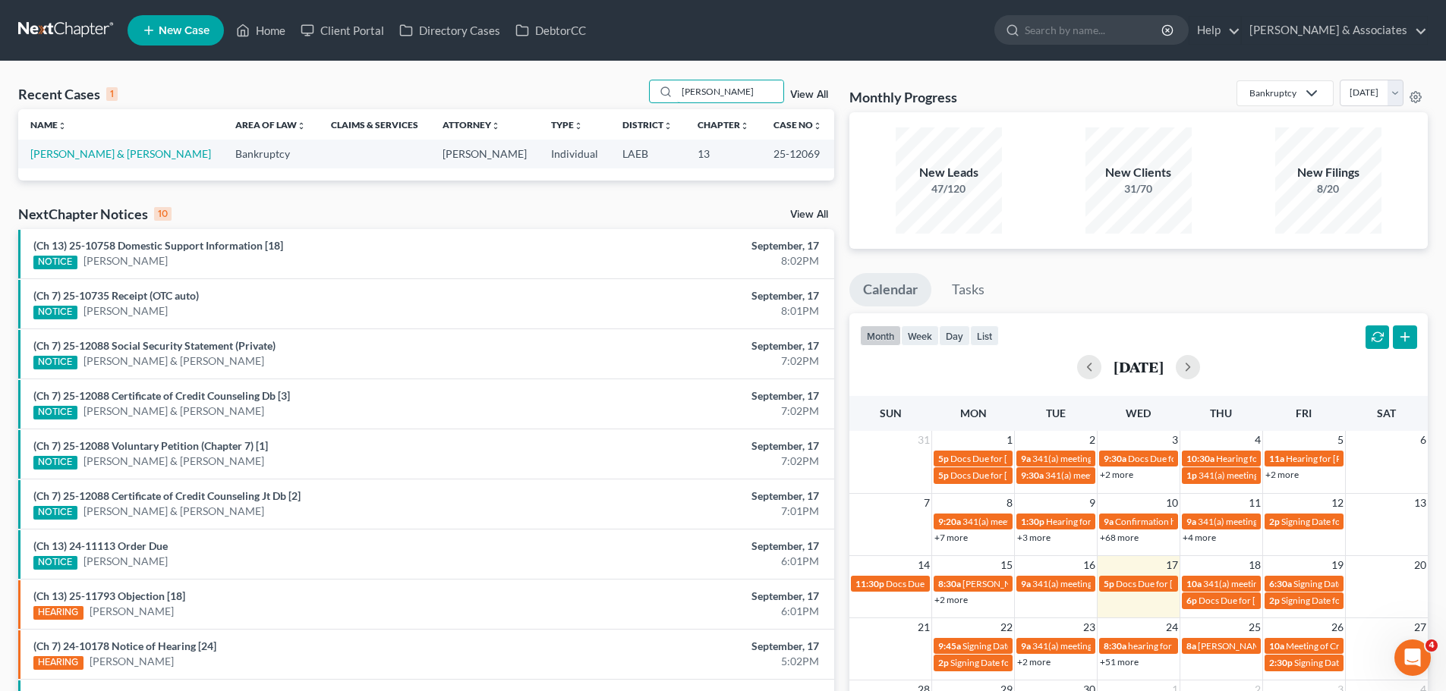
type input "capitano"
click at [89, 145] on td "[PERSON_NAME] & [PERSON_NAME]" at bounding box center [120, 154] width 205 height 28
click at [93, 152] on link "[PERSON_NAME] & [PERSON_NAME]" at bounding box center [120, 153] width 181 height 13
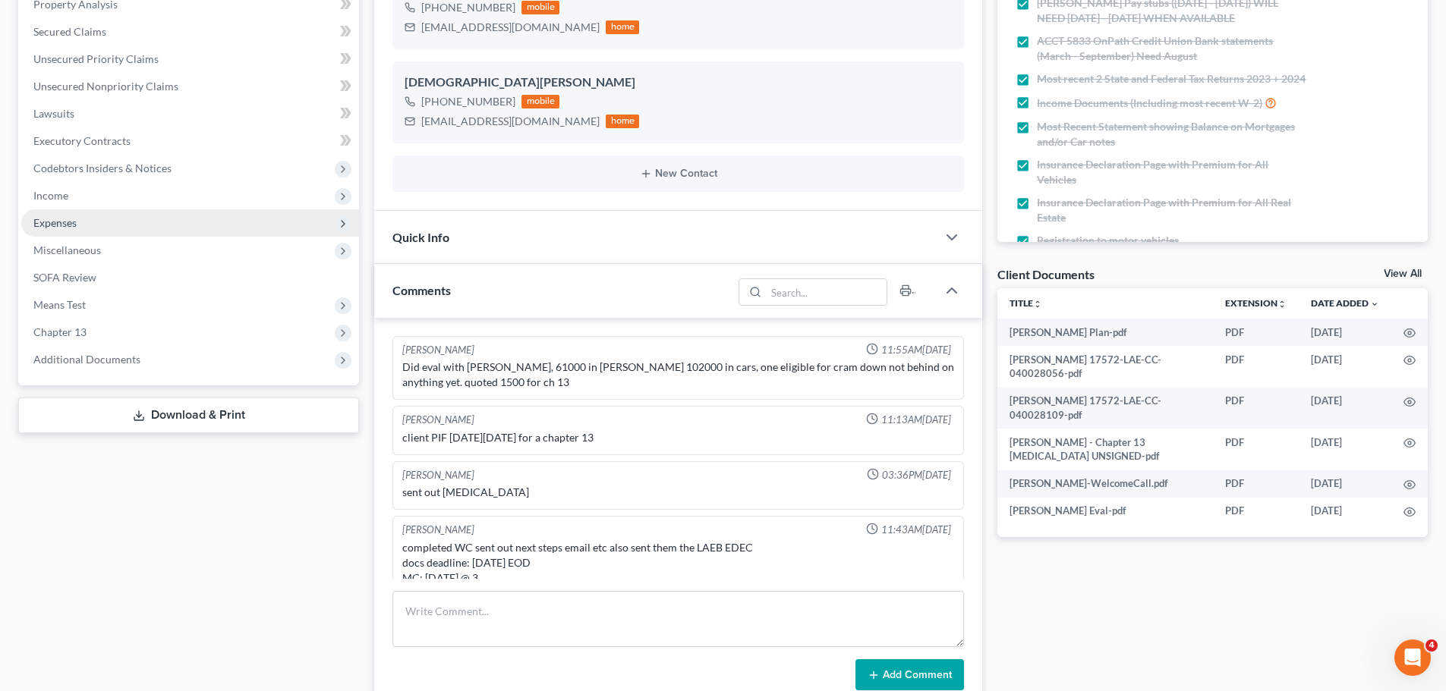
scroll to position [1902, 0]
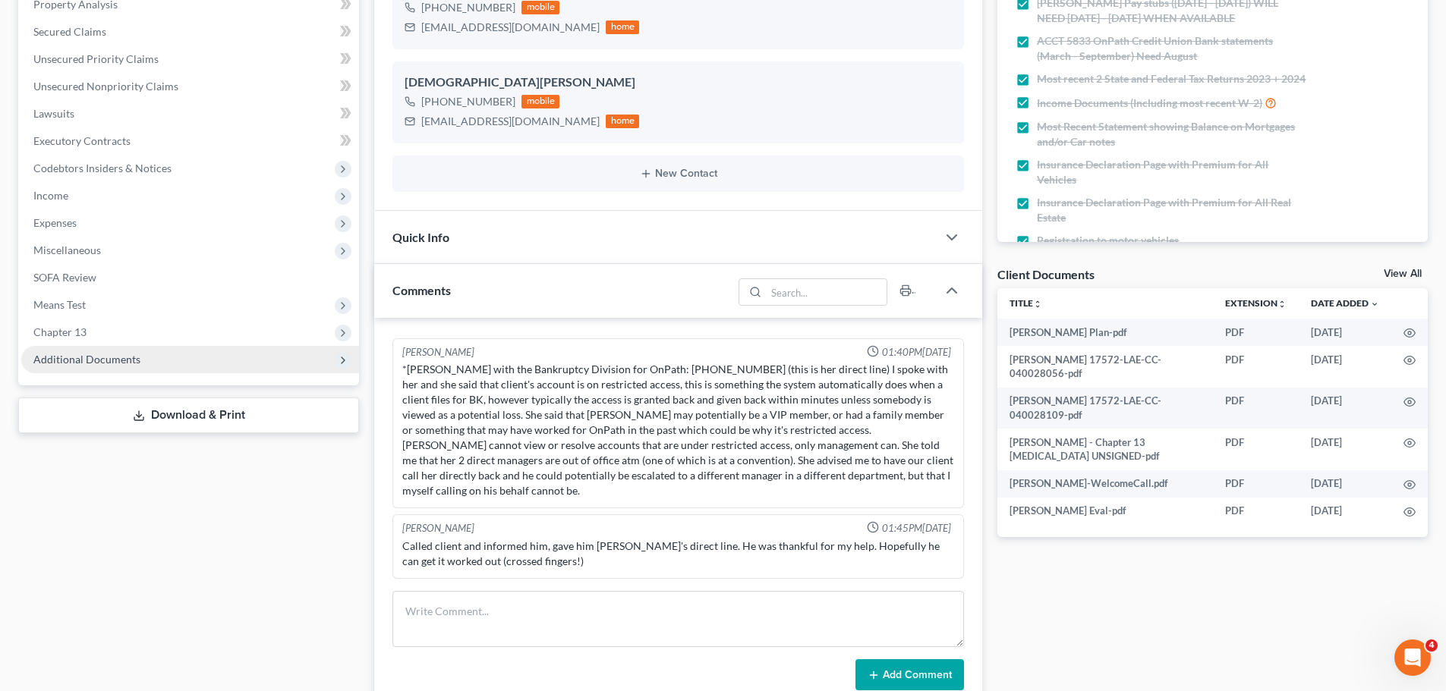
click at [90, 370] on span "Additional Documents" at bounding box center [190, 359] width 338 height 27
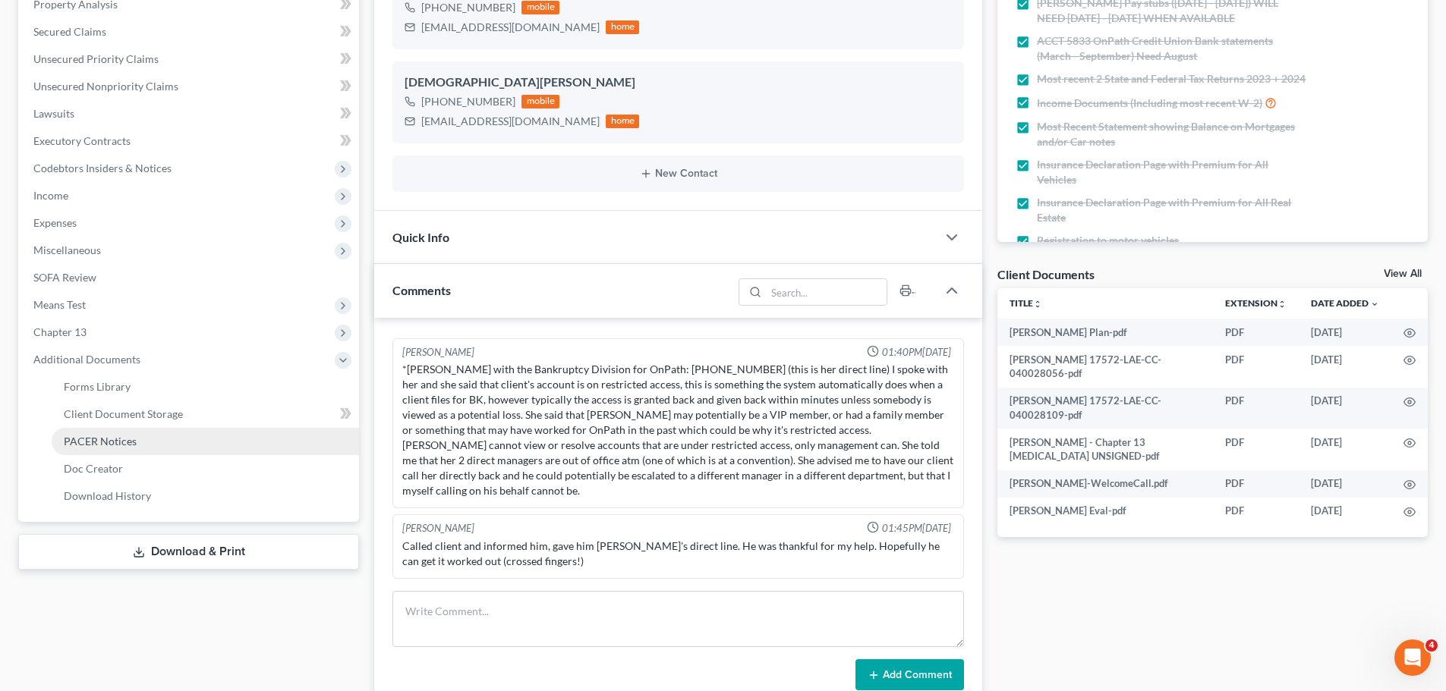
click at [118, 449] on link "PACER Notices" at bounding box center [205, 441] width 307 height 27
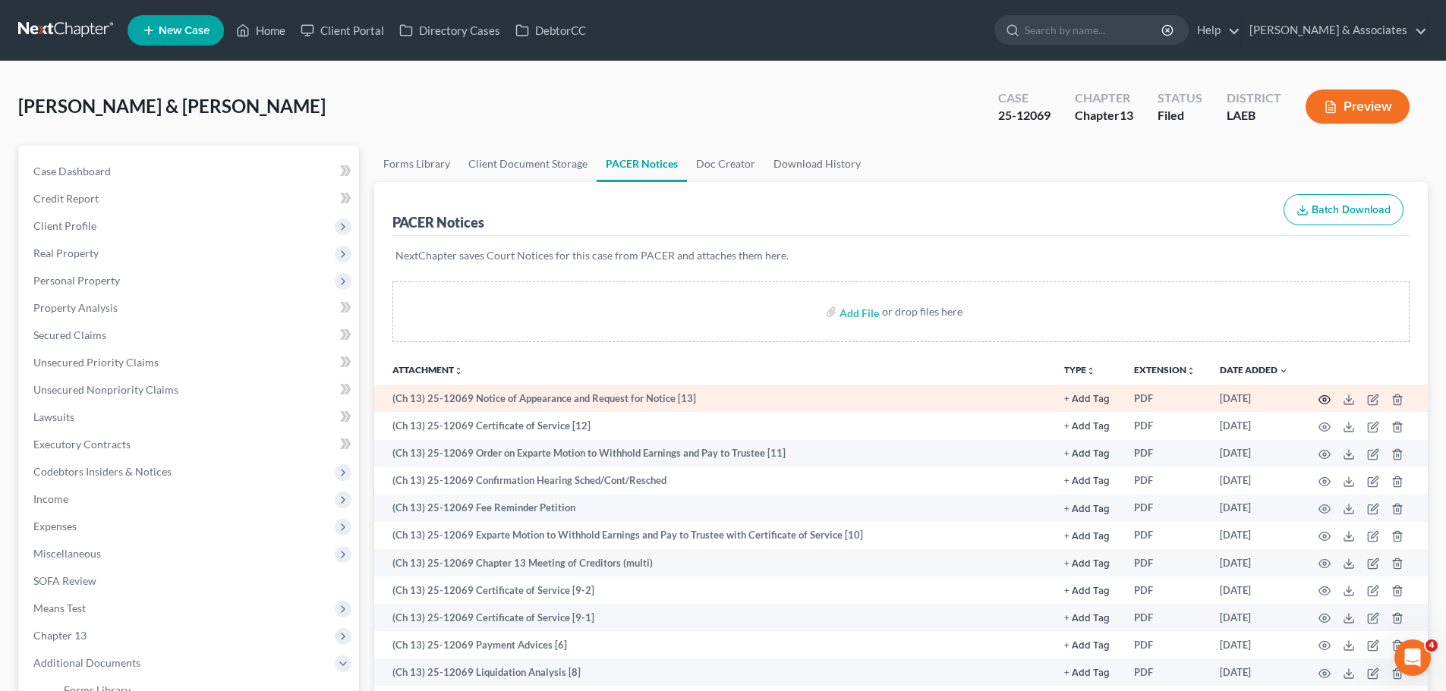
click at [1322, 398] on icon "button" at bounding box center [1324, 400] width 12 height 12
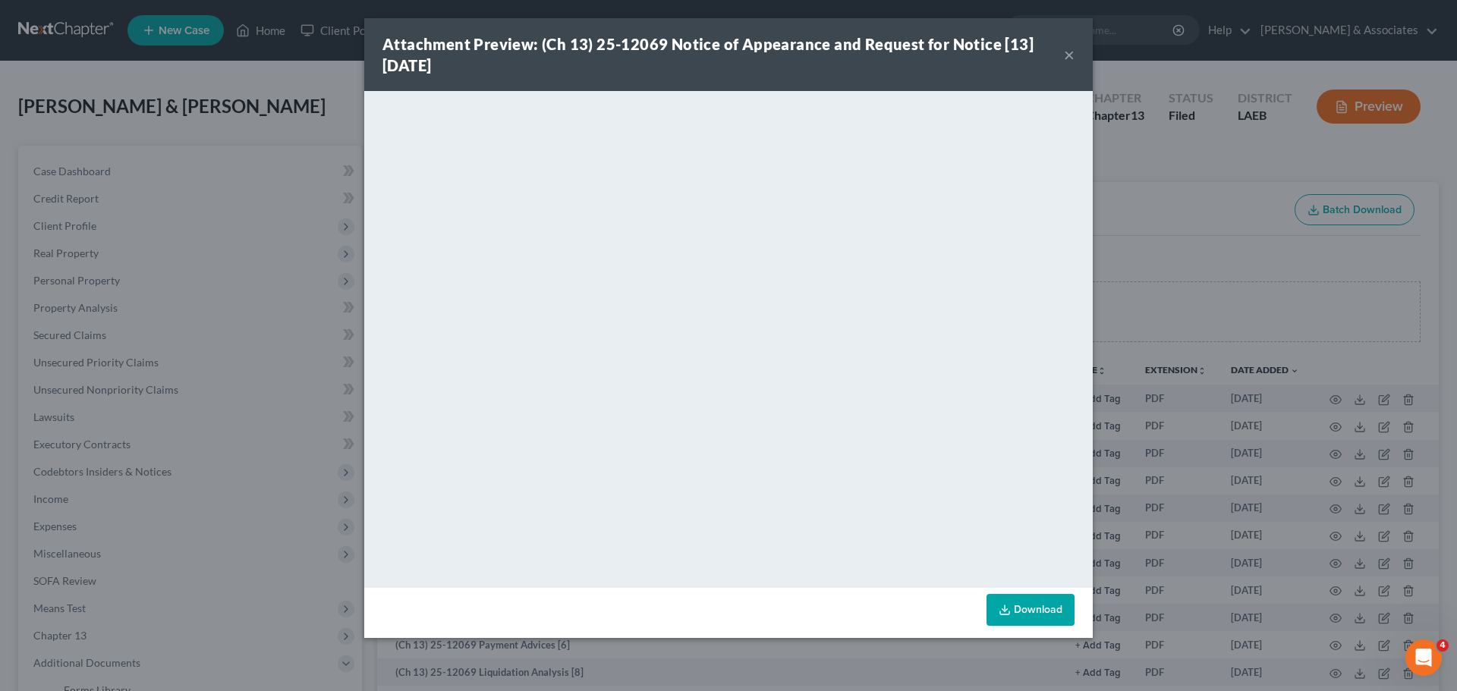
click at [1069, 55] on button "×" at bounding box center [1069, 55] width 11 height 18
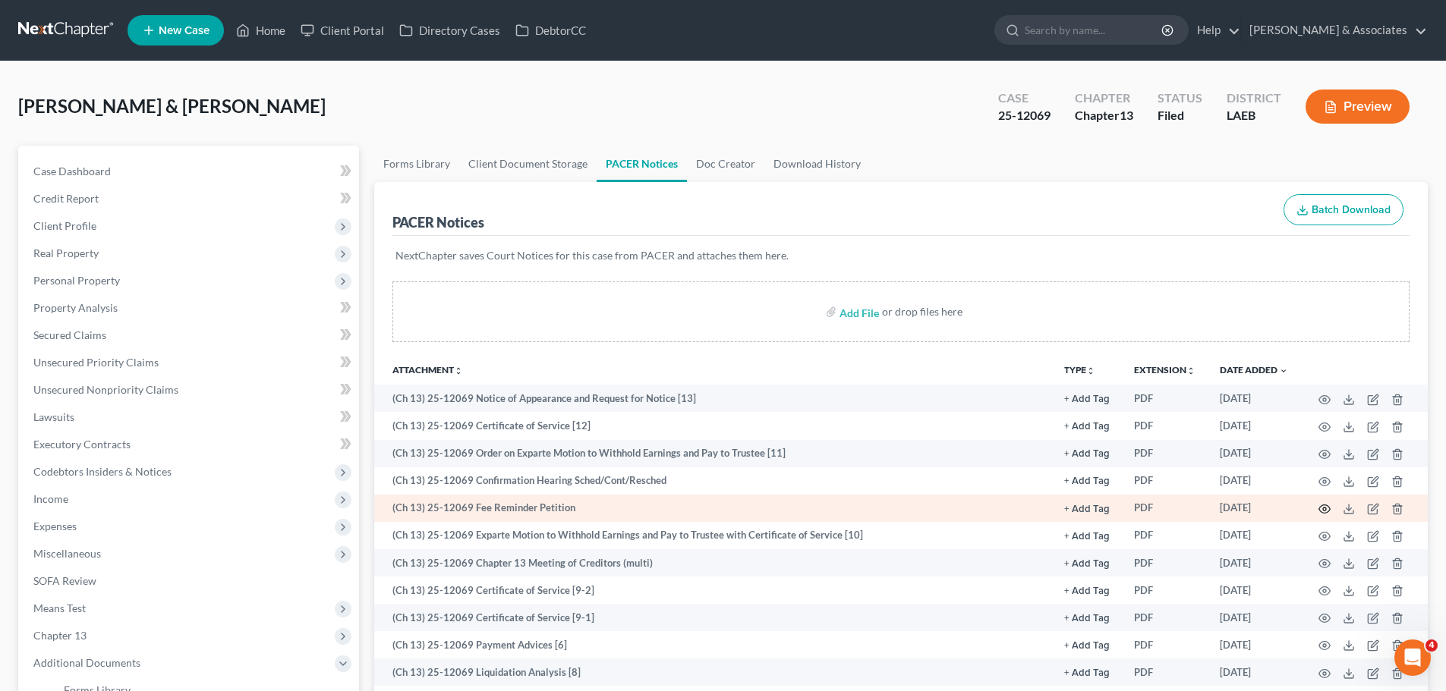
click at [1326, 511] on icon "button" at bounding box center [1324, 509] width 12 height 12
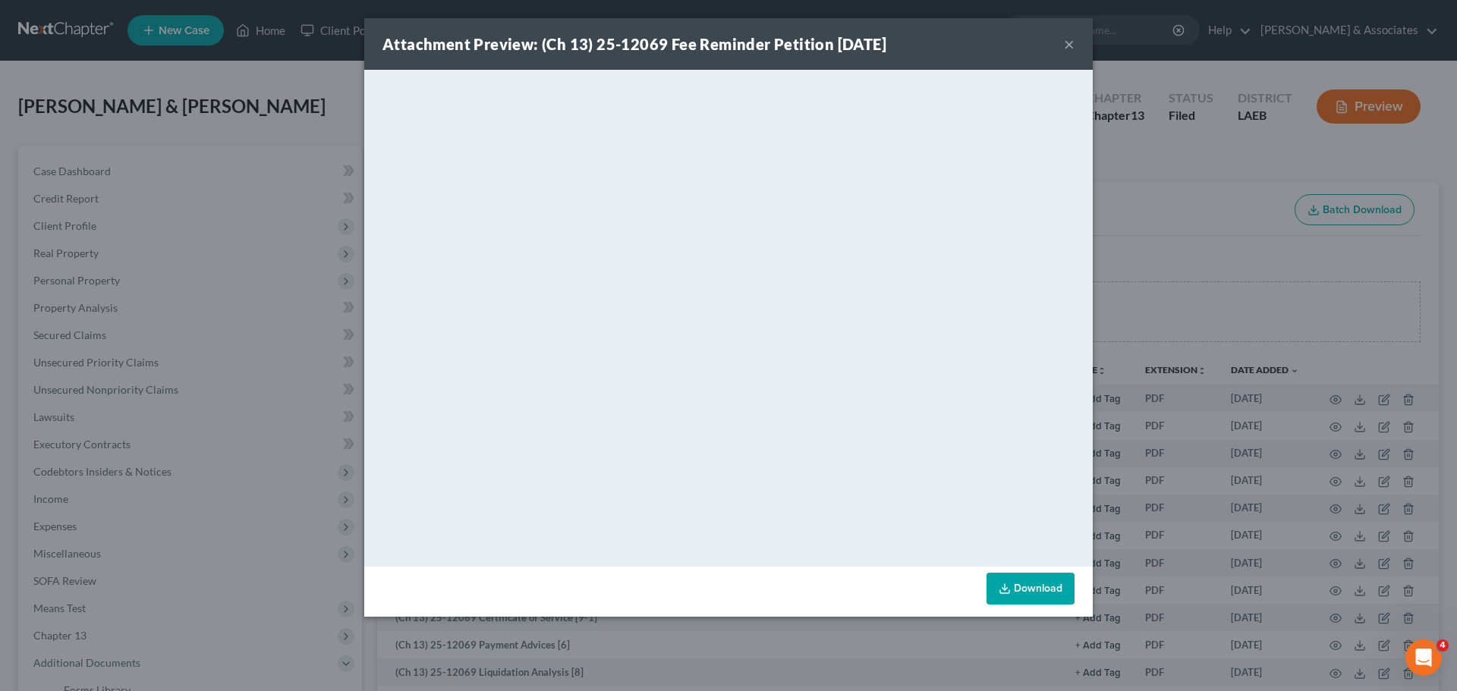
click at [1065, 37] on div "Attachment Preview: (Ch 13) 25-12069 Fee Reminder Petition 09/16/2025 ×" at bounding box center [728, 44] width 728 height 52
click at [1065, 39] on button "×" at bounding box center [1069, 44] width 11 height 18
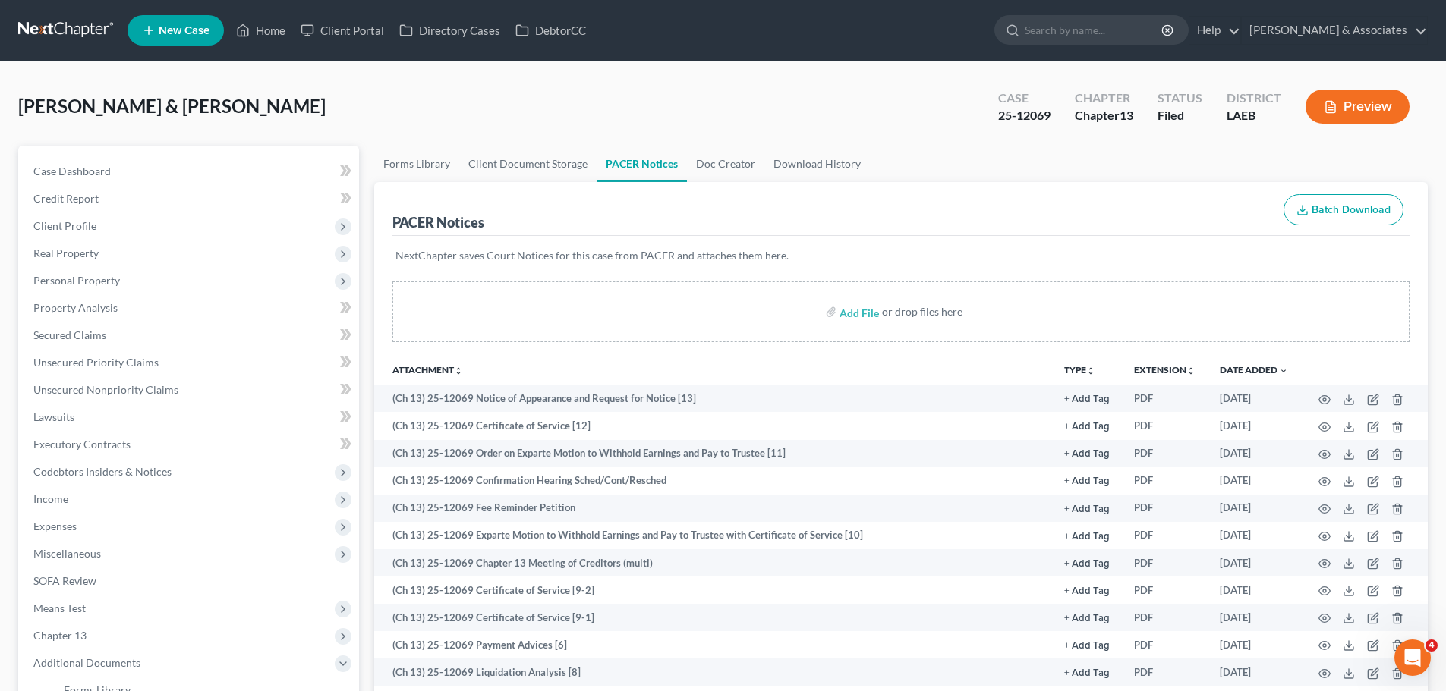
click at [81, 30] on link at bounding box center [66, 30] width 97 height 27
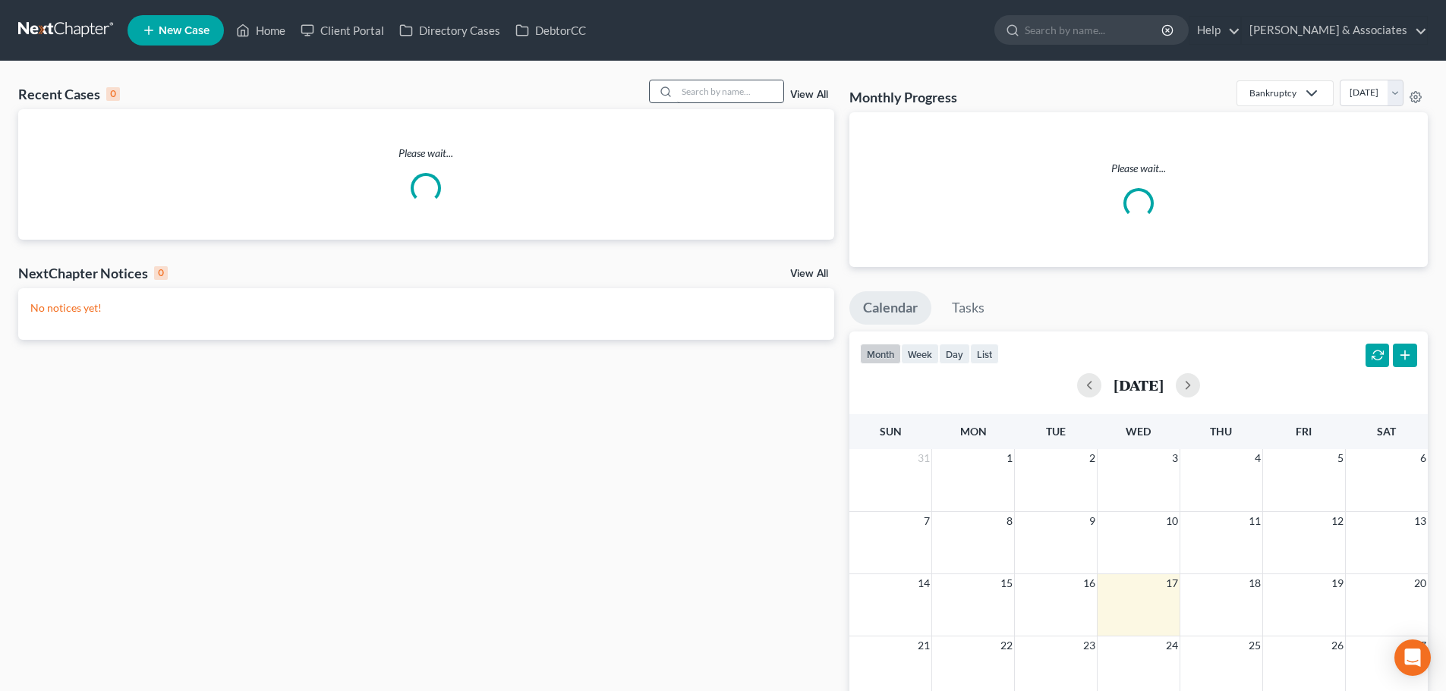
drag, startPoint x: 760, startPoint y: 77, endPoint x: 754, endPoint y: 90, distance: 13.6
click at [754, 89] on div "Recent Cases 0 View All Please wait... NextChapter Notices 0 View All No notice…" at bounding box center [723, 464] width 1446 height 806
click at [754, 90] on input "search" at bounding box center [730, 91] width 106 height 22
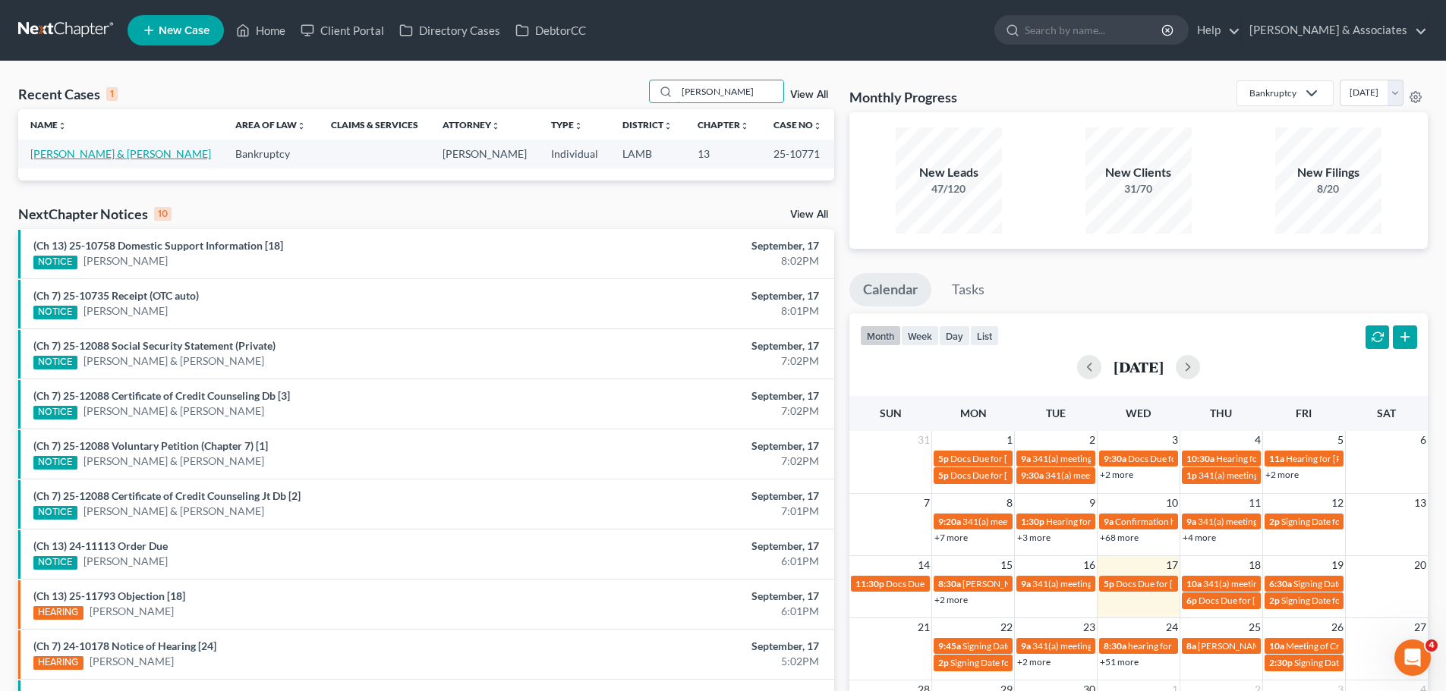
type input "[PERSON_NAME]"
click at [73, 153] on link "[PERSON_NAME] & [PERSON_NAME]" at bounding box center [120, 153] width 181 height 13
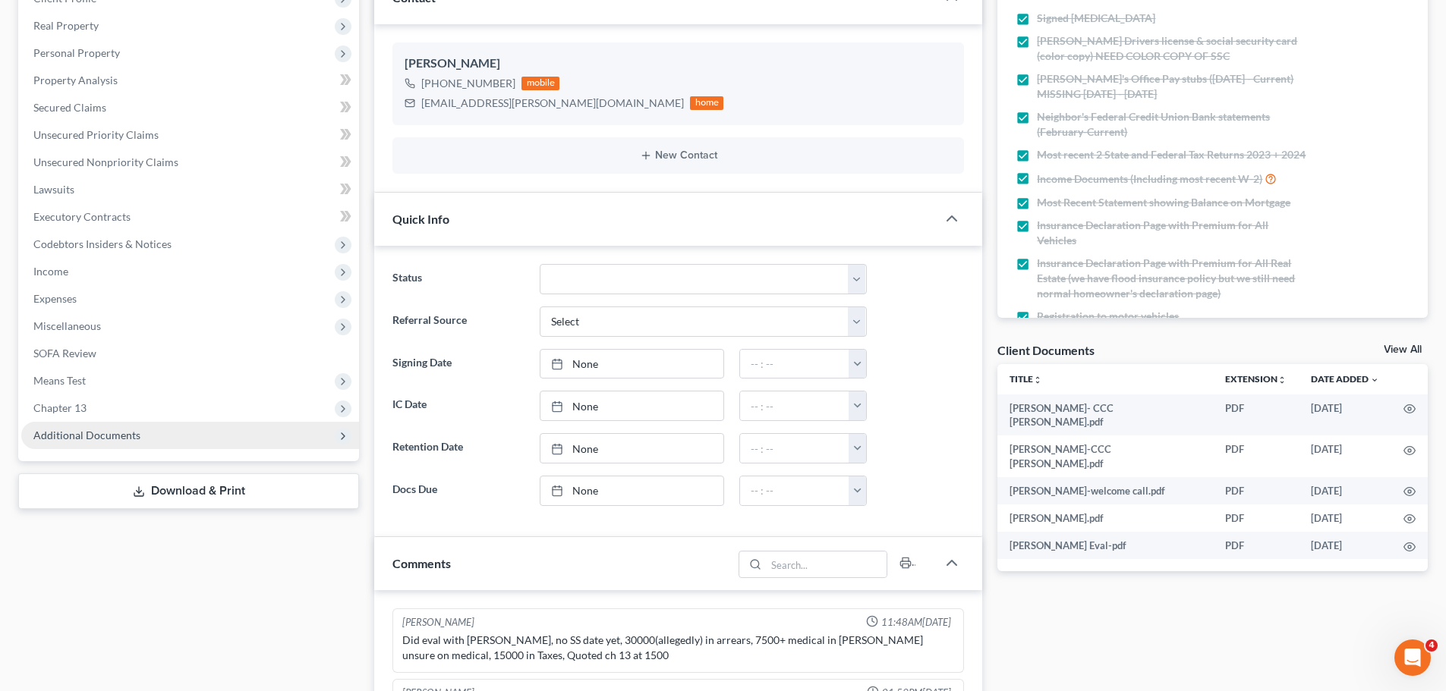
scroll to position [433, 0]
click at [107, 435] on span "Additional Documents" at bounding box center [86, 435] width 107 height 13
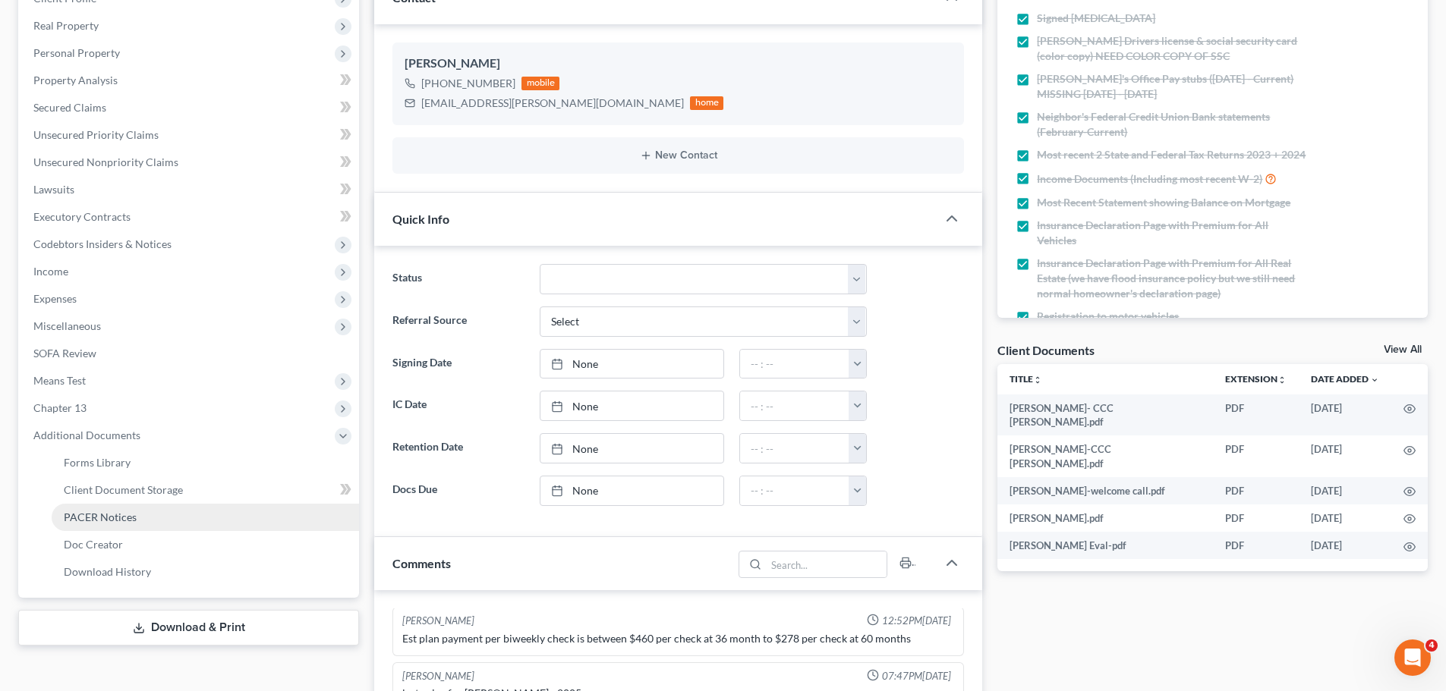
click at [125, 512] on span "PACER Notices" at bounding box center [100, 517] width 73 height 13
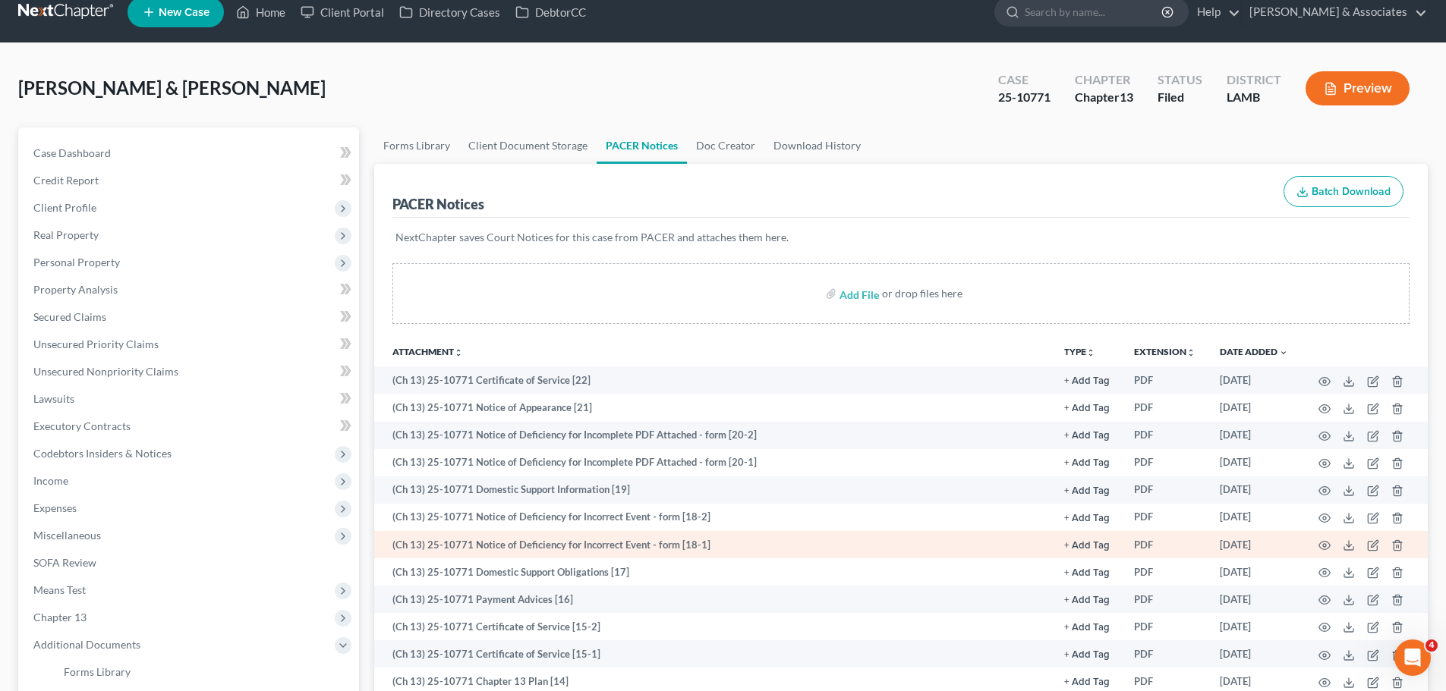
scroll to position [76, 0]
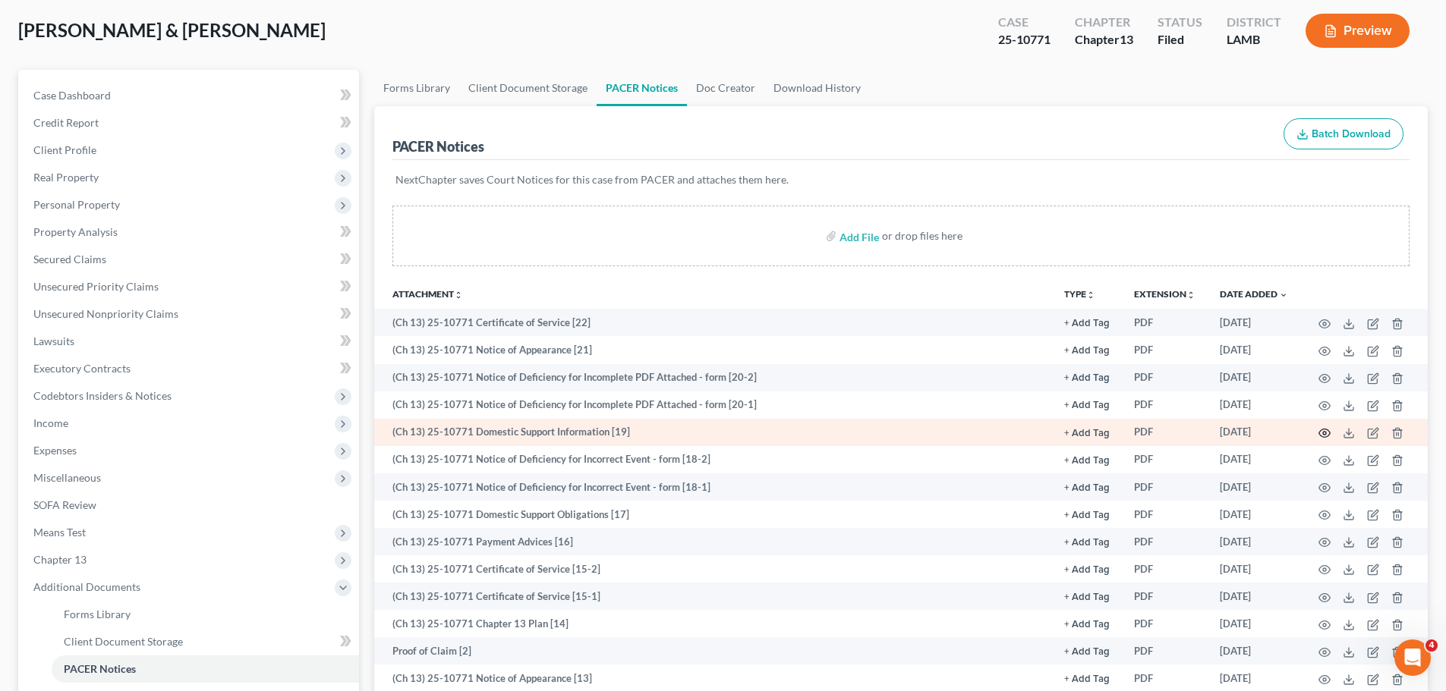
click at [1326, 432] on icon "button" at bounding box center [1324, 433] width 12 height 12
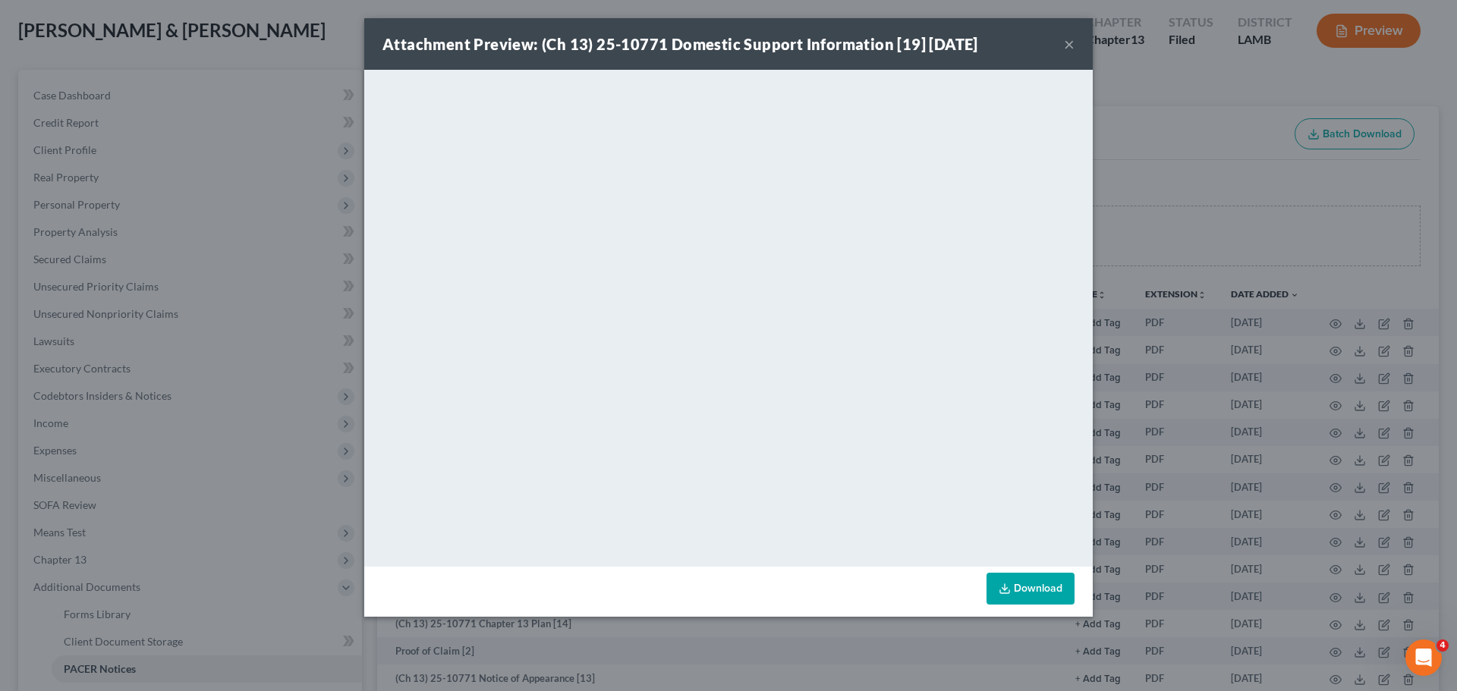
click at [1069, 39] on button "×" at bounding box center [1069, 44] width 11 height 18
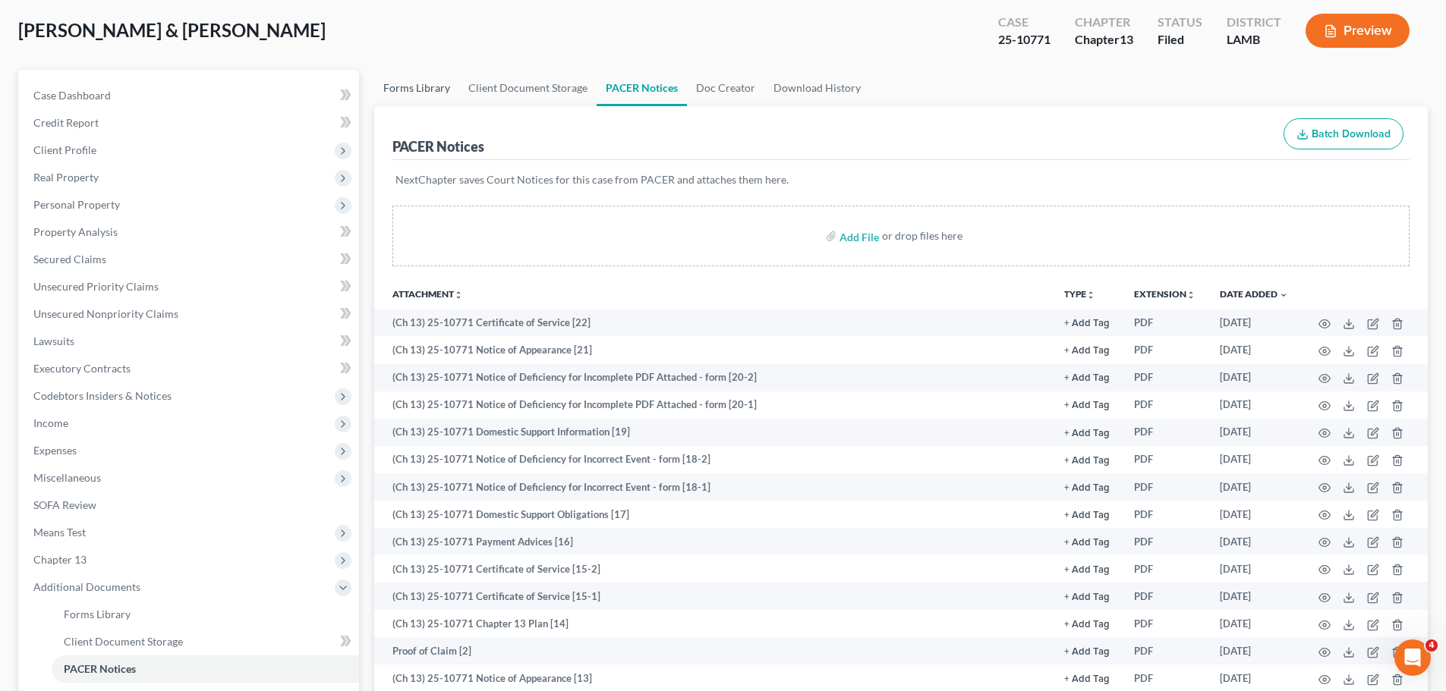
drag, startPoint x: 389, startPoint y: 11, endPoint x: 439, endPoint y: 88, distance: 91.8
click at [389, 11] on div "[PERSON_NAME] & [PERSON_NAME] Upgraded Case 25-10771 Chapter Chapter 13 Status …" at bounding box center [722, 37] width 1409 height 66
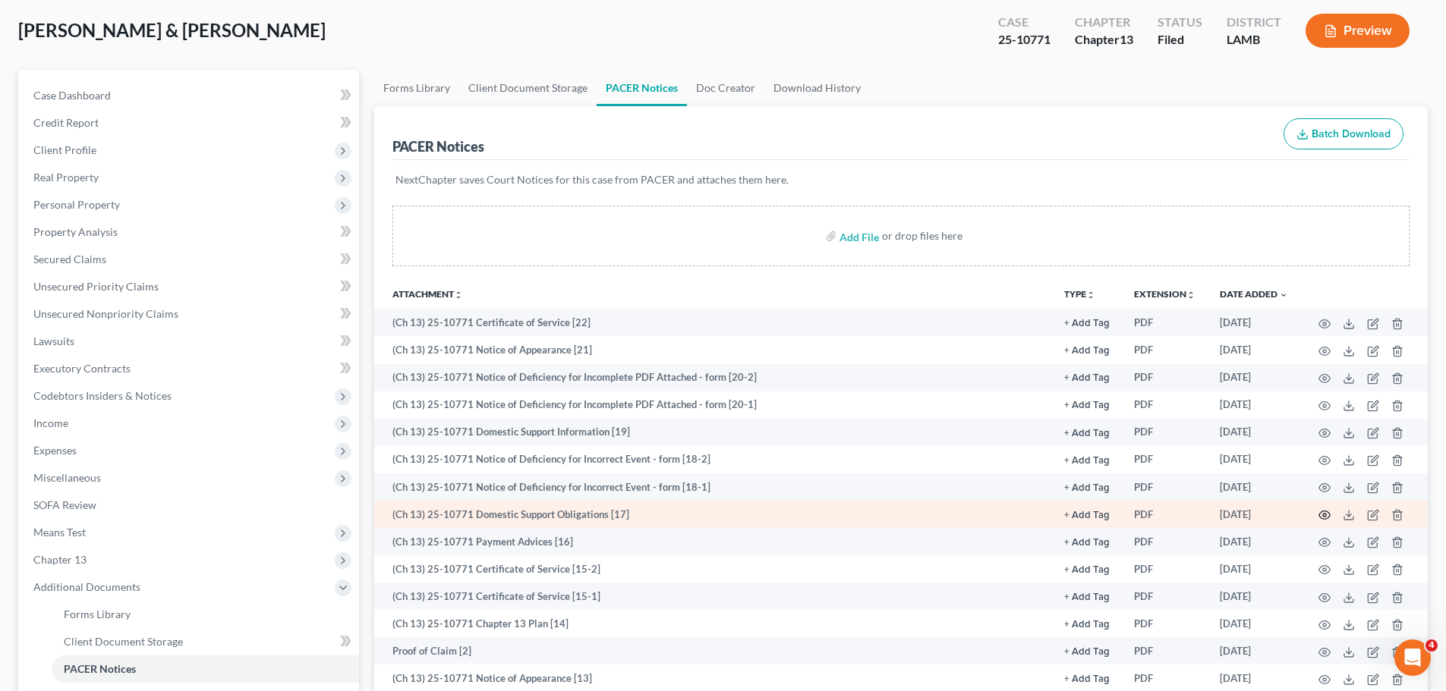
click at [1325, 513] on icon "button" at bounding box center [1324, 515] width 12 height 12
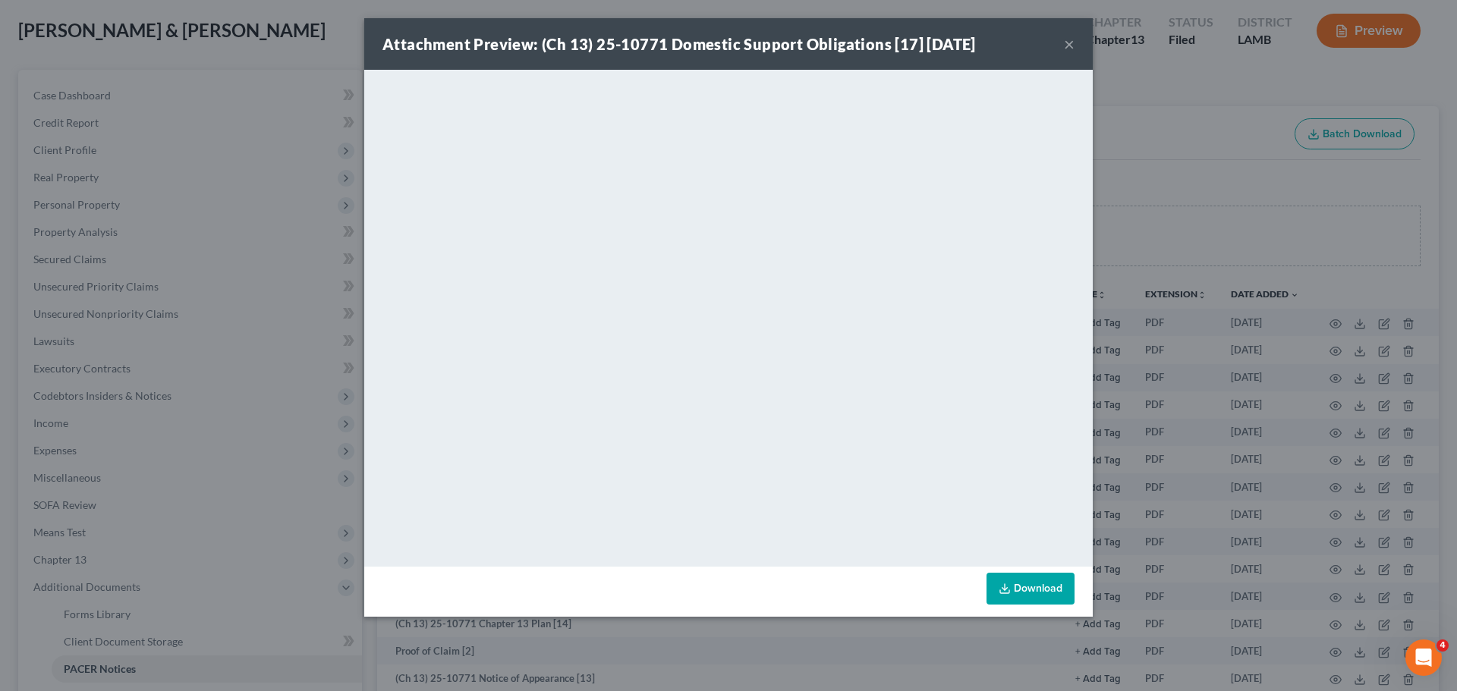
click at [1070, 46] on button "×" at bounding box center [1069, 44] width 11 height 18
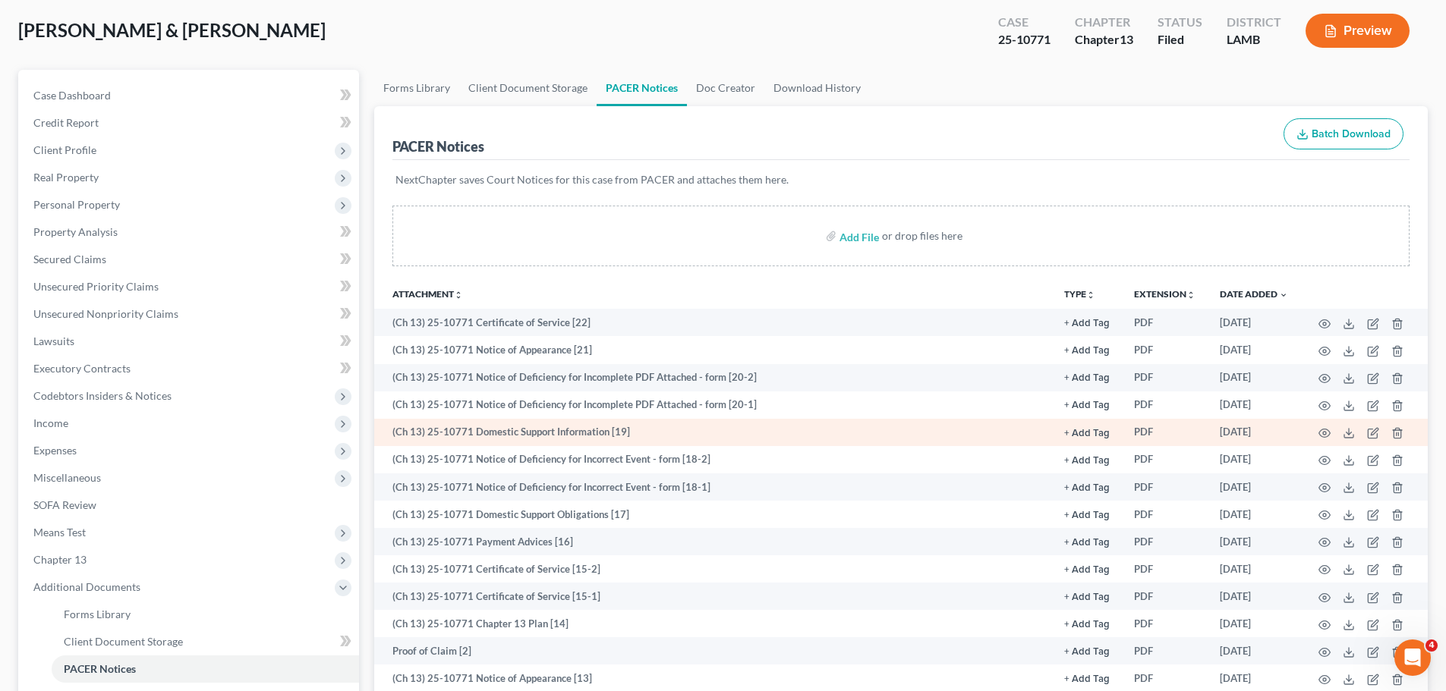
click at [1323, 426] on td at bounding box center [1363, 432] width 127 height 27
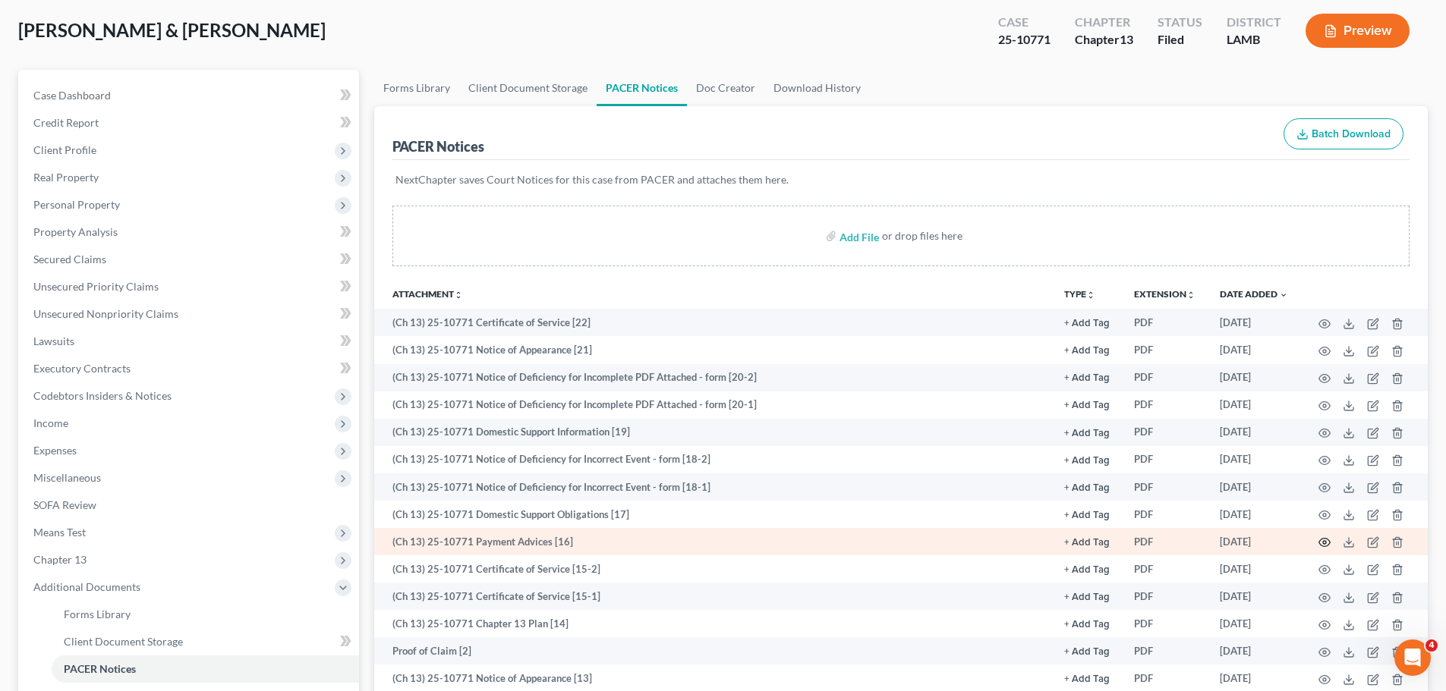
click at [1327, 543] on icon "button" at bounding box center [1324, 543] width 12 height 12
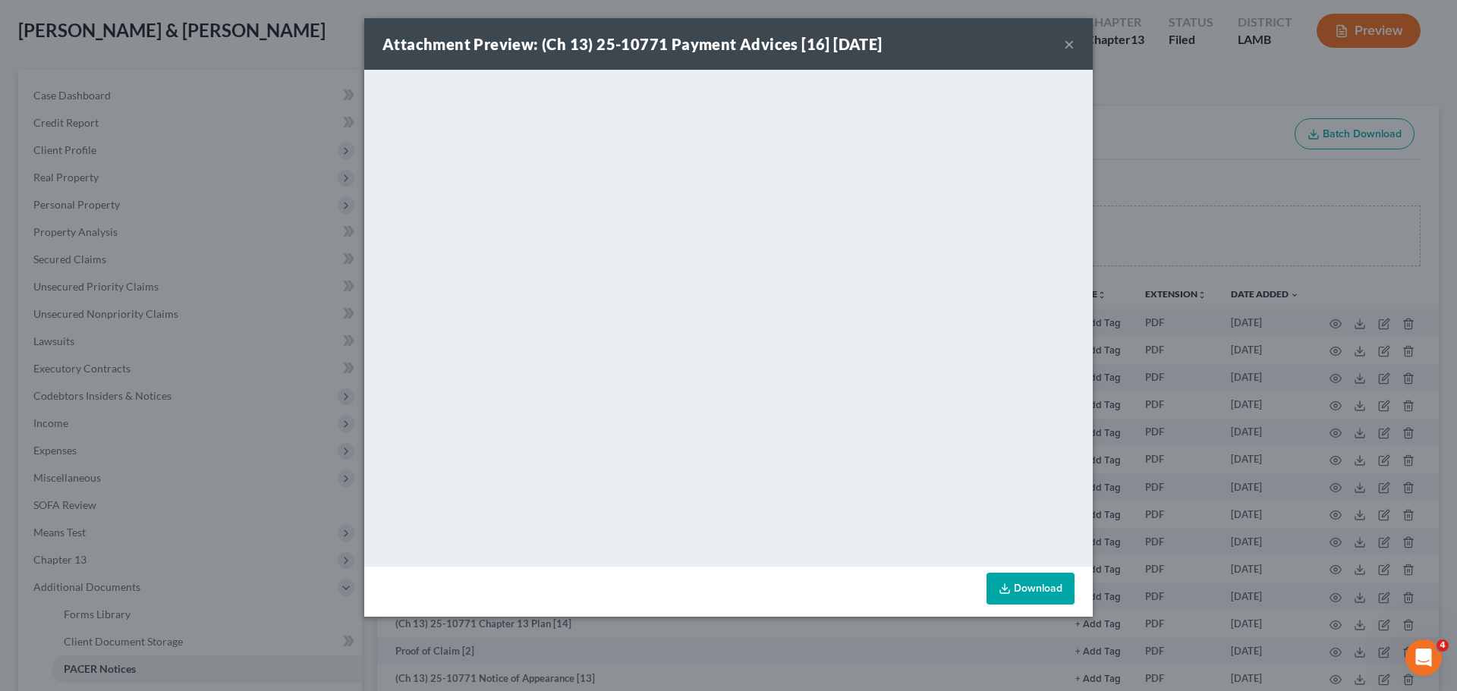
click at [1071, 43] on button "×" at bounding box center [1069, 44] width 11 height 18
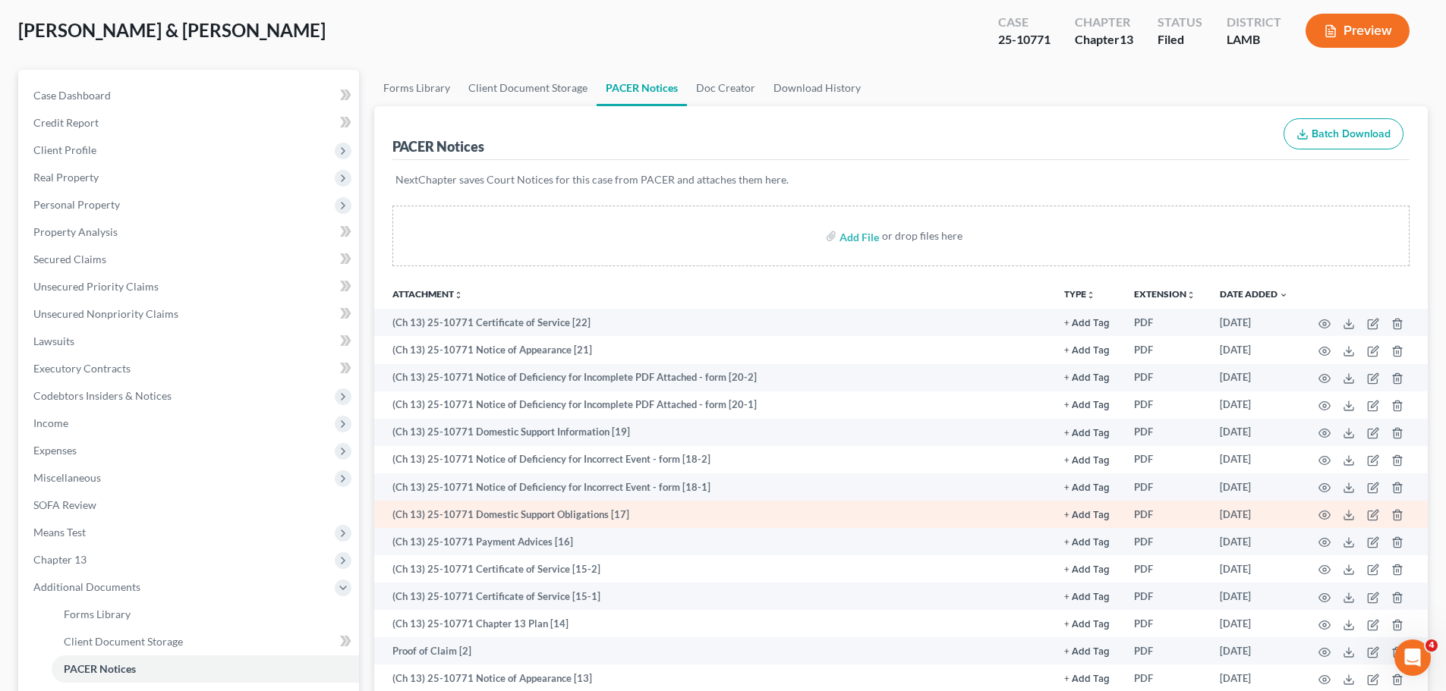
click at [1311, 511] on td at bounding box center [1363, 514] width 127 height 27
click at [1322, 511] on icon "button" at bounding box center [1324, 515] width 12 height 12
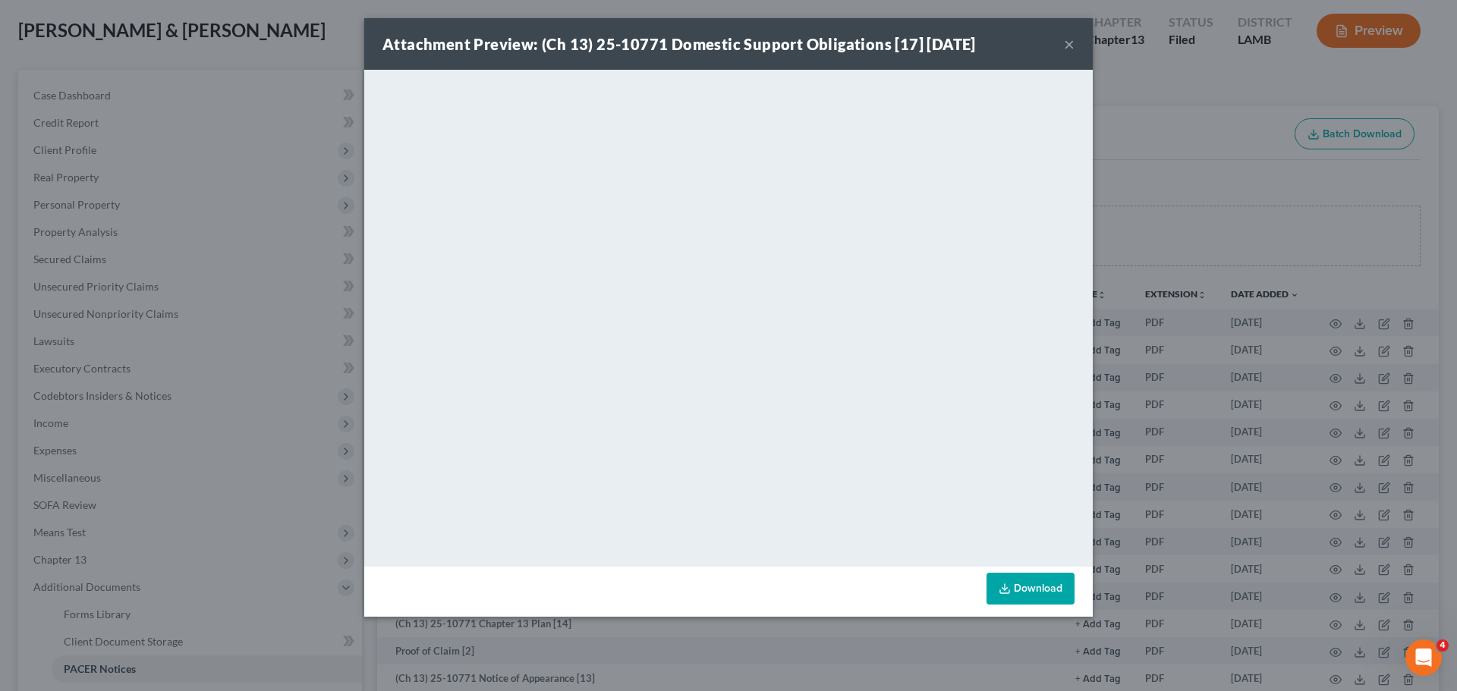
click at [1071, 49] on button "×" at bounding box center [1069, 44] width 11 height 18
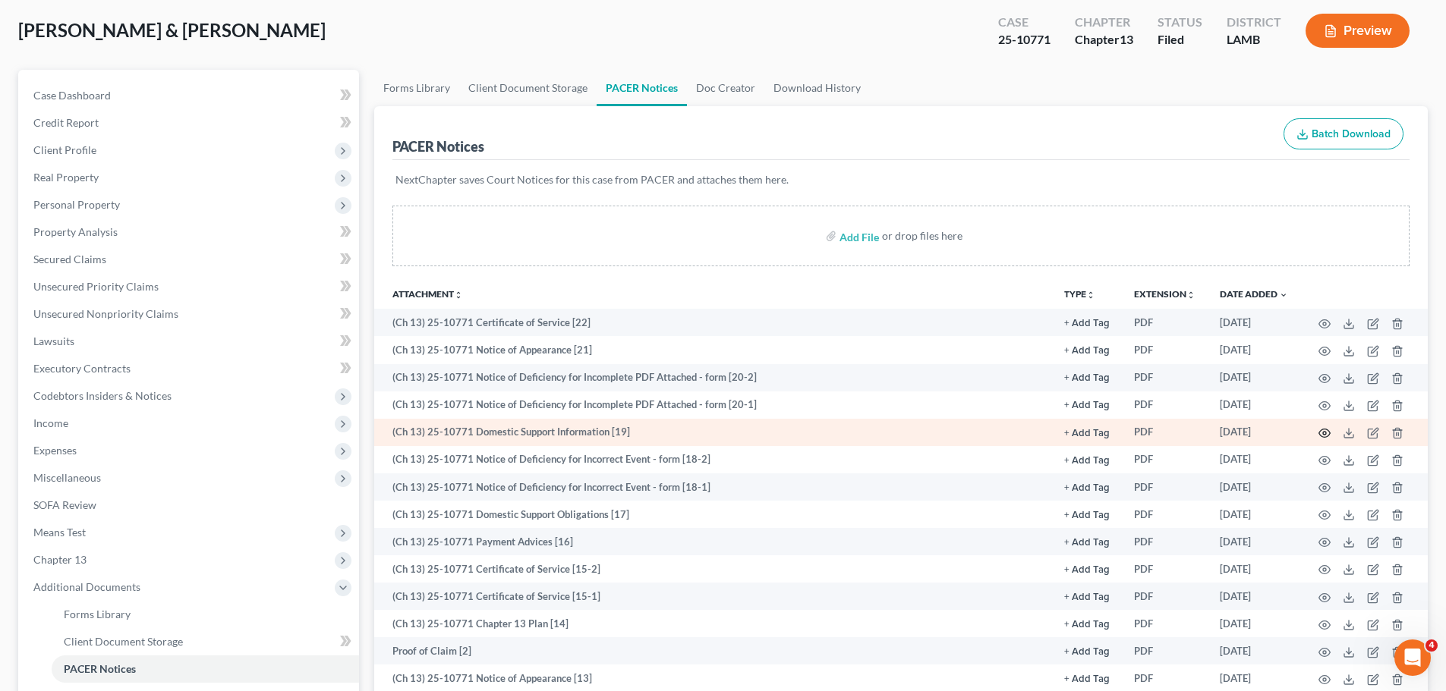
click at [1323, 433] on icon "button" at bounding box center [1324, 433] width 12 height 12
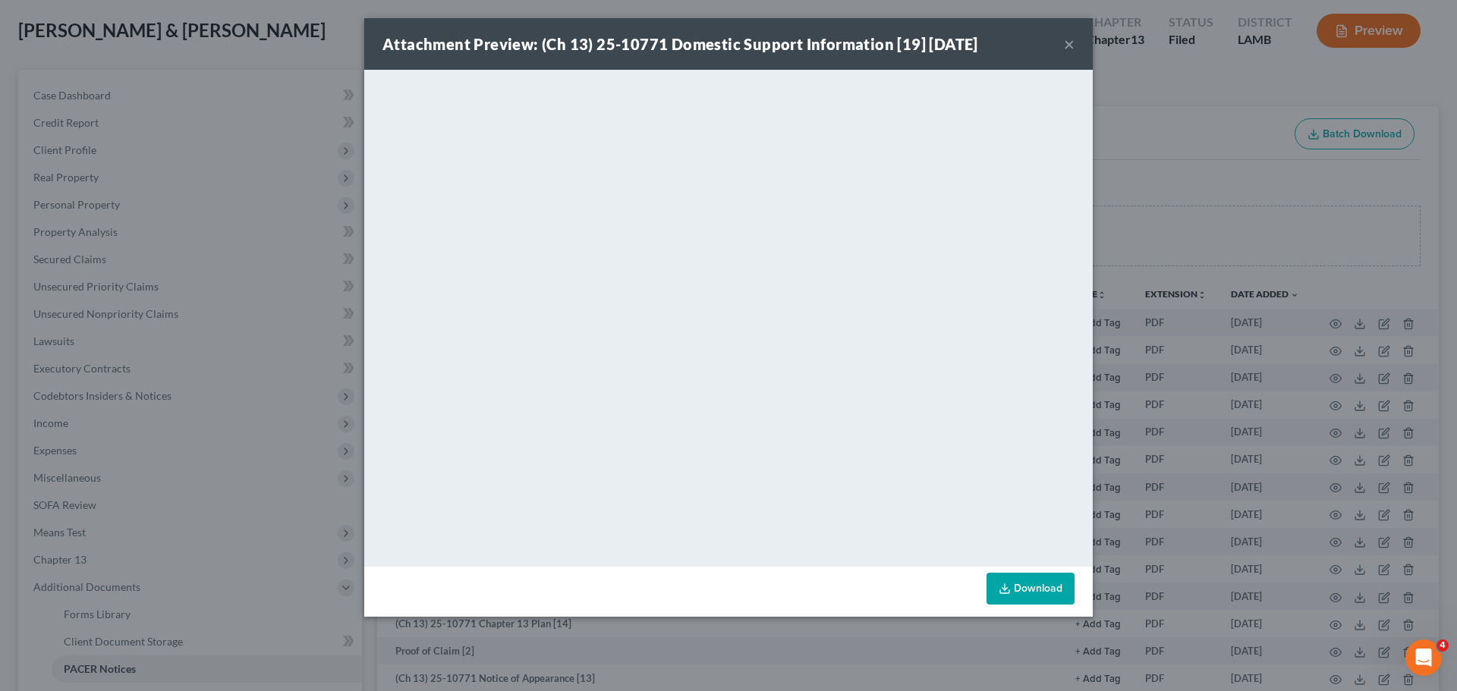
click at [1067, 48] on button "×" at bounding box center [1069, 44] width 11 height 18
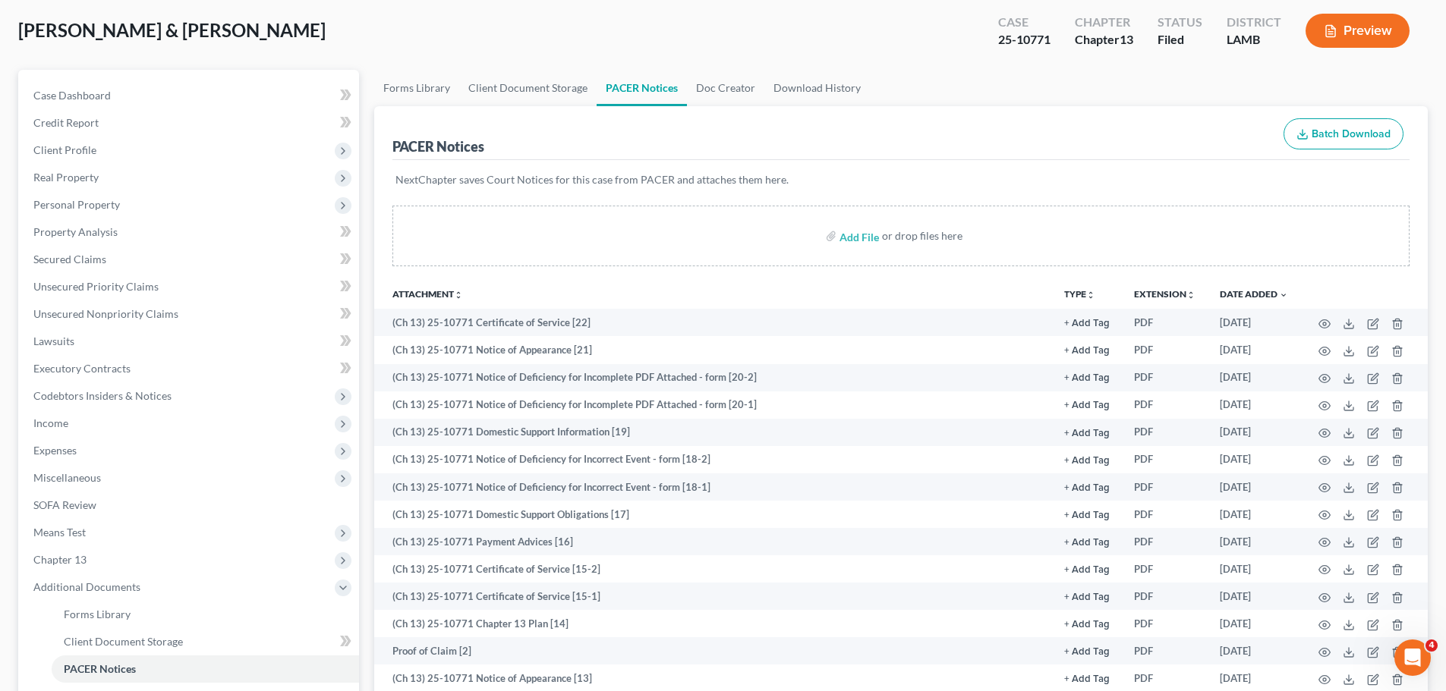
click at [222, 41] on div "[PERSON_NAME] & [PERSON_NAME] Upgraded Case 25-10771 Chapter Chapter 13 Status …" at bounding box center [722, 37] width 1409 height 66
drag, startPoint x: 382, startPoint y: 27, endPoint x: 420, endPoint y: 40, distance: 41.0
click at [382, 26] on div "[PERSON_NAME] & [PERSON_NAME] Upgraded Case 25-10771 Chapter Chapter 13 Status …" at bounding box center [722, 37] width 1409 height 66
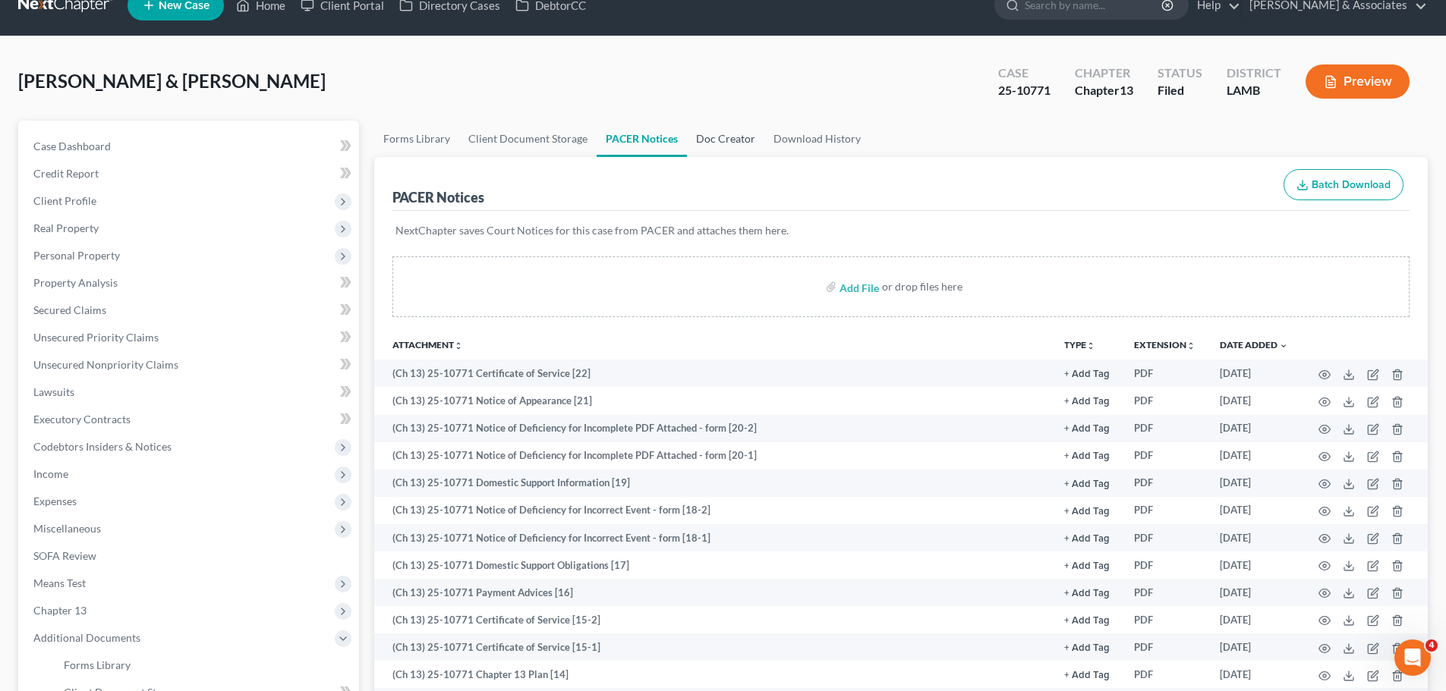
scroll to position [0, 0]
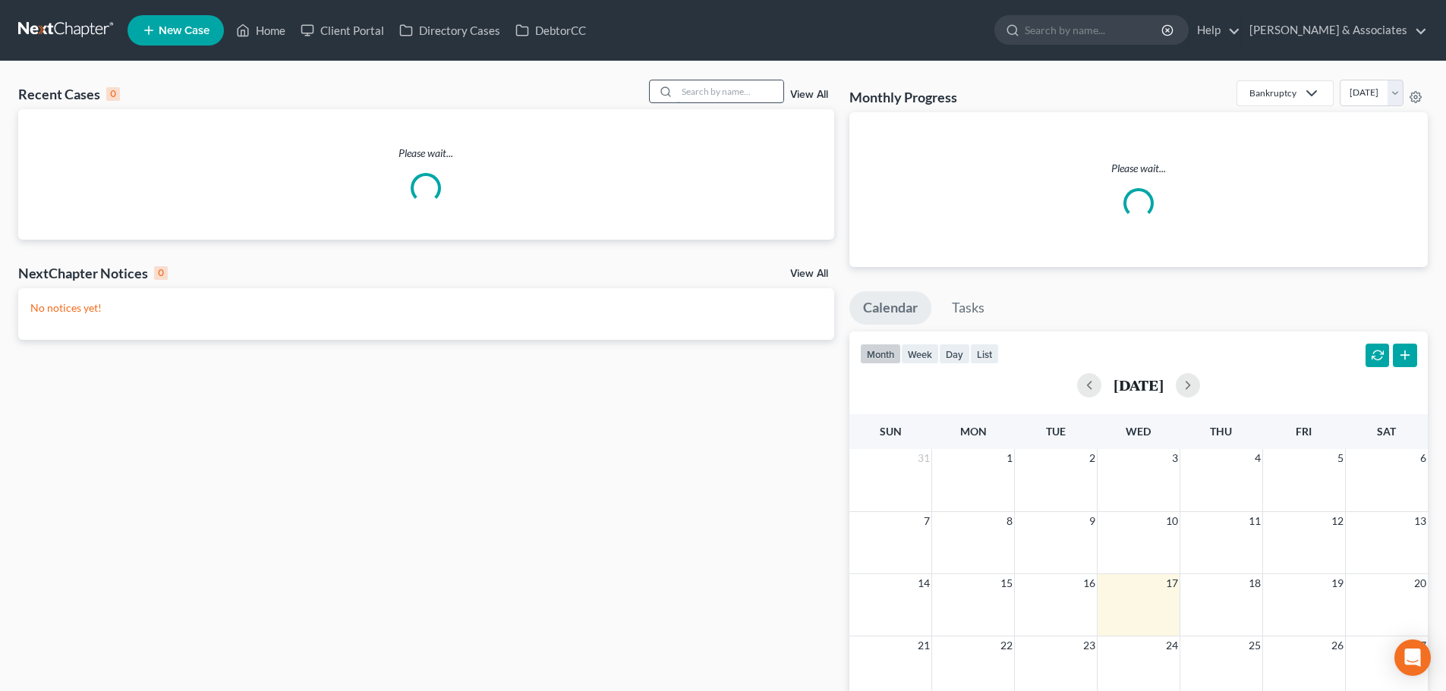
click at [691, 90] on input "search" at bounding box center [730, 91] width 106 height 22
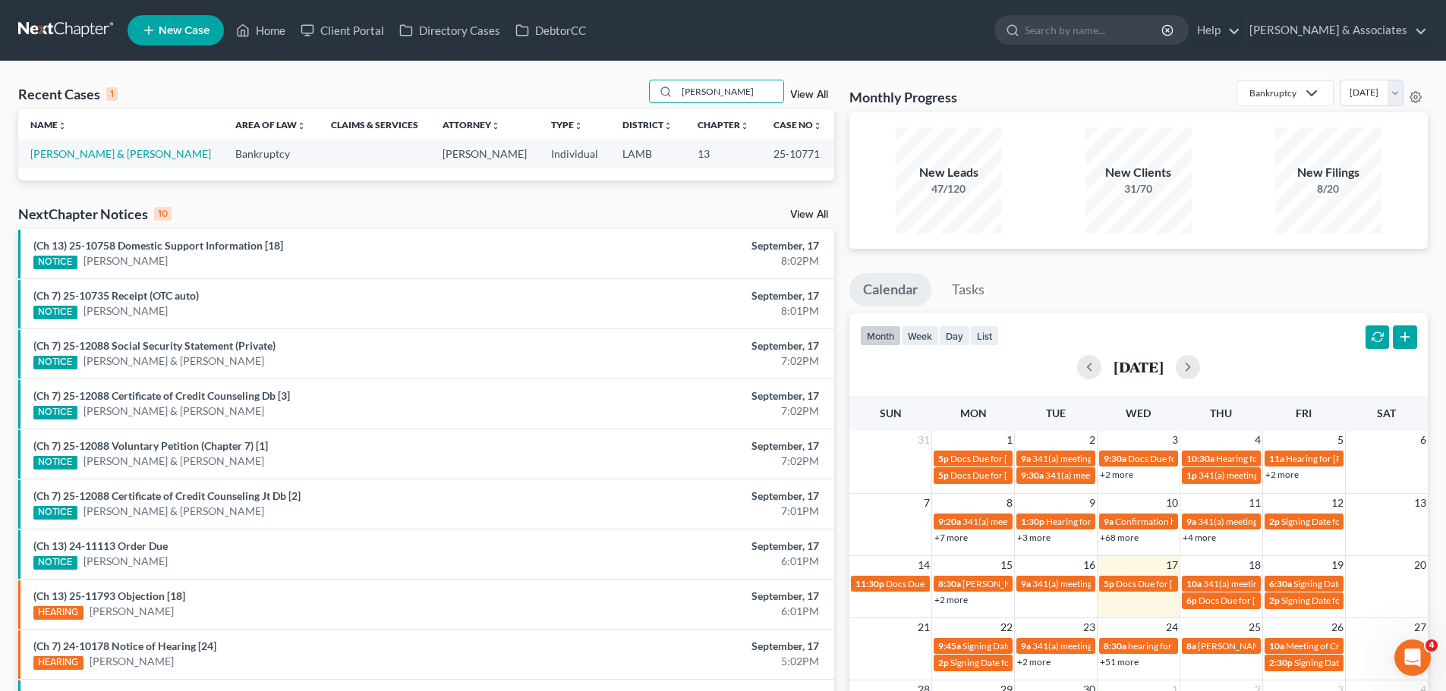
type input "[PERSON_NAME]"
